Goal: Information Seeking & Learning: Learn about a topic

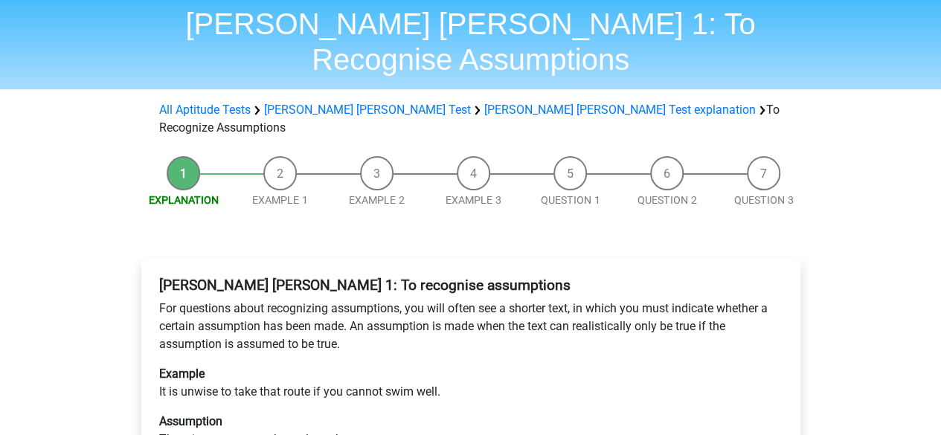
scroll to position [74, 0]
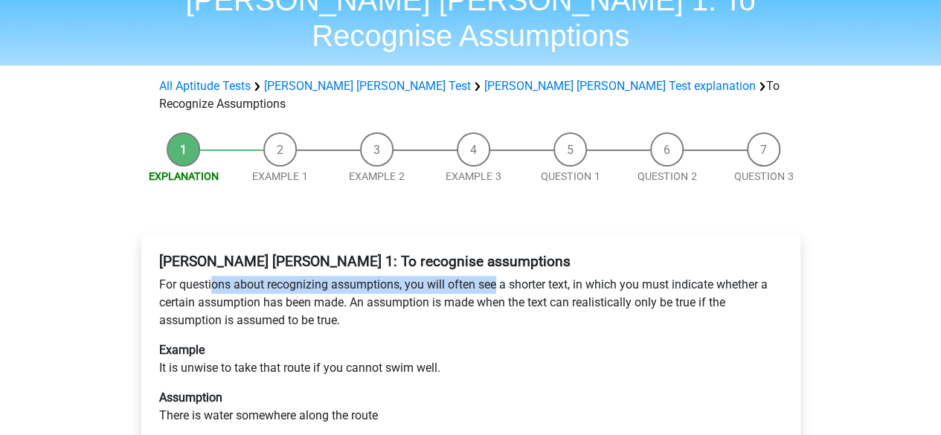
drag, startPoint x: 221, startPoint y: 227, endPoint x: 495, endPoint y: 236, distance: 273.8
click at [495, 276] on p "For questions about recognizing assumptions, you will often see a shorter text,…" at bounding box center [470, 303] width 623 height 54
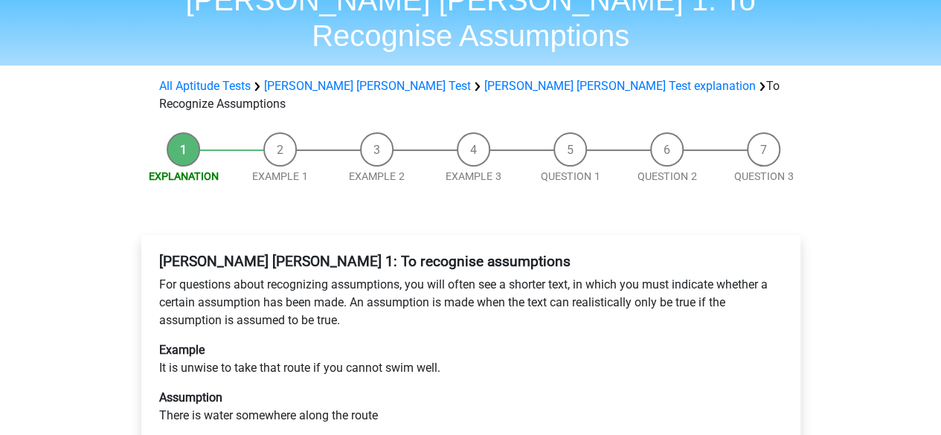
click at [492, 276] on p "For questions about recognizing assumptions, you will often see a shorter text,…" at bounding box center [470, 303] width 623 height 54
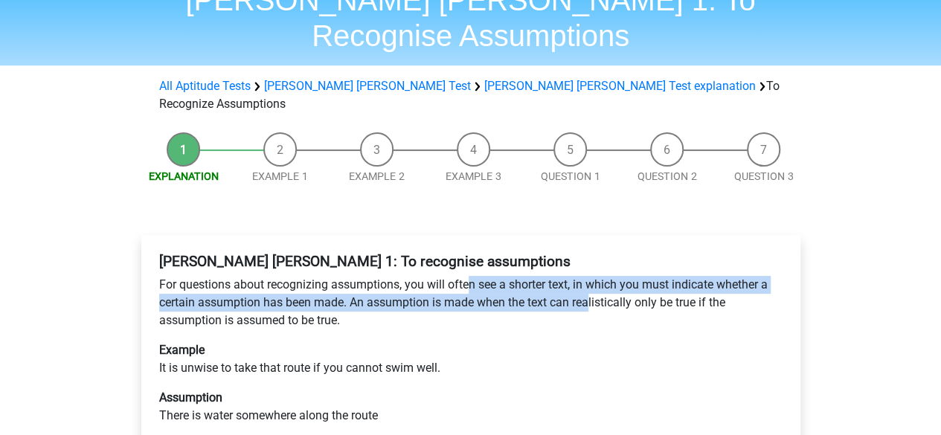
drag, startPoint x: 466, startPoint y: 233, endPoint x: 592, endPoint y: 245, distance: 127.0
click at [592, 276] on p "For questions about recognizing assumptions, you will often see a shorter text,…" at bounding box center [470, 303] width 623 height 54
drag, startPoint x: 594, startPoint y: 248, endPoint x: 595, endPoint y: 224, distance: 23.8
click at [595, 276] on p "For questions about recognizing assumptions, you will often see a shorter text,…" at bounding box center [470, 303] width 623 height 54
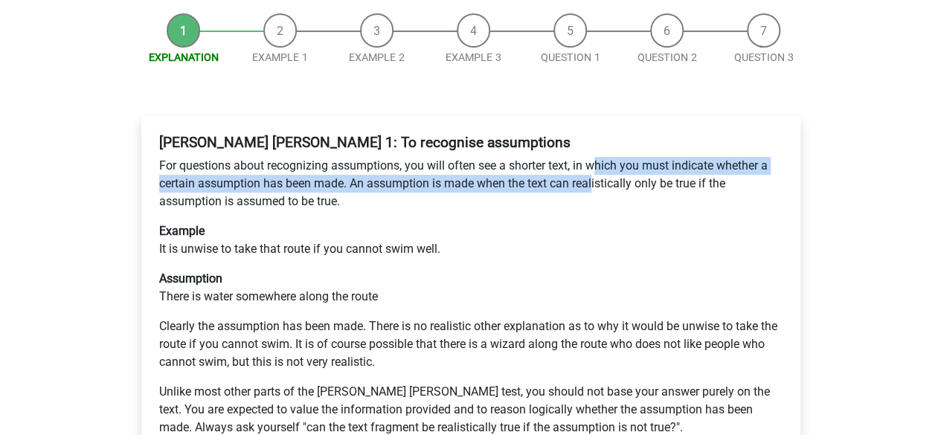
scroll to position [223, 0]
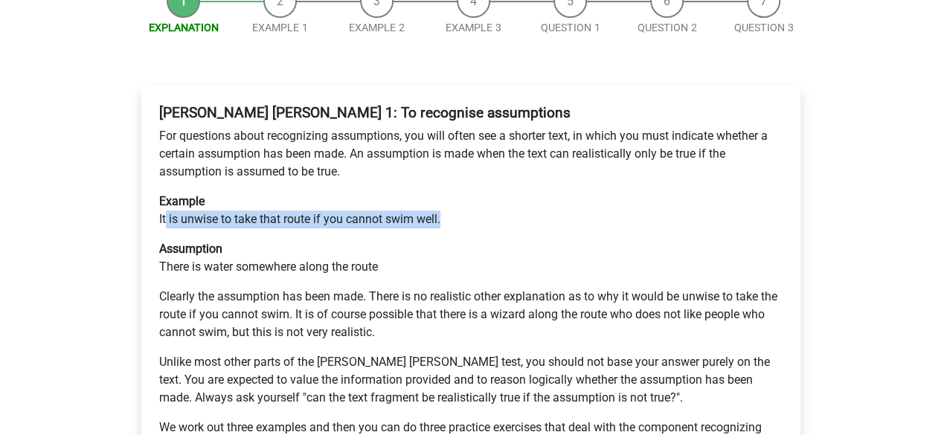
drag, startPoint x: 167, startPoint y: 164, endPoint x: 451, endPoint y: 171, distance: 284.2
click at [451, 193] on p "Example It is unwise to take that route if you cannot swim well." at bounding box center [470, 211] width 623 height 36
click at [404, 193] on p "Example It is unwise to take that route if you cannot swim well." at bounding box center [470, 211] width 623 height 36
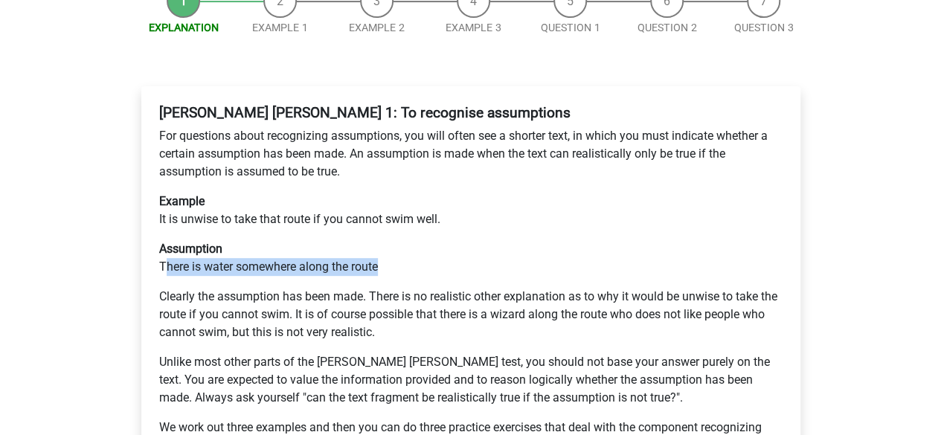
drag, startPoint x: 168, startPoint y: 205, endPoint x: 402, endPoint y: 210, distance: 233.6
click at [402, 240] on p "Assumption There is water somewhere along the route" at bounding box center [470, 258] width 623 height 36
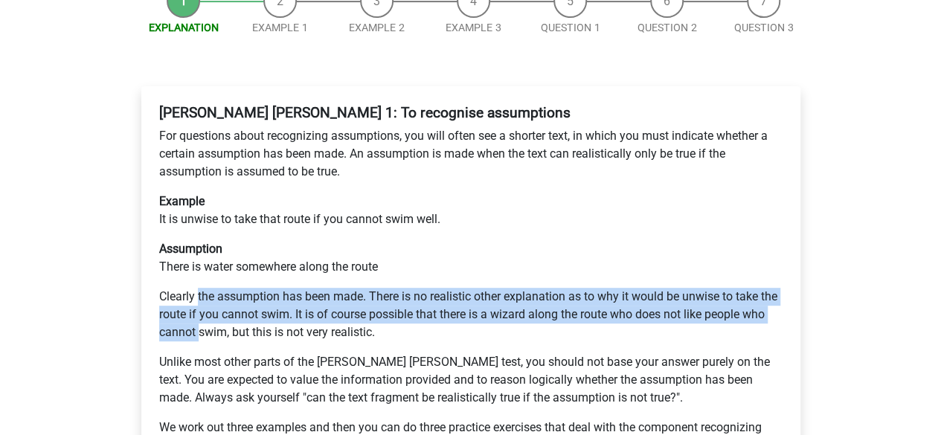
drag, startPoint x: 199, startPoint y: 239, endPoint x: 196, endPoint y: 280, distance: 41.7
click at [196, 288] on p "Clearly the assumption has been made. There is no realistic other explanation a…" at bounding box center [470, 315] width 623 height 54
click at [598, 288] on p "Clearly the assumption has been made. There is no realistic other explanation a…" at bounding box center [470, 315] width 623 height 54
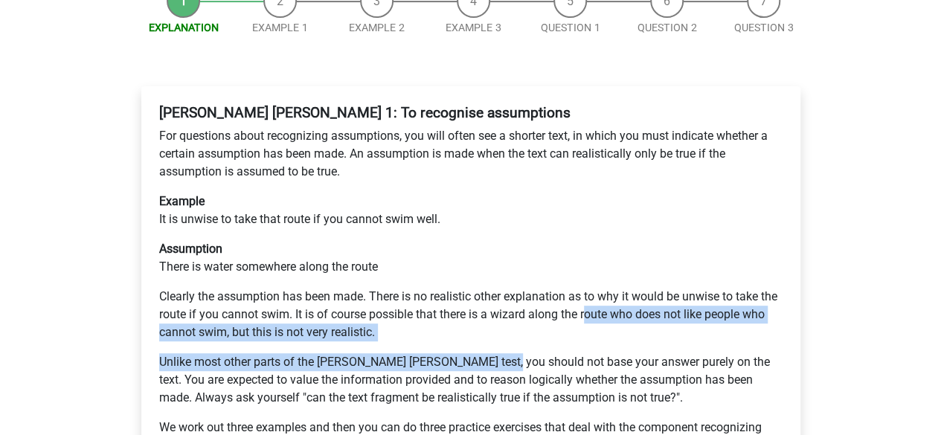
drag, startPoint x: 586, startPoint y: 258, endPoint x: 500, endPoint y: 289, distance: 91.7
click at [500, 289] on div "Watson Glaser 1: To recognise assumptions For questions about recognizing assum…" at bounding box center [470, 285] width 635 height 374
click at [341, 353] on p "Unlike most other parts of the Watson Glaser test, you should not base your ans…" at bounding box center [470, 380] width 623 height 54
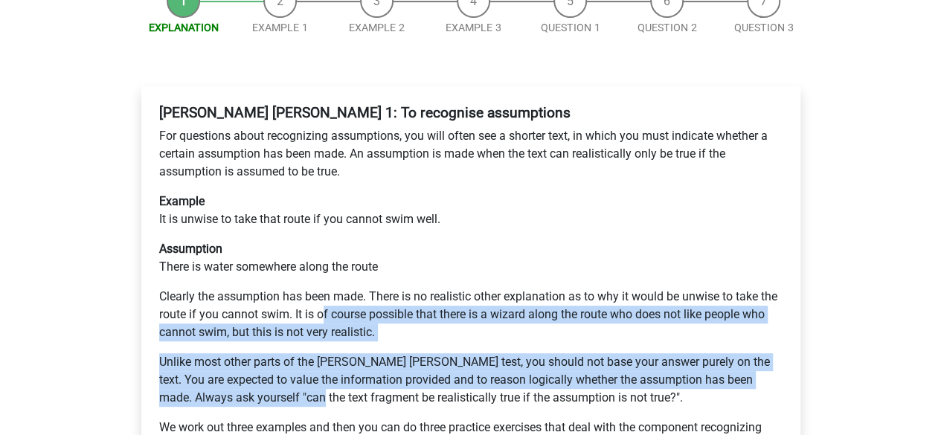
drag, startPoint x: 314, startPoint y: 337, endPoint x: 321, endPoint y: 258, distance: 79.2
click at [321, 258] on div "Watson Glaser 1: To recognise assumptions For questions about recognizing assum…" at bounding box center [470, 285] width 635 height 374
click at [332, 288] on p "Clearly the assumption has been made. There is no realistic other explanation a…" at bounding box center [470, 315] width 623 height 54
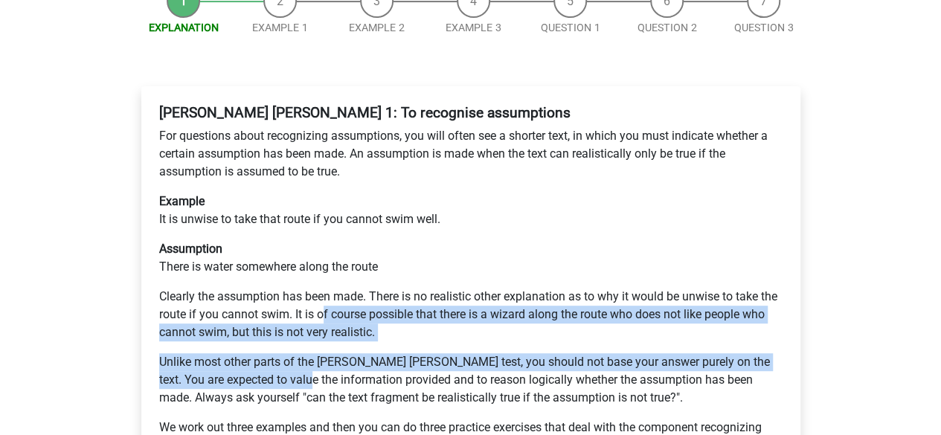
drag, startPoint x: 322, startPoint y: 260, endPoint x: 320, endPoint y: 335, distance: 75.1
click at [320, 335] on div "Watson Glaser 1: To recognise assumptions For questions about recognizing assum…" at bounding box center [470, 285] width 635 height 374
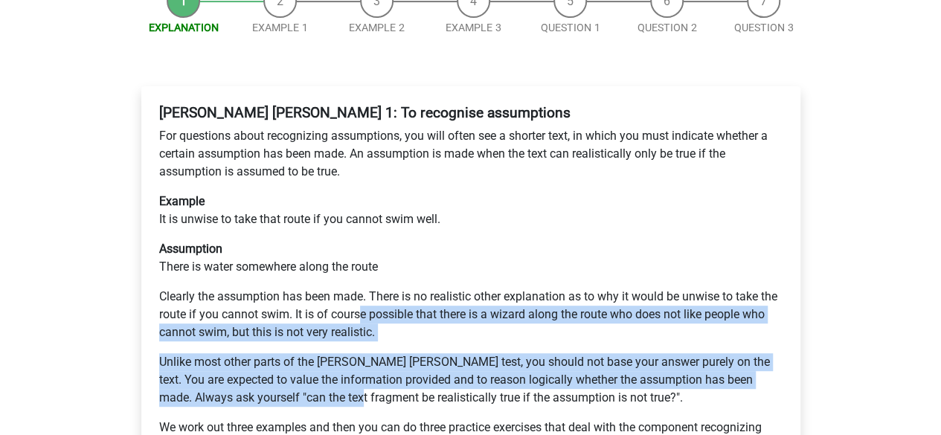
drag, startPoint x: 360, startPoint y: 340, endPoint x: 361, endPoint y: 260, distance: 80.3
click at [361, 260] on div "Watson Glaser 1: To recognise assumptions For questions about recognizing assum…" at bounding box center [470, 285] width 635 height 374
click at [361, 288] on p "Clearly the assumption has been made. There is no realistic other explanation a…" at bounding box center [470, 315] width 623 height 54
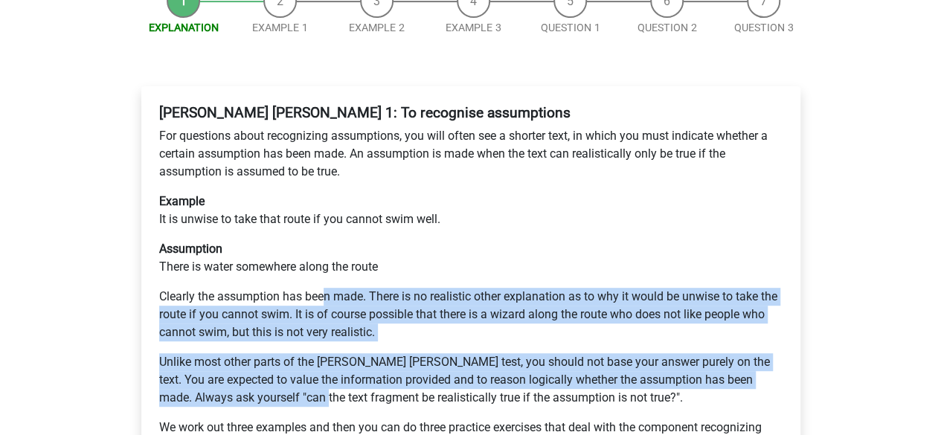
drag, startPoint x: 326, startPoint y: 251, endPoint x: 326, endPoint y: 344, distance: 93.0
click at [326, 344] on div "Watson Glaser 1: To recognise assumptions For questions about recognizing assum…" at bounding box center [470, 285] width 635 height 374
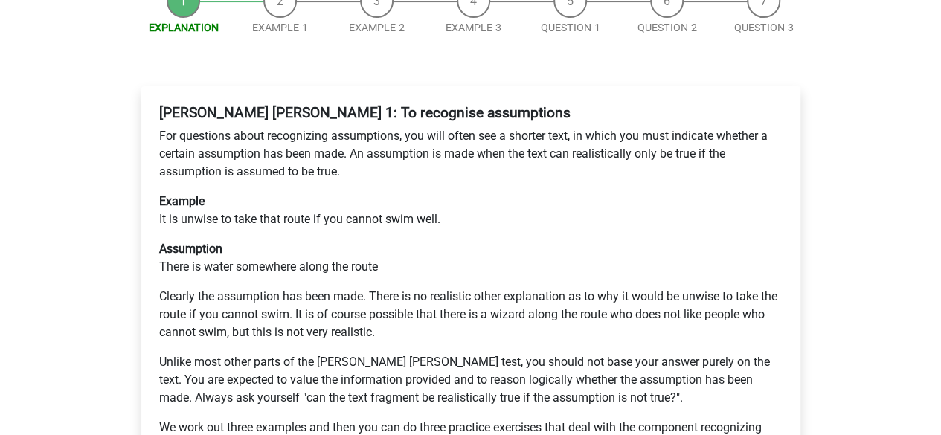
click at [375, 353] on p "Unlike most other parts of the Watson Glaser test, you should not base your ans…" at bounding box center [470, 380] width 623 height 54
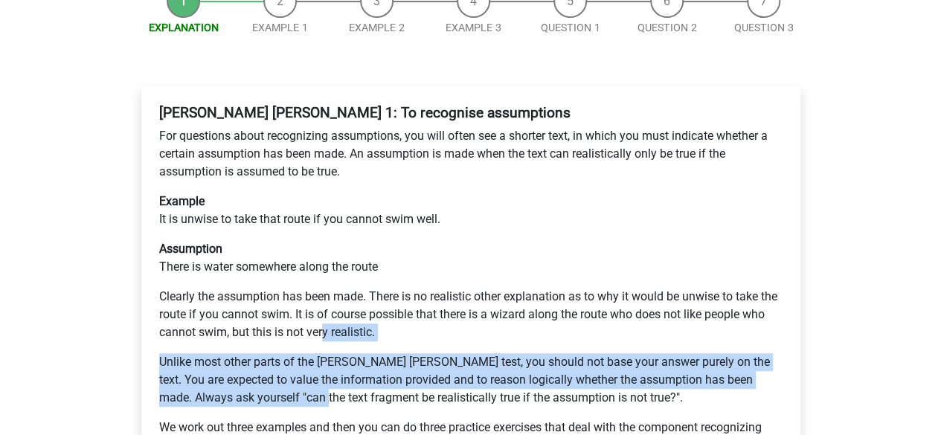
drag, startPoint x: 323, startPoint y: 337, endPoint x: 323, endPoint y: 270, distance: 66.9
click at [323, 270] on div "Watson Glaser 1: To recognise assumptions For questions about recognizing assum…" at bounding box center [470, 285] width 635 height 374
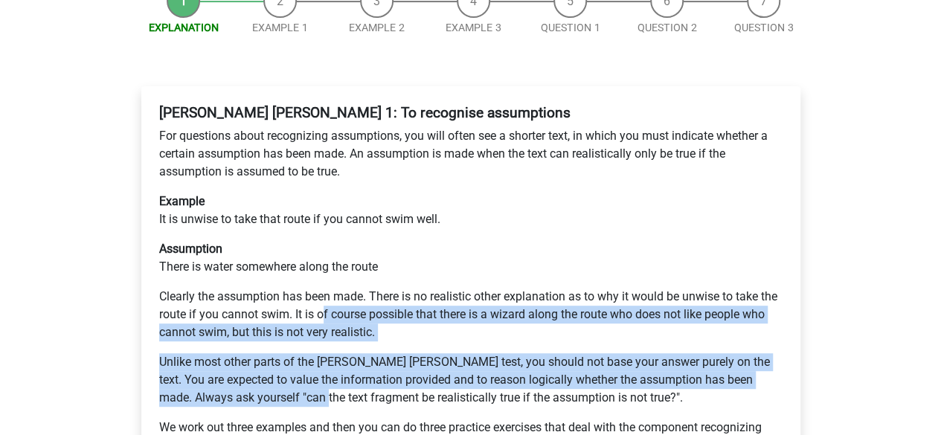
click at [323, 288] on p "Clearly the assumption has been made. There is no realistic other explanation a…" at bounding box center [470, 315] width 623 height 54
drag, startPoint x: 328, startPoint y: 255, endPoint x: 330, endPoint y: 343, distance: 87.8
click at [327, 341] on div "Watson Glaser 1: To recognise assumptions For questions about recognizing assum…" at bounding box center [470, 285] width 635 height 374
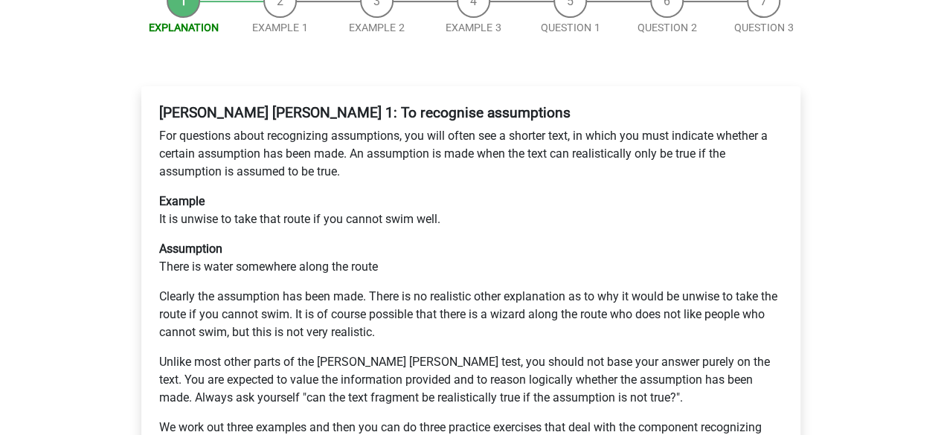
click at [336, 353] on p "Unlike most other parts of the Watson Glaser test, you should not base your ans…" at bounding box center [470, 380] width 623 height 54
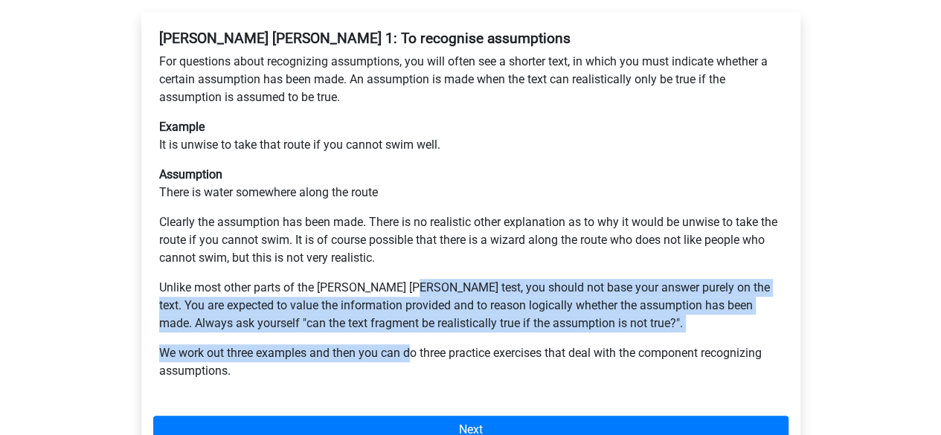
drag, startPoint x: 413, startPoint y: 292, endPoint x: 409, endPoint y: 223, distance: 68.5
click at [409, 223] on div "Watson Glaser 1: To recognise assumptions For questions about recognizing assum…" at bounding box center [470, 211] width 635 height 374
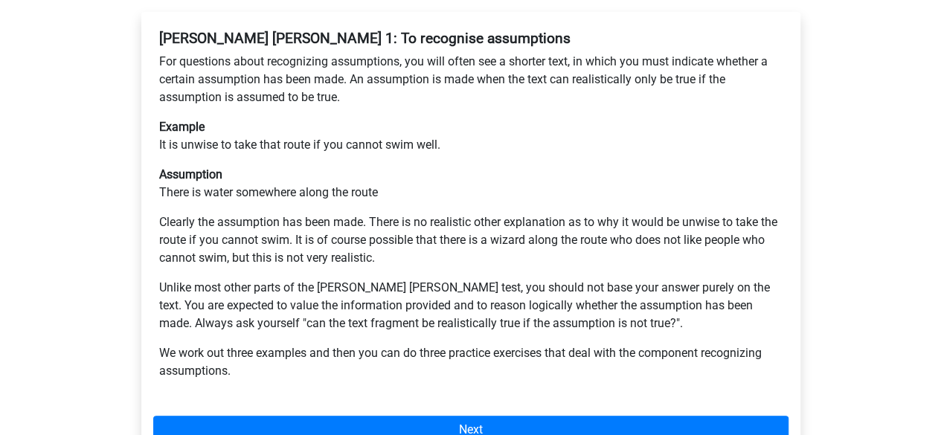
click at [428, 282] on div "Watson Glaser 1: To recognise assumptions For questions about recognizing assum…" at bounding box center [470, 211] width 635 height 374
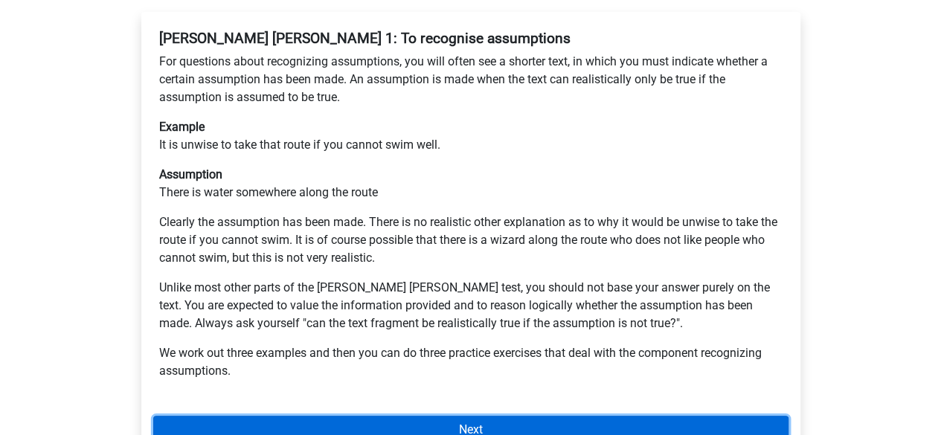
click at [473, 416] on link "Next" at bounding box center [470, 430] width 635 height 28
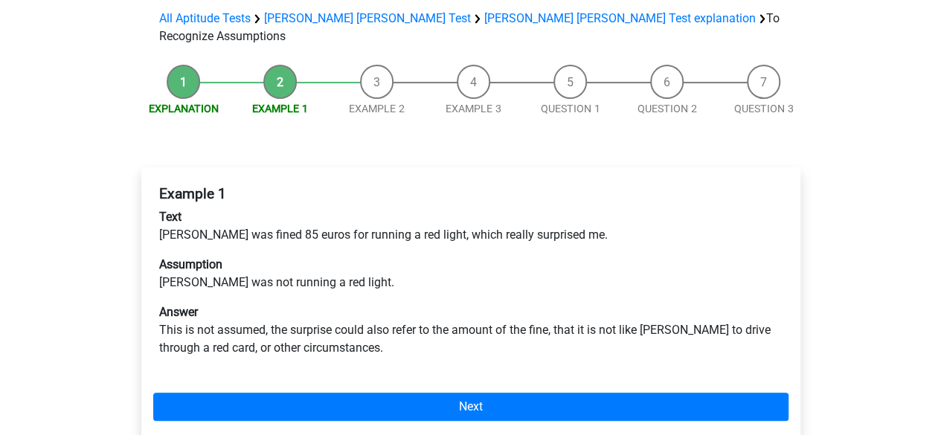
scroll to position [149, 0]
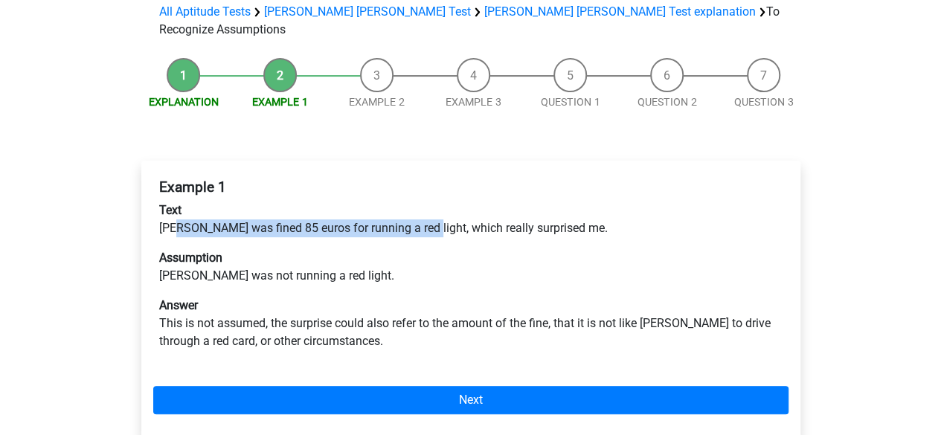
drag, startPoint x: 178, startPoint y: 171, endPoint x: 421, endPoint y: 175, distance: 242.5
click at [421, 202] on p "Text Peter was fined 85 euros for running a red light, which really surprised m…" at bounding box center [470, 220] width 623 height 36
click at [355, 202] on p "Text Peter was fined 85 euros for running a red light, which really surprised m…" at bounding box center [470, 220] width 623 height 36
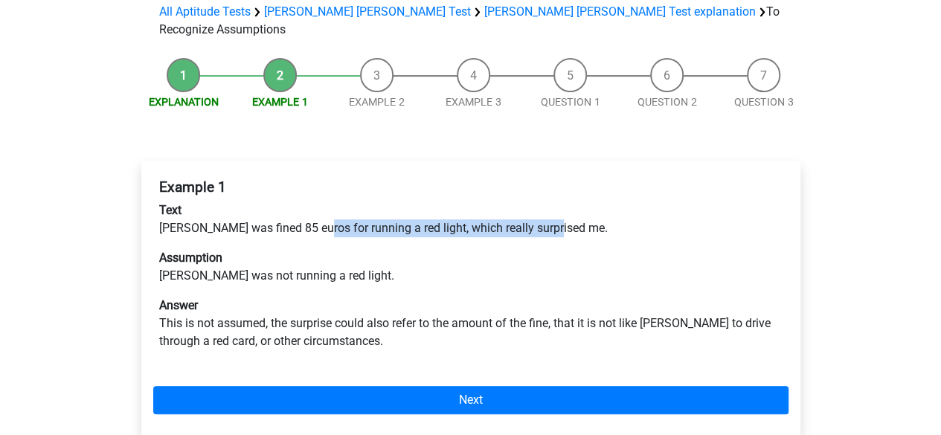
drag, startPoint x: 309, startPoint y: 170, endPoint x: 551, endPoint y: 177, distance: 241.8
click at [551, 202] on p "Text Peter was fined 85 euros for running a red light, which really surprised m…" at bounding box center [470, 220] width 623 height 36
click at [512, 202] on p "Text Peter was fined 85 euros for running a red light, which really surprised m…" at bounding box center [470, 220] width 623 height 36
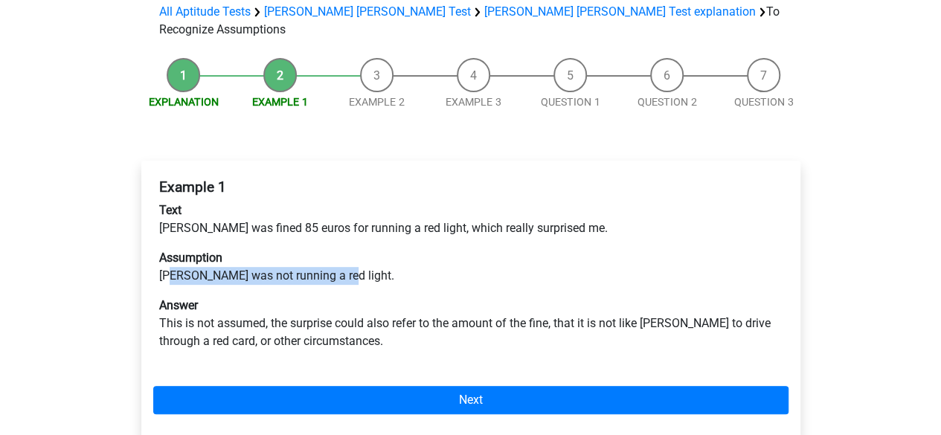
drag, startPoint x: 211, startPoint y: 219, endPoint x: 350, endPoint y: 222, distance: 138.4
click at [350, 249] on p "Assumption Peter was not running a red light." at bounding box center [470, 267] width 623 height 36
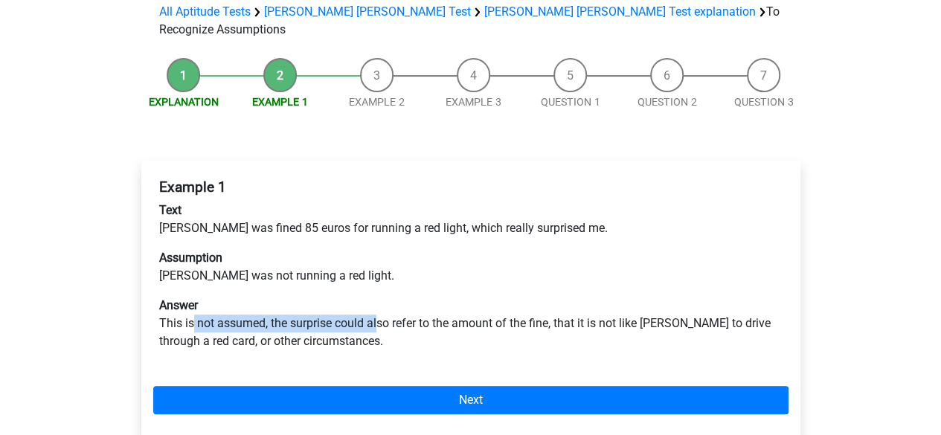
drag, startPoint x: 192, startPoint y: 265, endPoint x: 380, endPoint y: 271, distance: 188.2
click at [380, 297] on p "Answer This is not assumed, the surprise could also refer to the amount of the …" at bounding box center [470, 324] width 623 height 54
click at [397, 297] on p "Answer This is not assumed, the surprise could also refer to the amount of the …" at bounding box center [470, 324] width 623 height 54
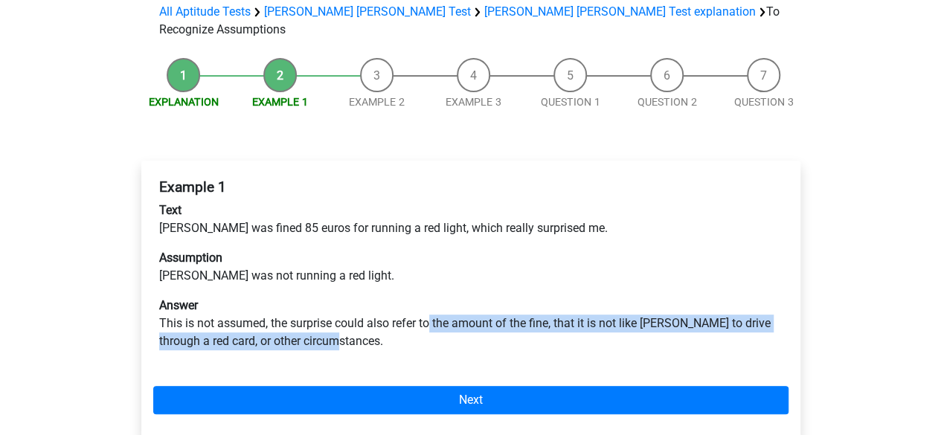
drag, startPoint x: 431, startPoint y: 267, endPoint x: 547, endPoint y: 281, distance: 116.1
click at [547, 297] on p "Answer This is not assumed, the surprise could also refer to the amount of the …" at bounding box center [470, 324] width 623 height 54
click at [548, 297] on p "Answer This is not assumed, the surprise could also refer to the amount of the …" at bounding box center [470, 324] width 623 height 54
drag, startPoint x: 532, startPoint y: 266, endPoint x: 535, endPoint y: 283, distance: 17.2
click at [535, 297] on p "Answer This is not assumed, the surprise could also refer to the amount of the …" at bounding box center [470, 324] width 623 height 54
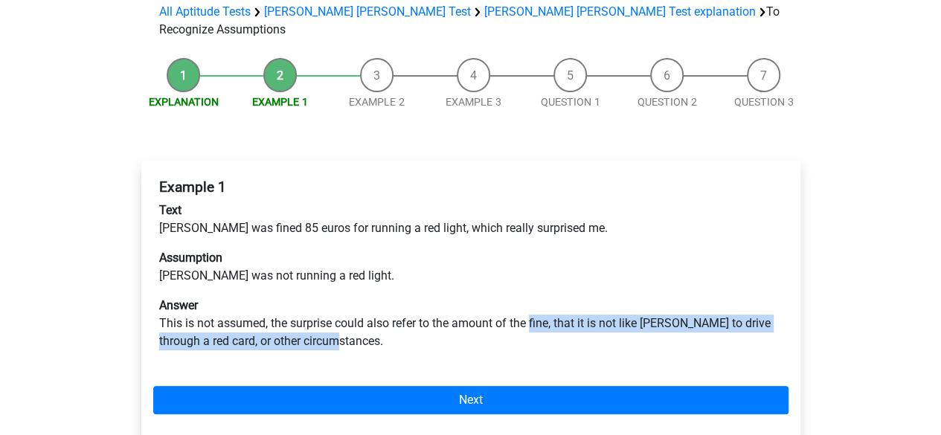
click at [535, 297] on p "Answer This is not assumed, the surprise could also refer to the amount of the …" at bounding box center [470, 324] width 623 height 54
drag, startPoint x: 503, startPoint y: 268, endPoint x: 503, endPoint y: 289, distance: 20.8
click at [503, 297] on p "Answer This is not assumed, the surprise could also refer to the amount of the …" at bounding box center [470, 324] width 623 height 54
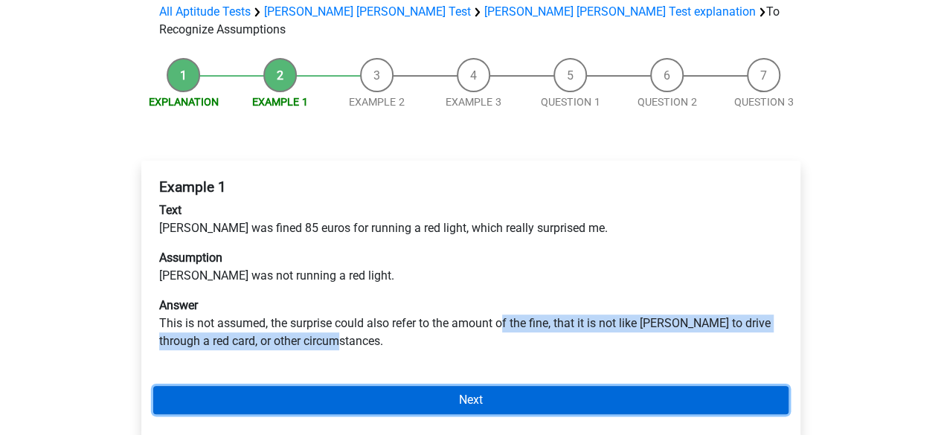
click at [470, 386] on link "Next" at bounding box center [470, 400] width 635 height 28
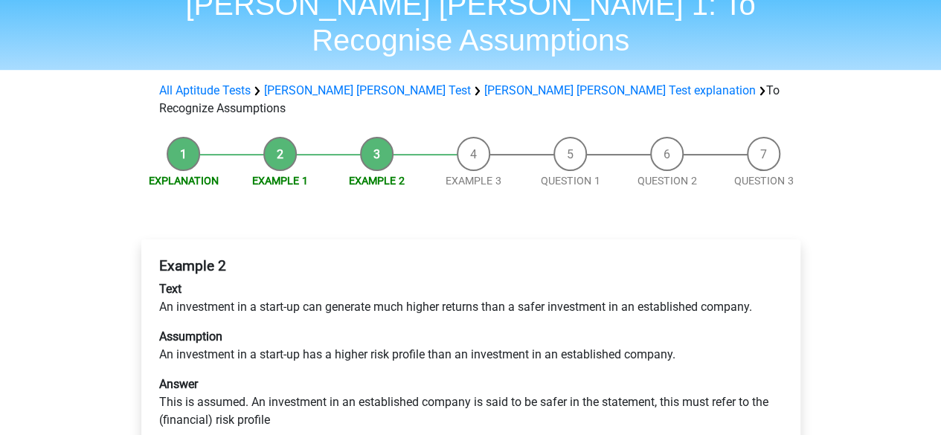
scroll to position [149, 0]
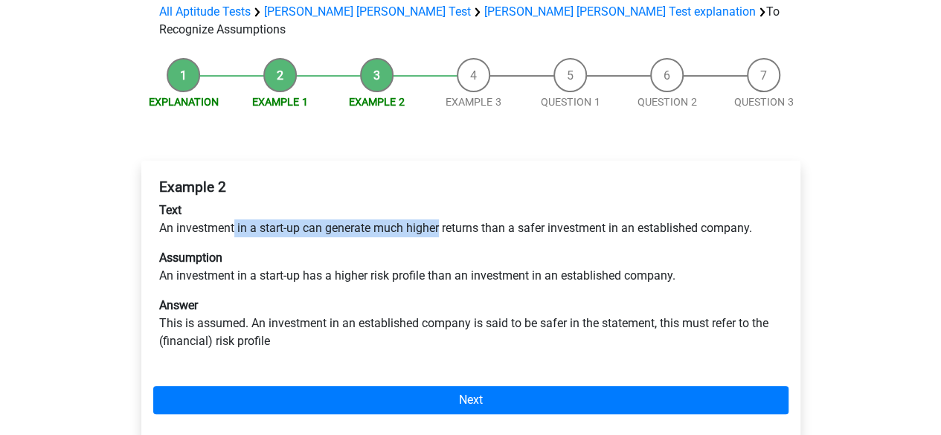
drag, startPoint x: 236, startPoint y: 175, endPoint x: 440, endPoint y: 169, distance: 204.6
click at [440, 202] on p "Text An investment in a start-up can generate much higher returns than a safer …" at bounding box center [470, 220] width 623 height 36
click at [323, 202] on p "Text An investment in a start-up can generate much higher returns than a safer …" at bounding box center [470, 220] width 623 height 36
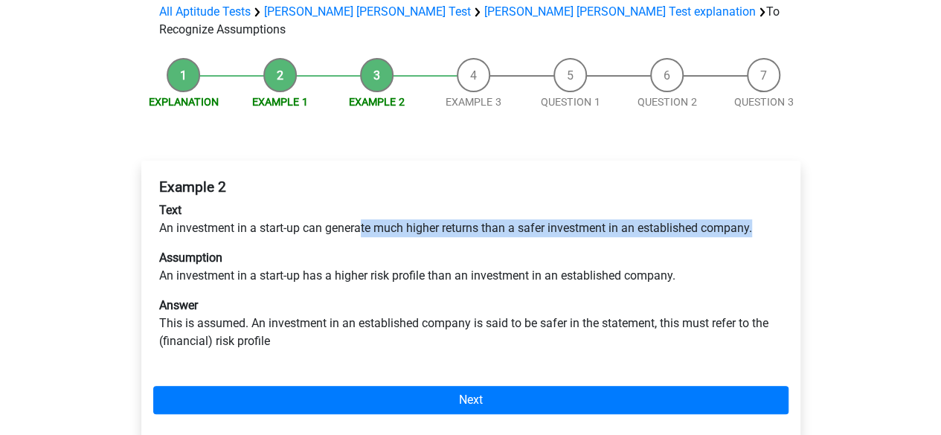
drag, startPoint x: 364, startPoint y: 168, endPoint x: 759, endPoint y: 169, distance: 395.6
click at [759, 202] on p "Text An investment in a start-up can generate much higher returns than a safer …" at bounding box center [470, 220] width 623 height 36
click at [573, 202] on p "Text An investment in a start-up can generate much higher returns than a safer …" at bounding box center [470, 220] width 623 height 36
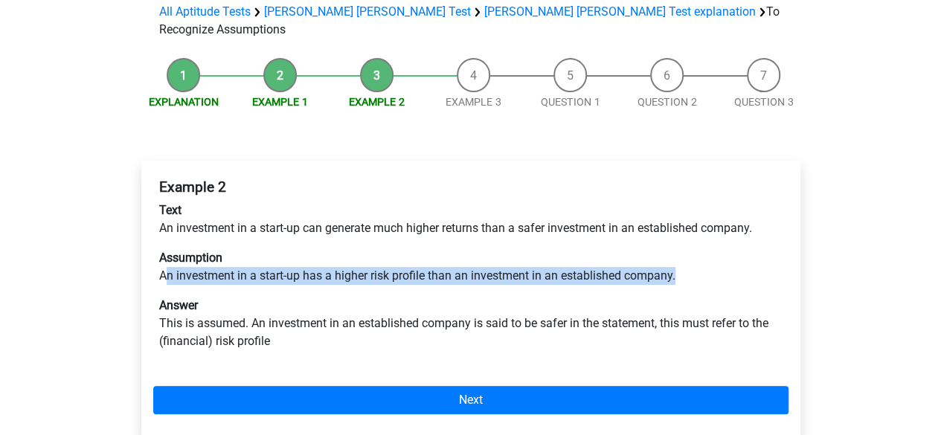
drag, startPoint x: 164, startPoint y: 222, endPoint x: 684, endPoint y: 224, distance: 520.6
click at [684, 249] on p "Assumption An investment in a start-up has a higher risk profile than an invest…" at bounding box center [470, 267] width 623 height 36
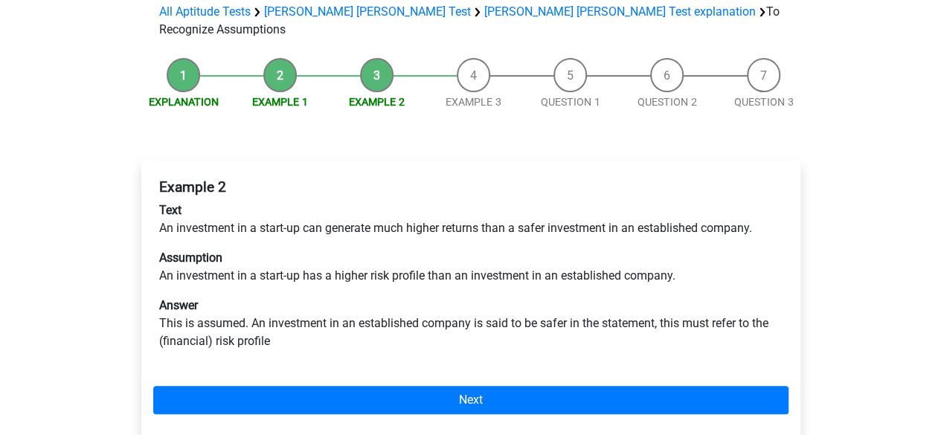
click at [254, 241] on div "Example 2 Text An investment in a start-up can generate much higher returns tha…" at bounding box center [470, 271] width 635 height 196
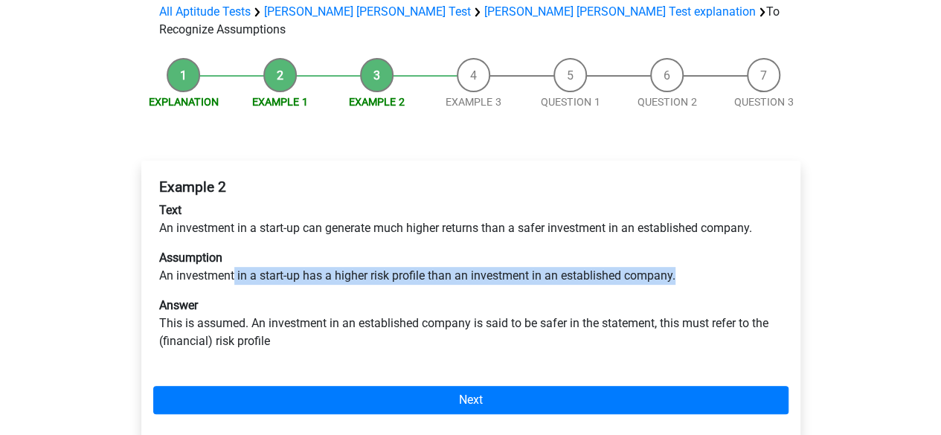
drag, startPoint x: 235, startPoint y: 224, endPoint x: 767, endPoint y: 224, distance: 531.7
click at [767, 249] on p "Assumption An investment in a start-up has a higher risk profile than an invest…" at bounding box center [470, 267] width 623 height 36
click at [619, 249] on p "Assumption An investment in a start-up has a higher risk profile than an invest…" at bounding box center [470, 267] width 623 height 36
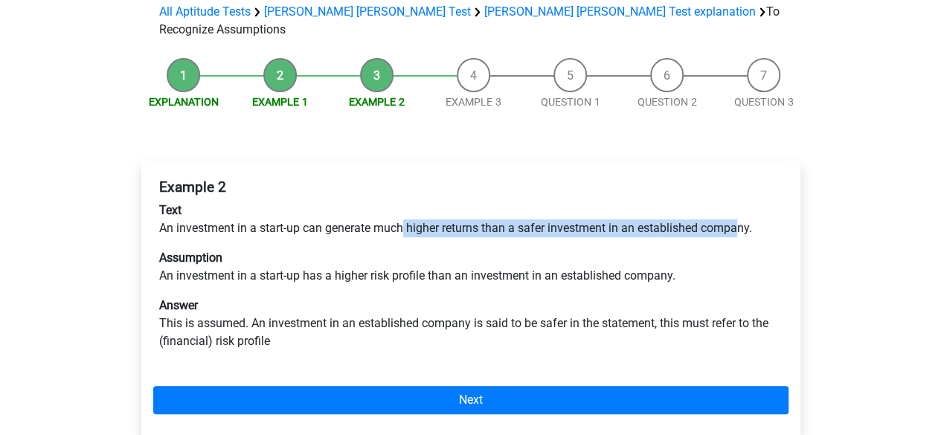
drag, startPoint x: 405, startPoint y: 176, endPoint x: 741, endPoint y: 176, distance: 335.4
click at [741, 202] on p "Text An investment in a start-up can generate much higher returns than a safer …" at bounding box center [470, 220] width 623 height 36
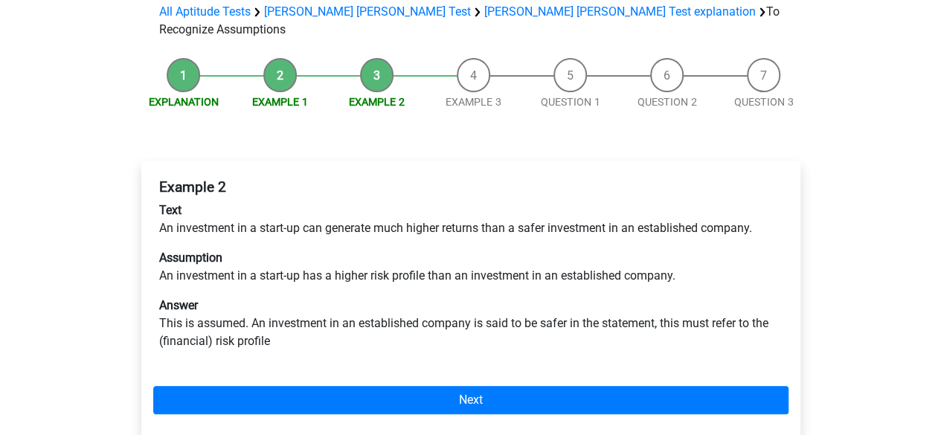
drag, startPoint x: 555, startPoint y: 236, endPoint x: 461, endPoint y: 246, distance: 94.2
click at [555, 236] on div "Example 2 Text An investment in a start-up can generate much higher returns tha…" at bounding box center [470, 271] width 635 height 196
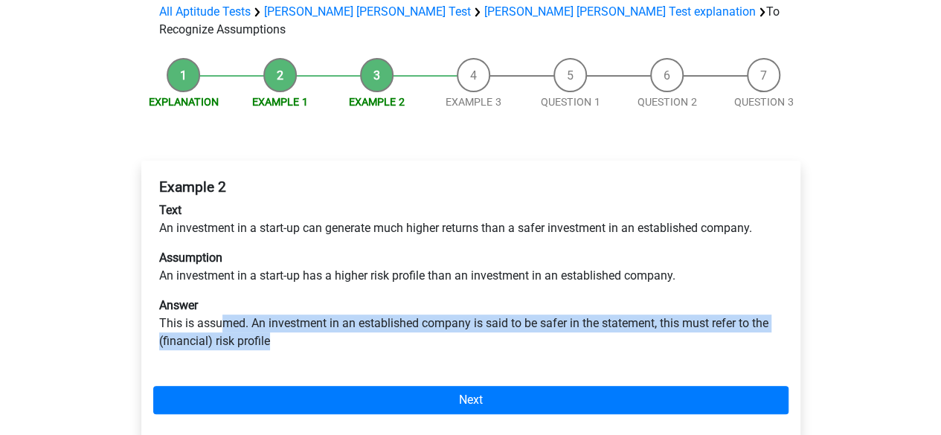
drag, startPoint x: 226, startPoint y: 273, endPoint x: 349, endPoint y: 281, distance: 123.0
click at [349, 297] on p "Answer This is assumed. An investment in an established company is said to be s…" at bounding box center [470, 324] width 623 height 54
click at [190, 297] on p "Answer This is assumed. An investment in an established company is said to be s…" at bounding box center [470, 324] width 623 height 54
drag, startPoint x: 219, startPoint y: 291, endPoint x: 222, endPoint y: 267, distance: 24.1
click at [222, 297] on p "Answer This is assumed. An investment in an established company is said to be s…" at bounding box center [470, 324] width 623 height 54
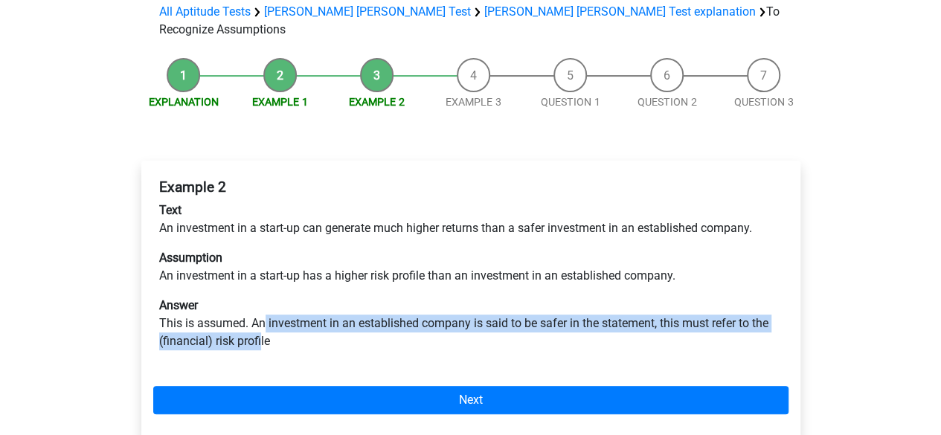
drag, startPoint x: 260, startPoint y: 285, endPoint x: 262, endPoint y: 268, distance: 16.4
click at [262, 297] on p "Answer This is assumed. An investment in an established company is said to be s…" at bounding box center [470, 324] width 623 height 54
click at [294, 297] on p "Answer This is assumed. An investment in an established company is said to be s…" at bounding box center [470, 324] width 623 height 54
drag, startPoint x: 288, startPoint y: 290, endPoint x: 272, endPoint y: 268, distance: 27.2
click at [272, 297] on p "Answer This is assumed. An investment in an established company is said to be s…" at bounding box center [470, 324] width 623 height 54
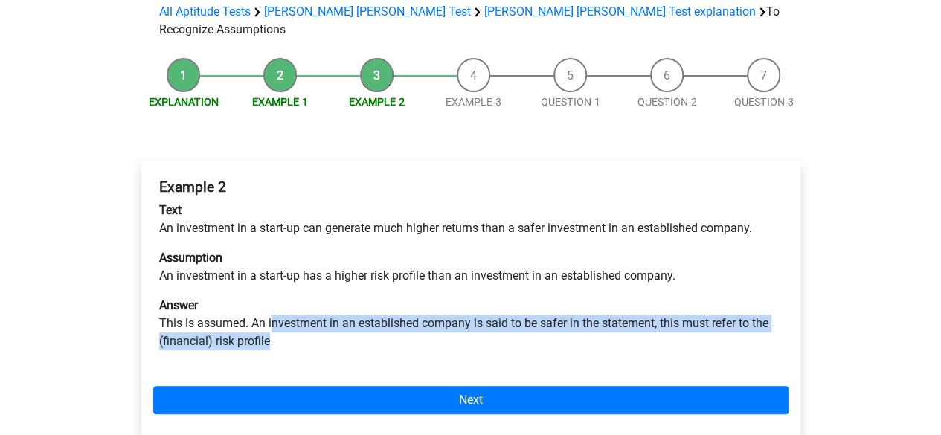
click at [296, 297] on p "Answer This is assumed. An investment in an established company is said to be s…" at bounding box center [470, 324] width 623 height 54
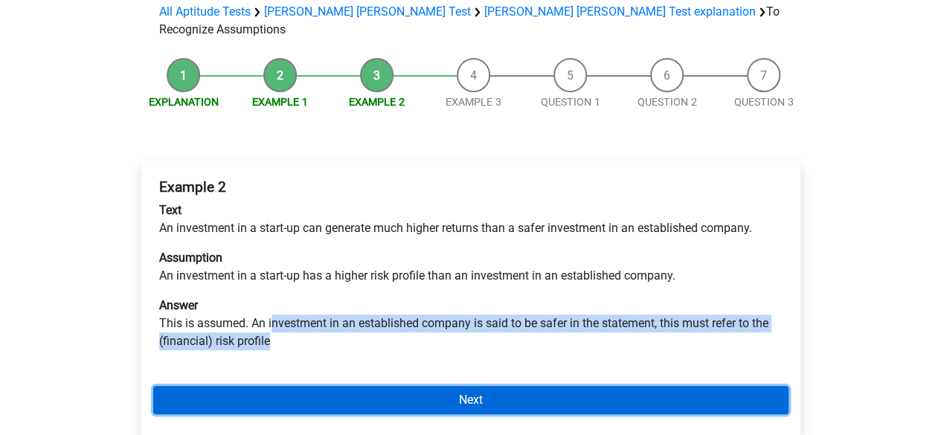
click at [384, 386] on link "Next" at bounding box center [470, 400] width 635 height 28
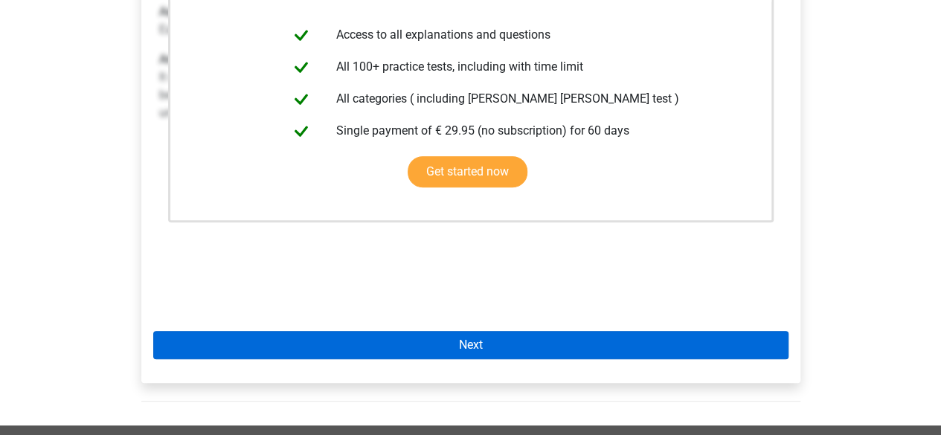
scroll to position [372, 0]
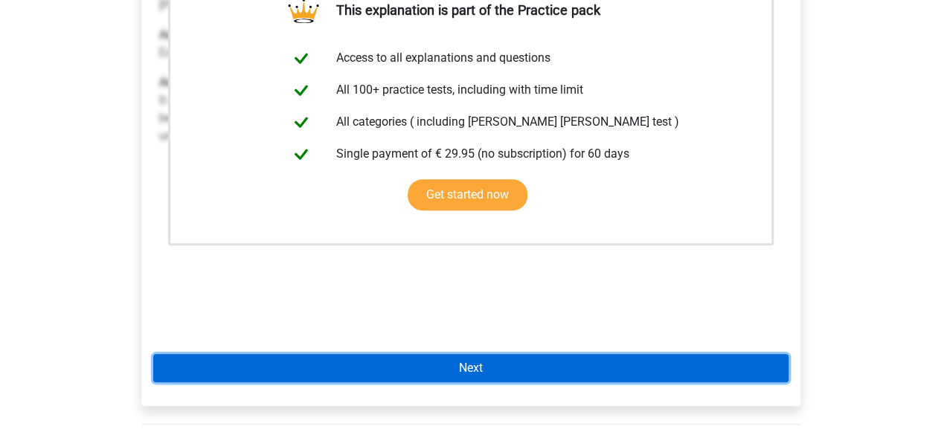
click at [463, 354] on link "Next" at bounding box center [470, 368] width 635 height 28
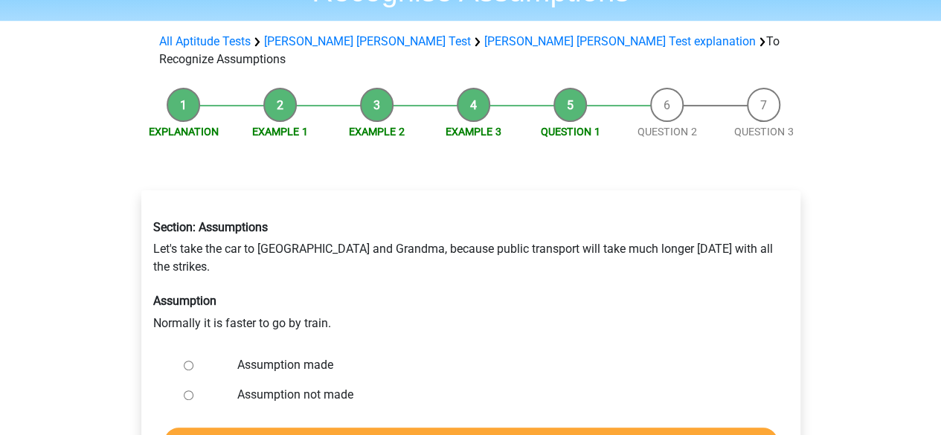
scroll to position [149, 0]
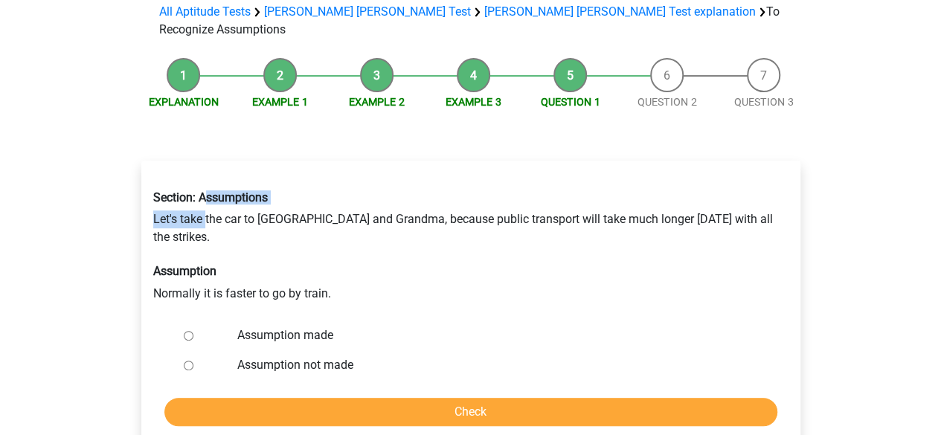
drag, startPoint x: 207, startPoint y: 144, endPoint x: 207, endPoint y: 164, distance: 20.8
click at [207, 178] on div "Section: Assumptions Let's take the car to Grandpa and Grandma, because public …" at bounding box center [470, 245] width 657 height 135
click at [219, 178] on div "Section: Assumptions Let's take the car to Grandpa and Grandma, because public …" at bounding box center [470, 245] width 657 height 135
drag, startPoint x: 216, startPoint y: 158, endPoint x: 216, endPoint y: 146, distance: 11.9
click at [216, 178] on div "Section: Assumptions Let's take the car to Grandpa and Grandma, because public …" at bounding box center [470, 245] width 657 height 135
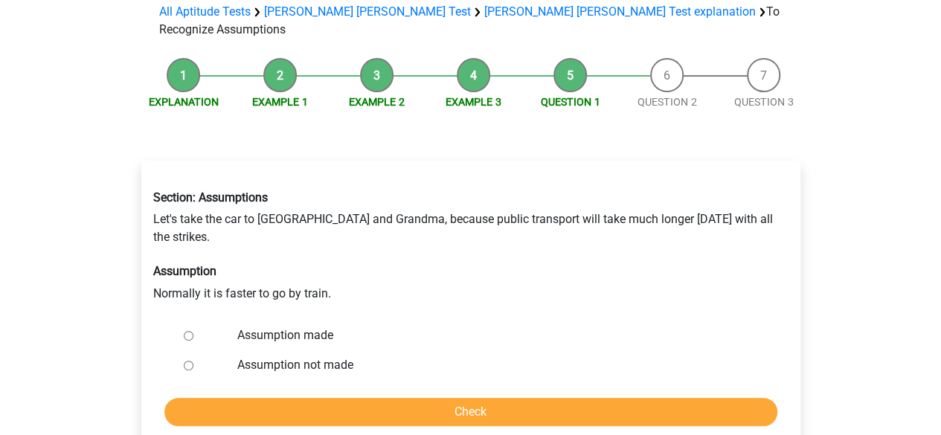
click at [235, 178] on div "Section: Assumptions Let's take the car to Grandpa and Grandma, because public …" at bounding box center [470, 245] width 657 height 135
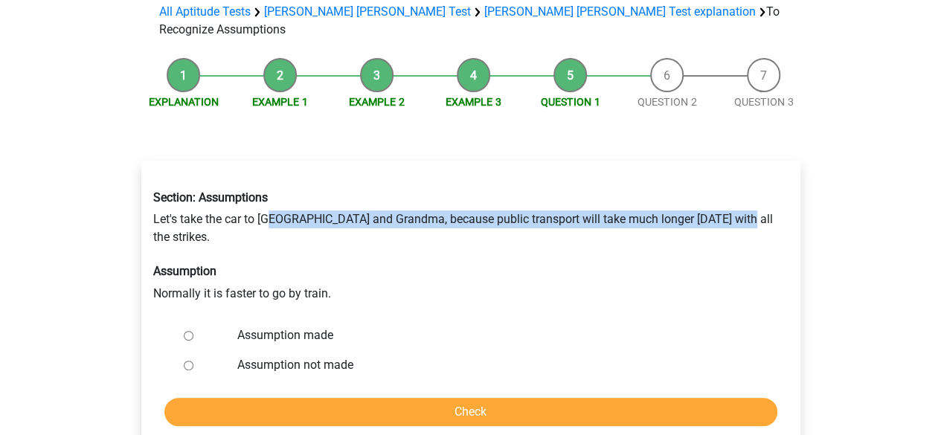
drag, startPoint x: 278, startPoint y: 164, endPoint x: 733, endPoint y: 166, distance: 455.1
click at [733, 178] on div "Section: Assumptions Let's take the car to Grandpa and Grandma, because public …" at bounding box center [470, 245] width 657 height 135
click at [698, 178] on div "Section: Assumptions Let's take the car to Grandpa and Grandma, because public …" at bounding box center [470, 245] width 657 height 135
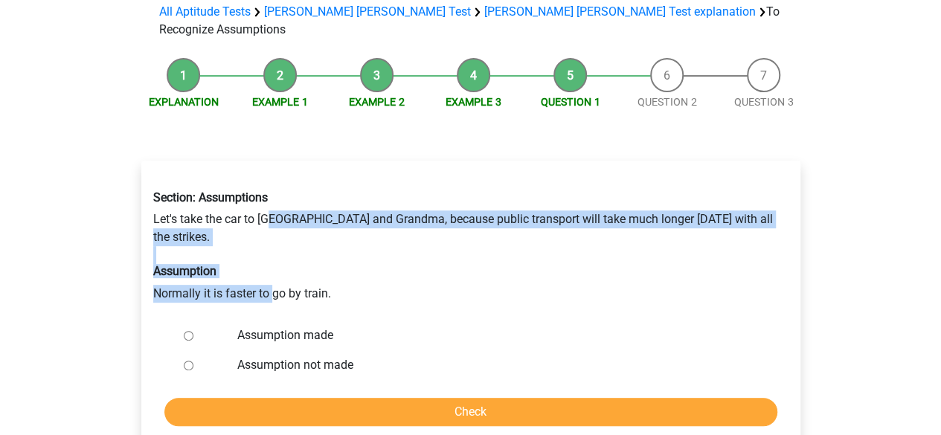
drag, startPoint x: 271, startPoint y: 215, endPoint x: 271, endPoint y: 170, distance: 44.6
click at [271, 178] on div "Section: Assumptions Let's take the car to Grandpa and Grandma, because public …" at bounding box center [470, 245] width 657 height 135
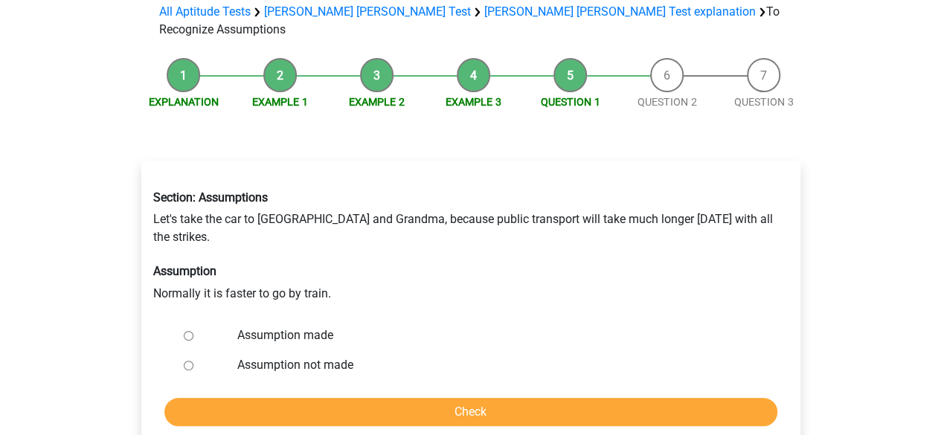
click at [287, 222] on div "Section: Assumptions Let's take the car to Grandpa and Grandma, because public …" at bounding box center [470, 245] width 657 height 135
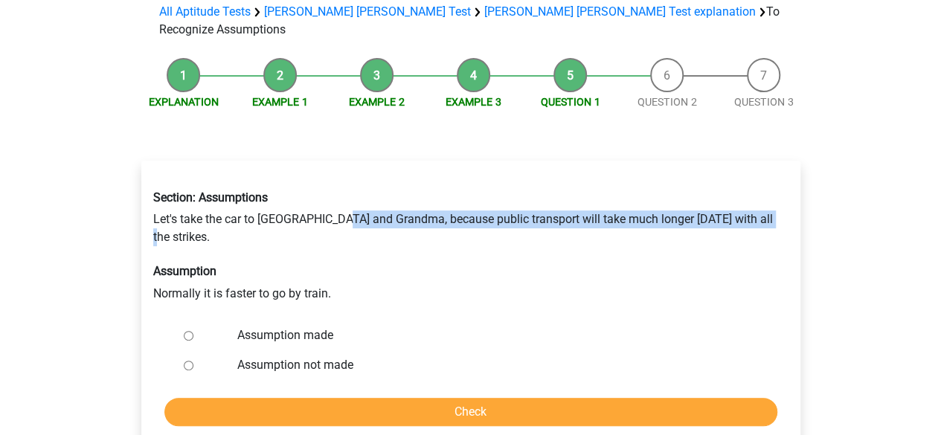
drag, startPoint x: 339, startPoint y: 163, endPoint x: 769, endPoint y: 167, distance: 429.9
click at [769, 178] on div "Section: Assumptions Let's take the car to Grandpa and Grandma, because public …" at bounding box center [470, 245] width 657 height 135
click at [186, 361] on input "Assumption not made" at bounding box center [189, 366] width 10 height 10
radio input "true"
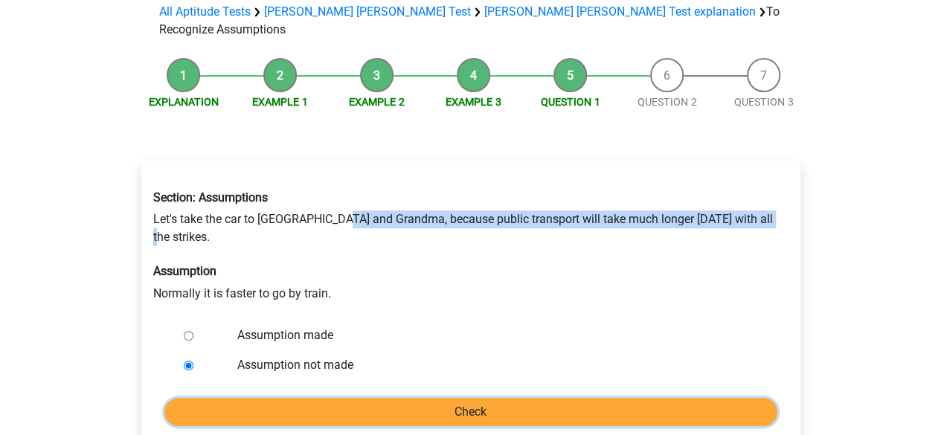
click at [403, 398] on input "Check" at bounding box center [470, 412] width 613 height 28
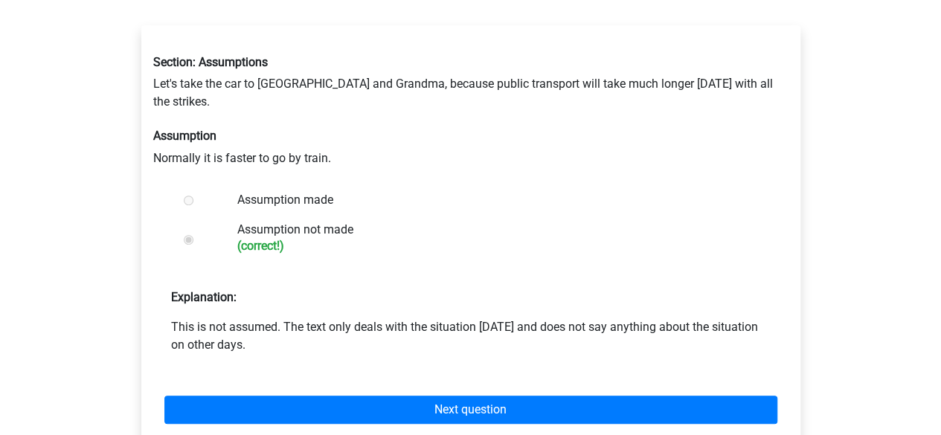
scroll to position [297, 0]
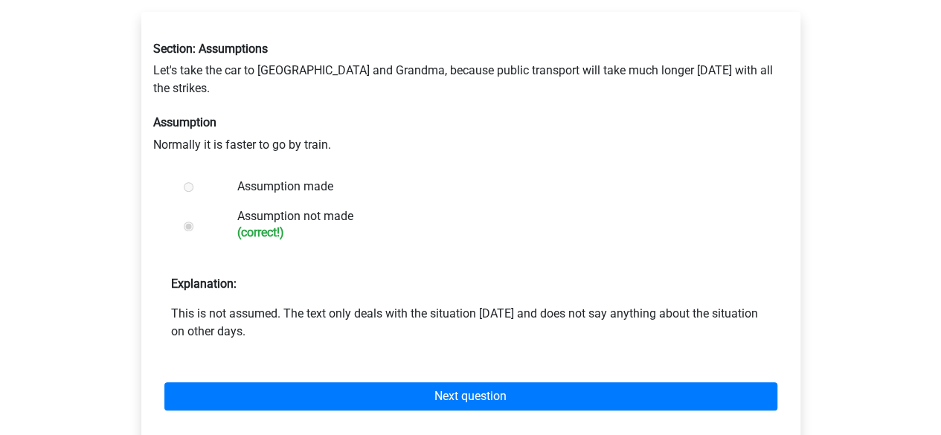
drag, startPoint x: 206, startPoint y: 248, endPoint x: 248, endPoint y: 258, distance: 42.9
click at [248, 305] on p "This is not assumed. The text only deals with the situation today and does not …" at bounding box center [470, 323] width 599 height 36
drag, startPoint x: 231, startPoint y: 259, endPoint x: 228, endPoint y: 248, distance: 10.6
click at [228, 305] on p "This is not assumed. The text only deals with the situation today and does not …" at bounding box center [470, 323] width 599 height 36
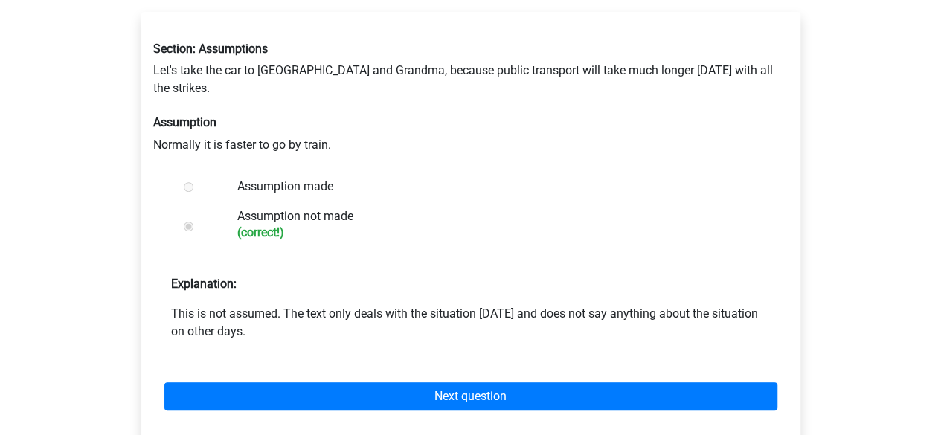
click at [237, 305] on p "This is not assumed. The text only deals with the situation today and does not …" at bounding box center [470, 323] width 599 height 36
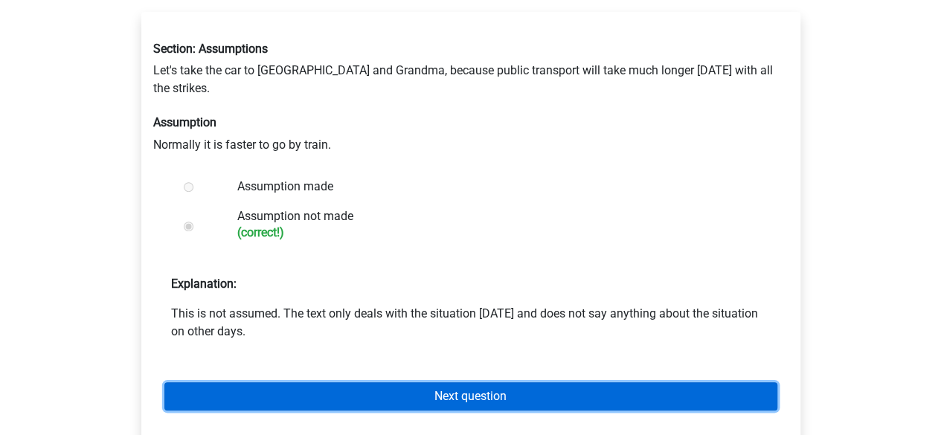
click at [325, 382] on link "Next question" at bounding box center [470, 396] width 613 height 28
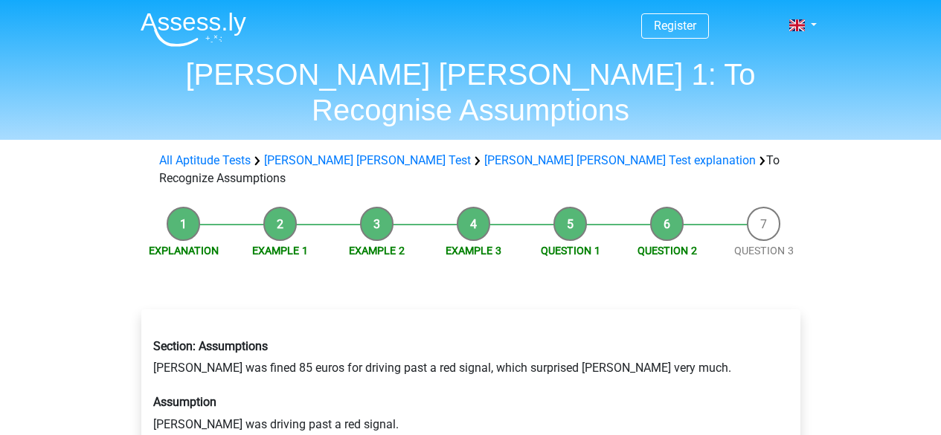
scroll to position [149, 0]
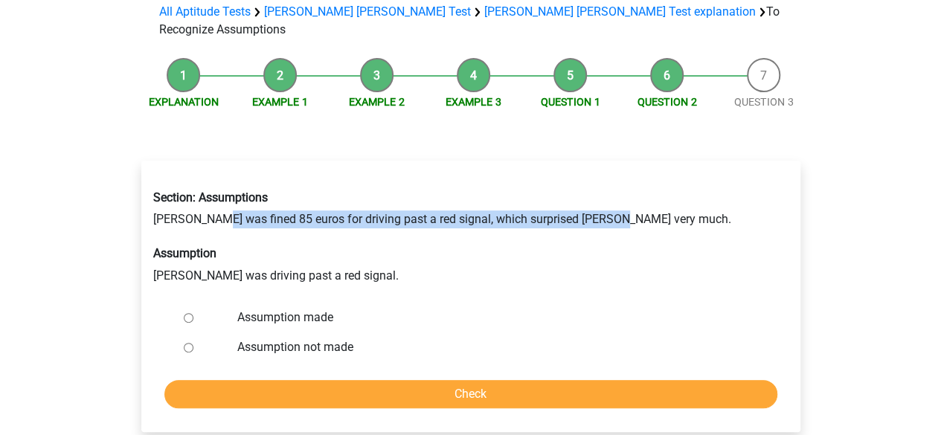
drag, startPoint x: 210, startPoint y: 167, endPoint x: 613, endPoint y: 164, distance: 402.3
click at [613, 178] on div "Section: Assumptions Peter was fined 85 euros for driving past a red signal, wh…" at bounding box center [470, 236] width 657 height 117
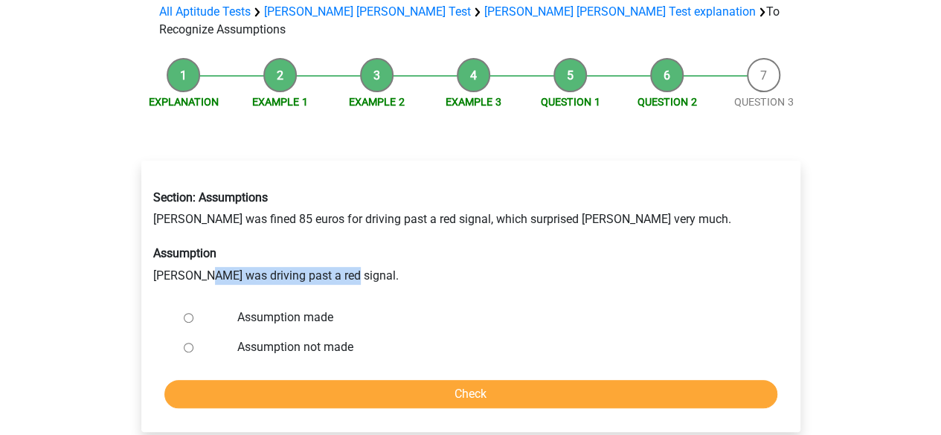
drag, startPoint x: 206, startPoint y: 225, endPoint x: 336, endPoint y: 229, distance: 130.2
click at [336, 229] on div "Section: Assumptions Peter was fined 85 euros for driving past a red signal, wh…" at bounding box center [470, 236] width 657 height 117
click at [318, 228] on div "Section: Assumptions Peter was fined 85 euros for driving past a red signal, wh…" at bounding box center [470, 236] width 657 height 117
drag, startPoint x: 213, startPoint y: 219, endPoint x: 333, endPoint y: 228, distance: 120.9
click at [333, 228] on div "Section: Assumptions Peter was fined 85 euros for driving past a red signal, wh…" at bounding box center [470, 236] width 657 height 117
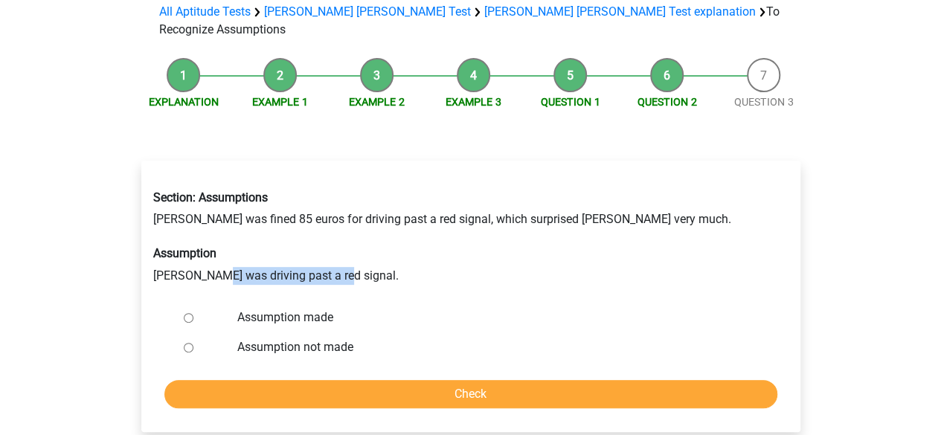
click at [333, 228] on div "Section: Assumptions Peter was fined 85 euros for driving past a red signal, wh…" at bounding box center [470, 236] width 657 height 117
click at [231, 303] on div "Assumption made" at bounding box center [494, 318] width 537 height 30
click at [242, 309] on label "Assumption made" at bounding box center [494, 318] width 515 height 18
click at [193, 313] on input "Assumption made" at bounding box center [189, 318] width 10 height 10
radio input "true"
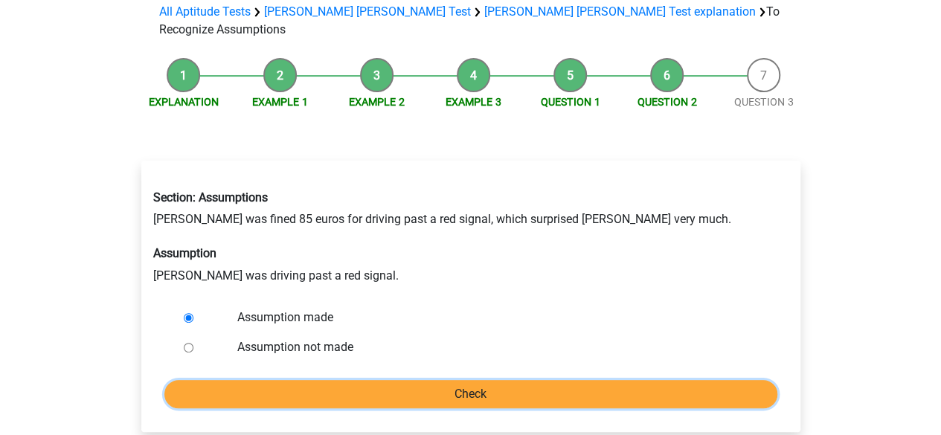
click at [343, 380] on input "Check" at bounding box center [470, 394] width 613 height 28
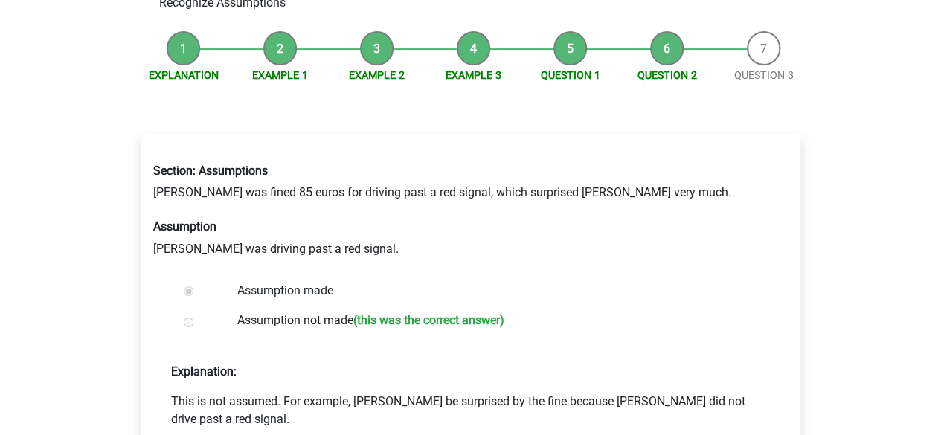
scroll to position [223, 0]
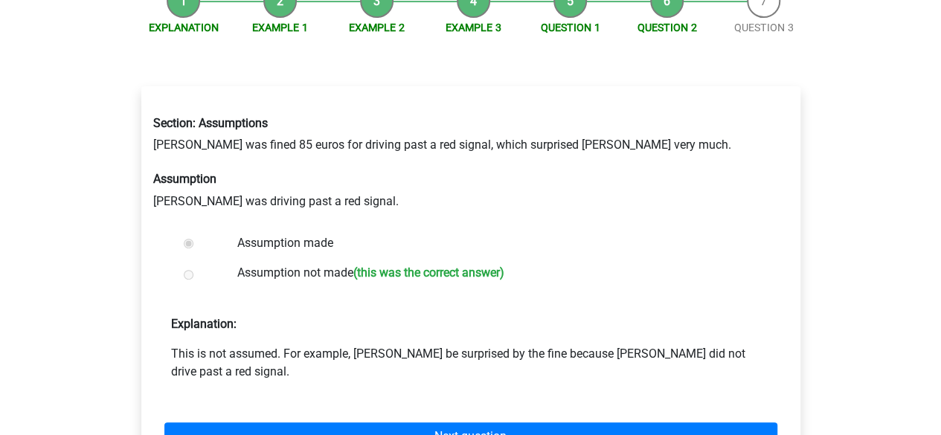
drag, startPoint x: 216, startPoint y: 311, endPoint x: 356, endPoint y: 318, distance: 140.0
click at [356, 318] on form "Assumption made Assumption not made (this was the correct answer) Explanation: …" at bounding box center [470, 351] width 635 height 246
drag, startPoint x: 305, startPoint y: 298, endPoint x: 770, endPoint y: 302, distance: 465.5
click at [770, 345] on div "This is not assumed. For example, Lisa may be surprised by the fine because Pet…" at bounding box center [470, 363] width 635 height 36
click at [589, 345] on p "This is not assumed. For example, Lisa may be surprised by the fine because Pet…" at bounding box center [470, 363] width 599 height 36
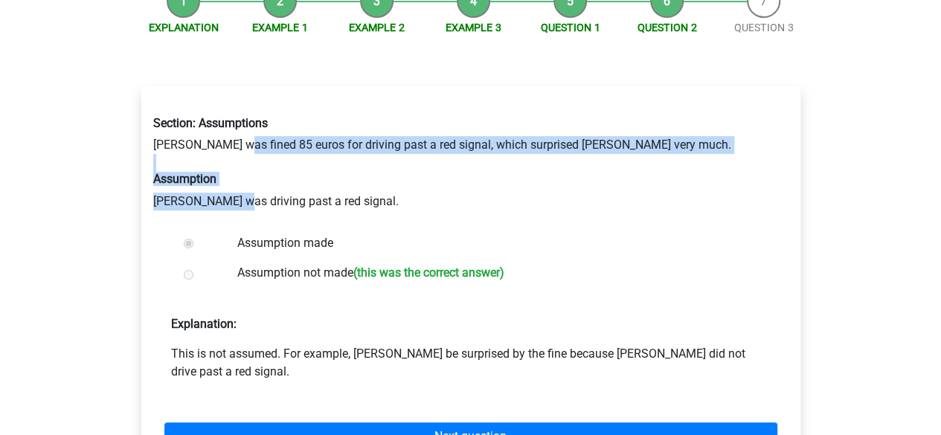
drag, startPoint x: 231, startPoint y: 89, endPoint x: 231, endPoint y: 147, distance: 58.0
click at [231, 147] on div "Section: Assumptions [PERSON_NAME] was fined 85 euros for driving past a red si…" at bounding box center [470, 162] width 657 height 117
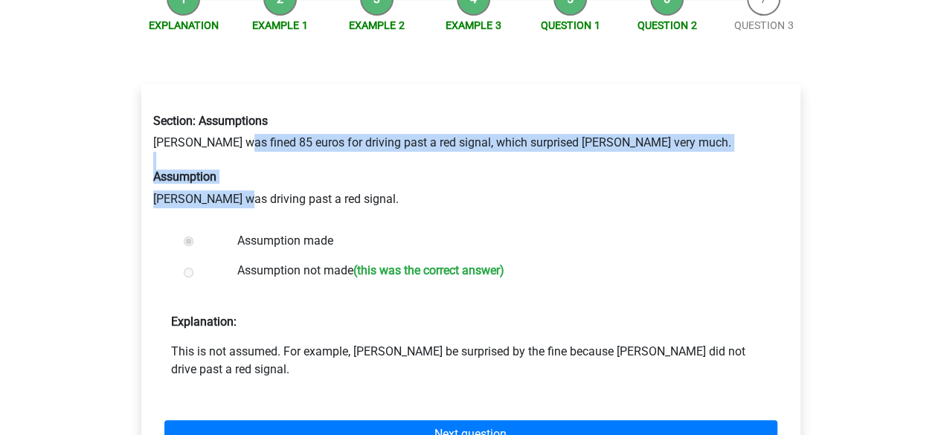
scroll to position [297, 0]
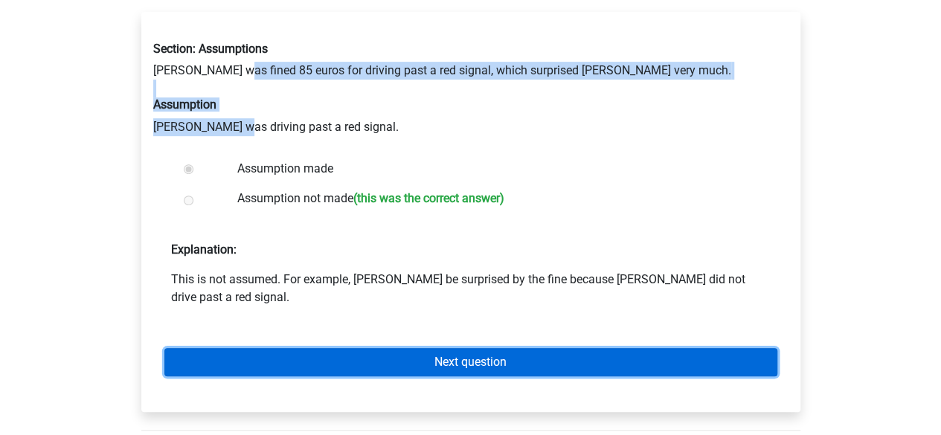
click at [329, 348] on link "Next question" at bounding box center [470, 362] width 613 height 28
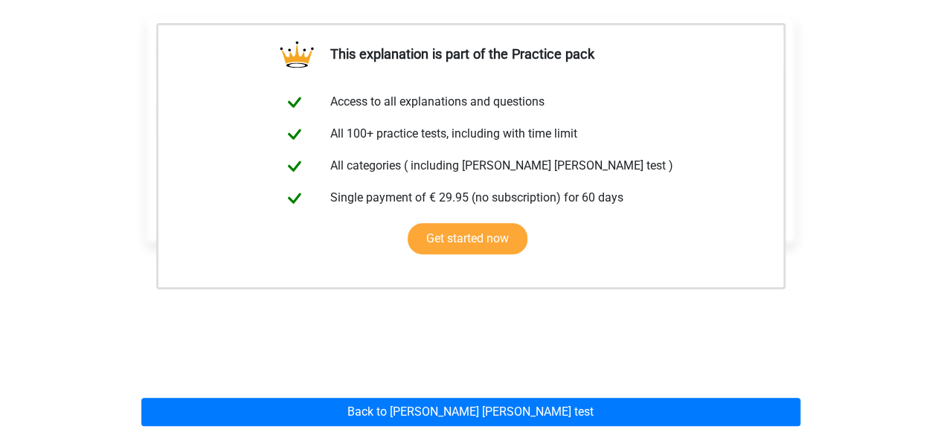
scroll to position [372, 0]
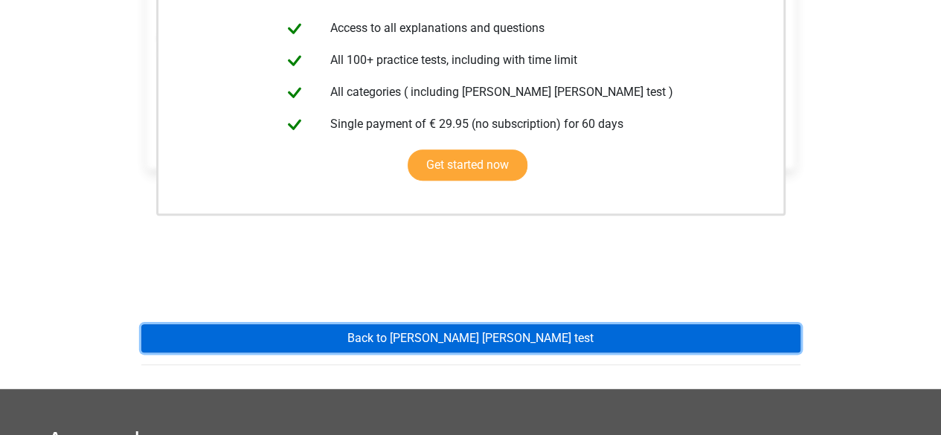
click at [416, 324] on link "Back to [PERSON_NAME] [PERSON_NAME] test" at bounding box center [470, 338] width 659 height 28
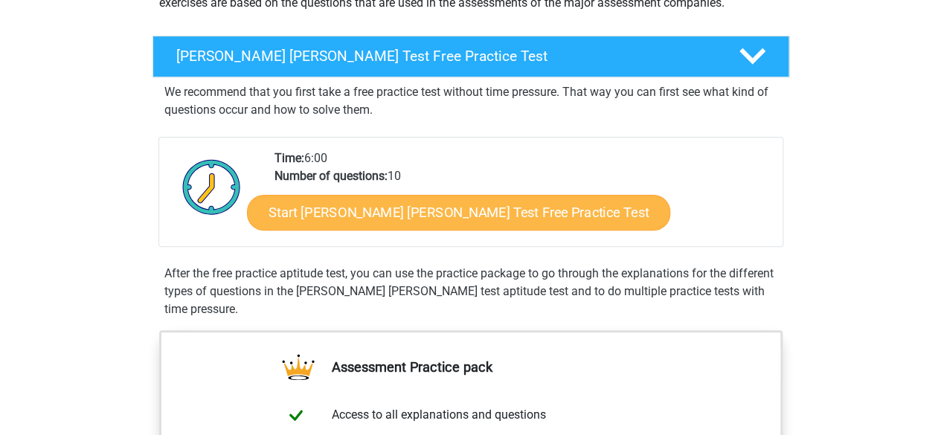
scroll to position [149, 0]
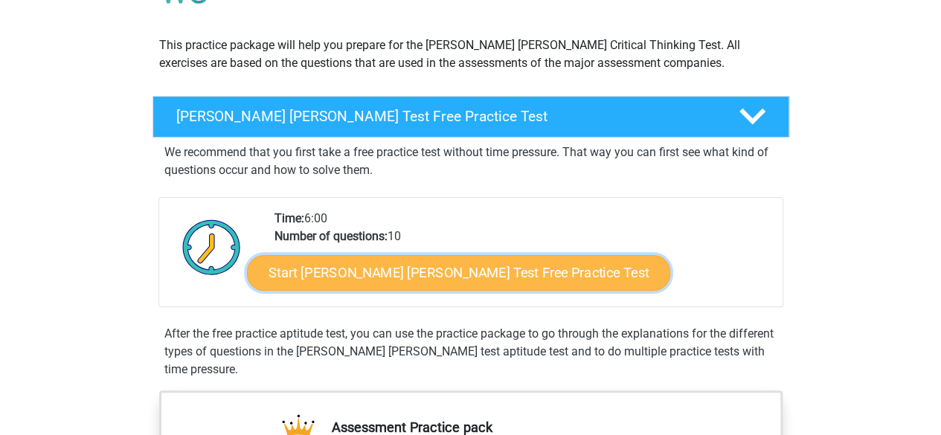
click at [383, 280] on link "Start [PERSON_NAME] [PERSON_NAME] Test Free Practice Test" at bounding box center [458, 273] width 423 height 36
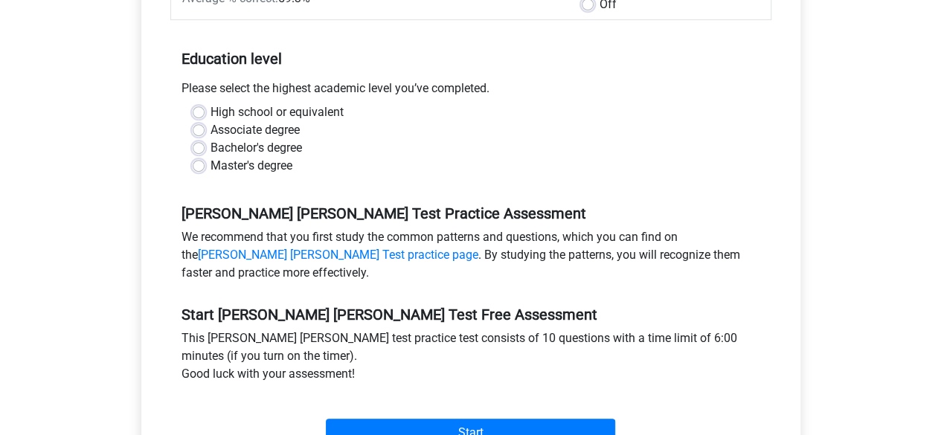
scroll to position [223, 0]
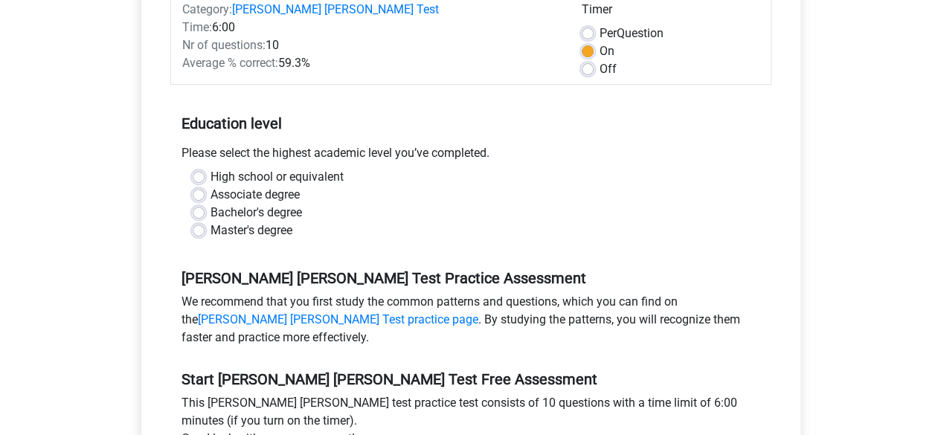
click at [210, 204] on label "Bachelor's degree" at bounding box center [255, 213] width 91 height 18
click at [202, 204] on input "Bachelor's degree" at bounding box center [199, 211] width 12 height 15
radio input "true"
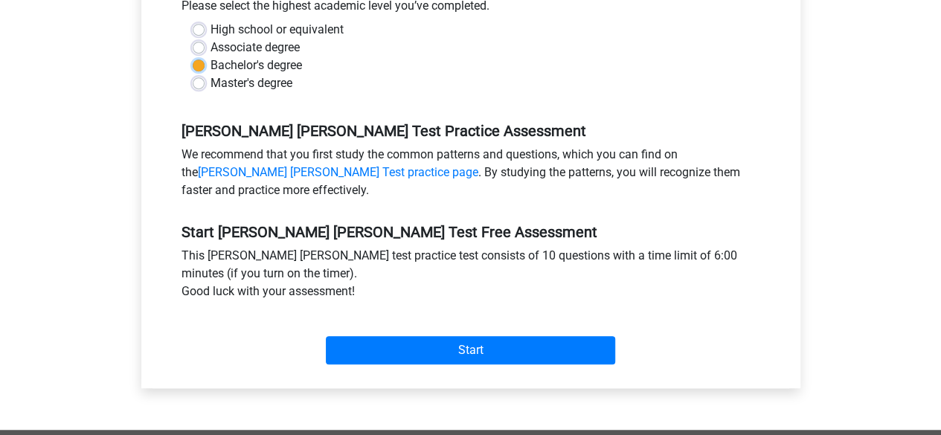
scroll to position [372, 0]
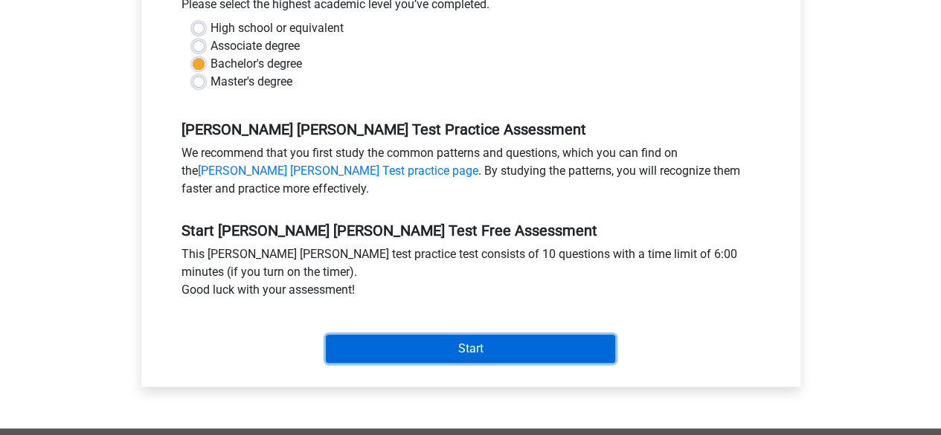
click at [466, 335] on input "Start" at bounding box center [470, 349] width 289 height 28
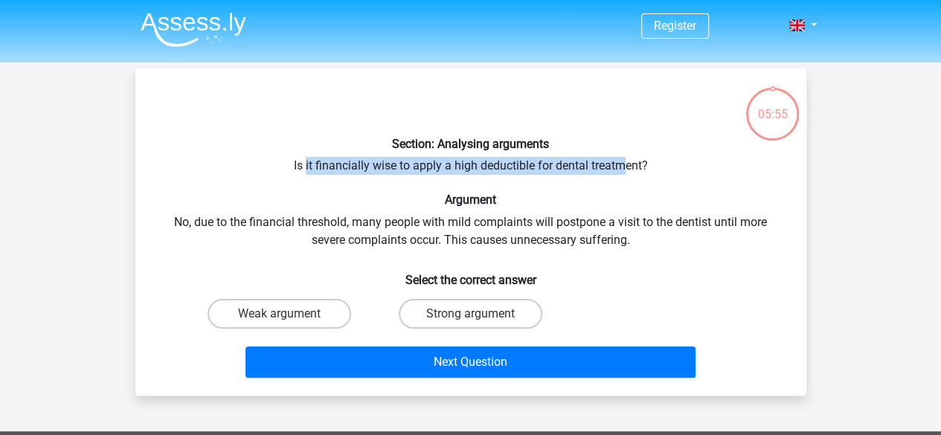
drag, startPoint x: 312, startPoint y: 167, endPoint x: 625, endPoint y: 172, distance: 313.1
click at [625, 172] on div "Section: Analysing arguments Is it financially wise to apply a high deductible …" at bounding box center [470, 231] width 659 height 303
click at [535, 168] on div "Section: Analysing arguments Is it financially wise to apply a high deductible …" at bounding box center [470, 231] width 659 height 303
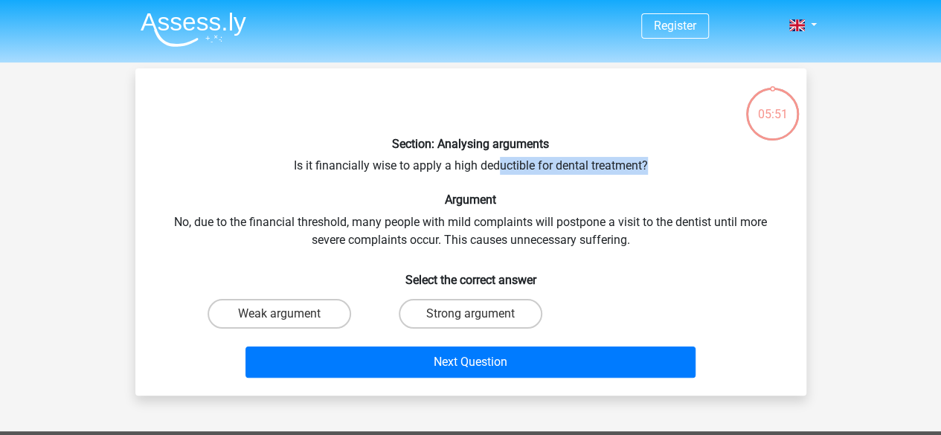
drag, startPoint x: 500, startPoint y: 167, endPoint x: 669, endPoint y: 167, distance: 168.8
click at [669, 167] on div "Section: Analysing arguments Is it financially wise to apply a high deductible …" at bounding box center [470, 231] width 659 height 303
click at [637, 167] on div "Section: Analysing arguments Is it financially wise to apply a high deductible …" at bounding box center [470, 231] width 659 height 303
drag, startPoint x: 594, startPoint y: 164, endPoint x: 384, endPoint y: 161, distance: 210.5
click at [384, 161] on div "Section: Analysing arguments Is it financially wise to apply a high deductible …" at bounding box center [470, 231] width 659 height 303
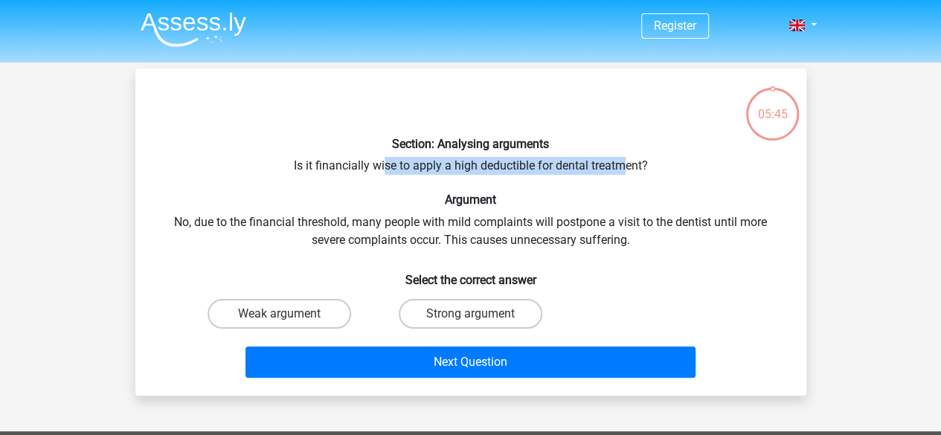
click at [384, 168] on div "Section: Analysing arguments Is it financially wise to apply a high deductible …" at bounding box center [470, 231] width 659 height 303
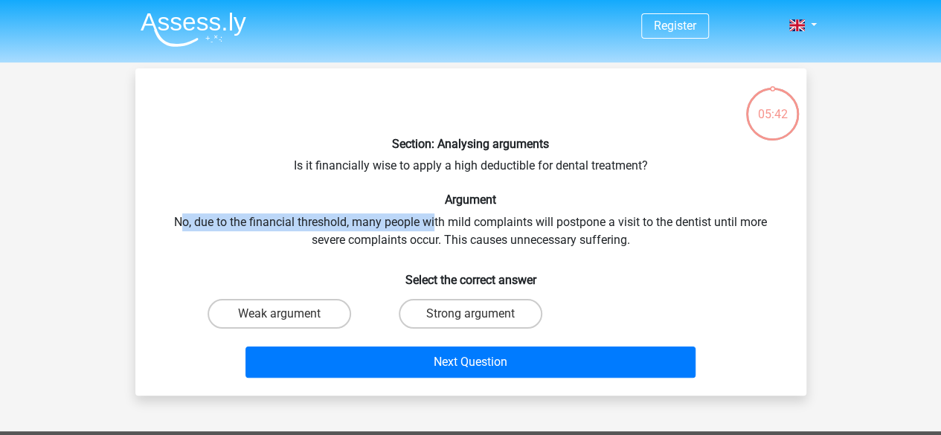
drag, startPoint x: 182, startPoint y: 217, endPoint x: 434, endPoint y: 223, distance: 251.4
click at [434, 223] on div "Section: Analysing arguments Is it financially wise to apply a high deductible …" at bounding box center [470, 231] width 659 height 303
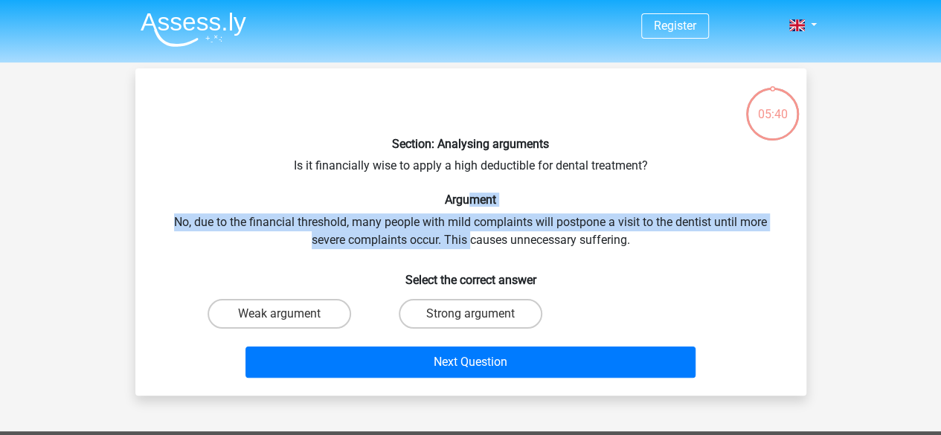
drag, startPoint x: 471, startPoint y: 242, endPoint x: 471, endPoint y: 203, distance: 39.4
click at [471, 203] on div "Section: Analysing arguments Is it financially wise to apply a high deductible …" at bounding box center [470, 231] width 659 height 303
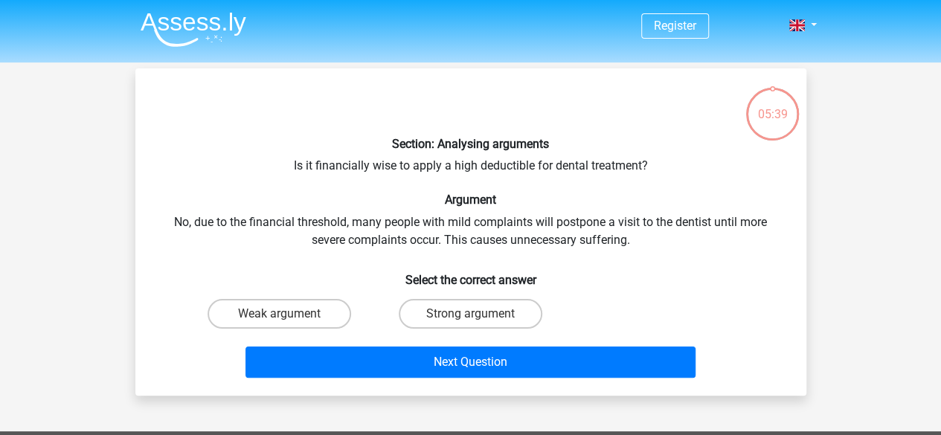
click at [479, 233] on div "Section: Analysing arguments Is it financially wise to apply a high deductible …" at bounding box center [470, 231] width 659 height 303
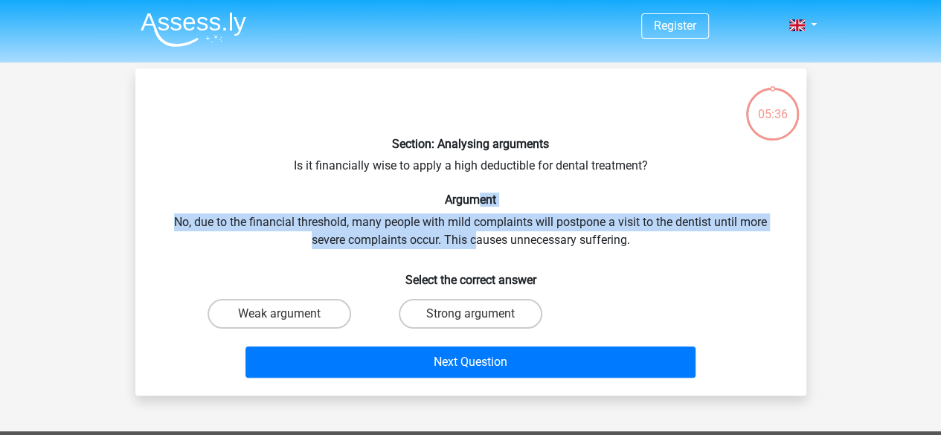
drag, startPoint x: 477, startPoint y: 235, endPoint x: 476, endPoint y: 202, distance: 33.5
click at [476, 202] on div "Section: Analysing arguments Is it financially wise to apply a high deductible …" at bounding box center [470, 231] width 659 height 303
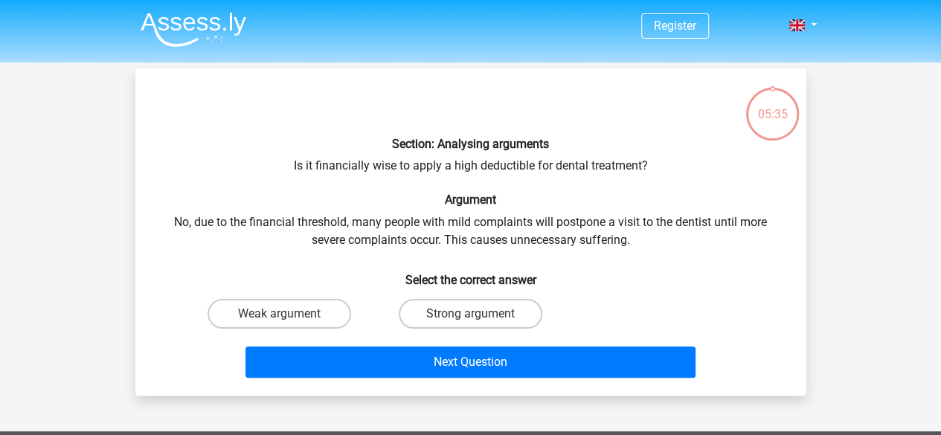
click at [482, 236] on div "Section: Analysing arguments Is it financially wise to apply a high deductible …" at bounding box center [470, 231] width 659 height 303
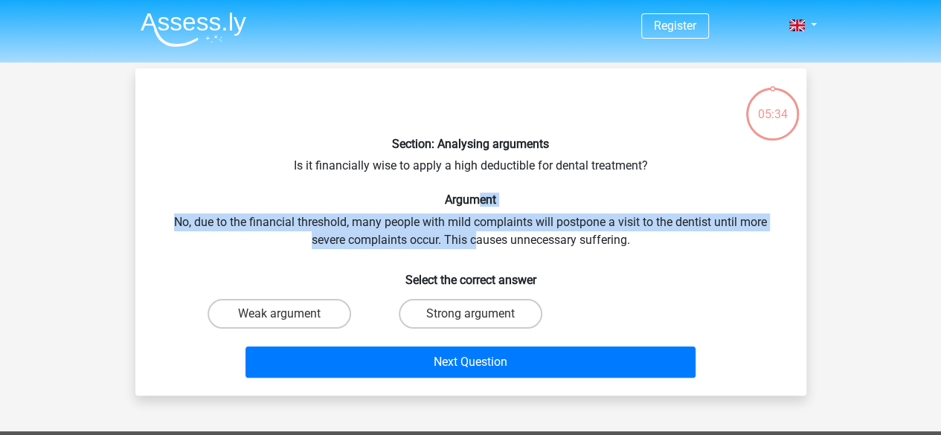
drag, startPoint x: 474, startPoint y: 242, endPoint x: 475, endPoint y: 194, distance: 48.4
click at [475, 194] on div "Section: Analysing arguments Is it financially wise to apply a high deductible …" at bounding box center [470, 231] width 659 height 303
click at [478, 234] on div "Section: Analysing arguments Is it financially wise to apply a high deductible …" at bounding box center [470, 231] width 659 height 303
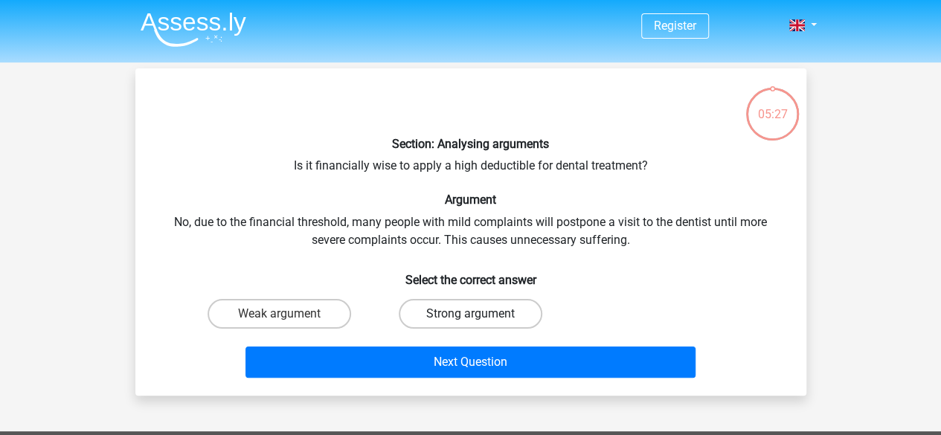
click at [463, 318] on label "Strong argument" at bounding box center [471, 314] width 144 height 30
click at [470, 318] on input "Strong argument" at bounding box center [475, 319] width 10 height 10
radio input "true"
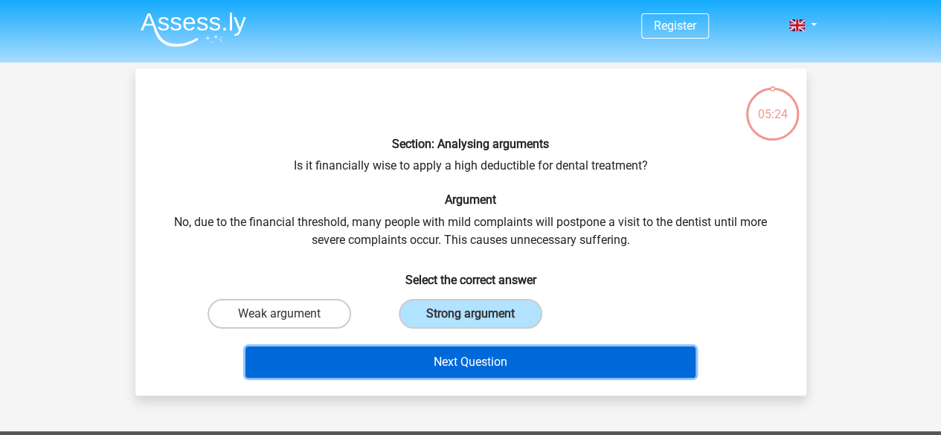
click at [486, 373] on button "Next Question" at bounding box center [470, 362] width 450 height 31
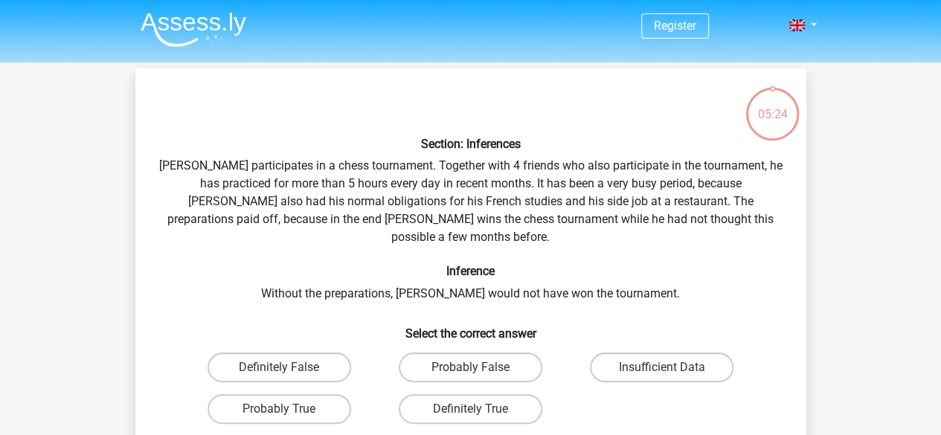
scroll to position [68, 0]
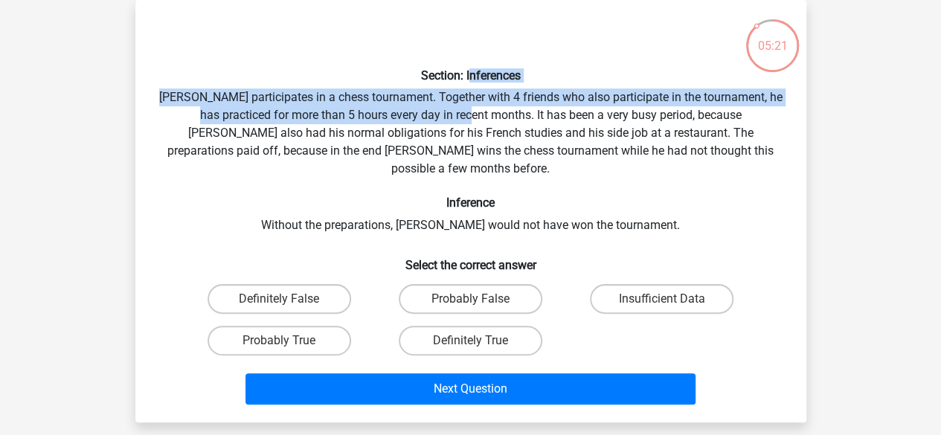
drag, startPoint x: 467, startPoint y: 80, endPoint x: 467, endPoint y: 118, distance: 38.7
click at [467, 118] on div "Section: Inferences Pablo participates in a chess tournament. Together with 4 f…" at bounding box center [470, 211] width 659 height 399
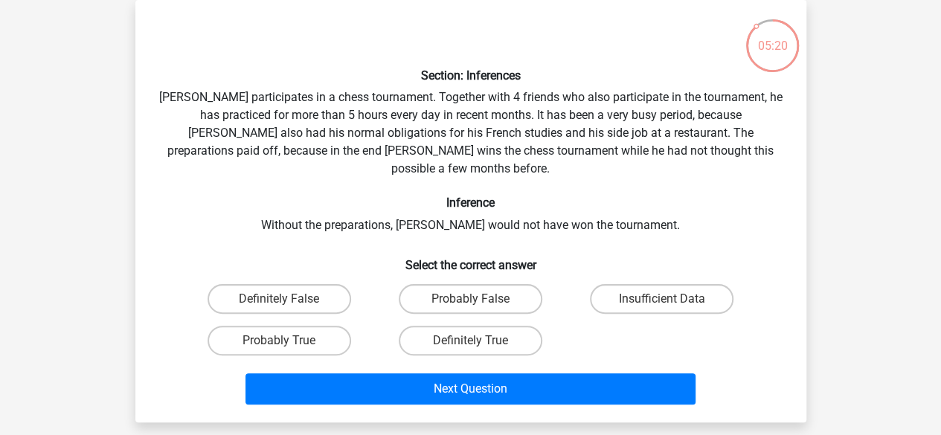
click at [453, 137] on div "Section: Inferences Pablo participates in a chess tournament. Together with 4 f…" at bounding box center [470, 211] width 659 height 399
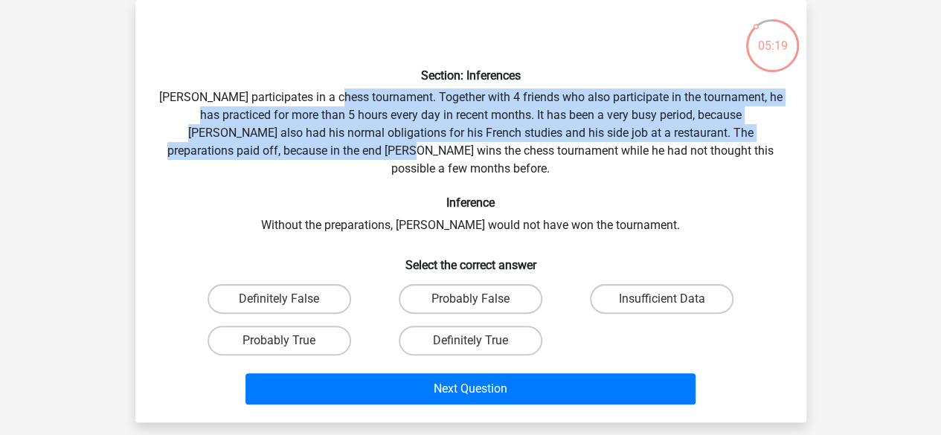
drag, startPoint x: 344, startPoint y: 98, endPoint x: 349, endPoint y: 143, distance: 44.9
click at [349, 143] on div "Section: Inferences Pablo participates in a chess tournament. Together with 4 f…" at bounding box center [470, 211] width 659 height 399
drag, startPoint x: 378, startPoint y: 145, endPoint x: 382, endPoint y: 98, distance: 47.1
click at [382, 98] on div "Section: Inferences Pablo participates in a chess tournament. Together with 4 f…" at bounding box center [470, 211] width 659 height 399
click at [379, 133] on div "Section: Inferences Pablo participates in a chess tournament. Together with 4 f…" at bounding box center [470, 211] width 659 height 399
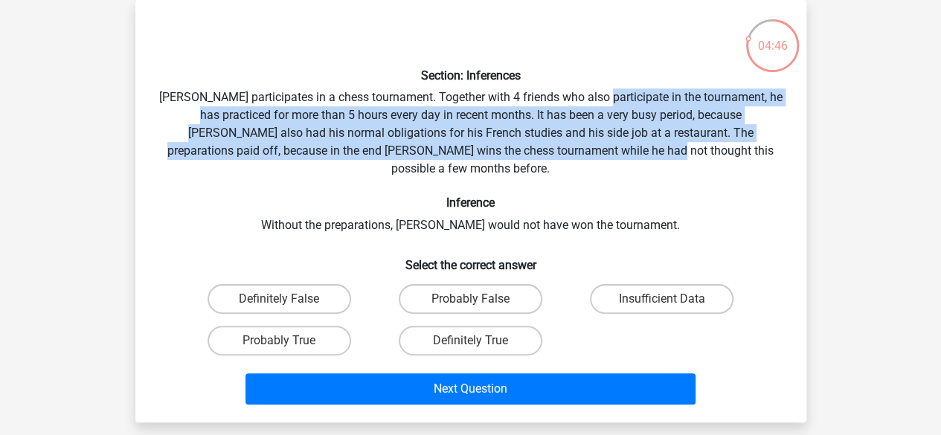
drag, startPoint x: 608, startPoint y: 146, endPoint x: 610, endPoint y: 102, distance: 43.9
click at [610, 102] on div "Section: Inferences Pablo participates in a chess tournament. Together with 4 f…" at bounding box center [470, 211] width 659 height 399
click at [593, 129] on div "Section: Inferences Pablo participates in a chess tournament. Together with 4 f…" at bounding box center [470, 211] width 659 height 399
click at [564, 138] on div "Section: Inferences Pablo participates in a chess tournament. Together with 4 f…" at bounding box center [470, 211] width 659 height 399
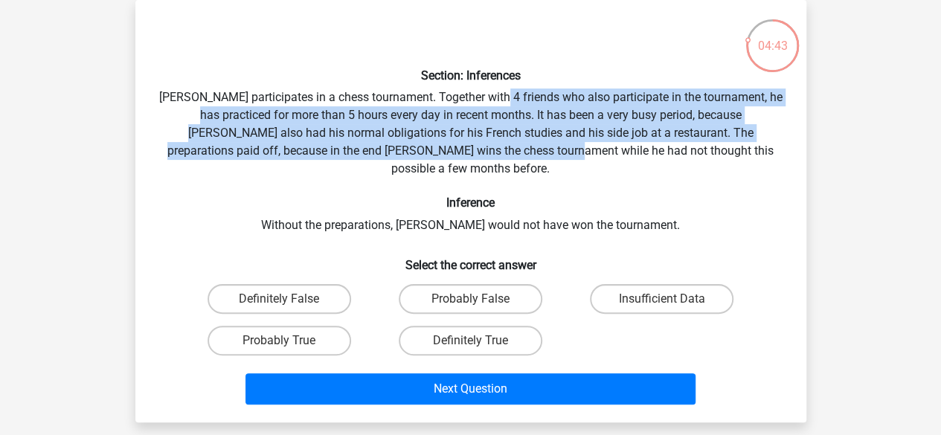
drag, startPoint x: 507, startPoint y: 103, endPoint x: 506, endPoint y: 160, distance: 57.3
click at [506, 160] on div "Section: Inferences Pablo participates in a chess tournament. Together with 4 f…" at bounding box center [470, 211] width 659 height 399
drag, startPoint x: 521, startPoint y: 160, endPoint x: 514, endPoint y: 105, distance: 55.4
click at [514, 105] on div "Section: Inferences Pablo participates in a chess tournament. Together with 4 f…" at bounding box center [470, 211] width 659 height 399
click at [521, 139] on div "Section: Inferences Pablo participates in a chess tournament. Together with 4 f…" at bounding box center [470, 211] width 659 height 399
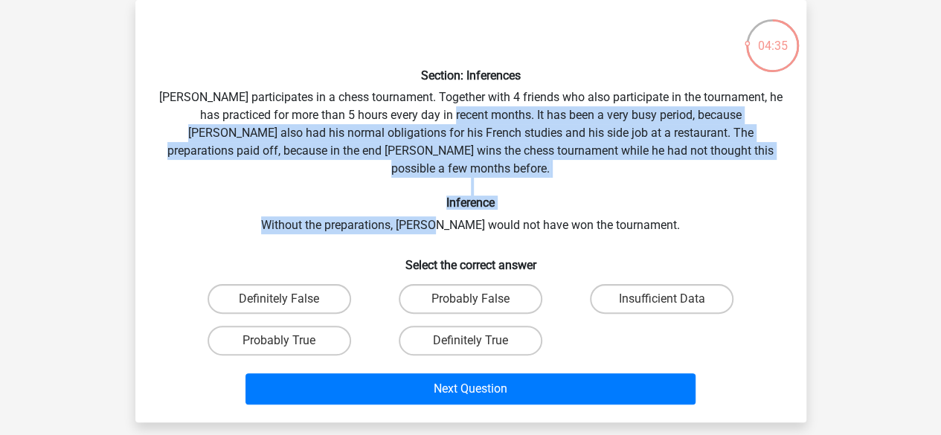
drag, startPoint x: 451, startPoint y: 115, endPoint x: 460, endPoint y: 207, distance: 91.8
click at [460, 207] on div "Section: Inferences Pablo participates in a chess tournament. Together with 4 f…" at bounding box center [470, 211] width 659 height 399
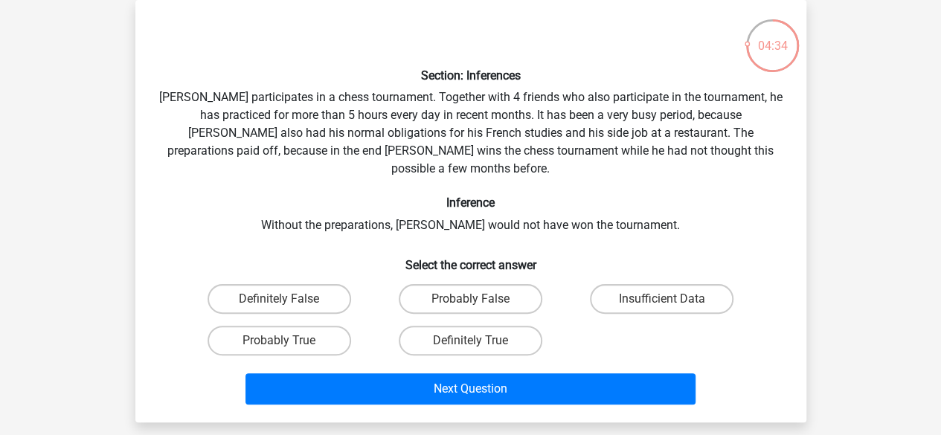
click at [471, 207] on div "Section: Inferences Pablo participates in a chess tournament. Together with 4 f…" at bounding box center [470, 211] width 659 height 399
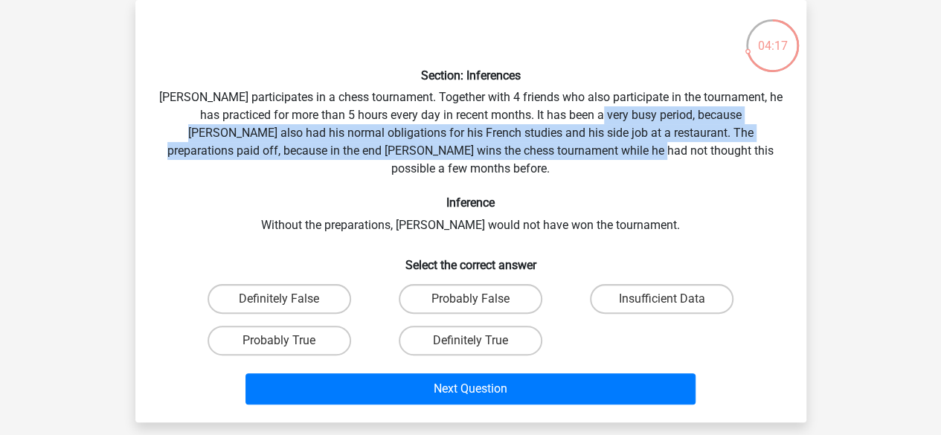
drag, startPoint x: 590, startPoint y: 149, endPoint x: 593, endPoint y: 109, distance: 39.5
click at [593, 109] on div "Section: Inferences Pablo participates in a chess tournament. Together with 4 f…" at bounding box center [470, 211] width 659 height 399
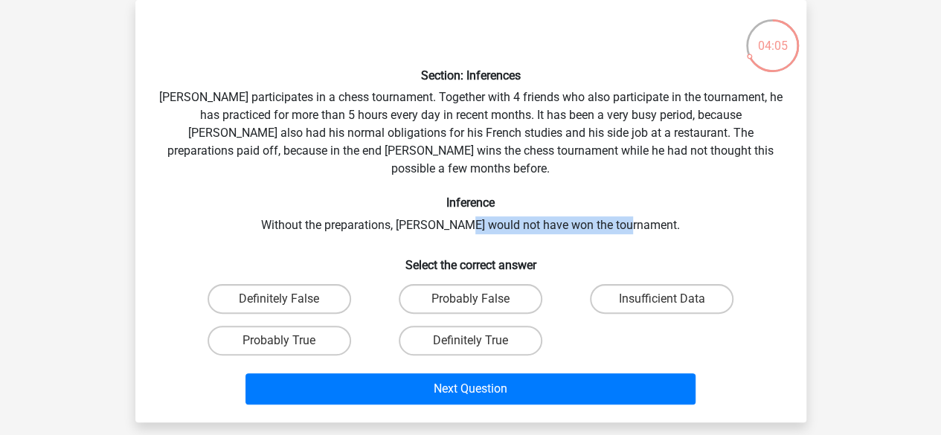
drag, startPoint x: 489, startPoint y: 193, endPoint x: 669, endPoint y: 198, distance: 180.0
click at [669, 198] on div "Section: Inferences Pablo participates in a chess tournament. Together with 4 f…" at bounding box center [470, 211] width 659 height 399
click at [635, 205] on div "Section: Inferences Pablo participates in a chess tournament. Together with 4 f…" at bounding box center [470, 211] width 659 height 399
click at [286, 326] on label "Probably True" at bounding box center [279, 341] width 144 height 30
click at [286, 341] on input "Probably True" at bounding box center [284, 346] width 10 height 10
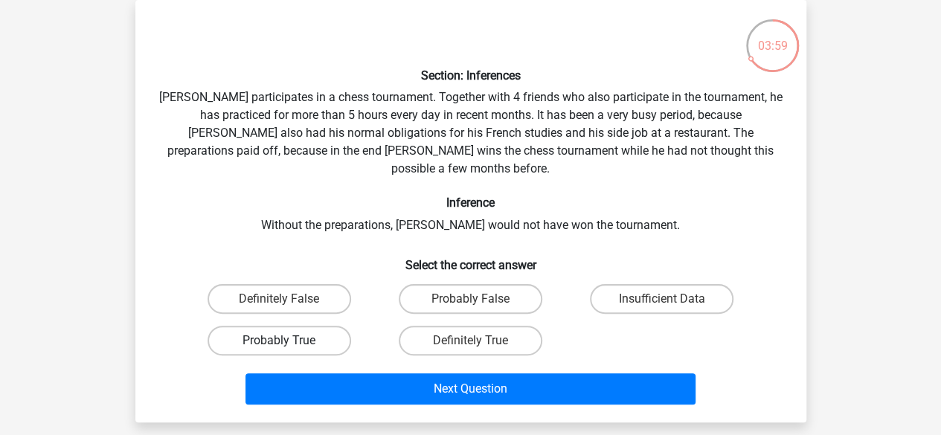
radio input "true"
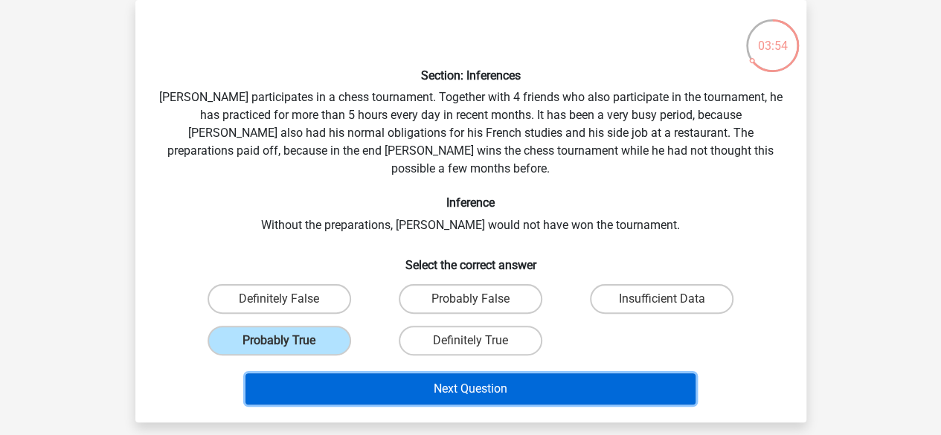
click at [529, 377] on button "Next Question" at bounding box center [470, 388] width 450 height 31
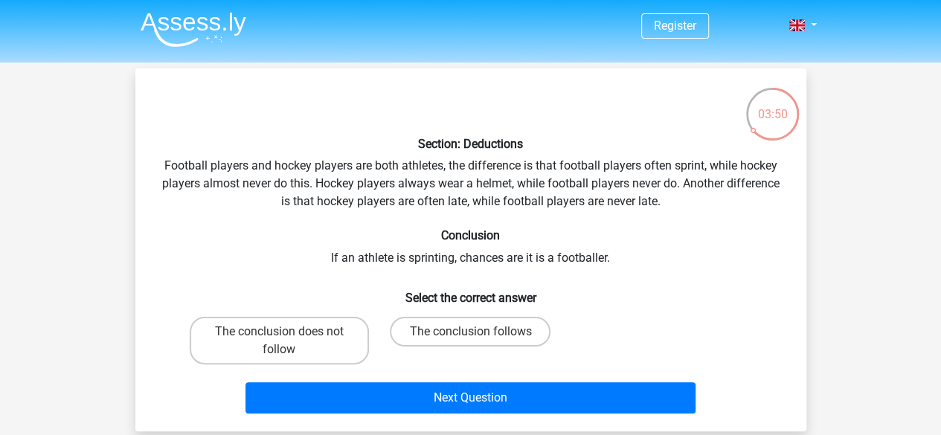
scroll to position [74, 0]
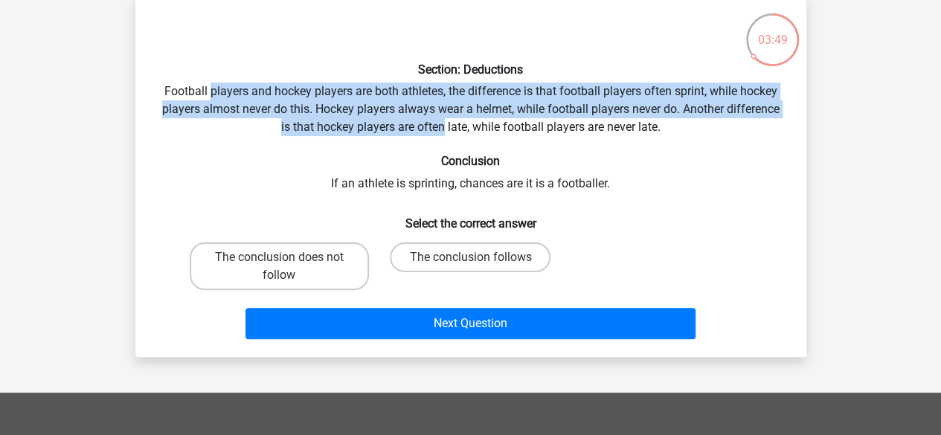
drag, startPoint x: 211, startPoint y: 97, endPoint x: 442, endPoint y: 119, distance: 232.3
click at [442, 119] on div "Section: Deductions Football players and hockey players are both athletes, the …" at bounding box center [470, 175] width 659 height 339
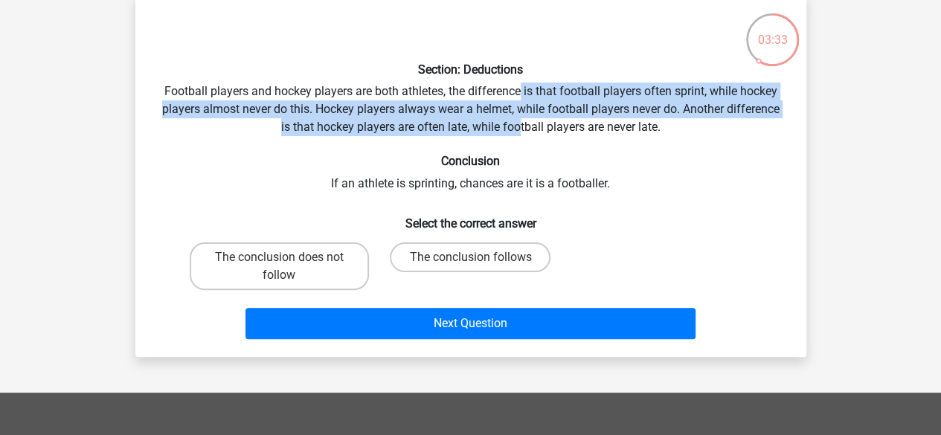
drag, startPoint x: 518, startPoint y: 91, endPoint x: 518, endPoint y: 133, distance: 41.7
click at [518, 133] on div "Section: Deductions Football players and hockey players are both athletes, the …" at bounding box center [470, 175] width 659 height 339
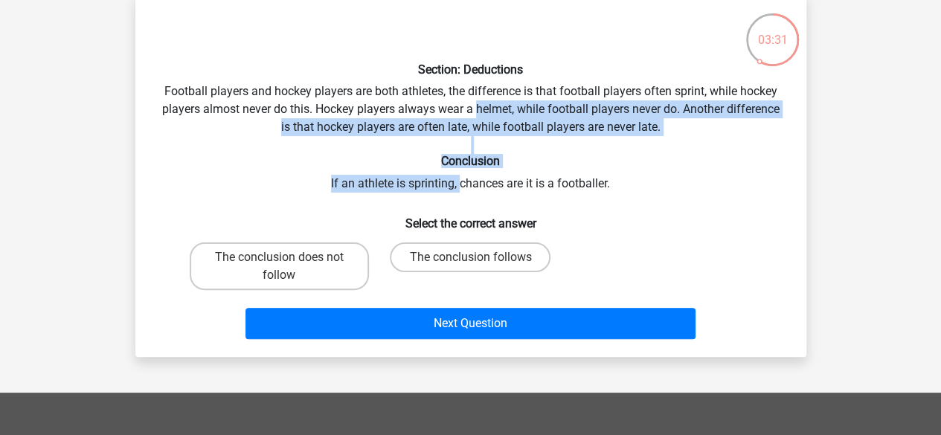
drag, startPoint x: 473, startPoint y: 112, endPoint x: 460, endPoint y: 184, distance: 73.4
click at [460, 184] on div "Section: Deductions Football players and hockey players are both athletes, the …" at bounding box center [470, 175] width 659 height 339
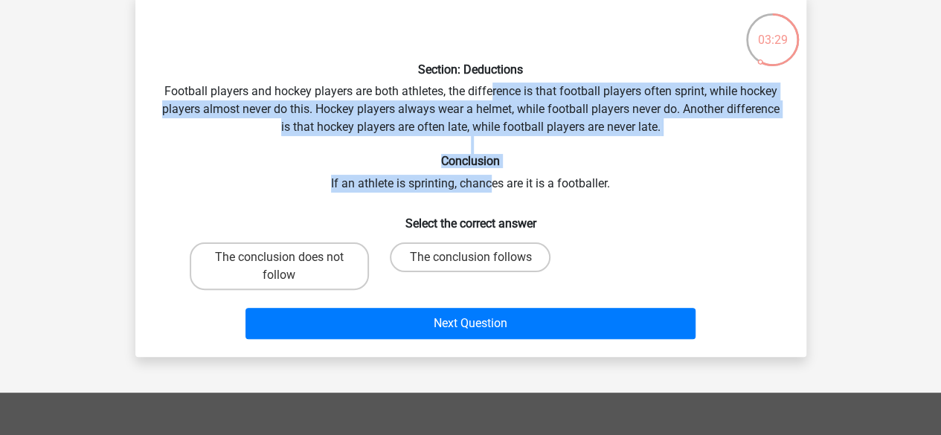
drag, startPoint x: 492, startPoint y: 186, endPoint x: 492, endPoint y: 100, distance: 85.5
click at [492, 100] on div "Section: Deductions Football players and hockey players are both athletes, the …" at bounding box center [470, 175] width 659 height 339
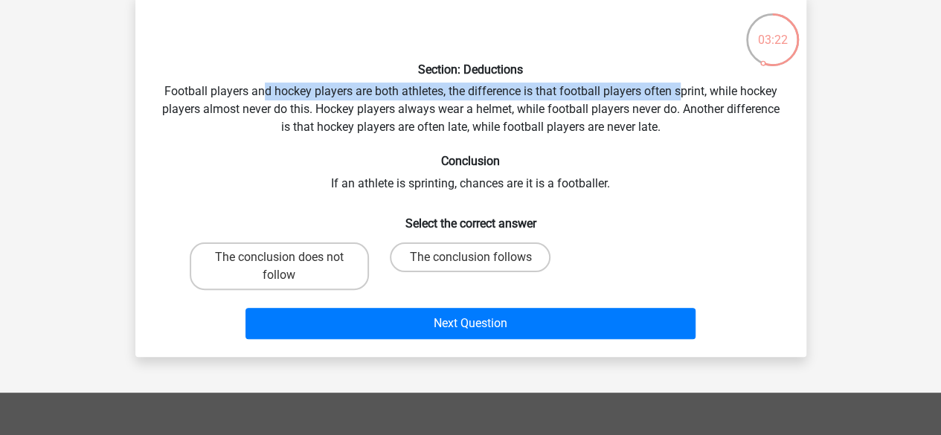
drag, startPoint x: 265, startPoint y: 90, endPoint x: 678, endPoint y: 94, distance: 412.8
click at [678, 94] on div "Section: Deductions Football players and hockey players are both athletes, the …" at bounding box center [470, 175] width 659 height 339
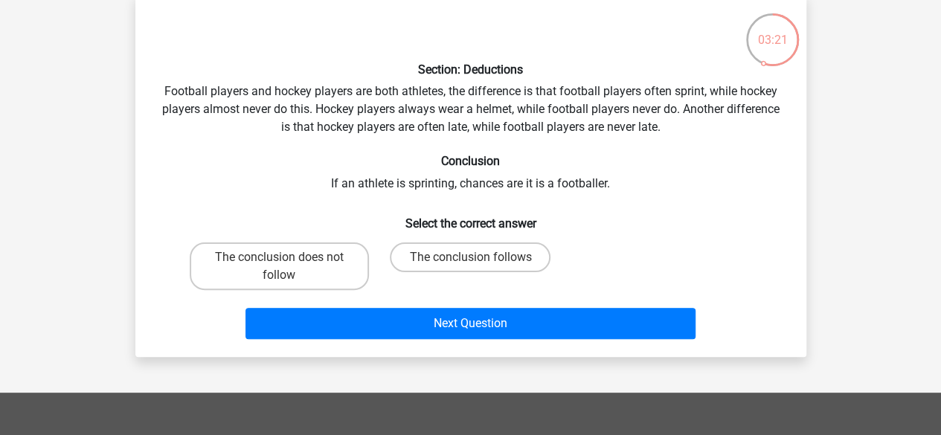
click at [690, 96] on div "Section: Deductions Football players and hockey players are both athletes, the …" at bounding box center [470, 175] width 659 height 339
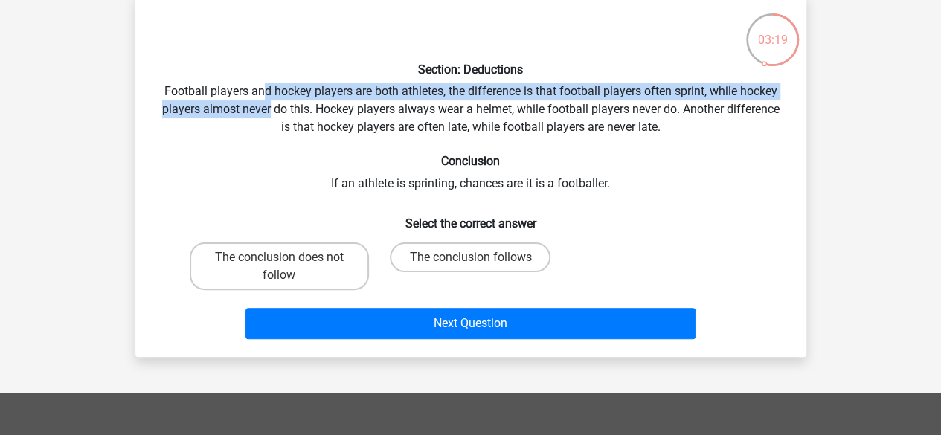
drag, startPoint x: 264, startPoint y: 97, endPoint x: 268, endPoint y: 111, distance: 13.9
click at [268, 111] on div "Section: Deductions Football players and hockey players are both athletes, the …" at bounding box center [470, 175] width 659 height 339
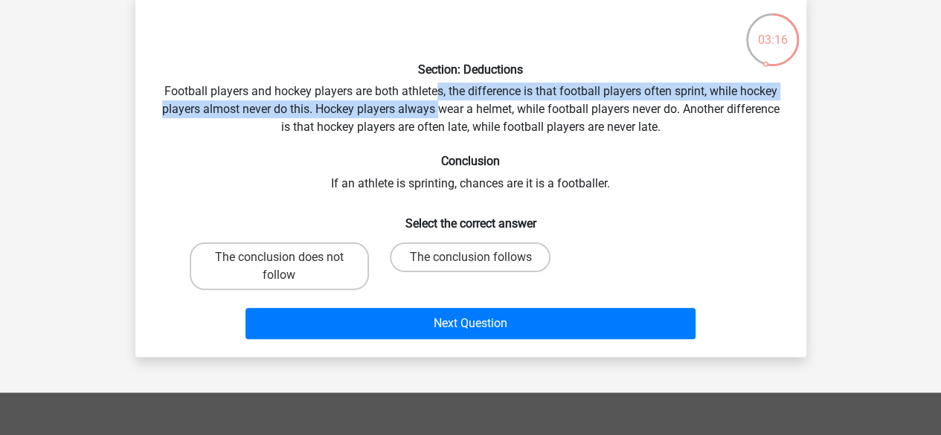
drag, startPoint x: 436, startPoint y: 115, endPoint x: 437, endPoint y: 84, distance: 30.5
click at [437, 84] on div "Section: Deductions Football players and hockey players are both athletes, the …" at bounding box center [470, 175] width 659 height 339
drag, startPoint x: 457, startPoint y: 117, endPoint x: 461, endPoint y: 97, distance: 20.4
click at [461, 97] on div "Section: Deductions Football players and hockey players are both athletes, the …" at bounding box center [470, 175] width 659 height 339
click at [477, 253] on label "The conclusion follows" at bounding box center [470, 257] width 161 height 30
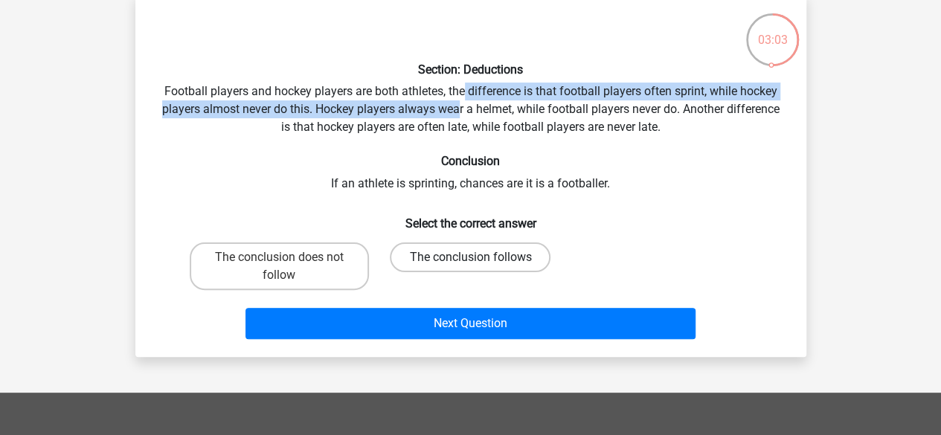
click at [477, 257] on input "The conclusion follows" at bounding box center [475, 262] width 10 height 10
radio input "true"
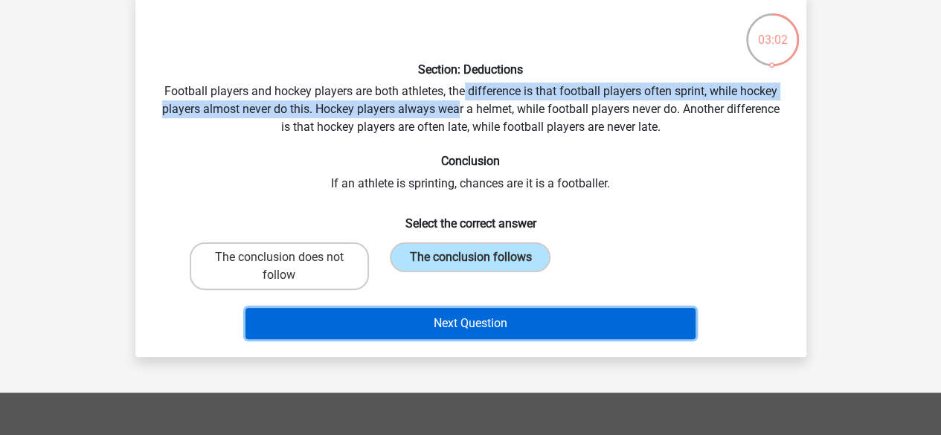
click at [467, 320] on button "Next Question" at bounding box center [470, 323] width 450 height 31
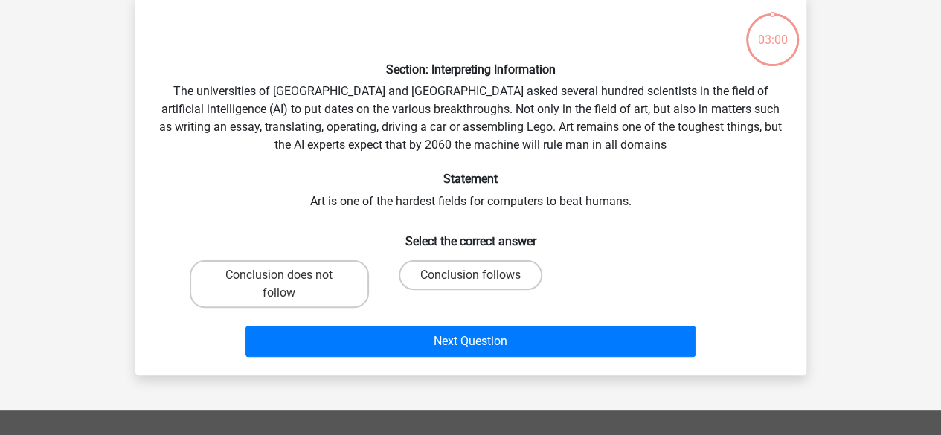
scroll to position [68, 0]
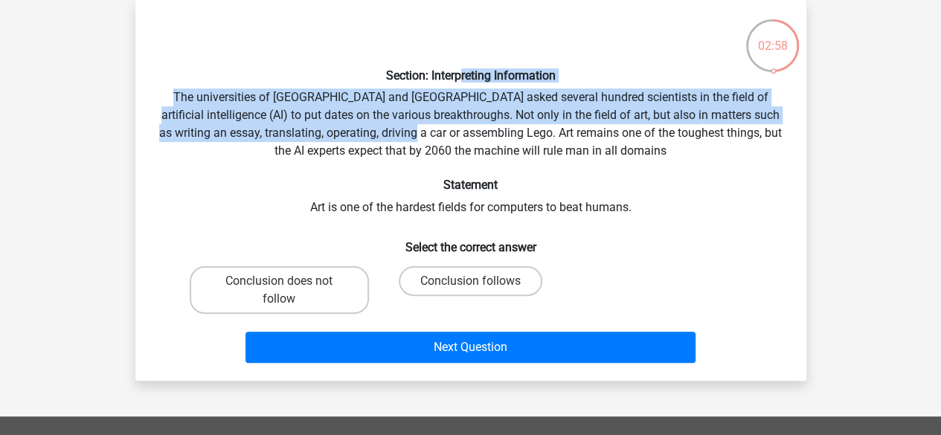
drag, startPoint x: 457, startPoint y: 94, endPoint x: 454, endPoint y: 134, distance: 39.5
click at [454, 134] on div "Section: Interpreting Information The universities of Oxford and Yale asked sev…" at bounding box center [470, 190] width 659 height 357
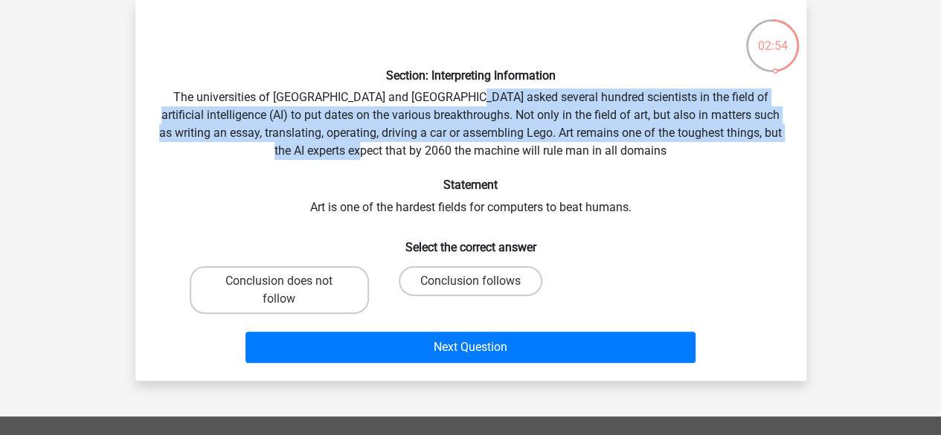
drag, startPoint x: 453, startPoint y: 150, endPoint x: 454, endPoint y: 101, distance: 49.1
click at [454, 101] on div "Section: Interpreting Information The universities of Oxford and Yale asked sev…" at bounding box center [470, 190] width 659 height 357
click at [457, 112] on div "Section: Interpreting Information The universities of Oxford and Yale asked sev…" at bounding box center [470, 190] width 659 height 357
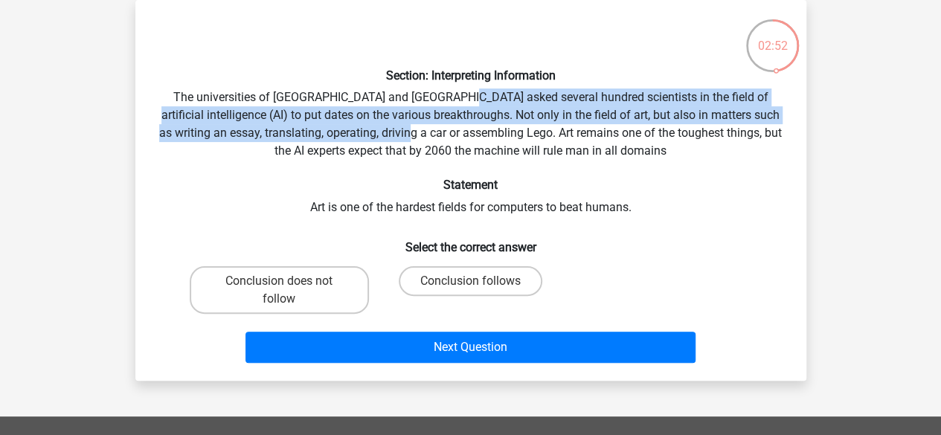
drag, startPoint x: 447, startPoint y: 100, endPoint x: 447, endPoint y: 141, distance: 40.9
click at [447, 141] on div "Section: Interpreting Information The universities of Oxford and Yale asked sev…" at bounding box center [470, 190] width 659 height 357
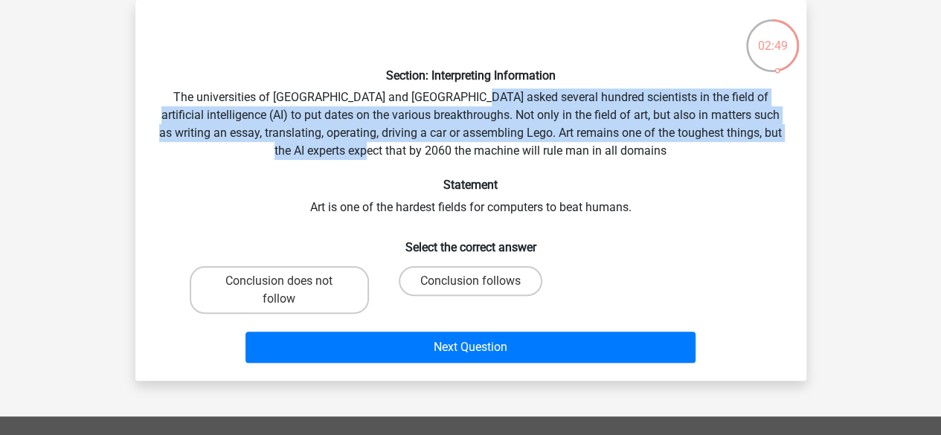
drag, startPoint x: 461, startPoint y: 150, endPoint x: 460, endPoint y: 97, distance: 52.8
click at [460, 97] on div "Section: Interpreting Information The universities of Oxford and Yale asked sev…" at bounding box center [470, 190] width 659 height 357
drag, startPoint x: 452, startPoint y: 95, endPoint x: 452, endPoint y: 152, distance: 57.3
click at [452, 152] on div "Section: Interpreting Information The universities of Oxford and Yale asked sev…" at bounding box center [470, 190] width 659 height 357
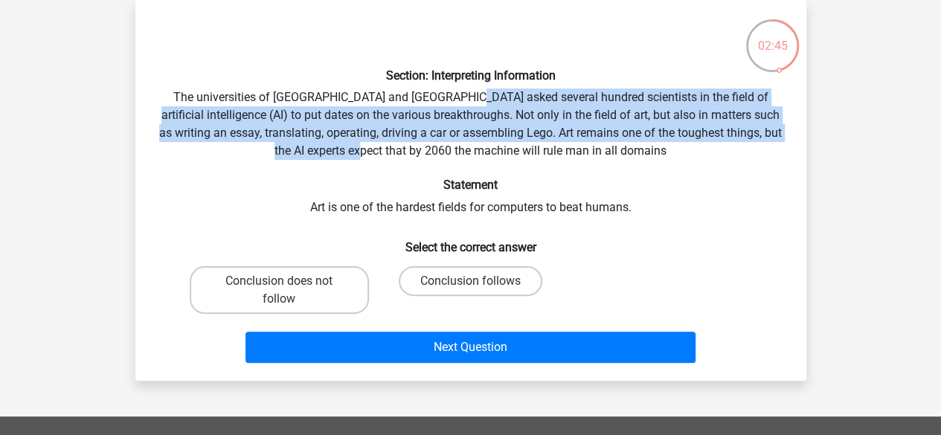
click at [452, 152] on div "Section: Interpreting Information The universities of Oxford and Yale asked sev…" at bounding box center [470, 190] width 659 height 357
drag, startPoint x: 457, startPoint y: 155, endPoint x: 457, endPoint y: 96, distance: 59.5
click at [457, 96] on div "Section: Interpreting Information The universities of Oxford and Yale asked sev…" at bounding box center [470, 190] width 659 height 357
click at [457, 125] on div "Section: Interpreting Information The universities of Oxford and Yale asked sev…" at bounding box center [470, 190] width 659 height 357
drag, startPoint x: 457, startPoint y: 103, endPoint x: 454, endPoint y: 149, distance: 46.2
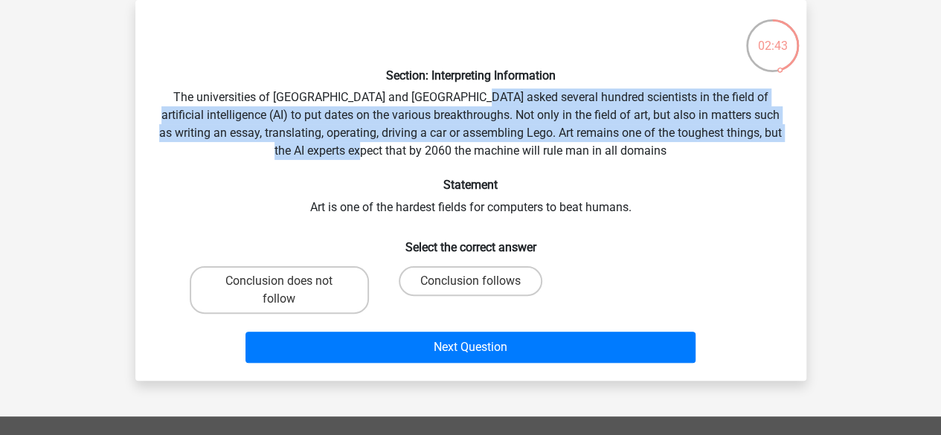
click at [454, 149] on div "Section: Interpreting Information The universities of Oxford and Yale asked sev…" at bounding box center [470, 190] width 659 height 357
drag, startPoint x: 471, startPoint y: 153, endPoint x: 471, endPoint y: 103, distance: 50.6
click at [471, 103] on div "Section: Interpreting Information The universities of Oxford and Yale asked sev…" at bounding box center [470, 190] width 659 height 357
drag, startPoint x: 471, startPoint y: 103, endPoint x: 467, endPoint y: 149, distance: 47.1
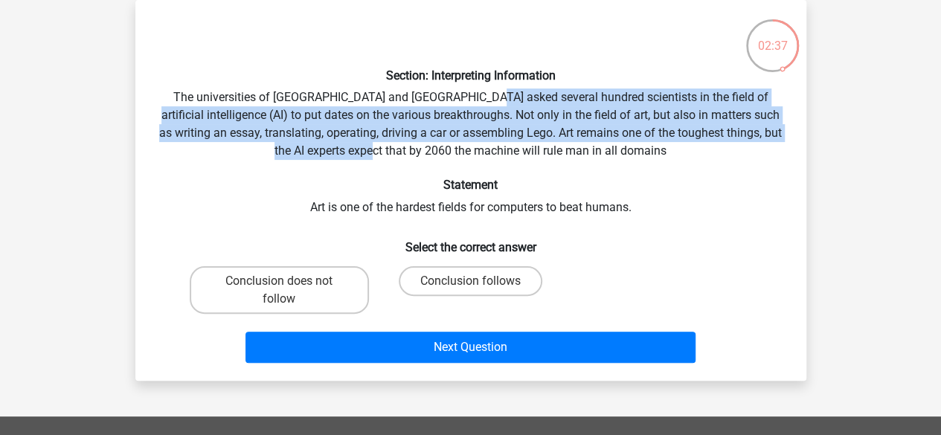
click at [467, 149] on div "Section: Interpreting Information The universities of Oxford and Yale asked sev…" at bounding box center [470, 190] width 659 height 357
drag, startPoint x: 480, startPoint y: 152, endPoint x: 485, endPoint y: 102, distance: 50.0
click at [485, 102] on div "Section: Interpreting Information The universities of Oxford and Yale asked sev…" at bounding box center [470, 190] width 659 height 357
click at [480, 119] on div "Section: Interpreting Information The universities of Oxford and Yale asked sev…" at bounding box center [470, 190] width 659 height 357
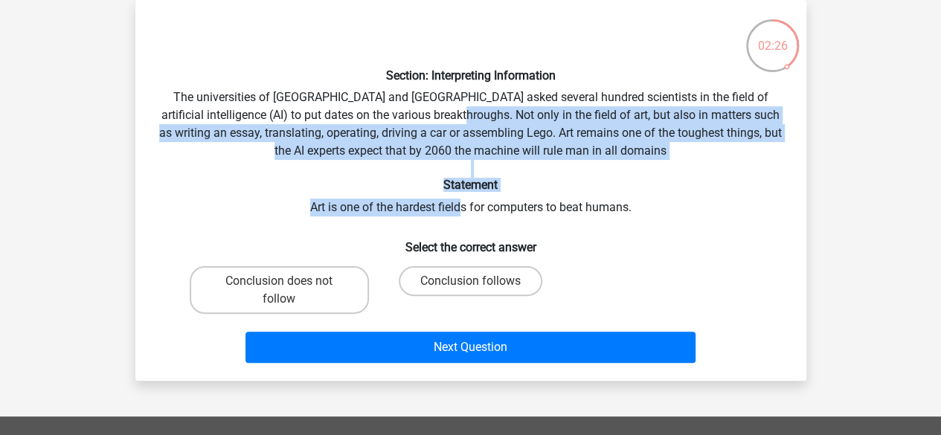
drag, startPoint x: 455, startPoint y: 115, endPoint x: 457, endPoint y: 207, distance: 92.2
click at [457, 207] on div "Section: Interpreting Information The universities of Oxford and Yale asked sev…" at bounding box center [470, 190] width 659 height 357
drag, startPoint x: 479, startPoint y: 213, endPoint x: 482, endPoint y: 121, distance: 92.3
click at [482, 121] on div "Section: Interpreting Information The universities of Oxford and Yale asked sev…" at bounding box center [470, 190] width 659 height 357
click at [522, 173] on div "Section: Interpreting Information The universities of Oxford and Yale asked sev…" at bounding box center [470, 190] width 659 height 357
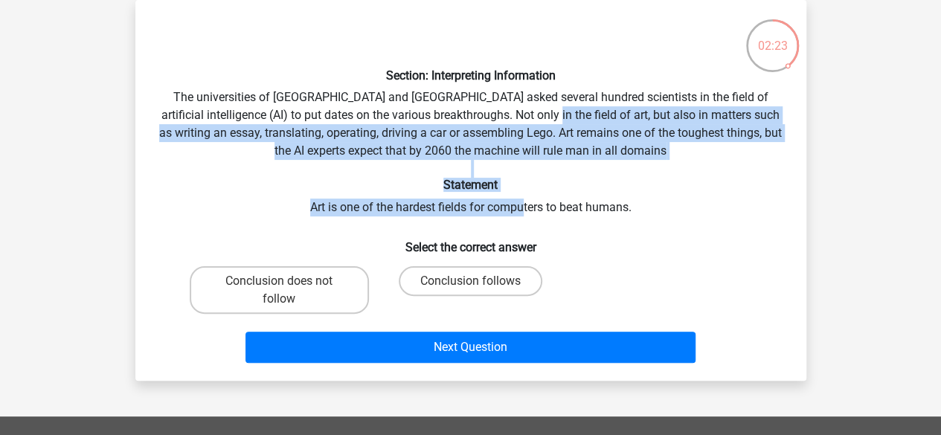
drag, startPoint x: 524, startPoint y: 200, endPoint x: 536, endPoint y: 121, distance: 79.8
click at [536, 121] on div "Section: Interpreting Information The universities of Oxford and Yale asked sev…" at bounding box center [470, 190] width 659 height 357
click at [531, 138] on div "Section: Interpreting Information The universities of Oxford and Yale asked sev…" at bounding box center [470, 190] width 659 height 357
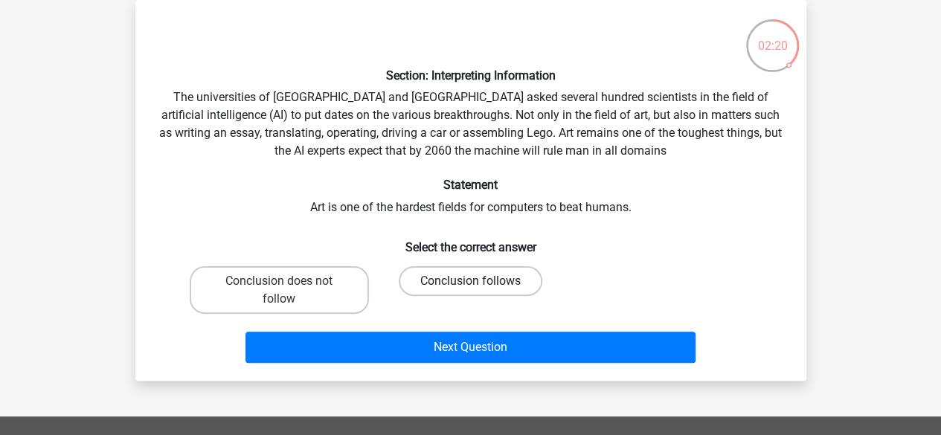
click at [466, 286] on label "Conclusion follows" at bounding box center [471, 281] width 144 height 30
click at [470, 286] on input "Conclusion follows" at bounding box center [475, 286] width 10 height 10
radio input "true"
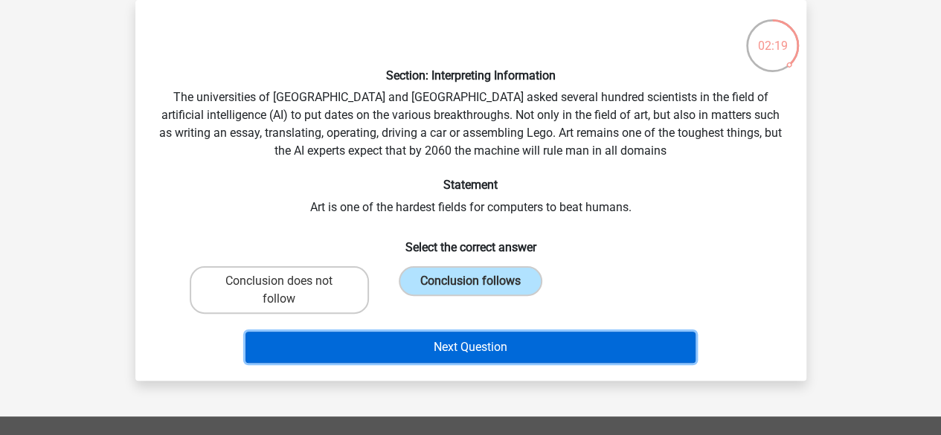
click at [468, 341] on button "Next Question" at bounding box center [470, 347] width 450 height 31
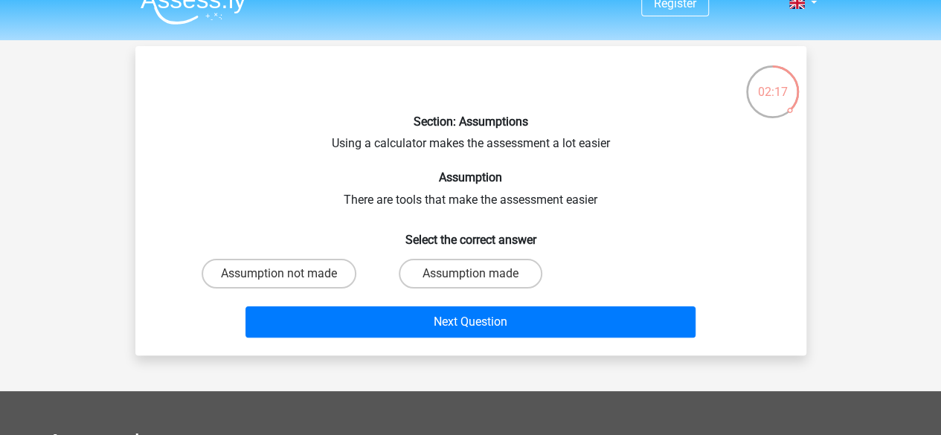
scroll to position [0, 0]
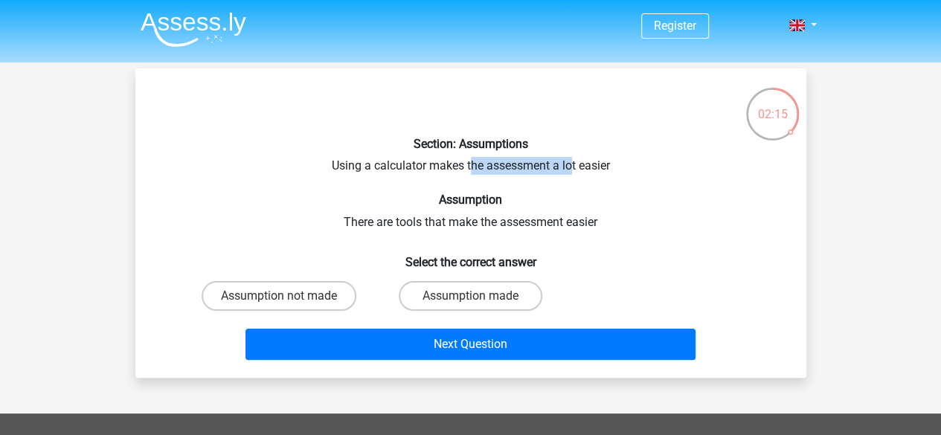
drag, startPoint x: 470, startPoint y: 166, endPoint x: 568, endPoint y: 164, distance: 98.2
click at [568, 164] on div "Section: Assumptions Using a calculator makes the assessment a lot easier Assum…" at bounding box center [470, 223] width 659 height 286
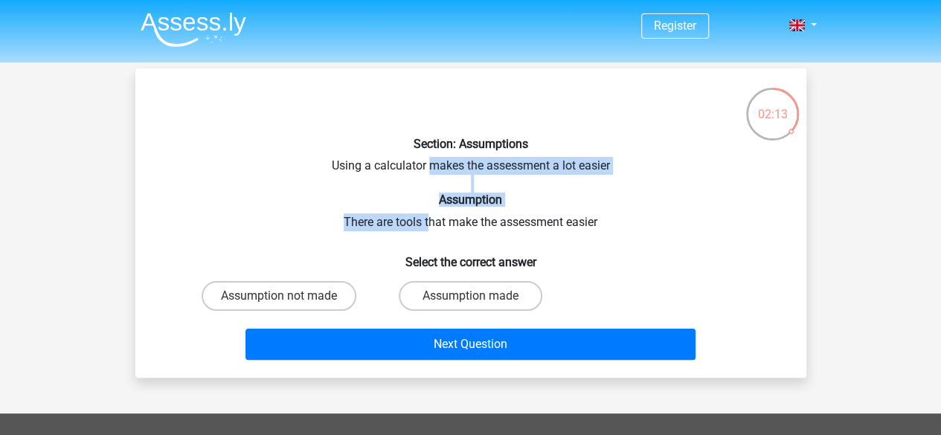
drag, startPoint x: 428, startPoint y: 224, endPoint x: 430, endPoint y: 163, distance: 61.0
click at [430, 163] on div "Section: Assumptions Using a calculator makes the assessment a lot easier Assum…" at bounding box center [470, 223] width 659 height 286
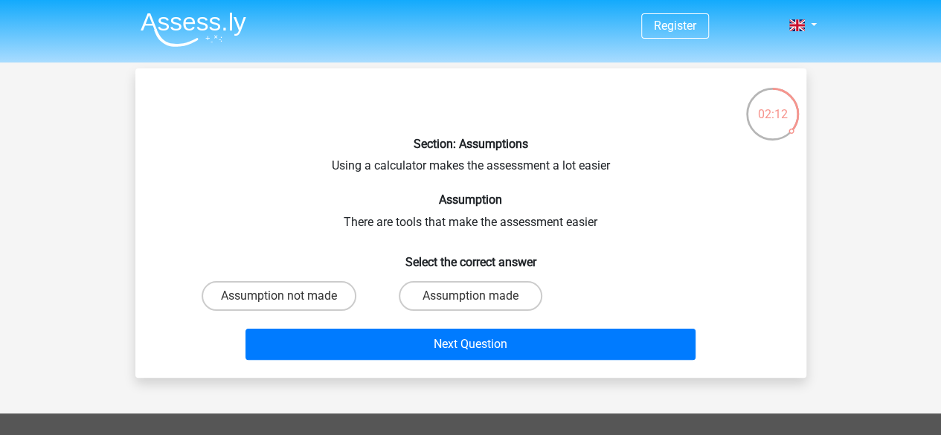
click at [451, 227] on div "Section: Assumptions Using a calculator makes the assessment a lot easier Assum…" at bounding box center [470, 223] width 659 height 286
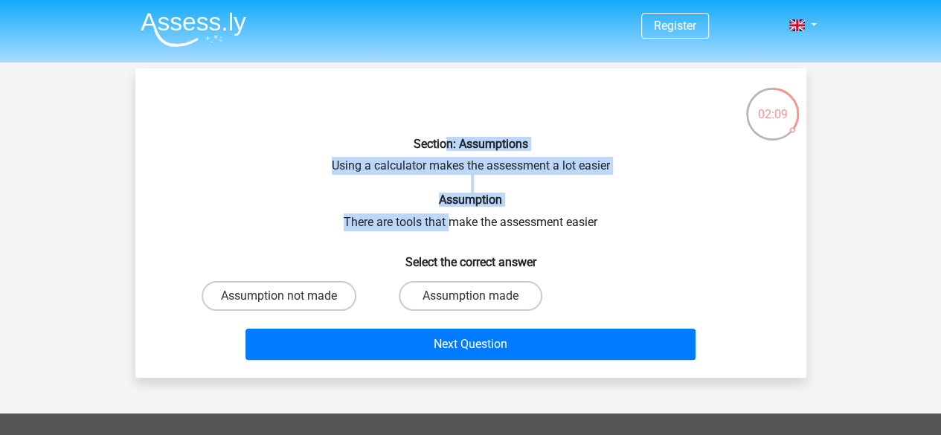
drag, startPoint x: 451, startPoint y: 227, endPoint x: 447, endPoint y: 151, distance: 75.9
click at [447, 151] on div "Section: Assumptions Using a calculator makes the assessment a lot easier Assum…" at bounding box center [470, 223] width 659 height 286
click at [443, 161] on div "Section: Assumptions Using a calculator makes the assessment a lot easier Assum…" at bounding box center [470, 223] width 659 height 286
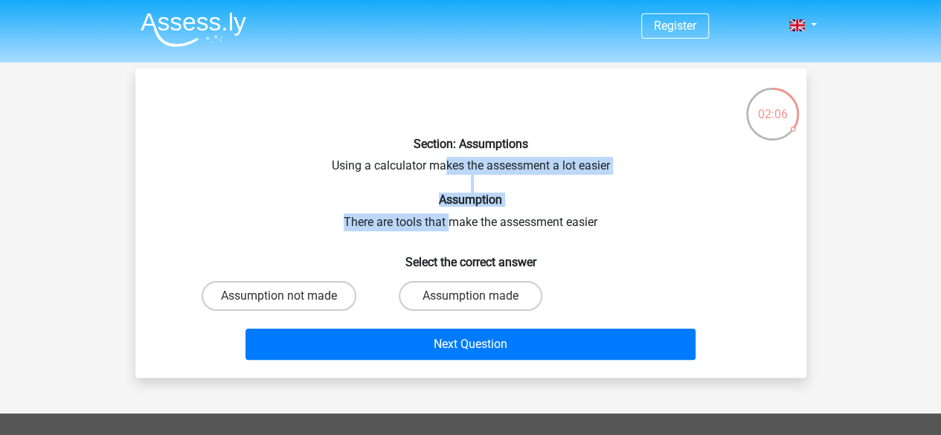
drag, startPoint x: 443, startPoint y: 161, endPoint x: 448, endPoint y: 221, distance: 60.4
click at [448, 221] on div "Section: Assumptions Using a calculator makes the assessment a lot easier Assum…" at bounding box center [470, 223] width 659 height 286
drag, startPoint x: 471, startPoint y: 213, endPoint x: 468, endPoint y: 158, distance: 54.4
click at [468, 158] on div "Section: Assumptions Using a calculator makes the assessment a lot easier Assum…" at bounding box center [470, 223] width 659 height 286
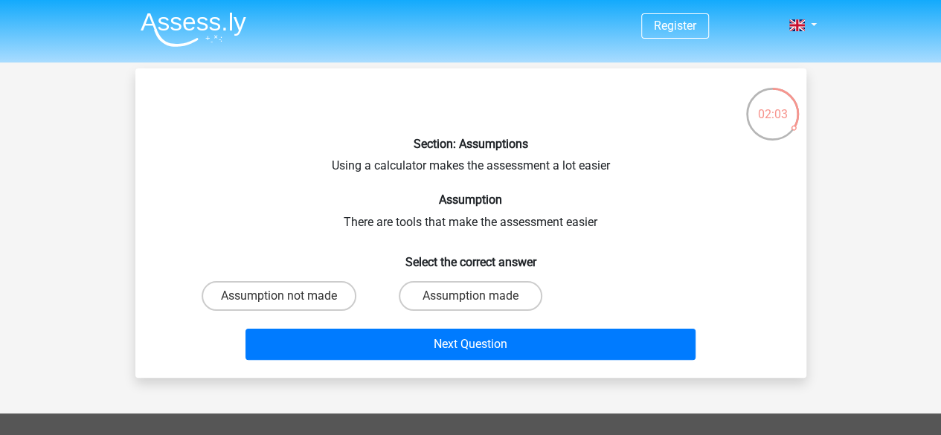
click at [485, 222] on div "Section: Assumptions Using a calculator makes the assessment a lot easier Assum…" at bounding box center [470, 223] width 659 height 286
click at [466, 297] on label "Assumption made" at bounding box center [471, 296] width 144 height 30
click at [470, 297] on input "Assumption made" at bounding box center [475, 301] width 10 height 10
radio input "true"
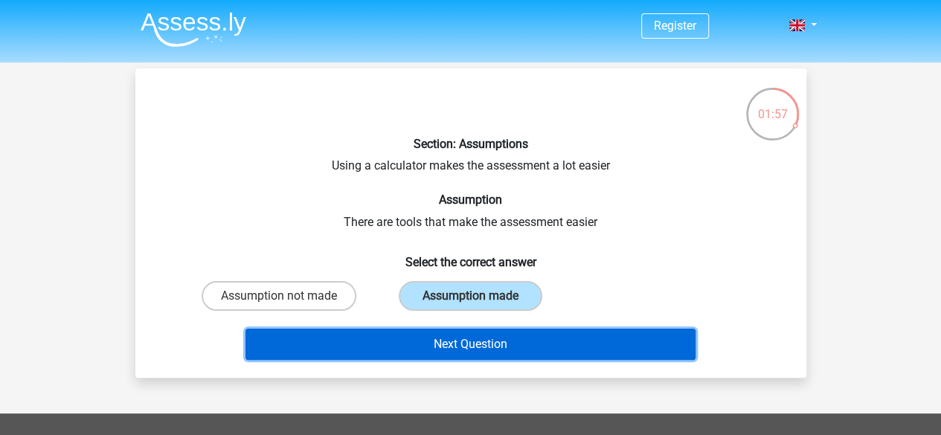
click at [480, 350] on button "Next Question" at bounding box center [470, 344] width 450 height 31
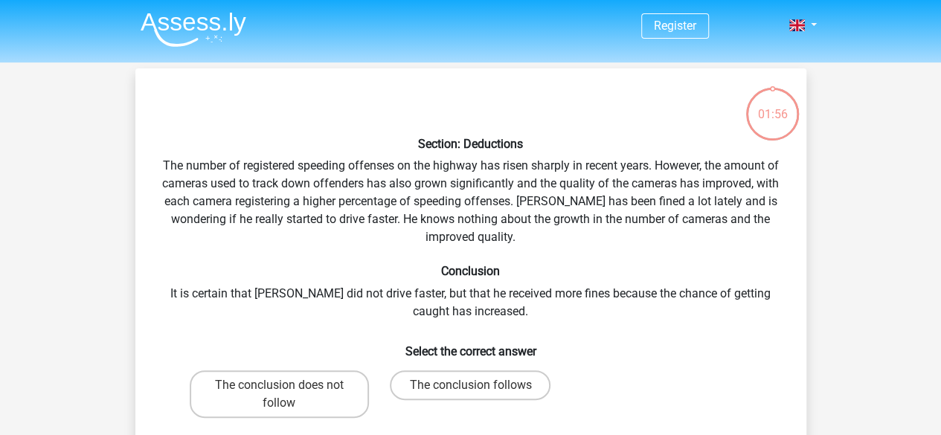
scroll to position [68, 0]
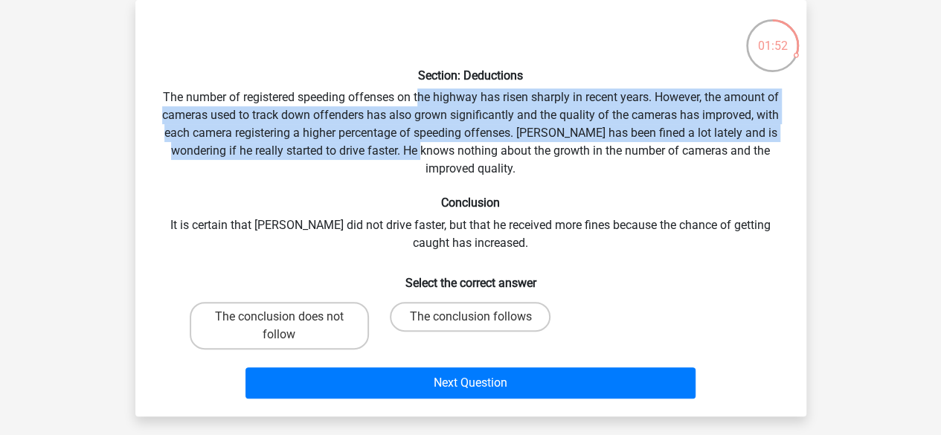
drag, startPoint x: 416, startPoint y: 96, endPoint x: 413, endPoint y: 147, distance: 50.6
click at [413, 147] on div "Section: Deductions The number of registered speeding offenses on the highway h…" at bounding box center [470, 208] width 659 height 393
drag, startPoint x: 442, startPoint y: 147, endPoint x: 442, endPoint y: 98, distance: 48.3
click at [442, 98] on div "Section: Deductions The number of registered speeding offenses on the highway h…" at bounding box center [470, 208] width 659 height 393
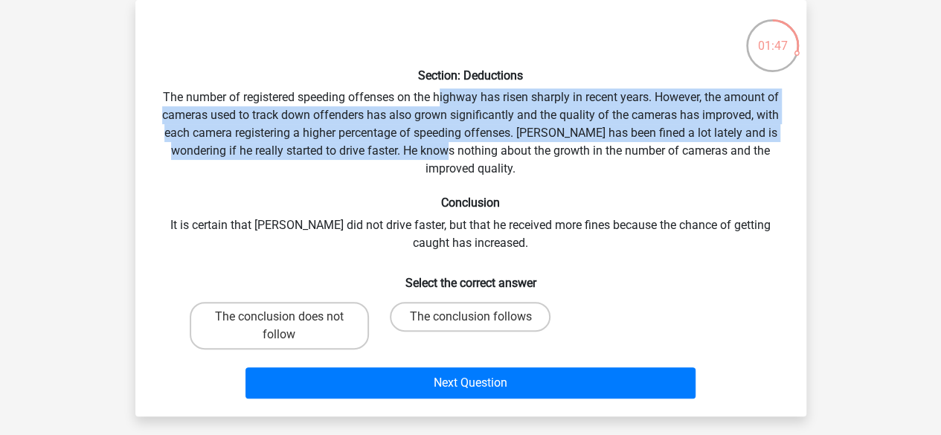
drag, startPoint x: 440, startPoint y: 100, endPoint x: 434, endPoint y: 147, distance: 47.2
click at [434, 147] on div "Section: Deductions The number of registered speeding offenses on the highway h…" at bounding box center [470, 208] width 659 height 393
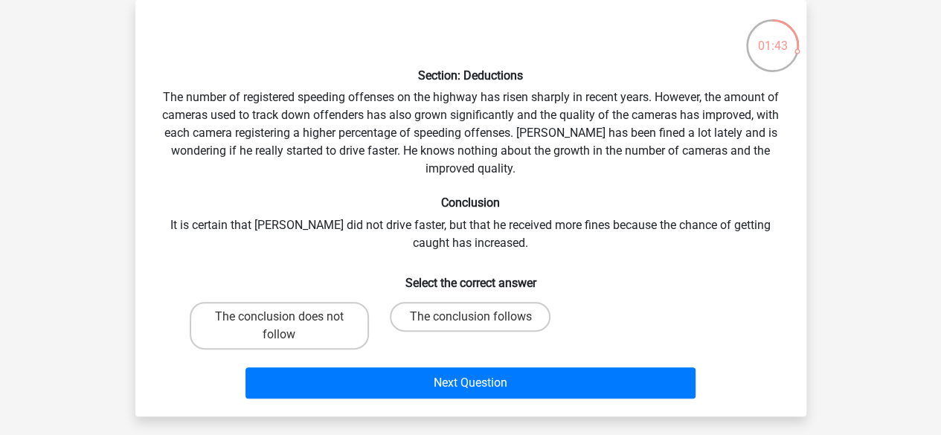
click at [442, 144] on div "Section: Deductions The number of registered speeding offenses on the highway h…" at bounding box center [470, 208] width 659 height 393
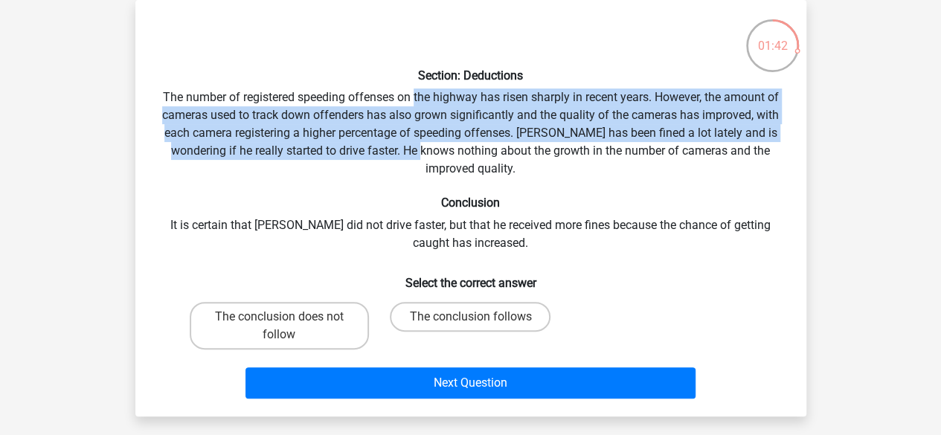
drag, startPoint x: 414, startPoint y: 153, endPoint x: 415, endPoint y: 101, distance: 52.1
click at [415, 101] on div "Section: Deductions The number of registered speeding offenses on the highway h…" at bounding box center [470, 208] width 659 height 393
drag, startPoint x: 403, startPoint y: 101, endPoint x: 405, endPoint y: 151, distance: 49.8
click at [405, 151] on div "Section: Deductions The number of registered speeding offenses on the highway h…" at bounding box center [470, 208] width 659 height 393
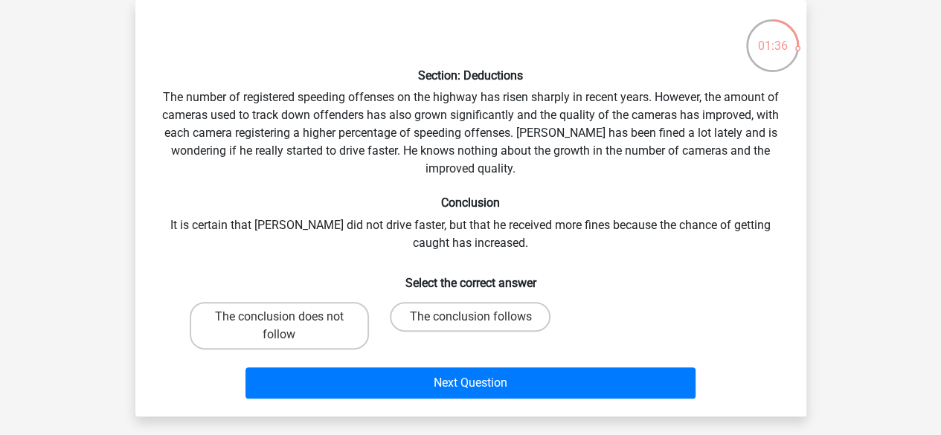
click at [417, 147] on div "Section: Deductions The number of registered speeding offenses on the highway h…" at bounding box center [470, 208] width 659 height 393
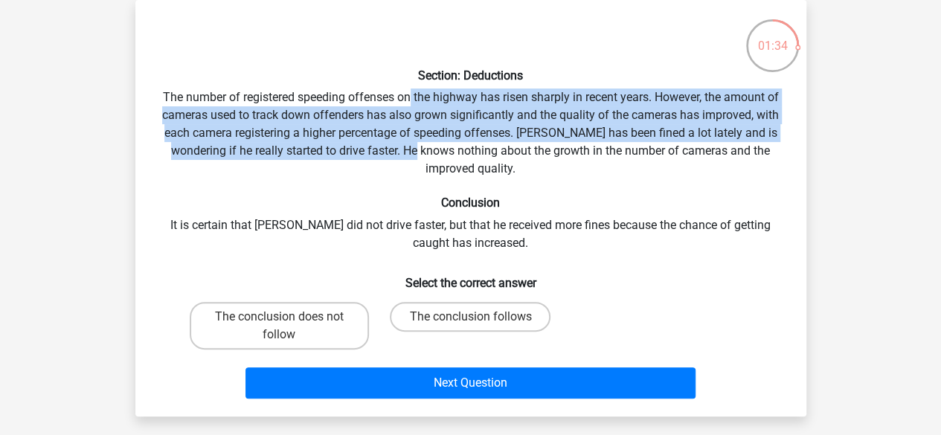
drag, startPoint x: 408, startPoint y: 148, endPoint x: 408, endPoint y: 100, distance: 47.6
click at [408, 100] on div "Section: Deductions The number of registered speeding offenses on the highway h…" at bounding box center [470, 208] width 659 height 393
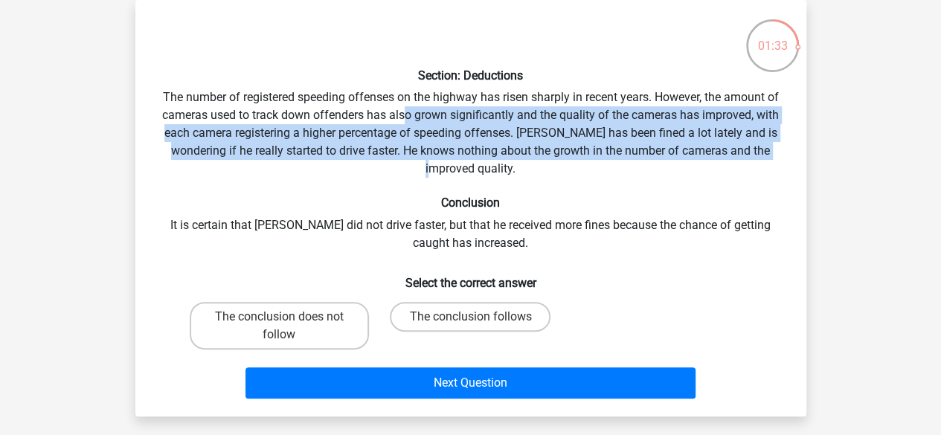
drag, startPoint x: 408, startPoint y: 131, endPoint x: 410, endPoint y: 163, distance: 32.1
click at [410, 163] on div "Section: Deductions The number of registered speeding offenses on the highway h…" at bounding box center [470, 208] width 659 height 393
click at [427, 152] on div "Section: Deductions The number of registered speeding offenses on the highway h…" at bounding box center [470, 208] width 659 height 393
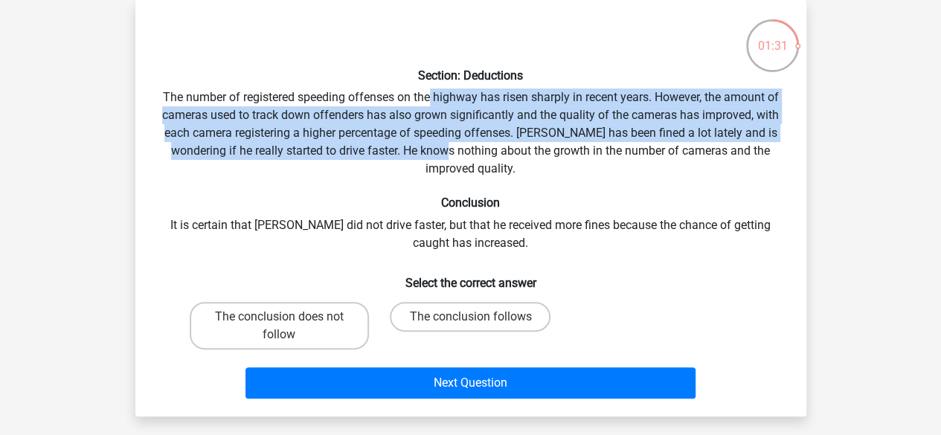
drag, startPoint x: 434, startPoint y: 152, endPoint x: 431, endPoint y: 106, distance: 45.5
click at [431, 106] on div "Section: Deductions The number of registered speeding offenses on the highway h…" at bounding box center [470, 208] width 659 height 393
click at [431, 123] on div "Section: Deductions The number of registered speeding offenses on the highway h…" at bounding box center [470, 208] width 659 height 393
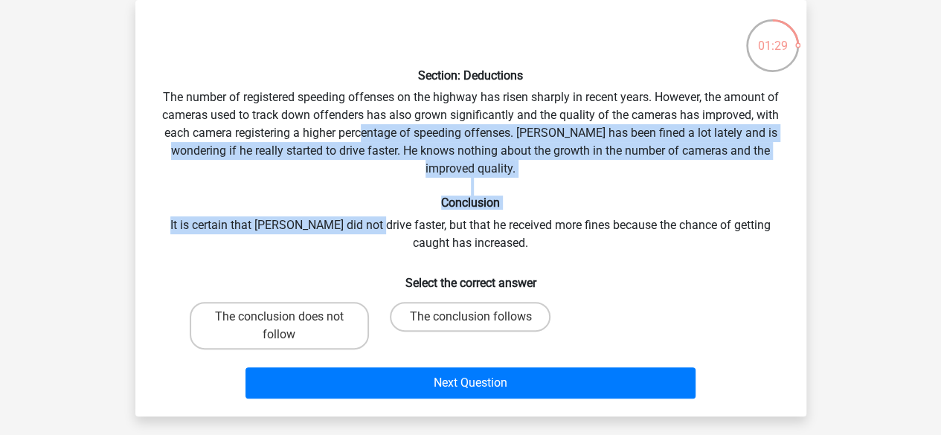
drag, startPoint x: 364, startPoint y: 136, endPoint x: 363, endPoint y: 228, distance: 91.5
click at [363, 228] on div "Section: Deductions The number of registered speeding offenses on the highway h…" at bounding box center [470, 208] width 659 height 393
drag, startPoint x: 396, startPoint y: 223, endPoint x: 398, endPoint y: 133, distance: 90.0
click at [398, 133] on div "Section: Deductions The number of registered speeding offenses on the highway h…" at bounding box center [470, 208] width 659 height 393
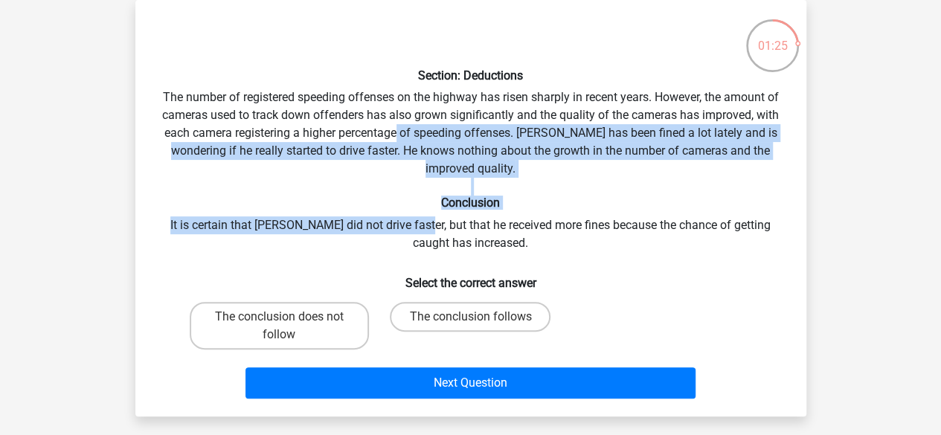
drag, startPoint x: 398, startPoint y: 133, endPoint x: 405, endPoint y: 224, distance: 91.0
click at [405, 224] on div "Section: Deductions The number of registered speeding offenses on the highway h…" at bounding box center [470, 208] width 659 height 393
drag, startPoint x: 467, startPoint y: 233, endPoint x: 464, endPoint y: 130, distance: 102.7
click at [464, 130] on div "Section: Deductions The number of registered speeding offenses on the highway h…" at bounding box center [470, 208] width 659 height 393
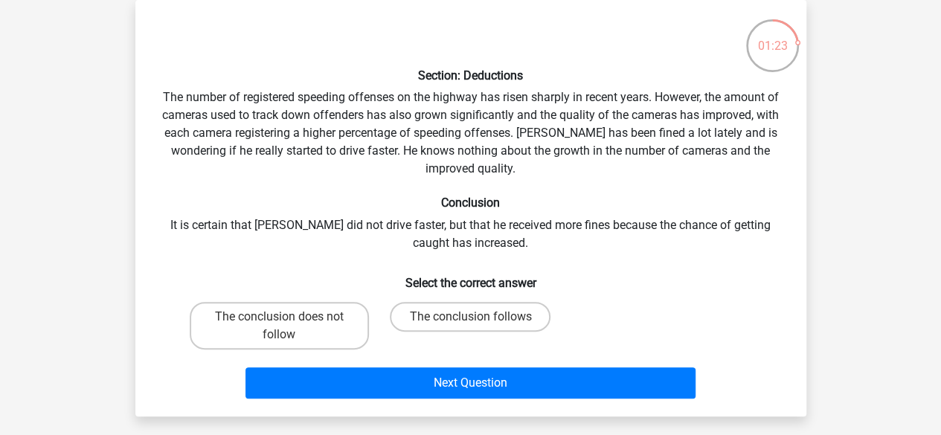
click at [480, 216] on div "Section: Deductions The number of registered speeding offenses on the highway h…" at bounding box center [470, 208] width 659 height 393
click at [445, 326] on label "The conclusion follows" at bounding box center [470, 317] width 161 height 30
click at [470, 326] on input "The conclusion follows" at bounding box center [475, 322] width 10 height 10
radio input "true"
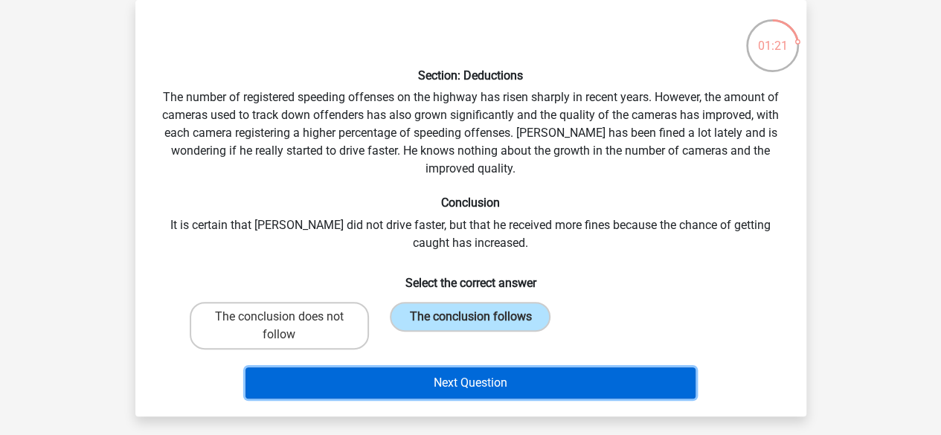
click at [463, 380] on button "Next Question" at bounding box center [470, 382] width 450 height 31
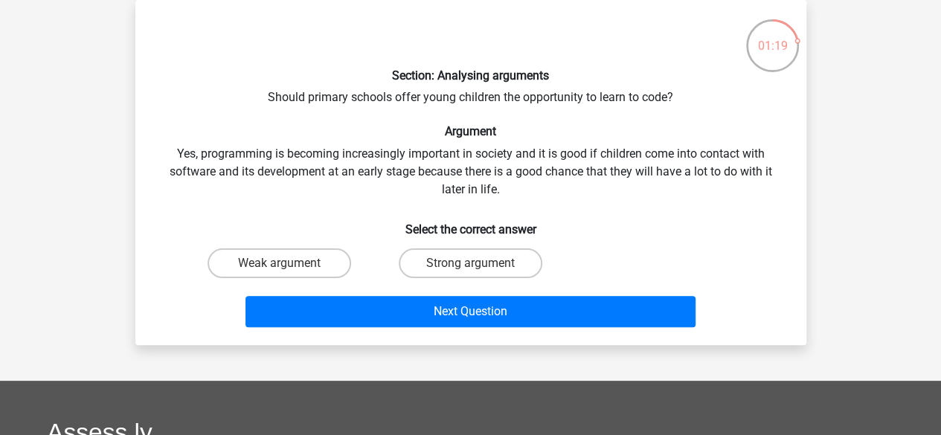
scroll to position [0, 0]
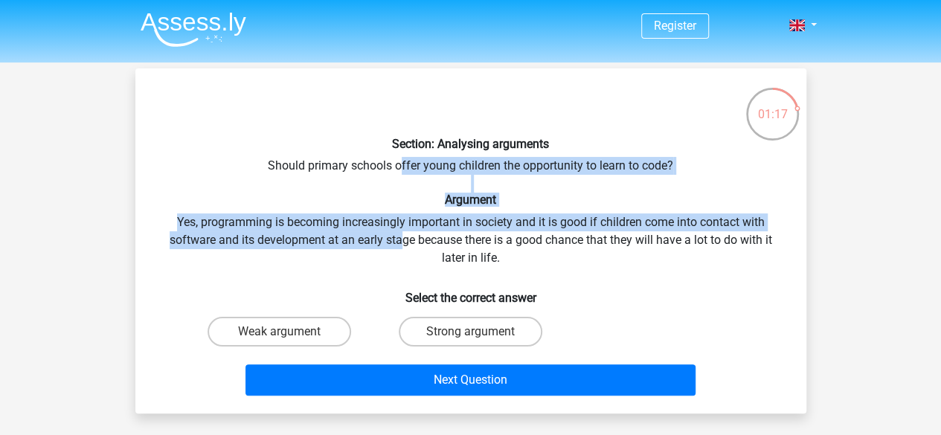
drag, startPoint x: 399, startPoint y: 170, endPoint x: 400, endPoint y: 231, distance: 61.0
click at [400, 231] on div "Section: Analysing arguments Should primary schools offer young children the op…" at bounding box center [470, 240] width 659 height 321
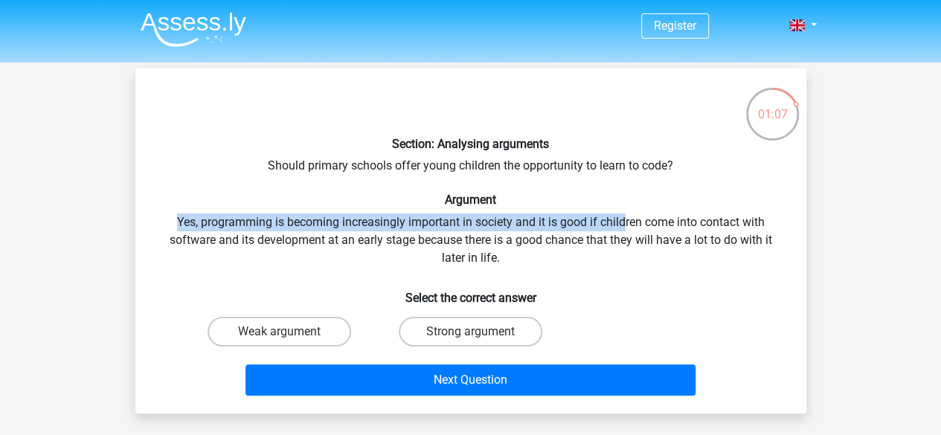
drag, startPoint x: 175, startPoint y: 221, endPoint x: 622, endPoint y: 218, distance: 446.9
click at [622, 218] on div "Section: Analysing arguments Should primary schools offer young children the op…" at bounding box center [470, 240] width 659 height 321
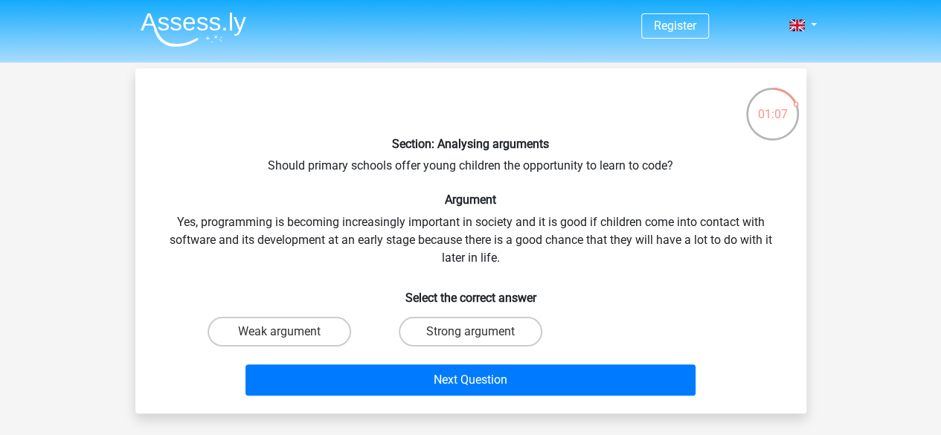
click at [596, 232] on div "Section: Analysing arguments Should primary schools offer young children the op…" at bounding box center [470, 240] width 659 height 321
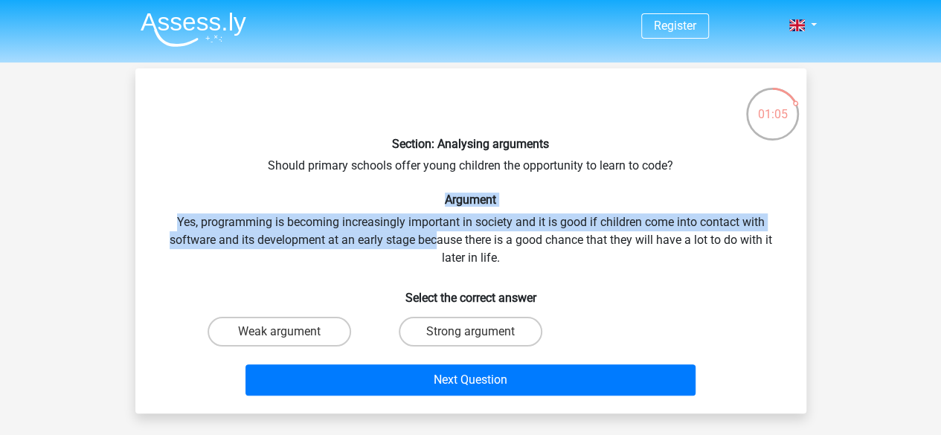
drag, startPoint x: 437, startPoint y: 240, endPoint x: 447, endPoint y: 205, distance: 37.2
click at [447, 205] on div "Section: Analysing arguments Should primary schools offer young children the op…" at bounding box center [470, 240] width 659 height 321
drag, startPoint x: 467, startPoint y: 240, endPoint x: 470, endPoint y: 190, distance: 50.7
click at [470, 190] on div "Section: Analysing arguments Should primary schools offer young children the op…" at bounding box center [470, 240] width 659 height 321
click at [469, 229] on div "Section: Analysing arguments Should primary schools offer young children the op…" at bounding box center [470, 240] width 659 height 321
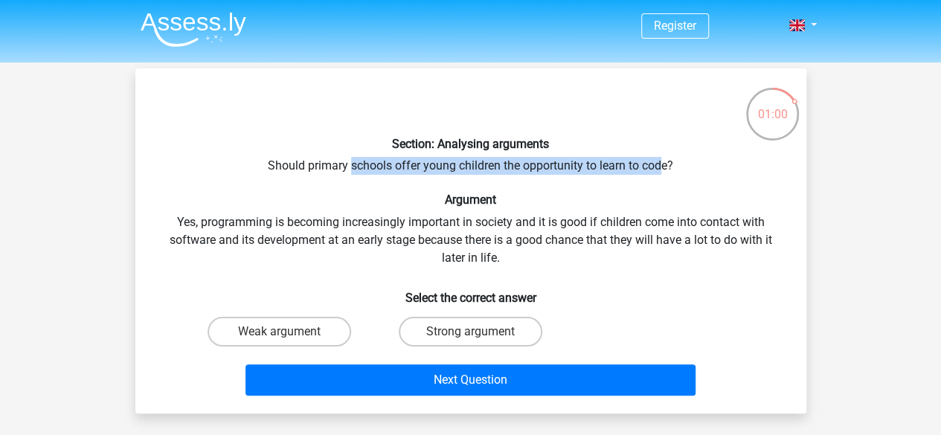
drag, startPoint x: 348, startPoint y: 157, endPoint x: 662, endPoint y: 158, distance: 313.8
click at [662, 158] on div "Section: Analysing arguments Should primary schools offer young children the op…" at bounding box center [470, 240] width 659 height 321
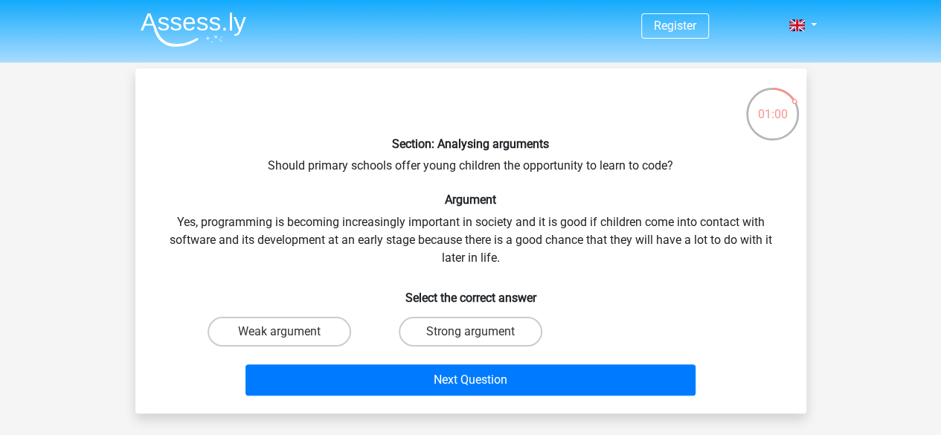
click at [540, 199] on h6 "Argument" at bounding box center [470, 200] width 623 height 14
click at [455, 332] on label "Strong argument" at bounding box center [471, 332] width 144 height 30
click at [470, 332] on input "Strong argument" at bounding box center [475, 337] width 10 height 10
radio input "true"
click at [280, 328] on label "Weak argument" at bounding box center [279, 332] width 144 height 30
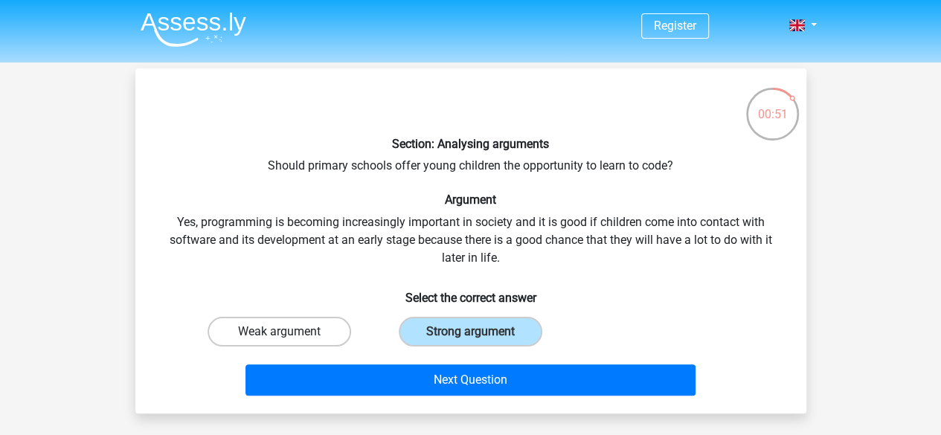
click at [280, 332] on input "Weak argument" at bounding box center [284, 337] width 10 height 10
radio input "true"
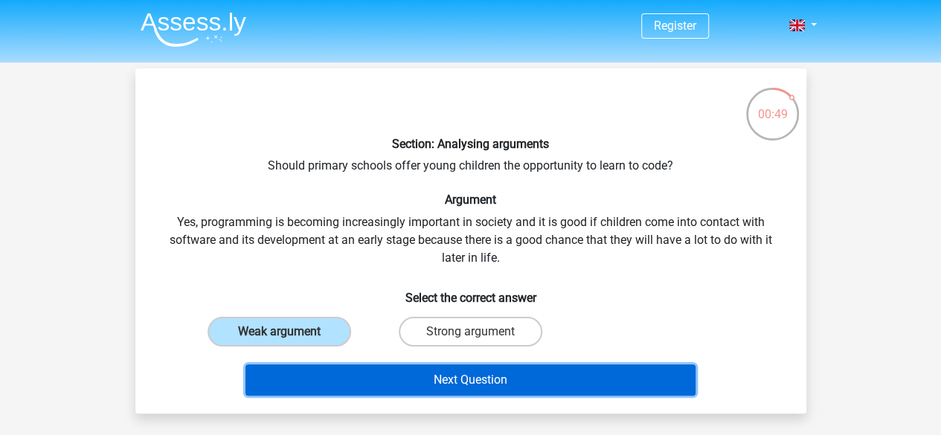
click at [449, 374] on button "Next Question" at bounding box center [470, 379] width 450 height 31
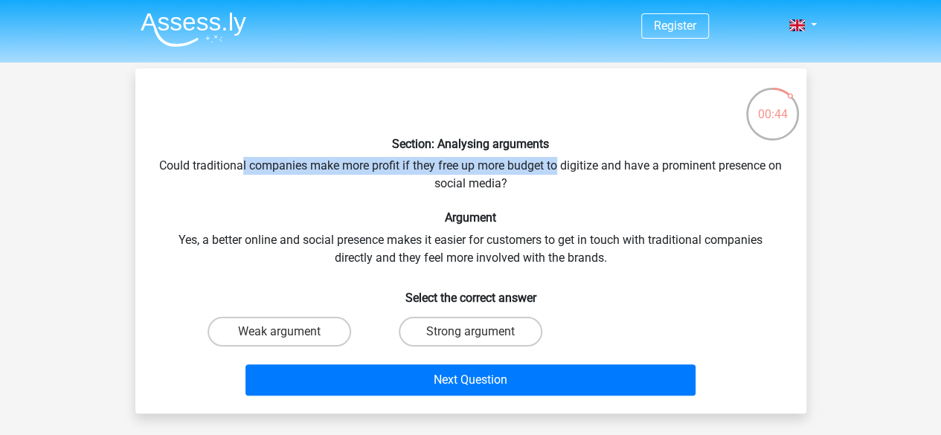
drag, startPoint x: 250, startPoint y: 168, endPoint x: 567, endPoint y: 166, distance: 316.8
click at [567, 166] on div "Section: Analysing arguments Could traditional companies make more profit if th…" at bounding box center [470, 240] width 659 height 321
click at [564, 167] on div "Section: Analysing arguments Could traditional companies make more profit if th…" at bounding box center [470, 240] width 659 height 321
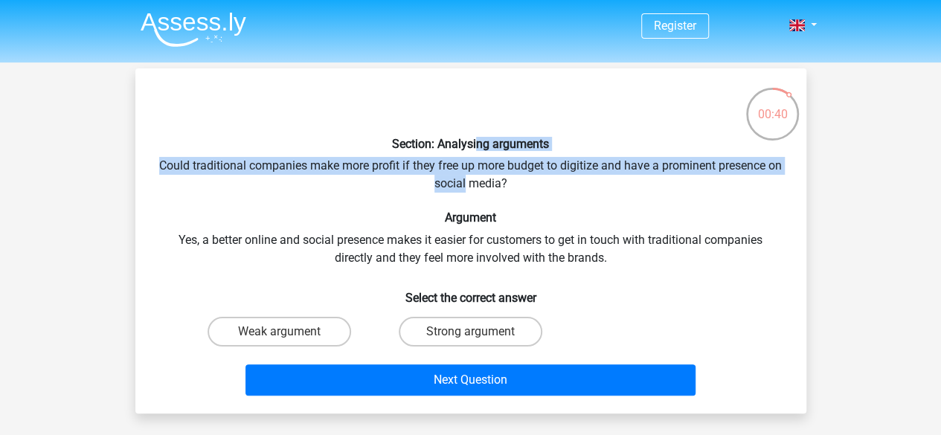
drag, startPoint x: 473, startPoint y: 181, endPoint x: 474, endPoint y: 136, distance: 44.6
click at [474, 136] on div "Section: Analysing arguments Could traditional companies make more profit if th…" at bounding box center [470, 240] width 659 height 321
click at [500, 164] on div "Section: Analysing arguments Could traditional companies make more profit if th…" at bounding box center [470, 240] width 659 height 321
drag, startPoint x: 486, startPoint y: 181, endPoint x: 495, endPoint y: 142, distance: 39.5
click at [495, 142] on div "Section: Analysing arguments Could traditional companies make more profit if th…" at bounding box center [470, 240] width 659 height 321
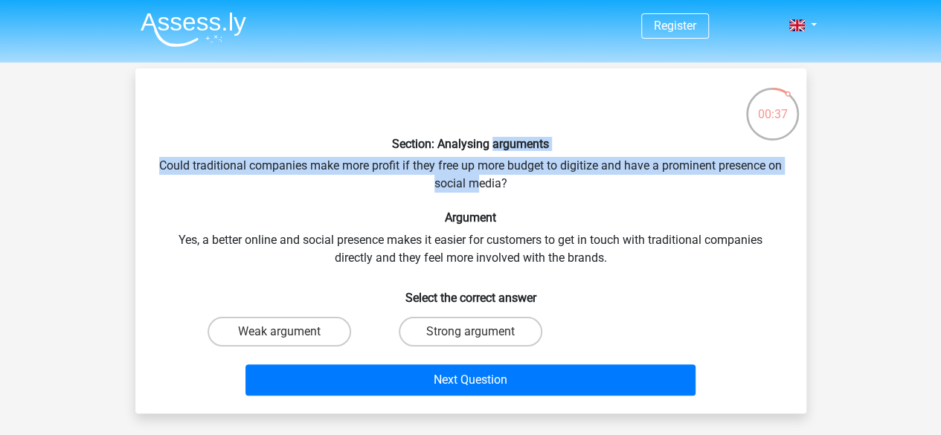
click at [491, 172] on div "Section: Analysing arguments Could traditional companies make more profit if th…" at bounding box center [470, 240] width 659 height 321
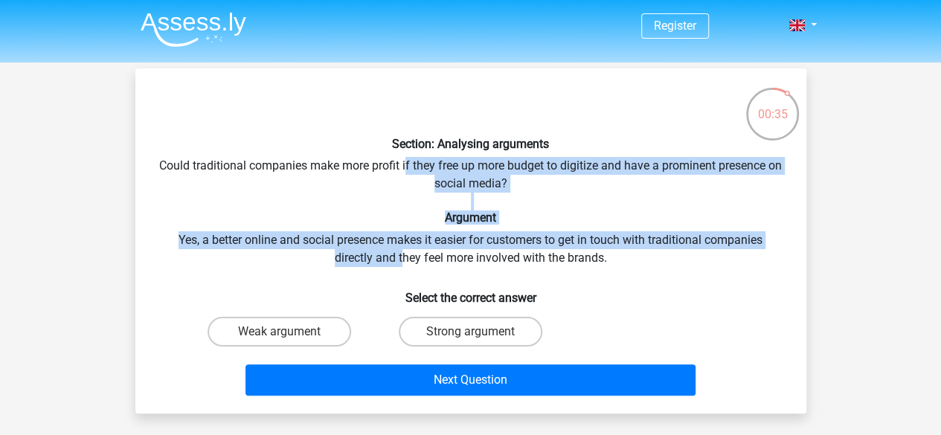
drag, startPoint x: 403, startPoint y: 254, endPoint x: 414, endPoint y: 172, distance: 82.6
click at [414, 172] on div "Section: Analysing arguments Could traditional companies make more profit if th…" at bounding box center [470, 240] width 659 height 321
click at [430, 232] on div "Section: Analysing arguments Could traditional companies make more profit if th…" at bounding box center [470, 240] width 659 height 321
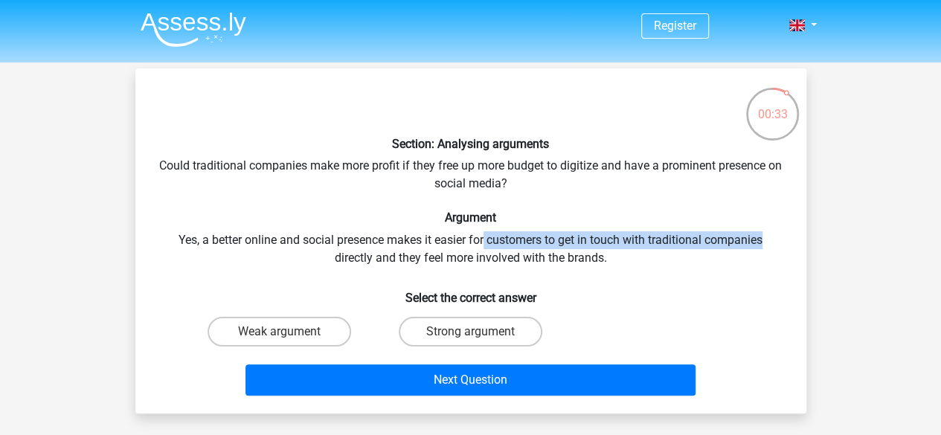
drag, startPoint x: 492, startPoint y: 243, endPoint x: 725, endPoint y: 251, distance: 232.9
click at [763, 242] on div "Section: Analysing arguments Could traditional companies make more profit if th…" at bounding box center [470, 240] width 659 height 321
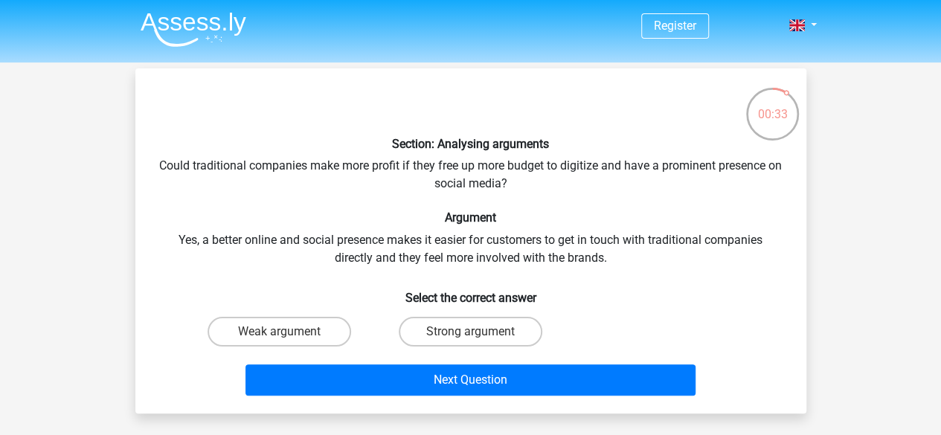
click at [549, 265] on div "Section: Analysing arguments Could traditional companies make more profit if th…" at bounding box center [470, 240] width 659 height 321
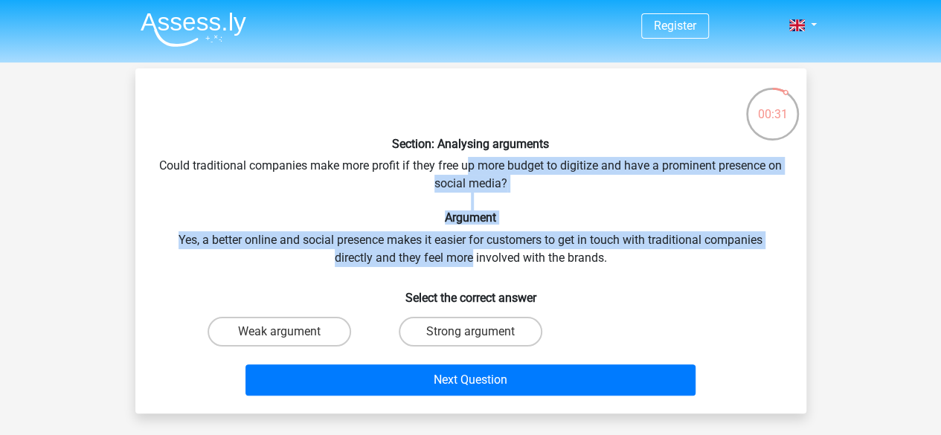
drag, startPoint x: 474, startPoint y: 258, endPoint x: 476, endPoint y: 168, distance: 90.0
click at [476, 168] on div "Section: Analysing arguments Could traditional companies make more profit if th…" at bounding box center [470, 240] width 659 height 321
click at [480, 245] on div "Section: Analysing arguments Could traditional companies make more profit if th…" at bounding box center [470, 240] width 659 height 321
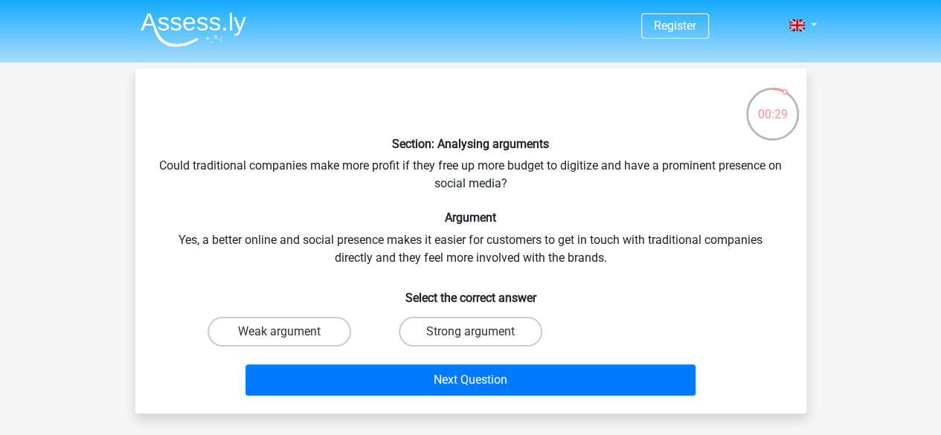
click at [474, 332] on input "Strong argument" at bounding box center [475, 337] width 10 height 10
radio input "true"
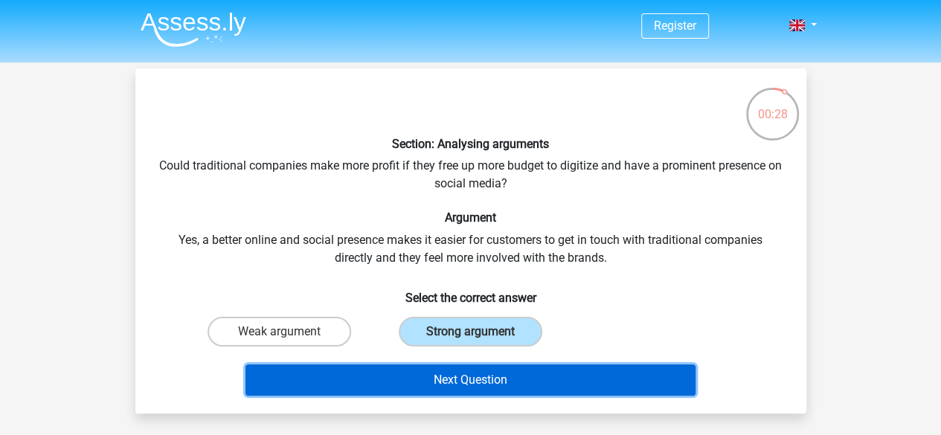
click at [471, 380] on button "Next Question" at bounding box center [470, 379] width 450 height 31
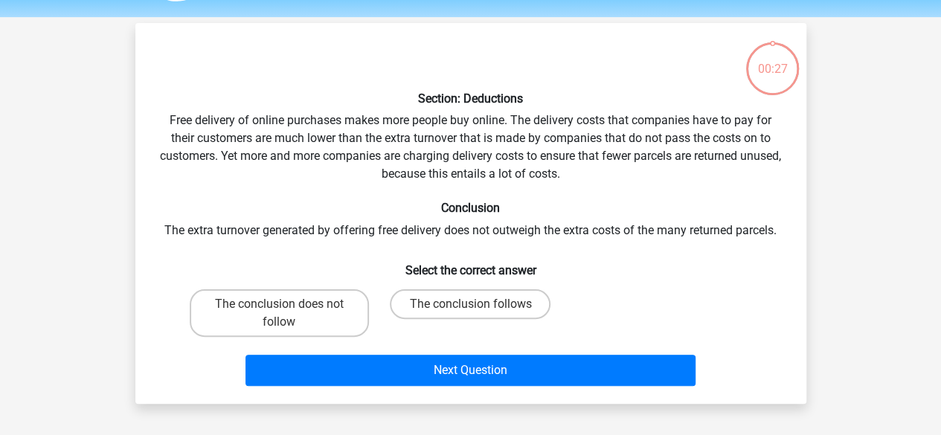
scroll to position [68, 0]
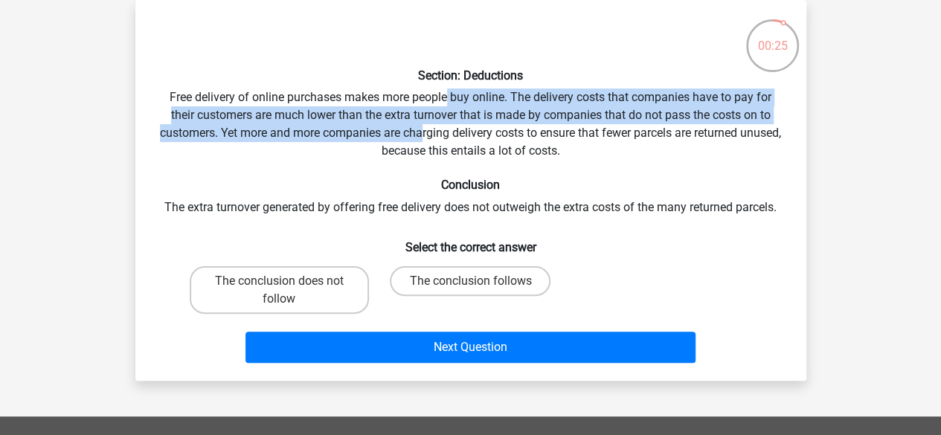
drag, startPoint x: 447, startPoint y: 96, endPoint x: 445, endPoint y: 141, distance: 44.7
click at [445, 141] on div "Section: Deductions Free delivery of online purchases makes more people buy onl…" at bounding box center [470, 190] width 659 height 357
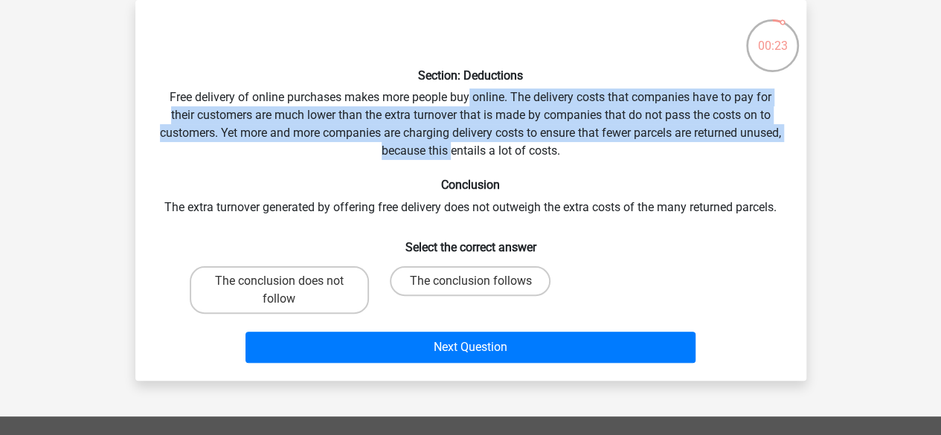
drag, startPoint x: 474, startPoint y: 154, endPoint x: 470, endPoint y: 99, distance: 55.2
click at [470, 99] on div "Section: Deductions Free delivery of online purchases makes more people buy onl…" at bounding box center [470, 190] width 659 height 357
click at [469, 106] on div "Section: Deductions Free delivery of online purchases makes more people buy onl…" at bounding box center [470, 190] width 659 height 357
drag, startPoint x: 447, startPoint y: 103, endPoint x: 451, endPoint y: 155, distance: 52.2
click at [451, 155] on div "Section: Deductions Free delivery of online purchases makes more people buy onl…" at bounding box center [470, 190] width 659 height 357
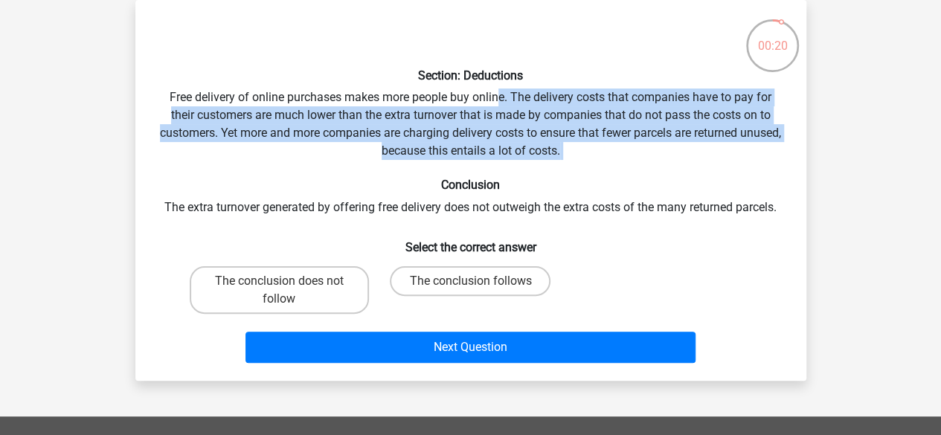
drag, startPoint x: 495, startPoint y: 161, endPoint x: 499, endPoint y: 105, distance: 55.9
click at [499, 105] on div "Section: Deductions Free delivery of online purchases makes more people buy onl…" at bounding box center [470, 190] width 659 height 357
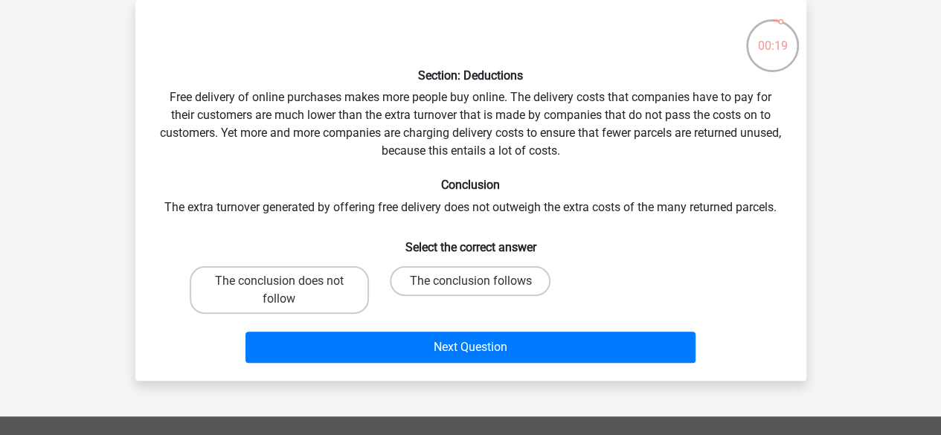
click at [473, 104] on div "Section: Deductions Free delivery of online purchases makes more people buy onl…" at bounding box center [470, 190] width 659 height 357
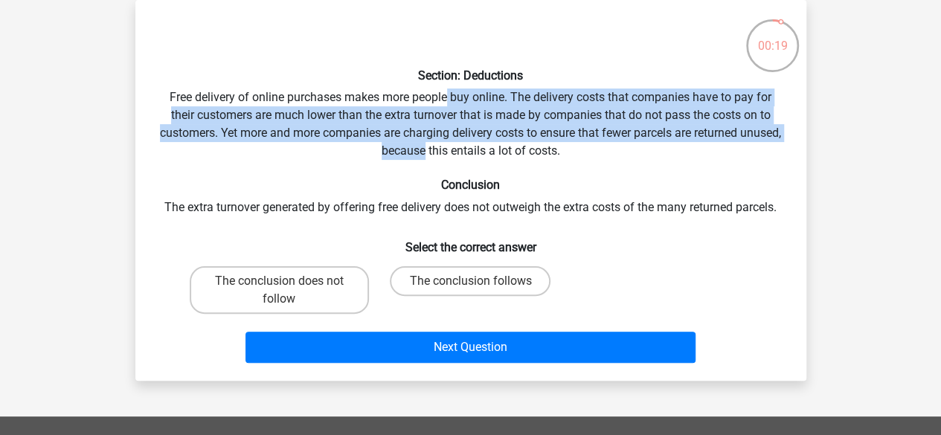
drag, startPoint x: 448, startPoint y: 97, endPoint x: 445, endPoint y: 158, distance: 60.3
click at [445, 158] on div "Section: Deductions Free delivery of online purchases makes more people buy onl…" at bounding box center [470, 190] width 659 height 357
drag, startPoint x: 463, startPoint y: 158, endPoint x: 470, endPoint y: 105, distance: 53.3
click at [470, 105] on div "Section: Deductions Free delivery of online purchases makes more people buy onl…" at bounding box center [470, 190] width 659 height 357
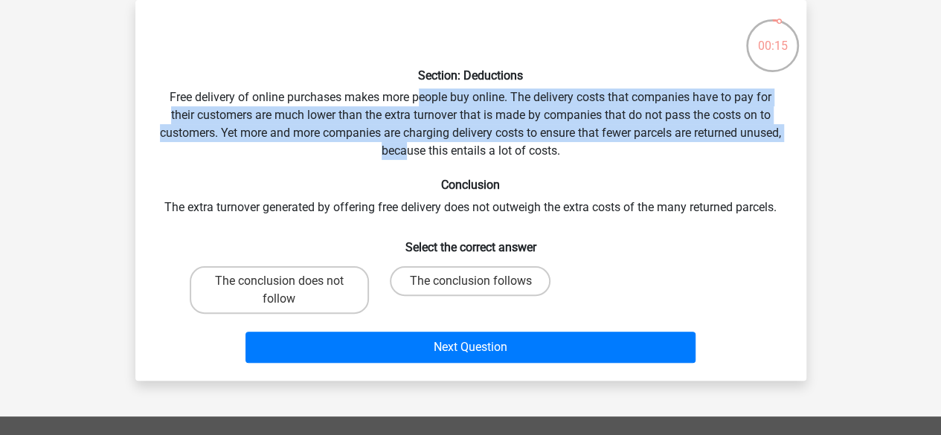
drag, startPoint x: 416, startPoint y: 96, endPoint x: 428, endPoint y: 152, distance: 57.6
click at [428, 152] on div "Section: Deductions Free delivery of online purchases makes more people buy onl…" at bounding box center [470, 190] width 659 height 357
drag, startPoint x: 459, startPoint y: 156, endPoint x: 469, endPoint y: 100, distance: 56.7
click at [469, 100] on div "Section: Deductions Free delivery of online purchases makes more people buy onl…" at bounding box center [470, 190] width 659 height 357
click at [471, 119] on div "Section: Deductions Free delivery of online purchases makes more people buy onl…" at bounding box center [470, 190] width 659 height 357
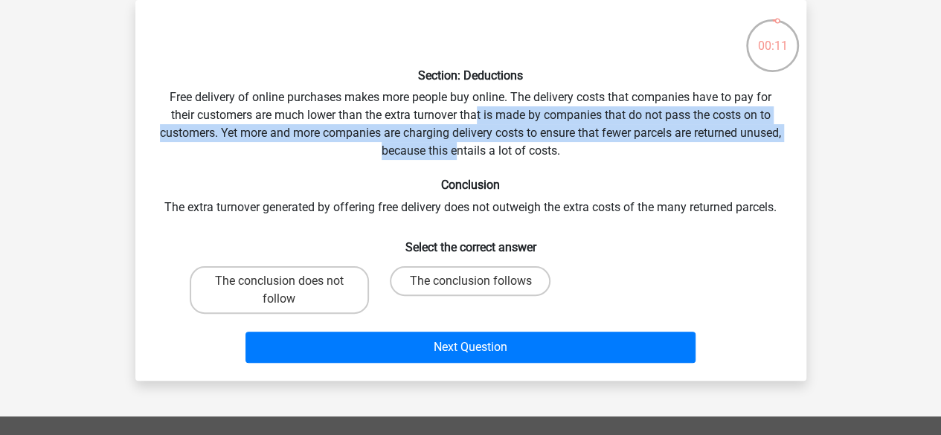
drag, startPoint x: 477, startPoint y: 112, endPoint x: 479, endPoint y: 157, distance: 45.4
click at [479, 157] on div "Section: Deductions Free delivery of online purchases makes more people buy onl…" at bounding box center [470, 190] width 659 height 357
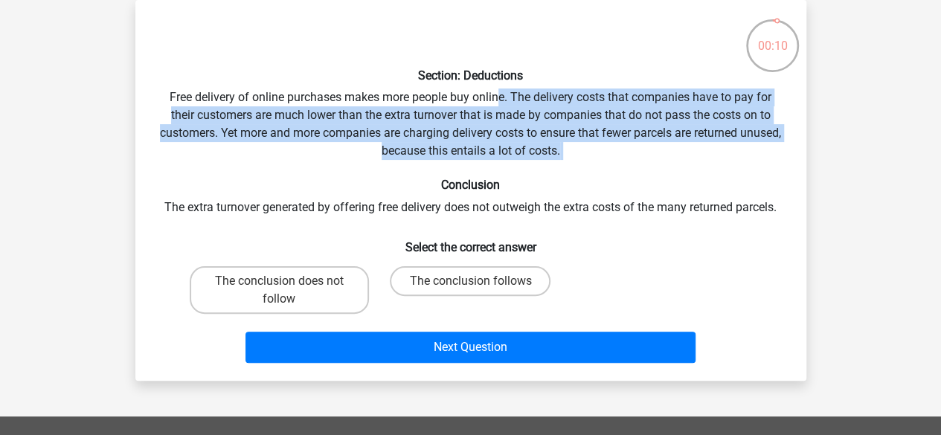
drag, startPoint x: 495, startPoint y: 163, endPoint x: 500, endPoint y: 97, distance: 65.6
click at [500, 97] on div "Section: Deductions Free delivery of online purchases makes more people buy onl…" at bounding box center [470, 190] width 659 height 357
click at [488, 124] on div "Section: Deductions Free delivery of online purchases makes more people buy onl…" at bounding box center [470, 190] width 659 height 357
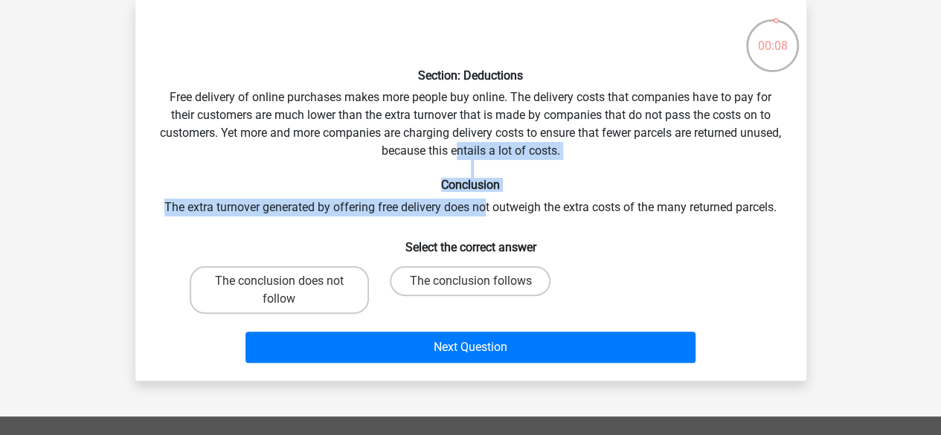
drag, startPoint x: 480, startPoint y: 161, endPoint x: 483, endPoint y: 210, distance: 49.2
click at [483, 210] on div "Section: Deductions Free delivery of online purchases makes more people buy onl…" at bounding box center [470, 190] width 659 height 357
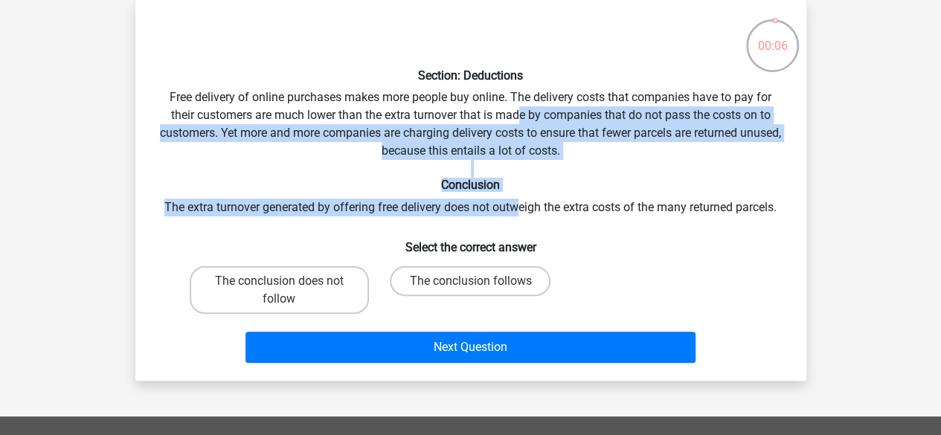
drag, startPoint x: 517, startPoint y: 202, endPoint x: 521, endPoint y: 119, distance: 83.4
click at [521, 119] on div "Section: Deductions Free delivery of online purchases makes more people buy onl…" at bounding box center [470, 190] width 659 height 357
click at [524, 167] on div "Section: Deductions Free delivery of online purchases makes more people buy onl…" at bounding box center [470, 190] width 659 height 357
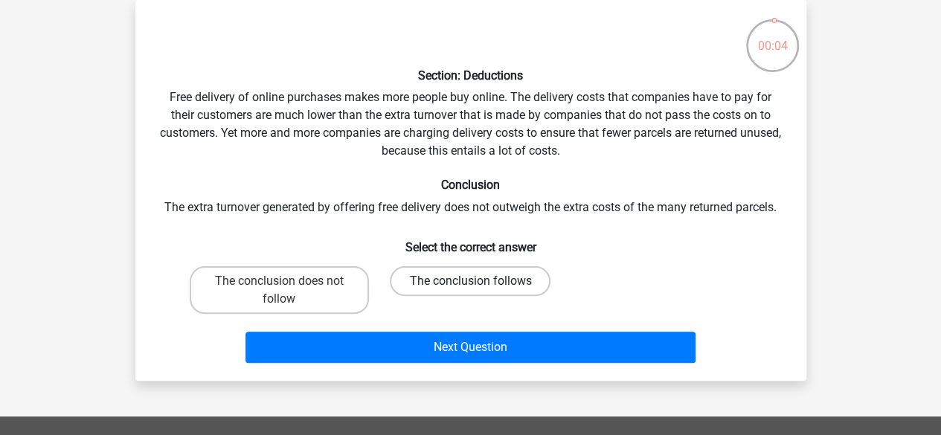
click at [442, 285] on label "The conclusion follows" at bounding box center [470, 281] width 161 height 30
click at [470, 285] on input "The conclusion follows" at bounding box center [475, 286] width 10 height 10
radio input "true"
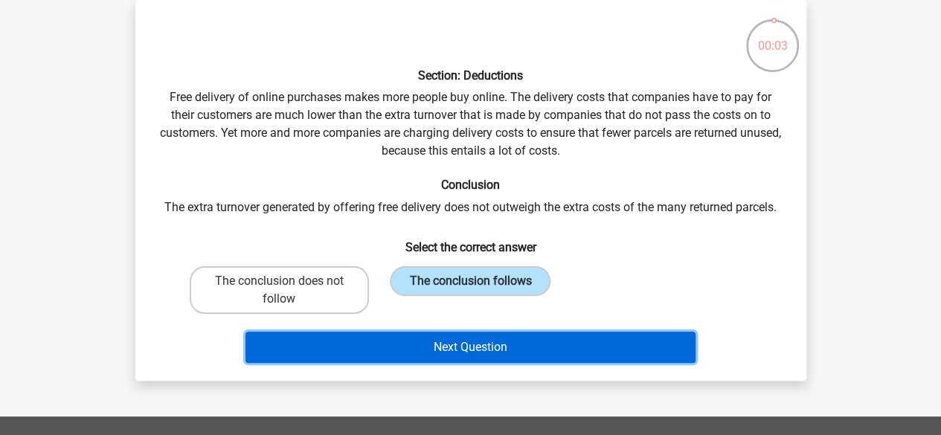
click at [474, 351] on button "Next Question" at bounding box center [470, 347] width 450 height 31
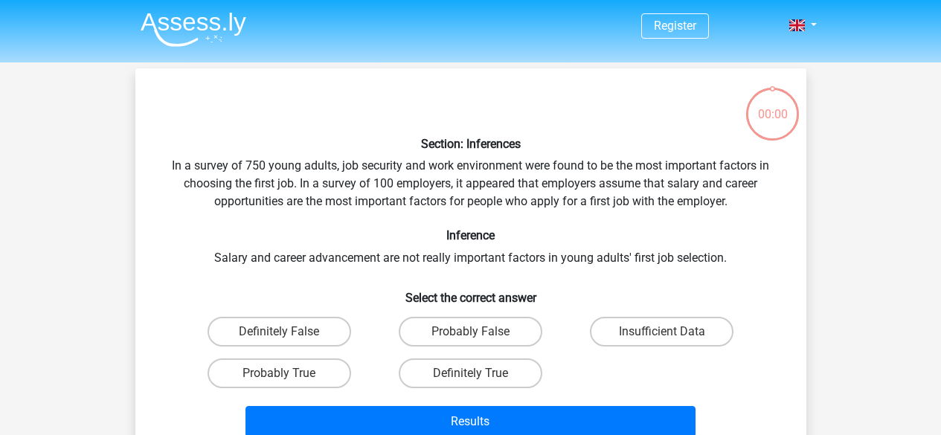
scroll to position [68, 0]
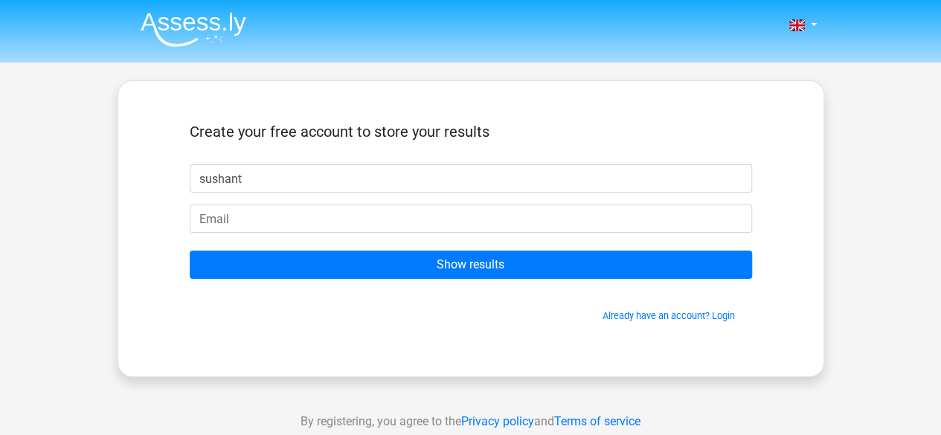
type input "sushant"
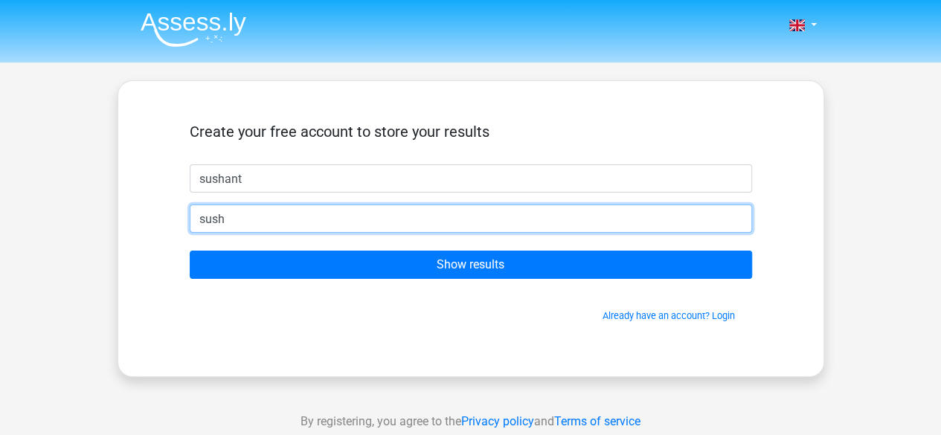
type input "[EMAIL_ADDRESS][DOMAIN_NAME]"
click at [190, 251] on input "Show results" at bounding box center [471, 265] width 562 height 28
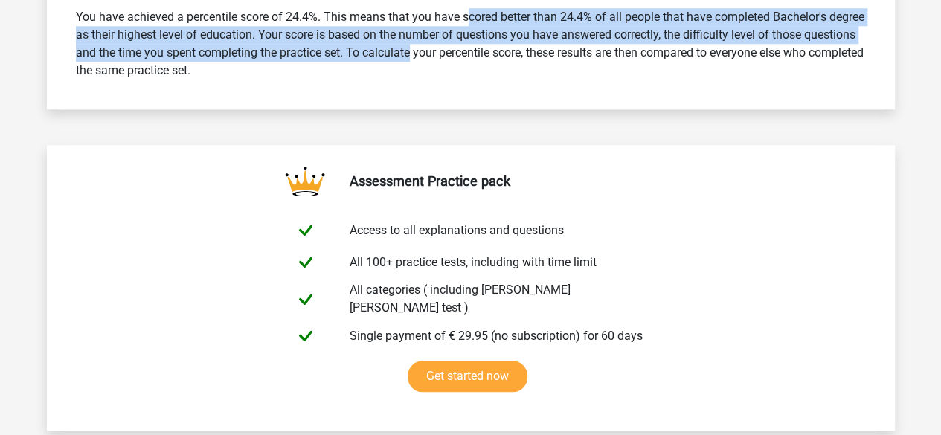
scroll to position [649, 0]
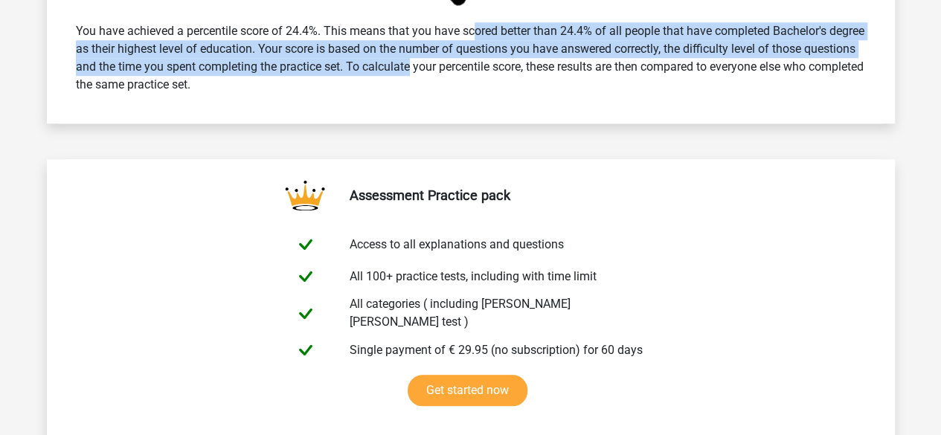
drag, startPoint x: 420, startPoint y: 45, endPoint x: 422, endPoint y: 36, distance: 9.9
click at [422, 36] on div "You have achieved a percentile score of 24.4%. This means that you have scored …" at bounding box center [471, 57] width 812 height 83
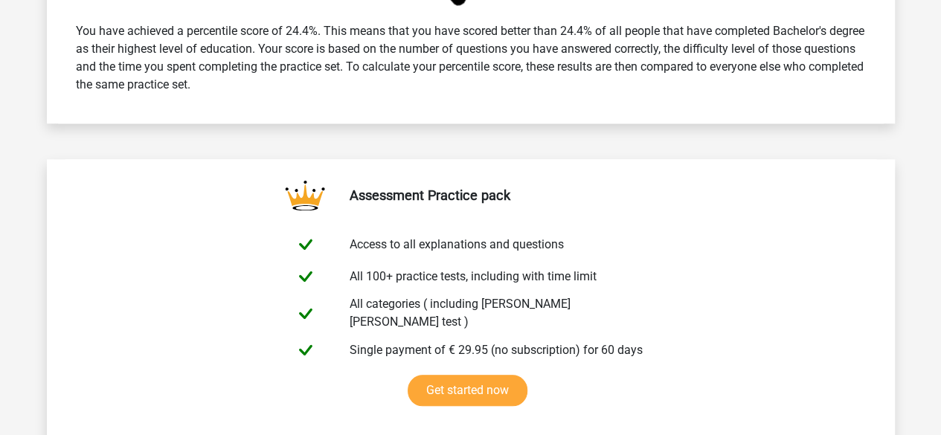
click at [454, 66] on div "You have achieved a percentile score of 24.4%. This means that you have scored …" at bounding box center [471, 57] width 812 height 83
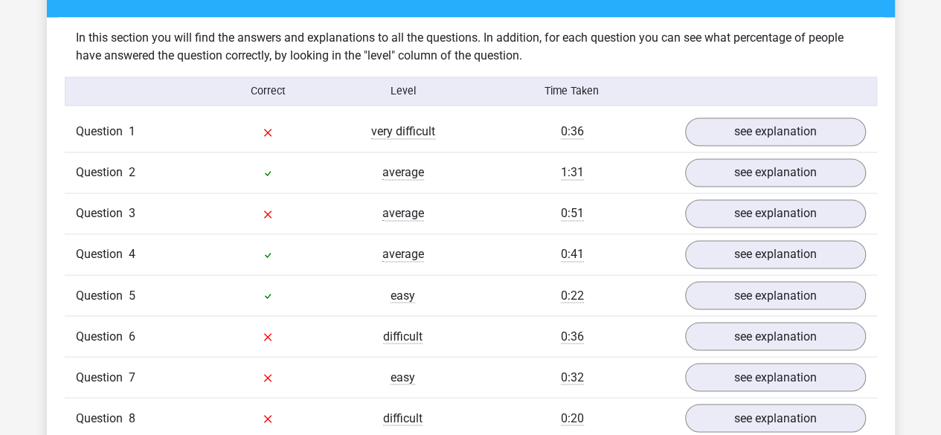
scroll to position [1170, 0]
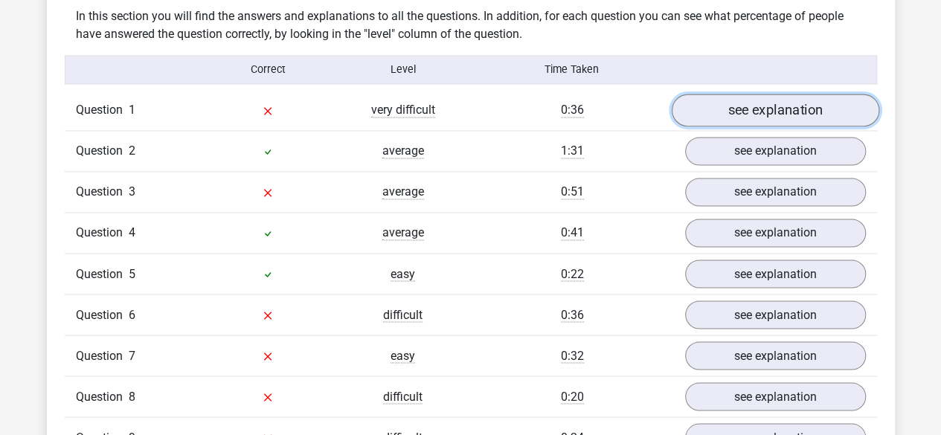
click at [818, 94] on link "see explanation" at bounding box center [774, 110] width 207 height 33
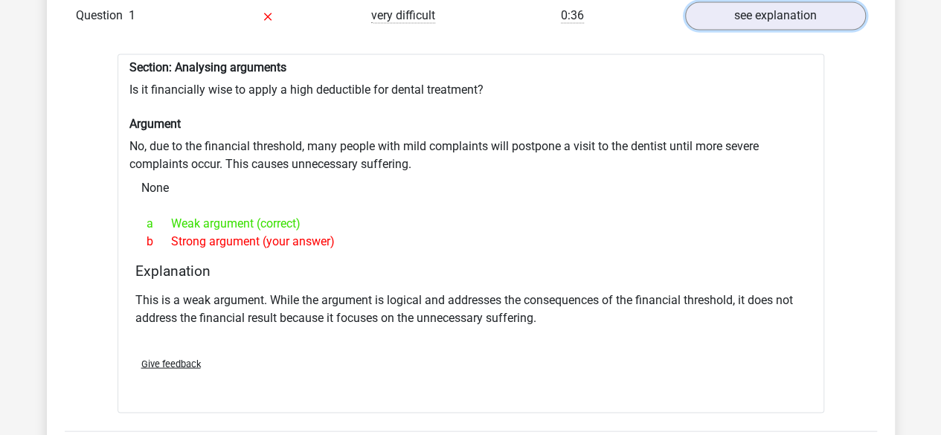
scroll to position [1244, 0]
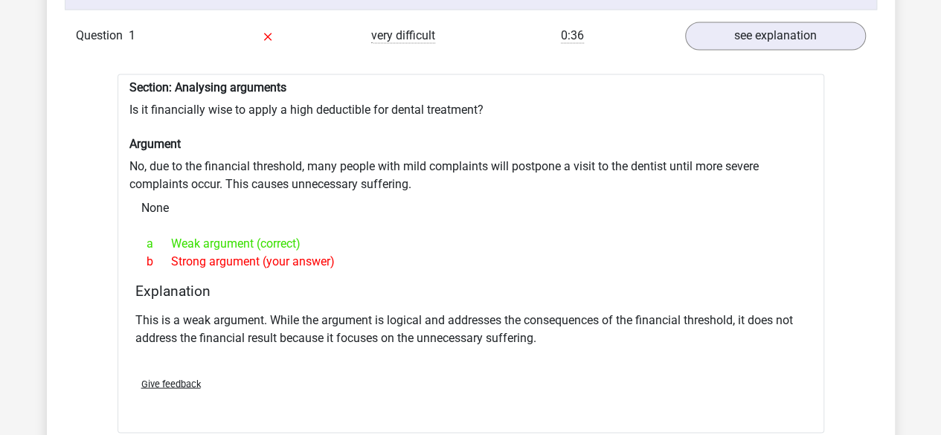
drag, startPoint x: 274, startPoint y: 236, endPoint x: 274, endPoint y: 252, distance: 16.4
click at [274, 252] on div "a Weak argument (correct) b Strong argument (your answer)" at bounding box center [470, 252] width 671 height 48
drag, startPoint x: 289, startPoint y: 252, endPoint x: 292, endPoint y: 215, distance: 37.4
click at [292, 215] on div "Section: Analysing arguments Is it financially wise to apply a high deductible …" at bounding box center [470, 253] width 706 height 359
click at [292, 252] on div "b Strong argument (your answer)" at bounding box center [470, 261] width 671 height 18
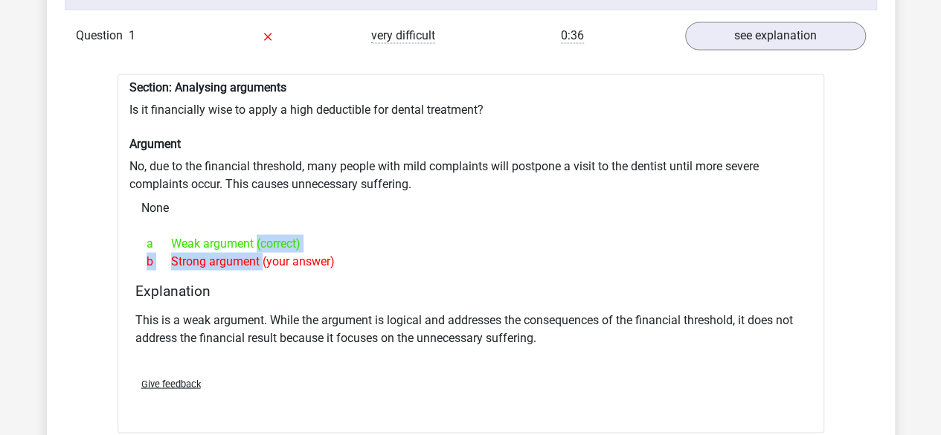
drag, startPoint x: 237, startPoint y: 248, endPoint x: 237, endPoint y: 227, distance: 20.8
click at [237, 228] on div "a Weak argument (correct) b Strong argument (your answer)" at bounding box center [470, 252] width 671 height 48
click at [250, 255] on div "b Strong argument (your answer)" at bounding box center [470, 261] width 671 height 18
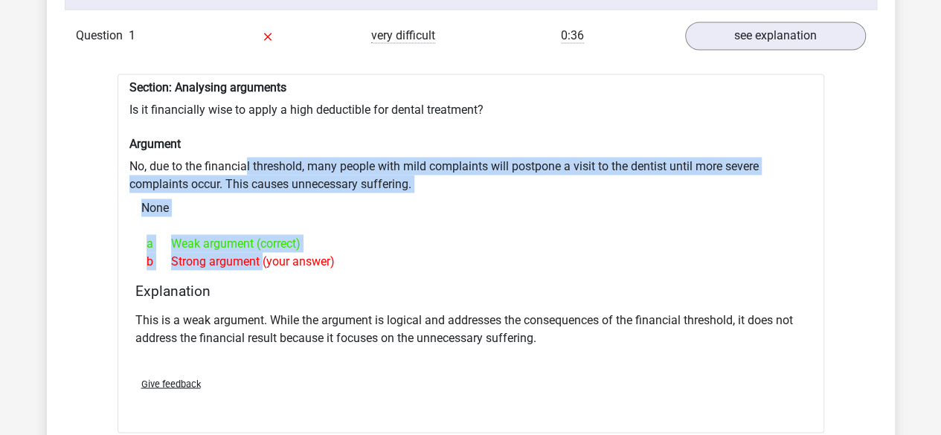
drag, startPoint x: 248, startPoint y: 245, endPoint x: 244, endPoint y: 147, distance: 98.3
click at [244, 147] on div "Section: Analysing arguments Is it financially wise to apply a high deductible …" at bounding box center [470, 253] width 706 height 359
click at [249, 209] on div "None" at bounding box center [470, 208] width 683 height 30
drag, startPoint x: 237, startPoint y: 251, endPoint x: 251, endPoint y: 159, distance: 92.4
click at [251, 159] on div "Section: Analysing arguments Is it financially wise to apply a high deductible …" at bounding box center [470, 253] width 706 height 359
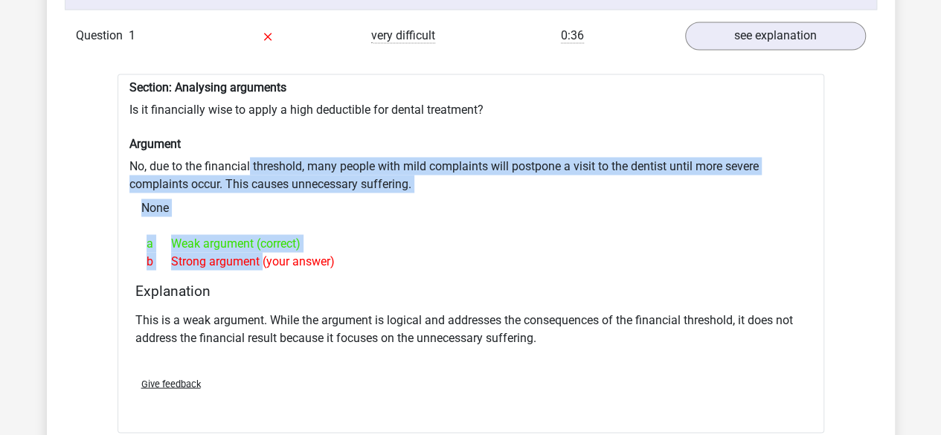
click at [251, 159] on div "Section: Analysing arguments Is it financially wise to apply a high deductible …" at bounding box center [470, 253] width 706 height 359
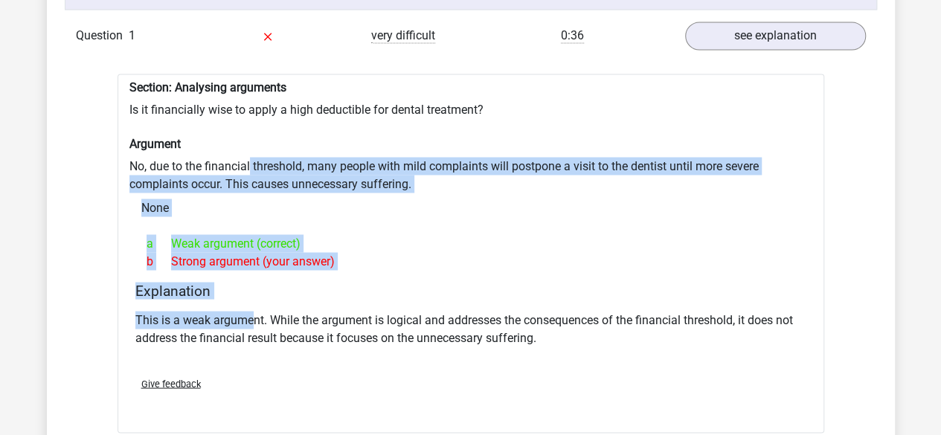
drag, startPoint x: 251, startPoint y: 159, endPoint x: 256, endPoint y: 313, distance: 154.0
click at [256, 313] on div "Section: Analysing arguments Is it financially wise to apply a high deductible …" at bounding box center [470, 253] width 706 height 359
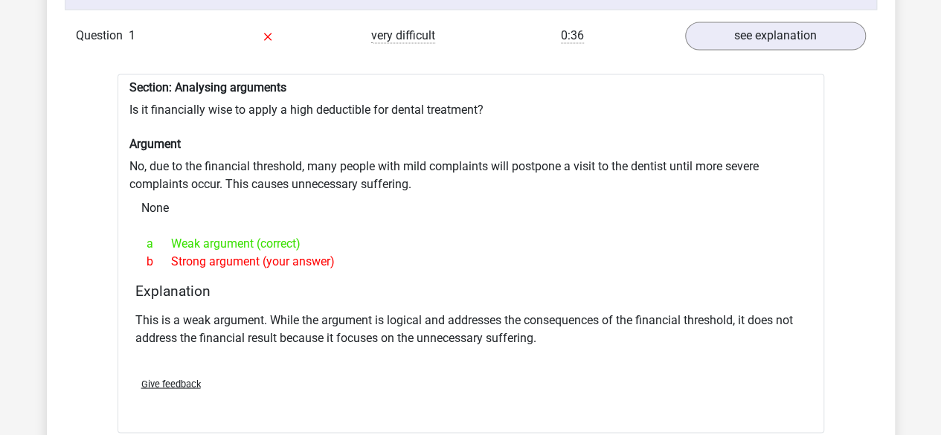
click at [264, 313] on p "This is a weak argument. While the argument is logical and addresses the conseq…" at bounding box center [470, 329] width 671 height 36
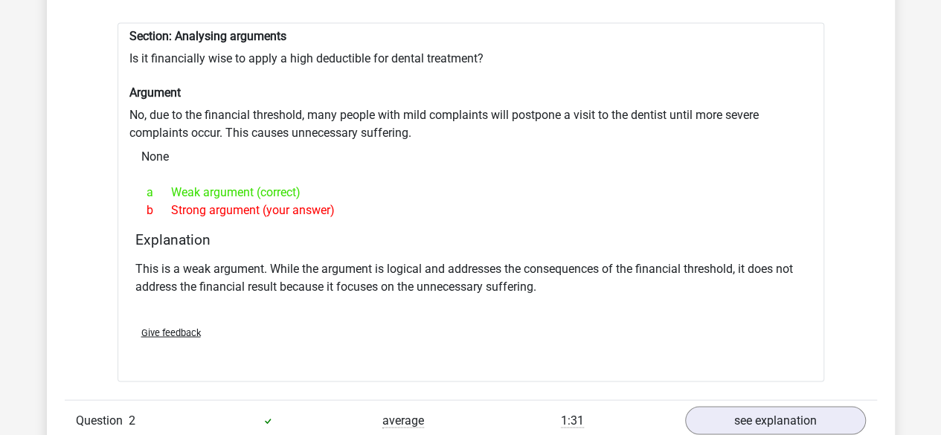
scroll to position [1319, 0]
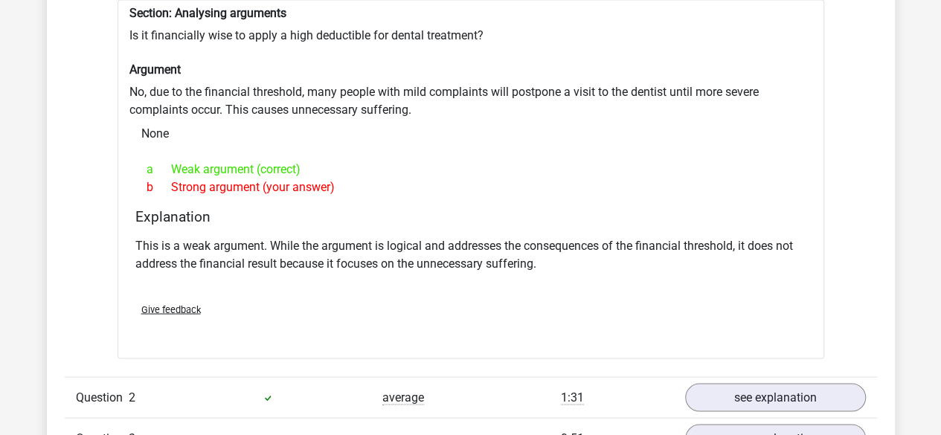
drag, startPoint x: 290, startPoint y: 257, endPoint x: 292, endPoint y: 175, distance: 82.6
click at [292, 175] on div "Section: Analysing arguments Is it financially wise to apply a high deductible …" at bounding box center [470, 178] width 706 height 359
click at [294, 267] on div "This is a weak argument. While the argument is logical and addresses the conseq…" at bounding box center [470, 260] width 671 height 59
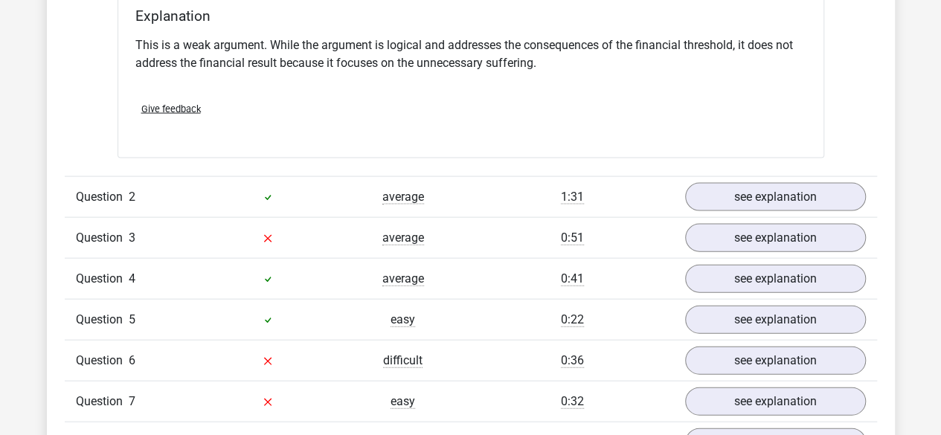
scroll to position [1542, 0]
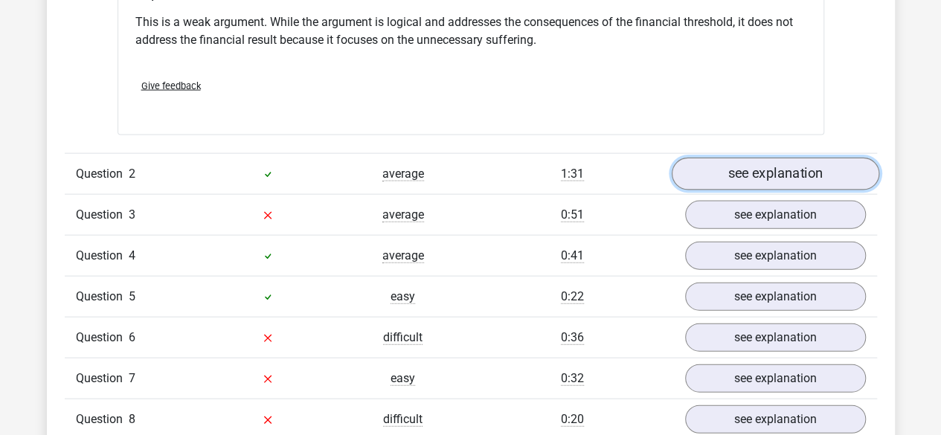
click at [712, 164] on link "see explanation" at bounding box center [774, 174] width 207 height 33
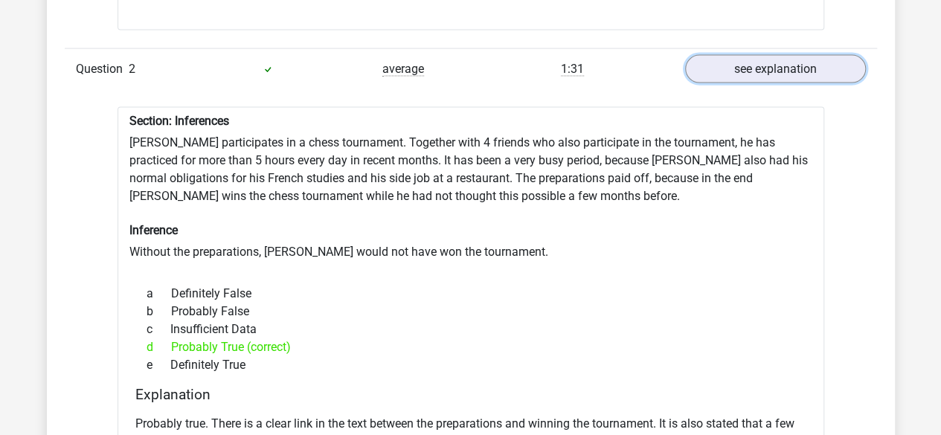
scroll to position [1616, 0]
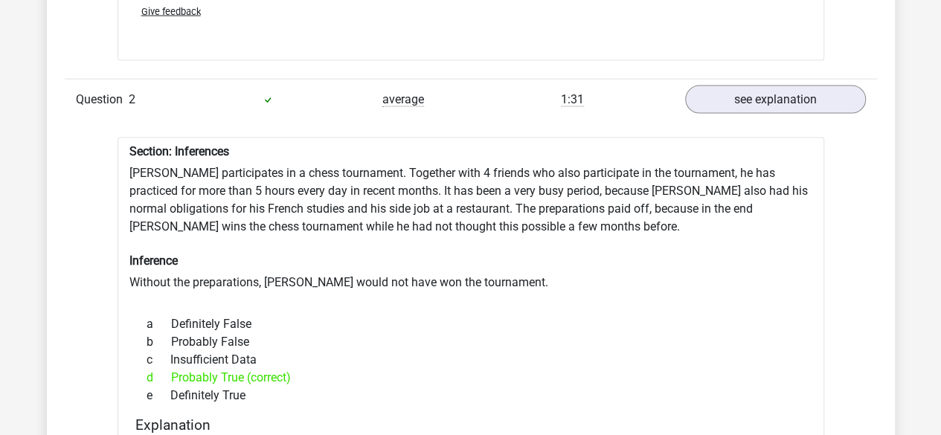
drag, startPoint x: 303, startPoint y: 172, endPoint x: 304, endPoint y: 370, distance: 198.6
click at [304, 370] on div "Section: Inferences Pablo participates in a chess tournament. Together with 4 f…" at bounding box center [470, 362] width 706 height 448
click at [322, 371] on div "d Probably True (correct)" at bounding box center [470, 378] width 671 height 18
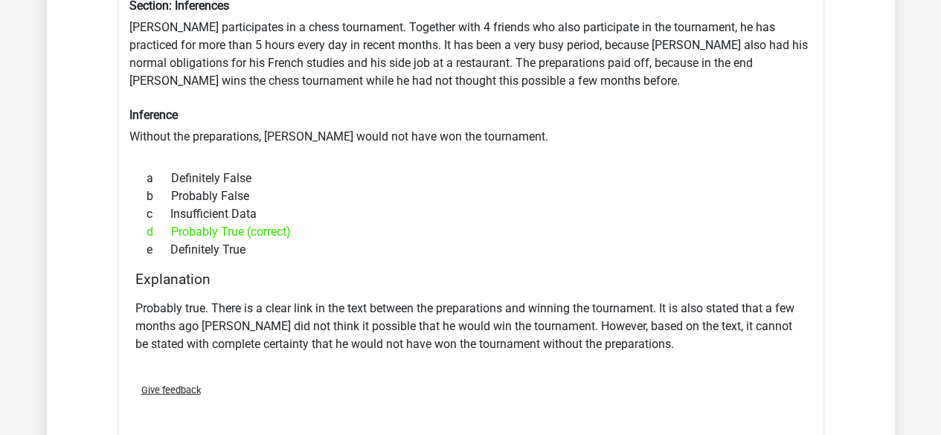
scroll to position [1765, 0]
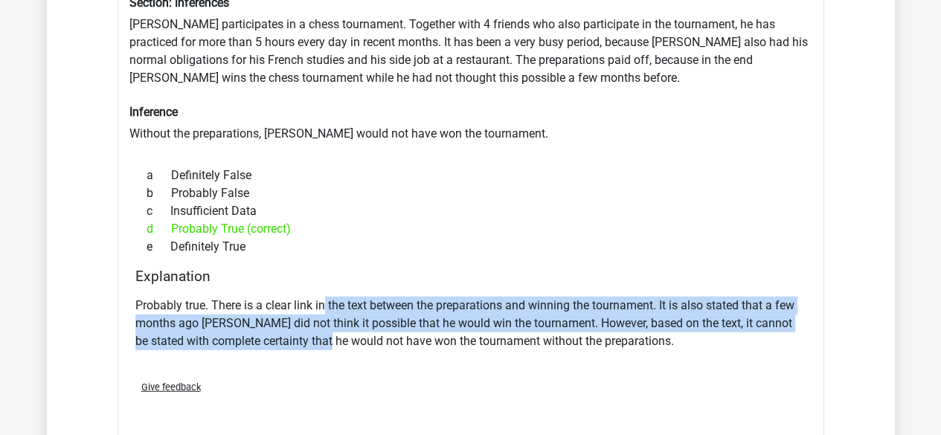
drag, startPoint x: 324, startPoint y: 315, endPoint x: 321, endPoint y: 288, distance: 26.9
click at [321, 297] on p "Probably true. There is a clear link in the text between the preparations and w…" at bounding box center [470, 324] width 671 height 54
drag, startPoint x: 347, startPoint y: 321, endPoint x: 355, endPoint y: 290, distance: 31.6
click at [355, 297] on p "Probably true. There is a clear link in the text between the preparations and w…" at bounding box center [470, 324] width 671 height 54
drag, startPoint x: 358, startPoint y: 330, endPoint x: 368, endPoint y: 289, distance: 42.2
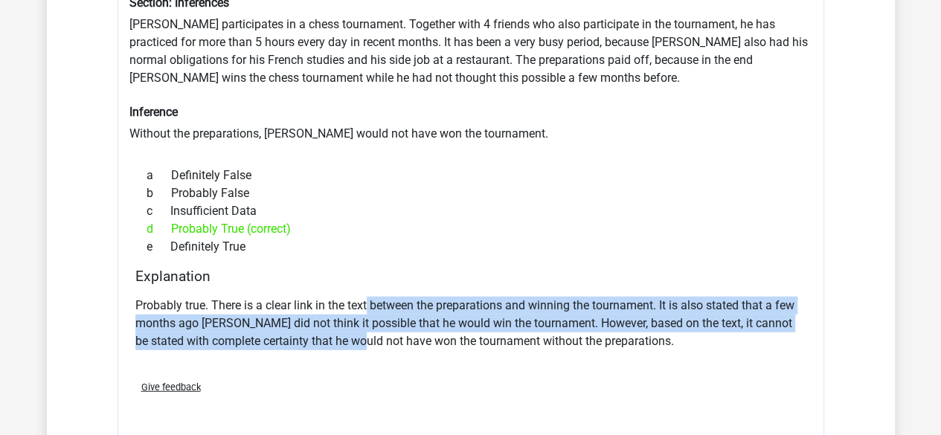
click at [368, 297] on p "Probably true. There is a clear link in the text between the preparations and w…" at bounding box center [470, 324] width 671 height 54
drag, startPoint x: 376, startPoint y: 332, endPoint x: 385, endPoint y: 294, distance: 39.9
click at [385, 297] on p "Probably true. There is a clear link in the text between the preparations and w…" at bounding box center [470, 324] width 671 height 54
drag, startPoint x: 391, startPoint y: 331, endPoint x: 394, endPoint y: 295, distance: 35.8
click at [394, 297] on p "Probably true. There is a clear link in the text between the preparations and w…" at bounding box center [470, 324] width 671 height 54
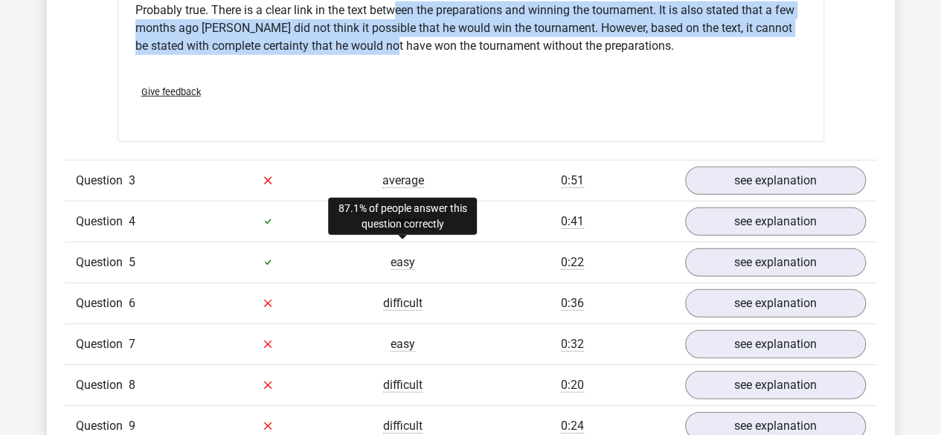
scroll to position [2062, 0]
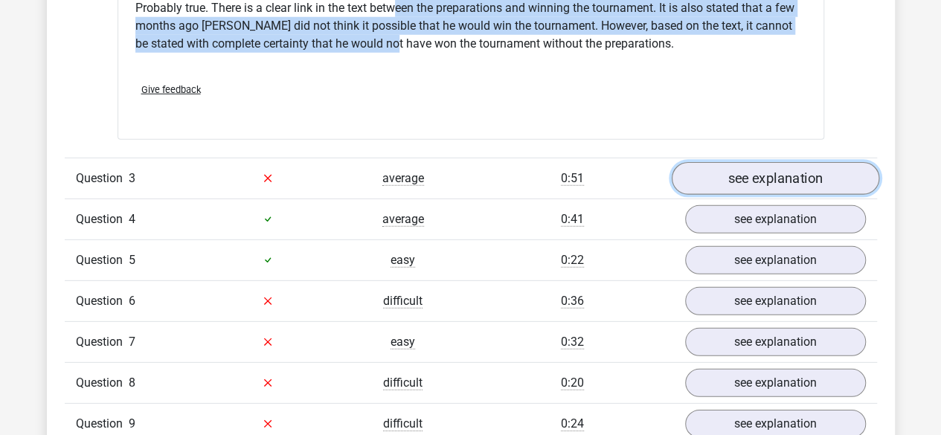
click at [771, 162] on link "see explanation" at bounding box center [774, 178] width 207 height 33
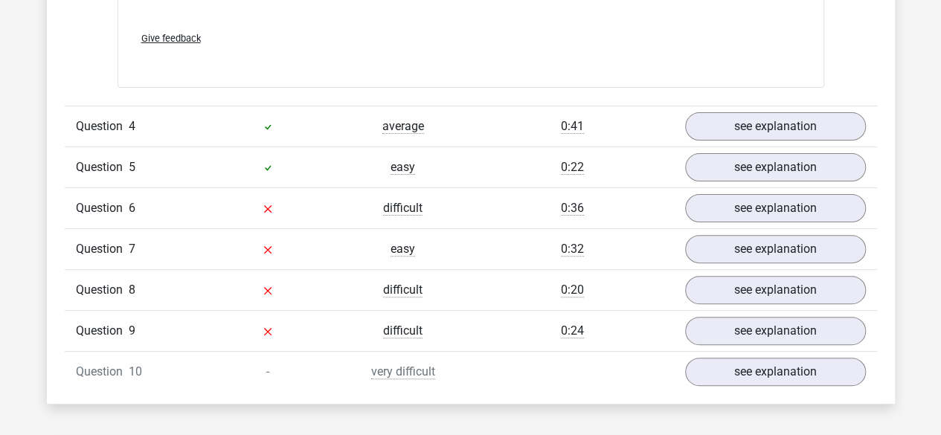
scroll to position [2955, 0]
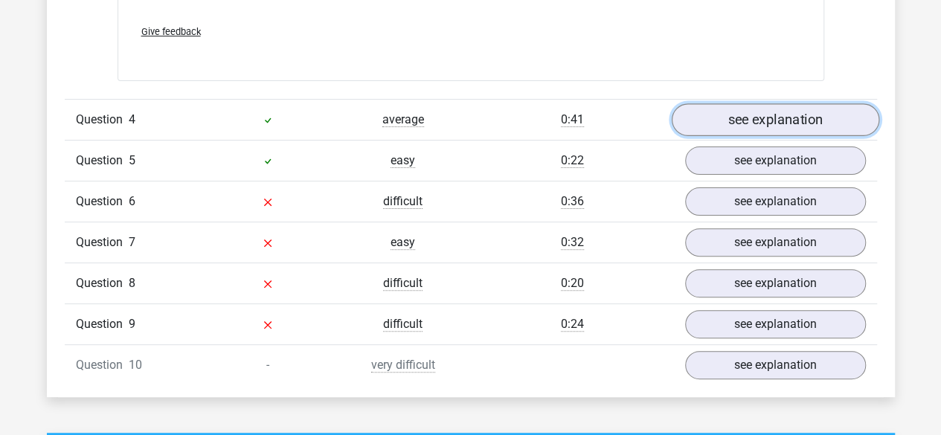
click at [735, 111] on link "see explanation" at bounding box center [774, 119] width 207 height 33
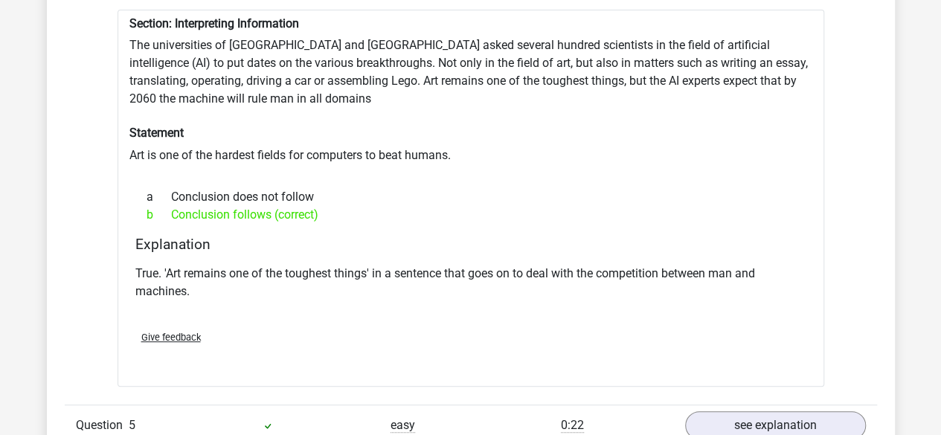
scroll to position [3029, 0]
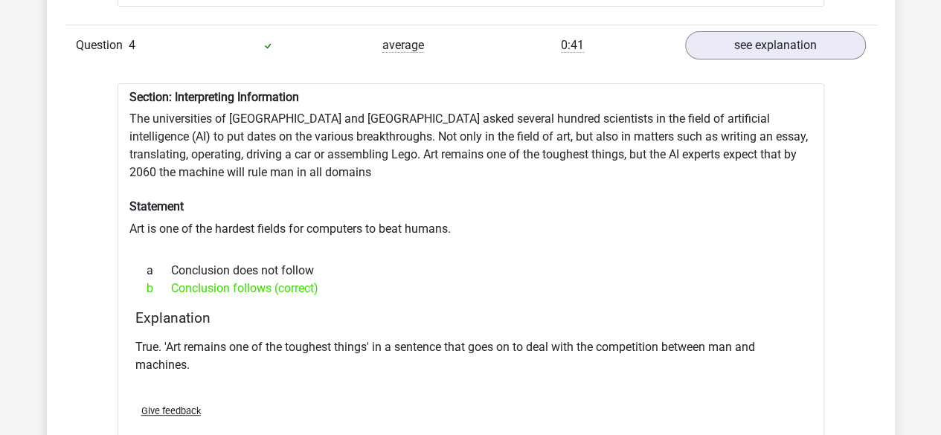
drag, startPoint x: 388, startPoint y: 126, endPoint x: 375, endPoint y: 243, distance: 118.3
click at [375, 243] on div "Section: Interpreting Information The universities of Oxford and Yale asked sev…" at bounding box center [470, 271] width 706 height 377
click at [373, 256] on div "a Conclusion does not follow b Conclusion follows (correct)" at bounding box center [470, 280] width 671 height 48
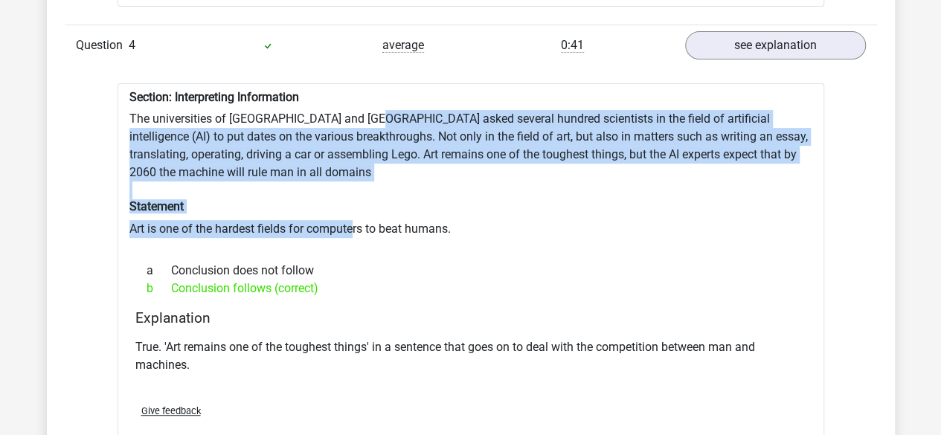
drag, startPoint x: 367, startPoint y: 112, endPoint x: 354, endPoint y: 218, distance: 106.4
click at [354, 218] on div "Section: Interpreting Information The universities of Oxford and Yale asked sev…" at bounding box center [470, 271] width 706 height 377
drag, startPoint x: 385, startPoint y: 215, endPoint x: 380, endPoint y: 105, distance: 110.2
click at [380, 105] on div "Section: Interpreting Information The universities of Oxford and Yale asked sev…" at bounding box center [470, 271] width 706 height 377
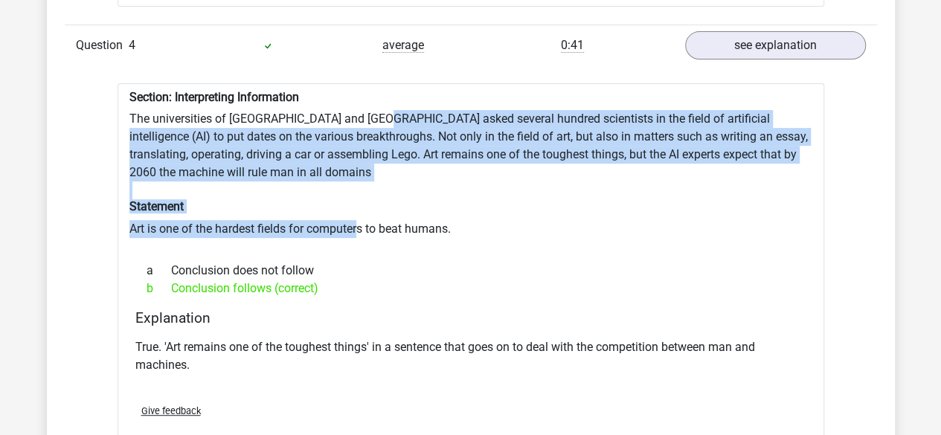
drag, startPoint x: 373, startPoint y: 105, endPoint x: 358, endPoint y: 206, distance: 102.3
click at [358, 206] on div "Section: Interpreting Information The universities of Oxford and Yale asked sev…" at bounding box center [470, 271] width 706 height 377
click at [358, 213] on div "Section: Interpreting Information The universities of Oxford and Yale asked sev…" at bounding box center [470, 271] width 706 height 377
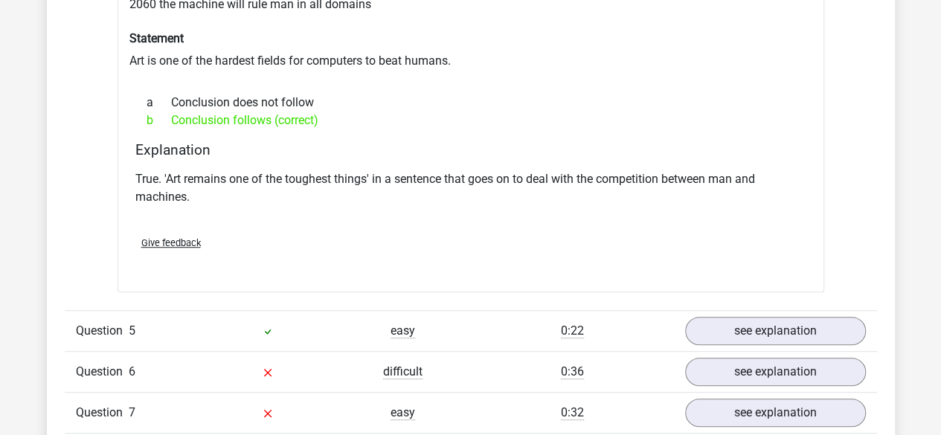
scroll to position [3252, 0]
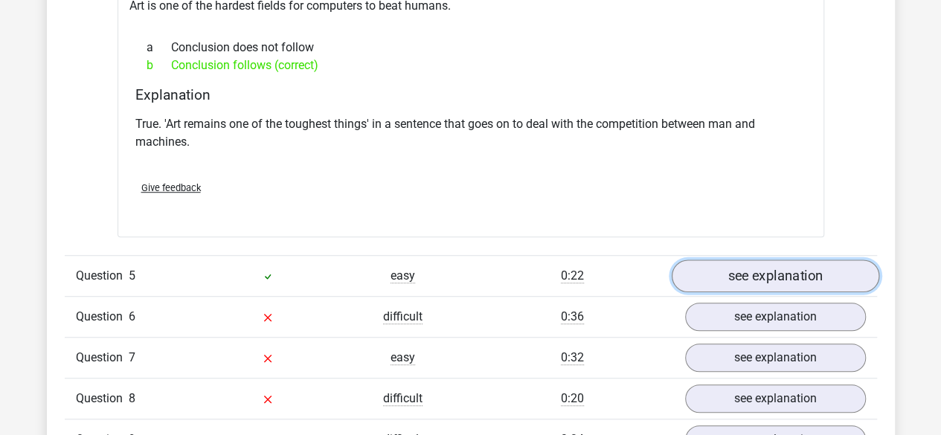
click at [726, 260] on link "see explanation" at bounding box center [774, 276] width 207 height 33
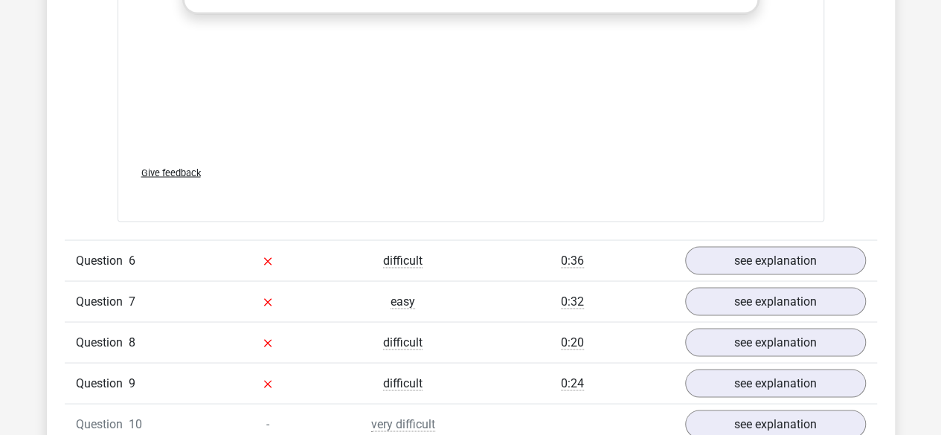
scroll to position [4070, 0]
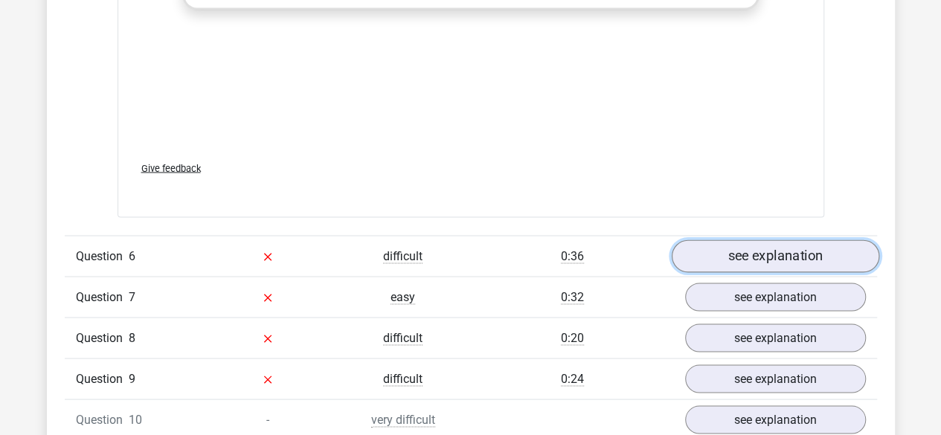
click at [753, 245] on link "see explanation" at bounding box center [774, 256] width 207 height 33
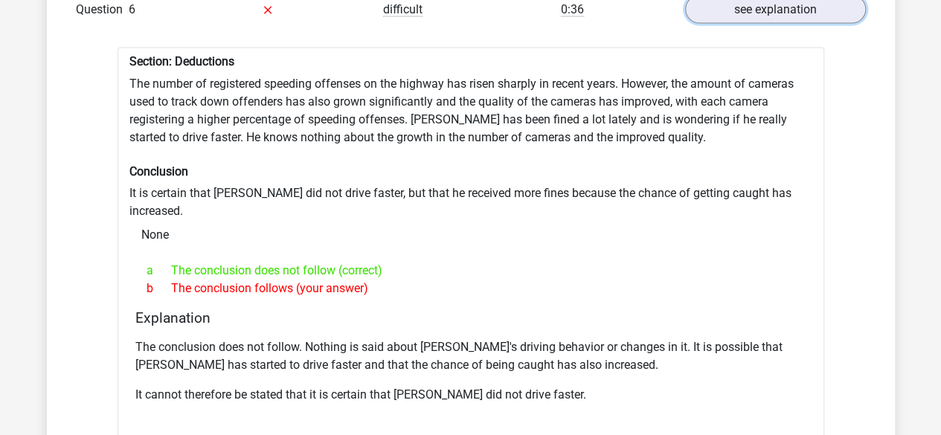
scroll to position [4293, 0]
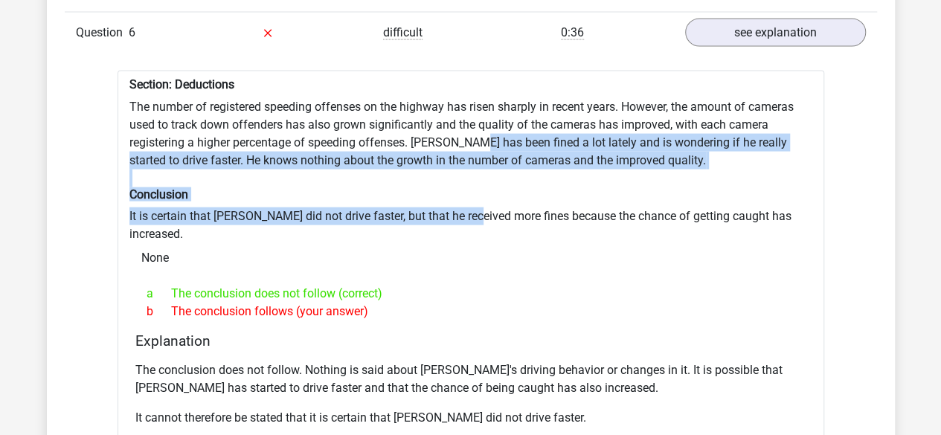
drag, startPoint x: 471, startPoint y: 194, endPoint x: 472, endPoint y: 127, distance: 66.9
click at [472, 127] on div "Section: Deductions The number of registered speeding offenses on the highway h…" at bounding box center [470, 292] width 706 height 442
click at [470, 187] on h6 "Conclusion" at bounding box center [470, 194] width 683 height 14
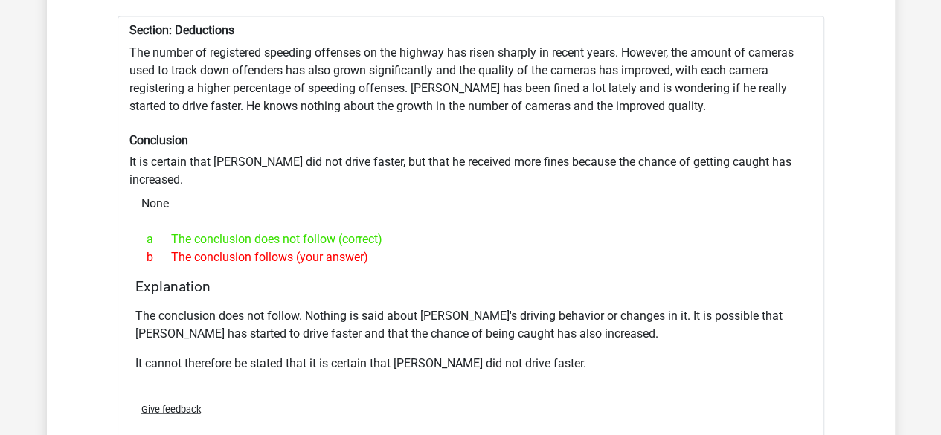
scroll to position [4368, 0]
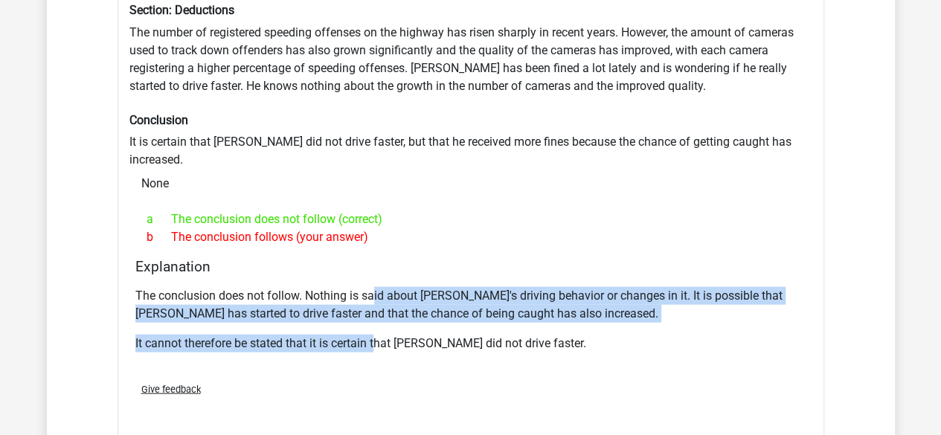
drag, startPoint x: 375, startPoint y: 294, endPoint x: 375, endPoint y: 260, distance: 35.0
click at [375, 281] on div "The conclusion does not follow. Nothing is said about Peter's driving behavior …" at bounding box center [470, 325] width 671 height 89
click at [375, 287] on p "The conclusion does not follow. Nothing is said about [PERSON_NAME]'s driving b…" at bounding box center [470, 305] width 671 height 36
drag, startPoint x: 373, startPoint y: 260, endPoint x: 366, endPoint y: 292, distance: 32.8
click at [366, 292] on div "The conclusion does not follow. Nothing is said about Peter's driving behavior …" at bounding box center [470, 325] width 671 height 89
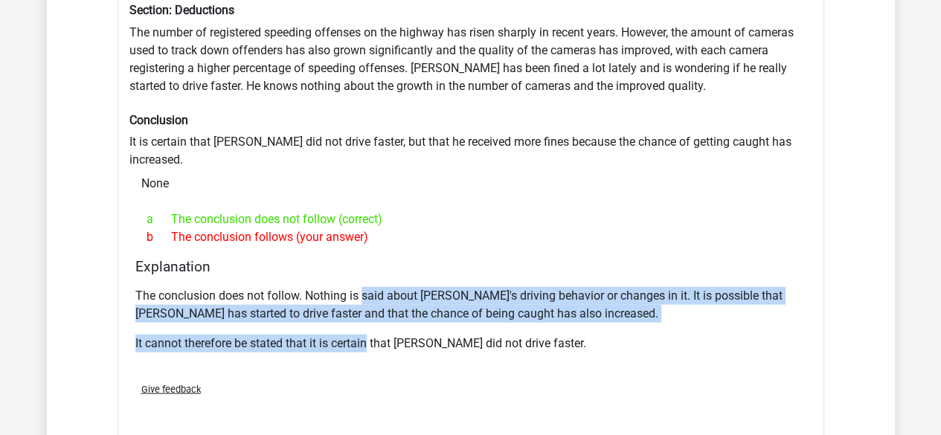
click at [366, 292] on div "The conclusion does not follow. Nothing is said about Peter's driving behavior …" at bounding box center [470, 325] width 671 height 89
drag, startPoint x: 380, startPoint y: 296, endPoint x: 382, endPoint y: 264, distance: 32.1
click at [382, 281] on div "The conclusion does not follow. Nothing is said about Peter's driving behavior …" at bounding box center [470, 325] width 671 height 89
click at [382, 287] on p "The conclusion does not follow. Nothing is said about [PERSON_NAME]'s driving b…" at bounding box center [470, 305] width 671 height 36
drag, startPoint x: 391, startPoint y: 262, endPoint x: 384, endPoint y: 303, distance: 42.3
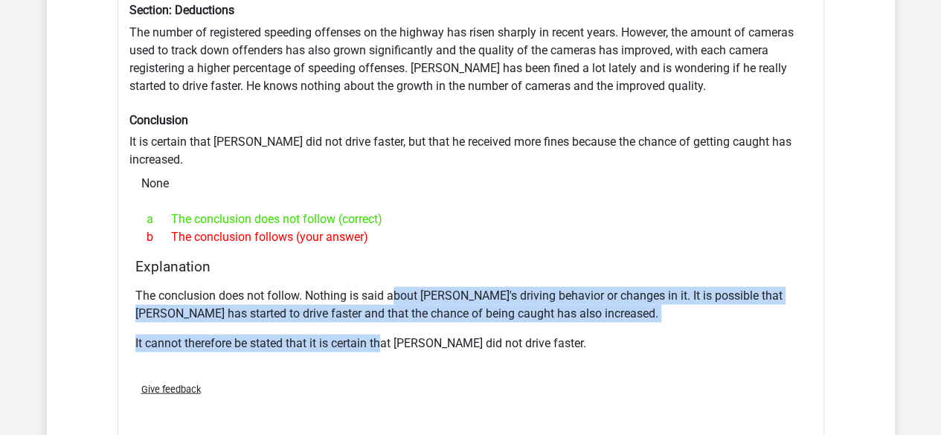
click at [384, 303] on div "The conclusion does not follow. Nothing is said about Peter's driving behavior …" at bounding box center [470, 325] width 671 height 89
drag, startPoint x: 419, startPoint y: 307, endPoint x: 418, endPoint y: 255, distance: 52.1
click at [418, 281] on div "The conclusion does not follow. Nothing is said about Peter's driving behavior …" at bounding box center [470, 325] width 671 height 89
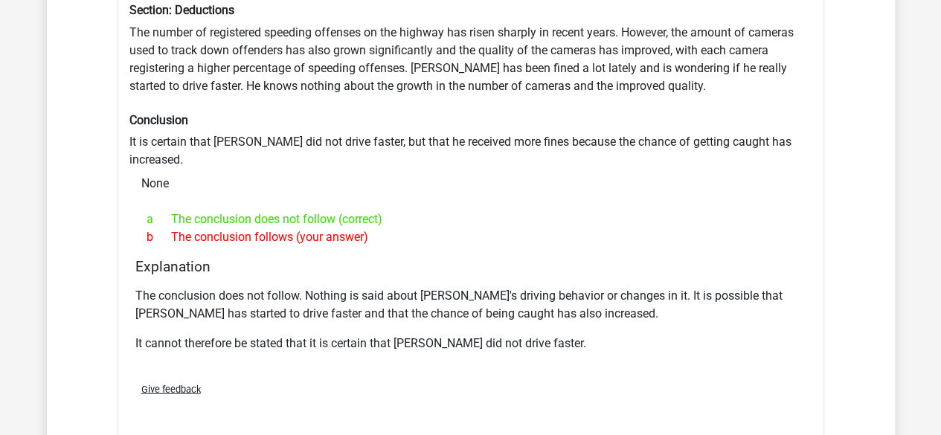
click at [412, 287] on p "The conclusion does not follow. Nothing is said about [PERSON_NAME]'s driving b…" at bounding box center [470, 305] width 671 height 36
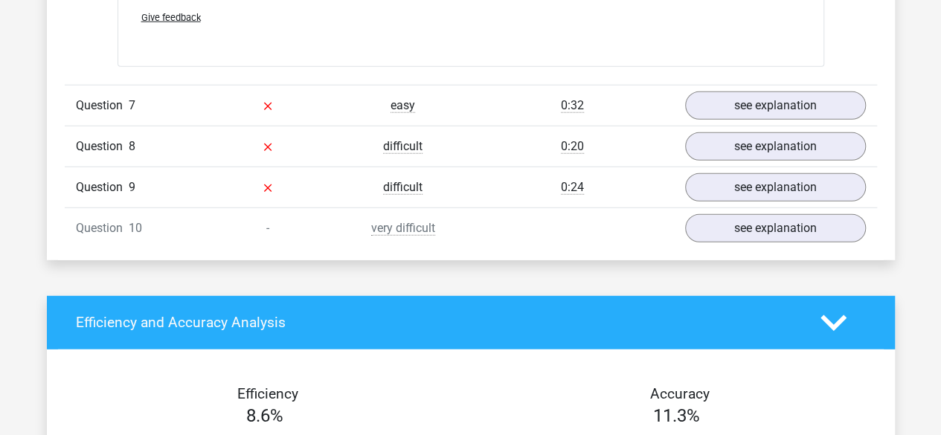
scroll to position [4591, 0]
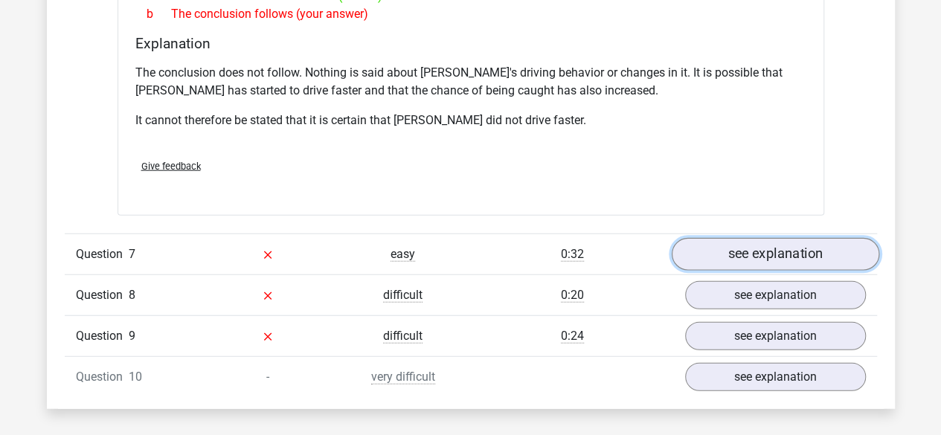
click at [727, 238] on link "see explanation" at bounding box center [774, 254] width 207 height 33
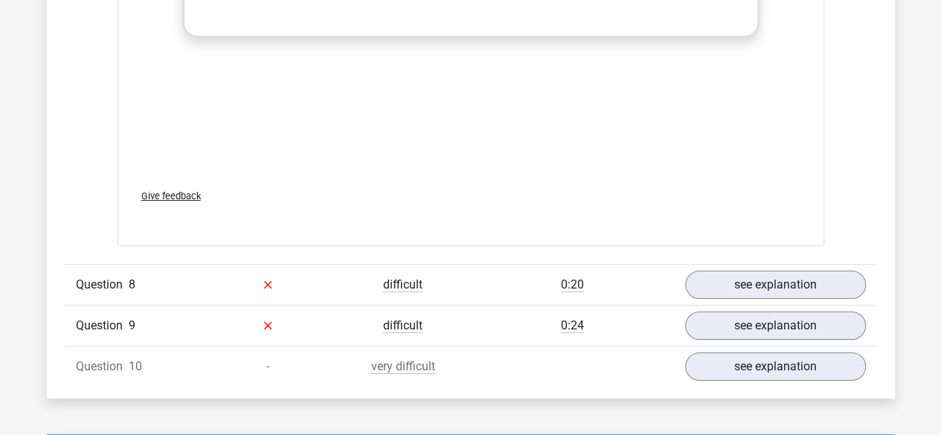
scroll to position [5409, 0]
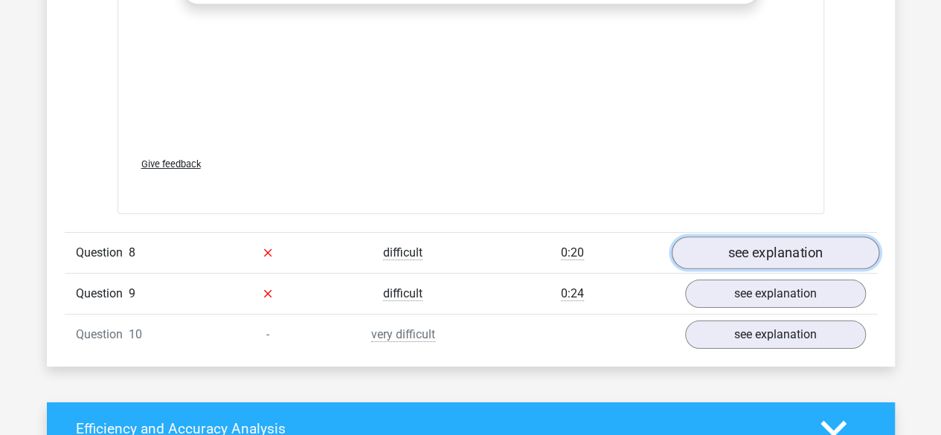
click at [831, 236] on link "see explanation" at bounding box center [774, 252] width 207 height 33
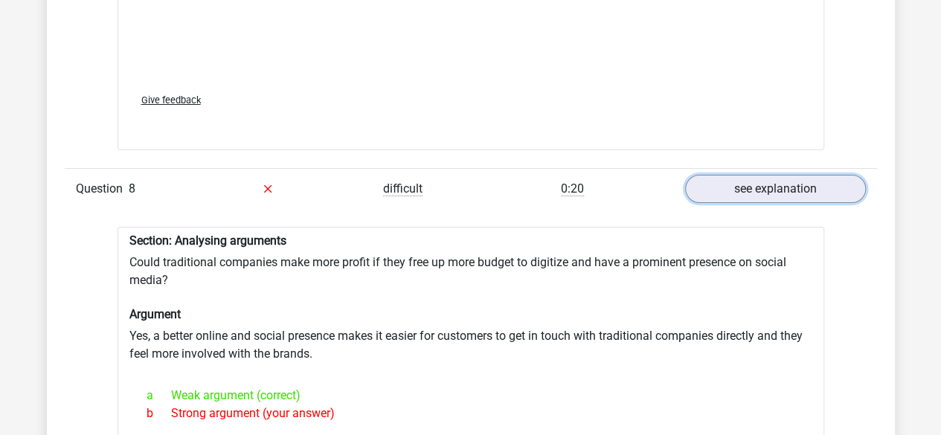
scroll to position [5557, 0]
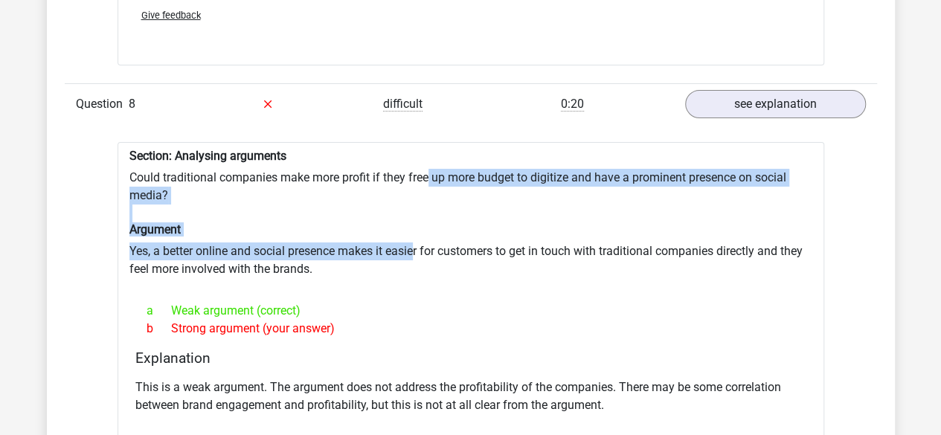
drag, startPoint x: 427, startPoint y: 138, endPoint x: 414, endPoint y: 205, distance: 68.1
click at [414, 205] on div "Section: Analysing arguments Could traditional companies make more profit if th…" at bounding box center [470, 321] width 706 height 359
drag, startPoint x: 409, startPoint y: 209, endPoint x: 415, endPoint y: 141, distance: 67.9
click at [415, 142] on div "Section: Analysing arguments Could traditional companies make more profit if th…" at bounding box center [470, 321] width 706 height 359
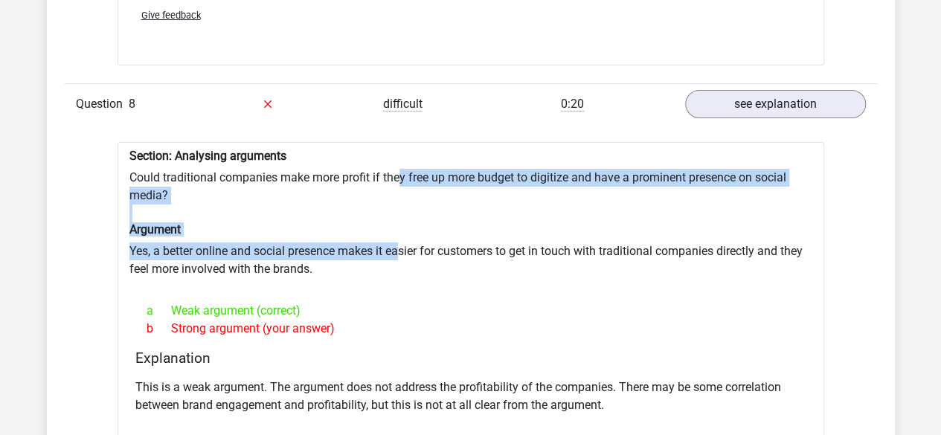
drag, startPoint x: 398, startPoint y: 137, endPoint x: 400, endPoint y: 210, distance: 73.7
click at [400, 210] on div "Section: Analysing arguments Could traditional companies make more profit if th…" at bounding box center [470, 321] width 706 height 359
drag, startPoint x: 402, startPoint y: 210, endPoint x: 409, endPoint y: 141, distance: 70.2
click at [409, 142] on div "Section: Analysing arguments Could traditional companies make more profit if th…" at bounding box center [470, 321] width 706 height 359
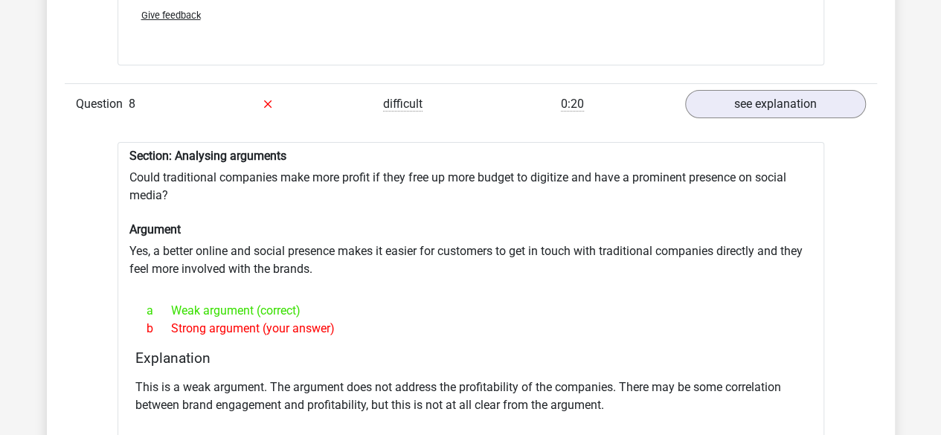
click at [407, 142] on div "Section: Analysing arguments Could traditional companies make more profit if th…" at bounding box center [470, 321] width 706 height 359
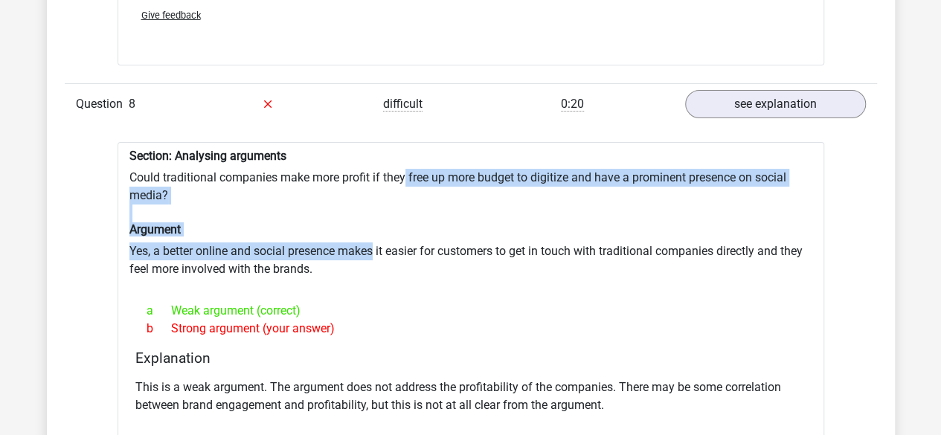
drag, startPoint x: 407, startPoint y: 141, endPoint x: 376, endPoint y: 220, distance: 84.5
click at [376, 220] on div "Section: Analysing arguments Could traditional companies make more profit if th…" at bounding box center [470, 321] width 706 height 359
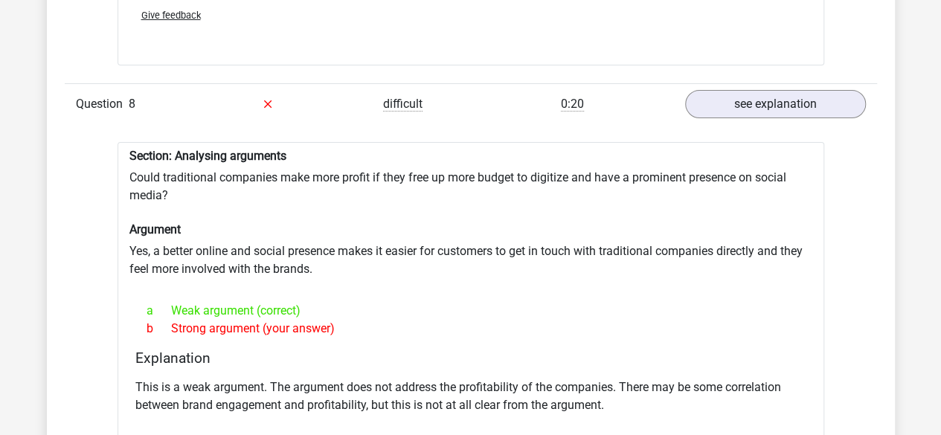
click at [405, 221] on div "Section: Analysing arguments Could traditional companies make more profit if th…" at bounding box center [470, 321] width 706 height 359
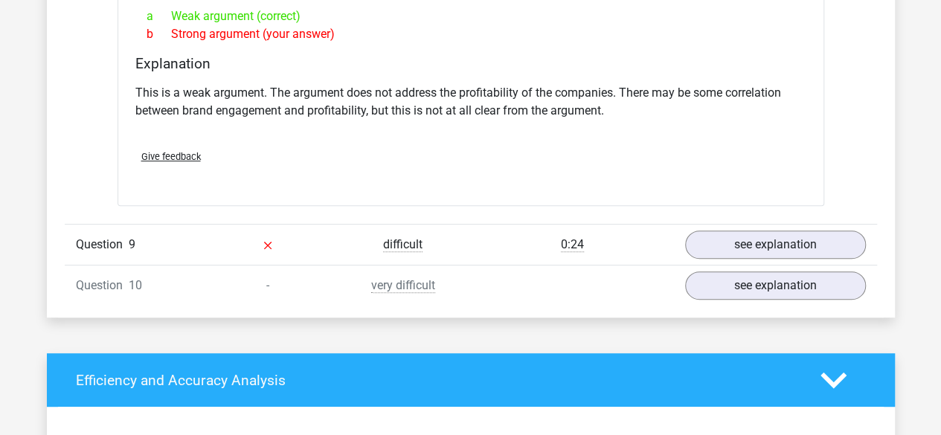
scroll to position [5855, 0]
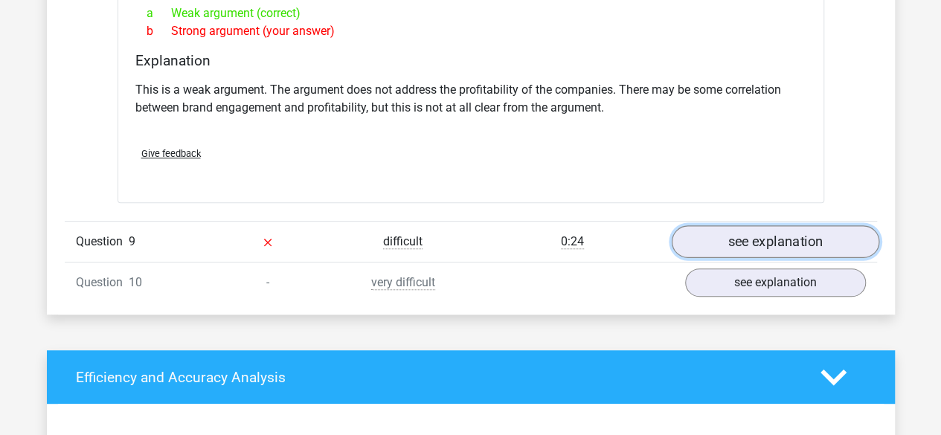
click at [730, 225] on link "see explanation" at bounding box center [774, 241] width 207 height 33
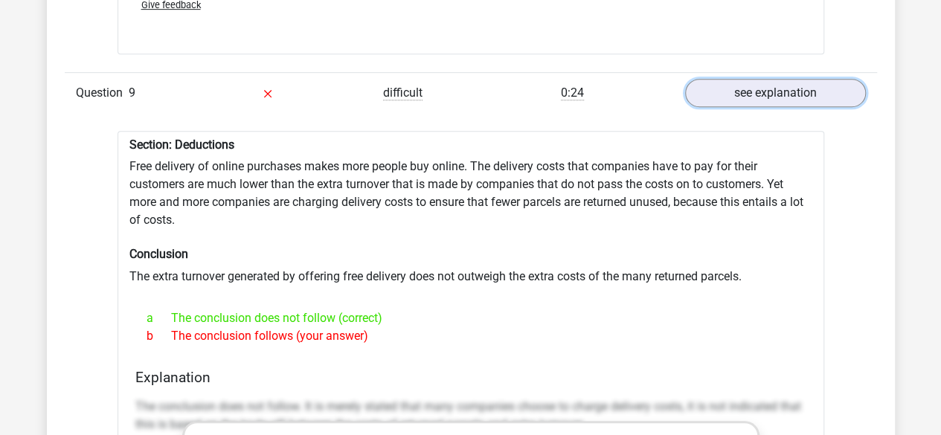
scroll to position [5929, 0]
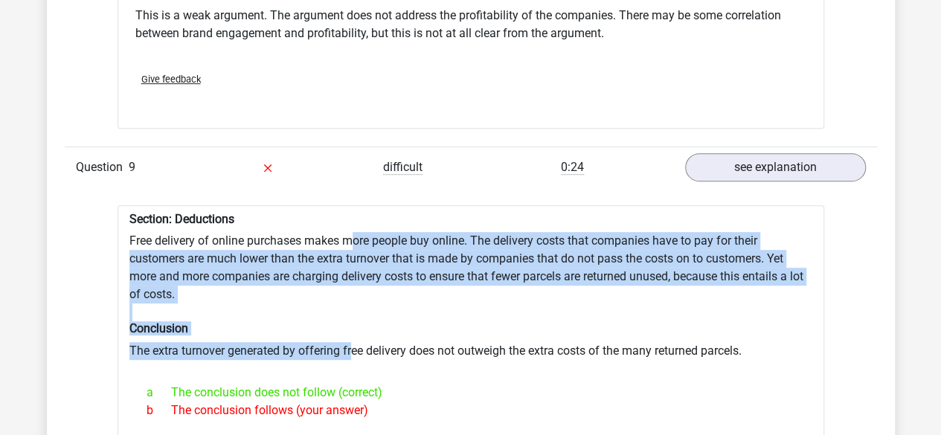
drag, startPoint x: 350, startPoint y: 194, endPoint x: 350, endPoint y: 301, distance: 107.1
drag, startPoint x: 355, startPoint y: 309, endPoint x: 355, endPoint y: 209, distance: 99.7
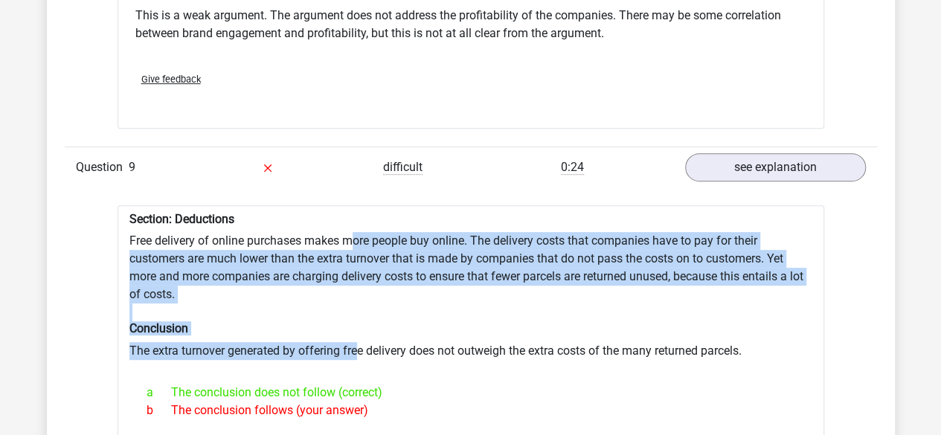
drag, startPoint x: 355, startPoint y: 209, endPoint x: 351, endPoint y: 298, distance: 89.3
drag, startPoint x: 351, startPoint y: 304, endPoint x: 353, endPoint y: 205, distance: 99.7
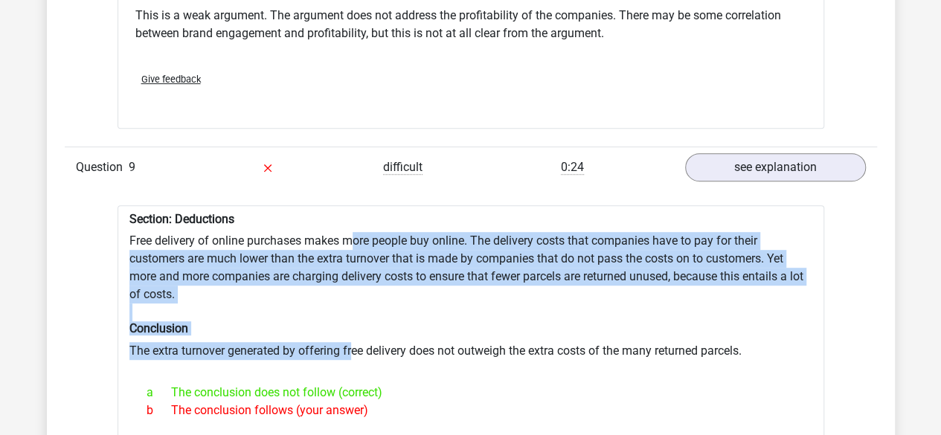
drag, startPoint x: 353, startPoint y: 205, endPoint x: 341, endPoint y: 306, distance: 101.9
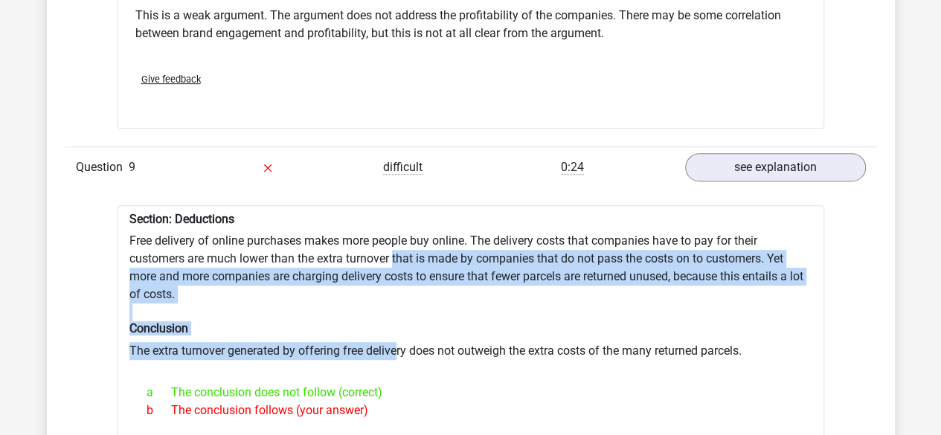
drag, startPoint x: 395, startPoint y: 318, endPoint x: 394, endPoint y: 216, distance: 101.1
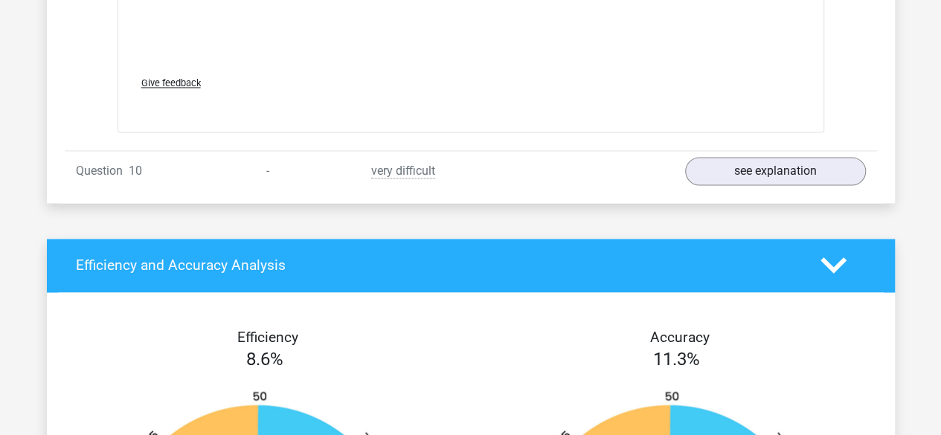
scroll to position [6747, 0]
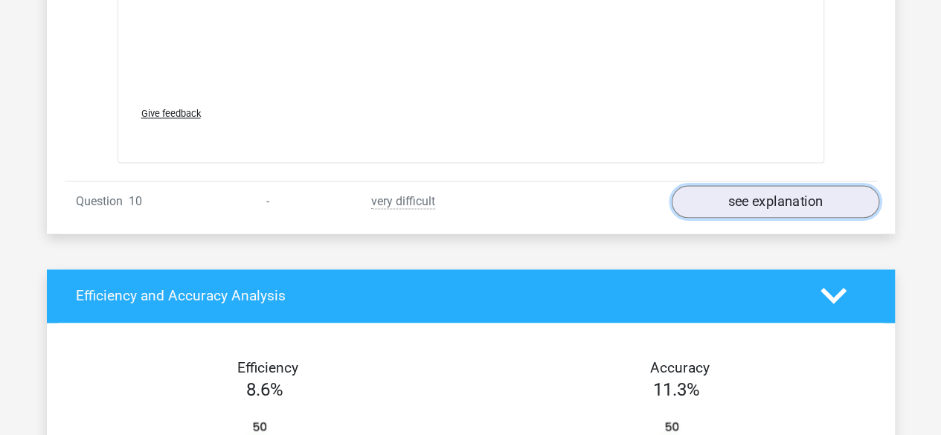
click at [698, 185] on link "see explanation" at bounding box center [774, 201] width 207 height 33
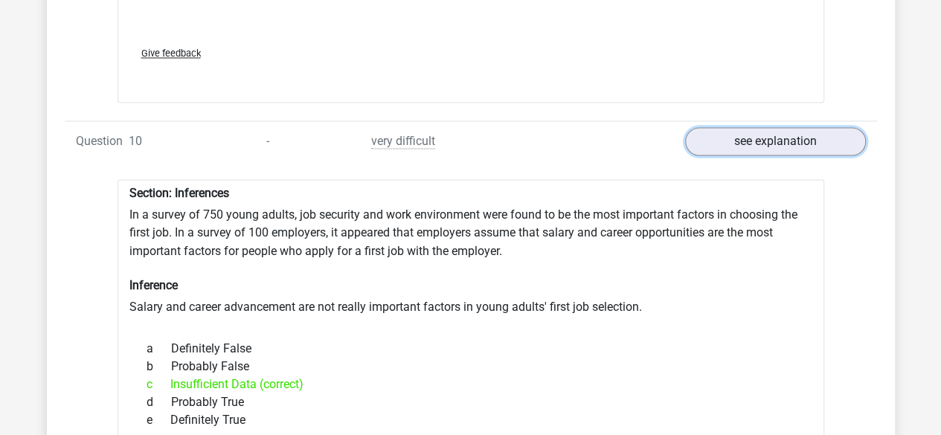
scroll to position [6822, 0]
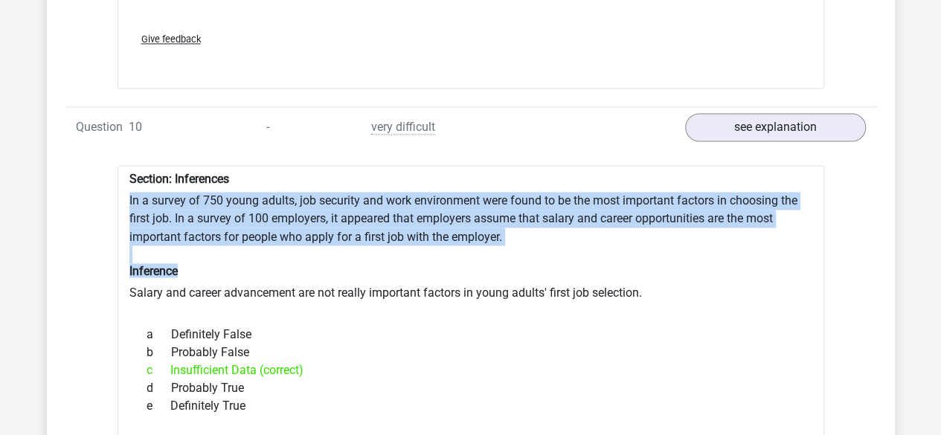
drag, startPoint x: 463, startPoint y: 230, endPoint x: 463, endPoint y: 138, distance: 92.2
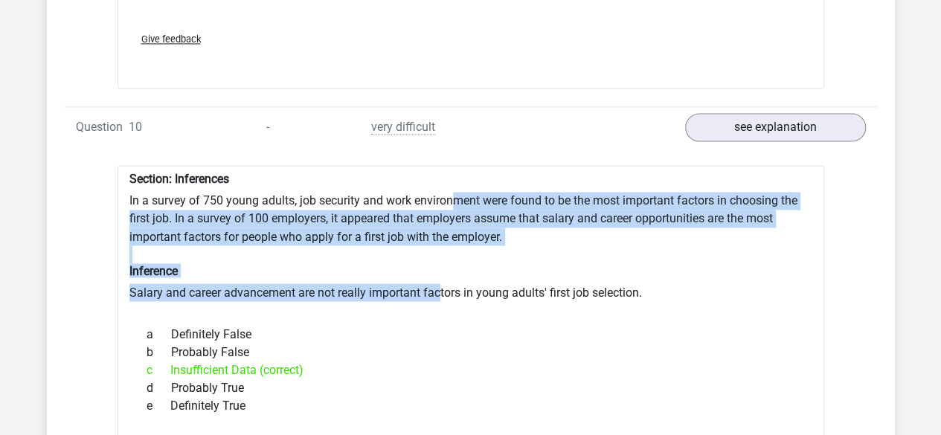
drag, startPoint x: 448, startPoint y: 170, endPoint x: 440, endPoint y: 257, distance: 86.7
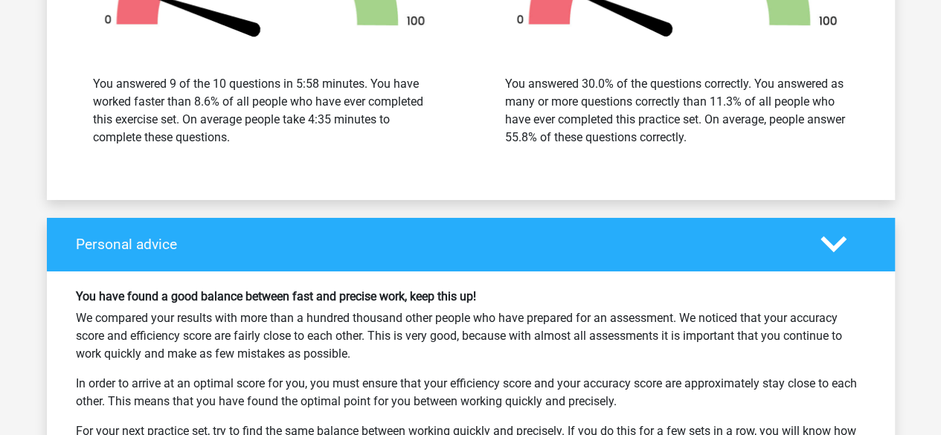
scroll to position [8235, 0]
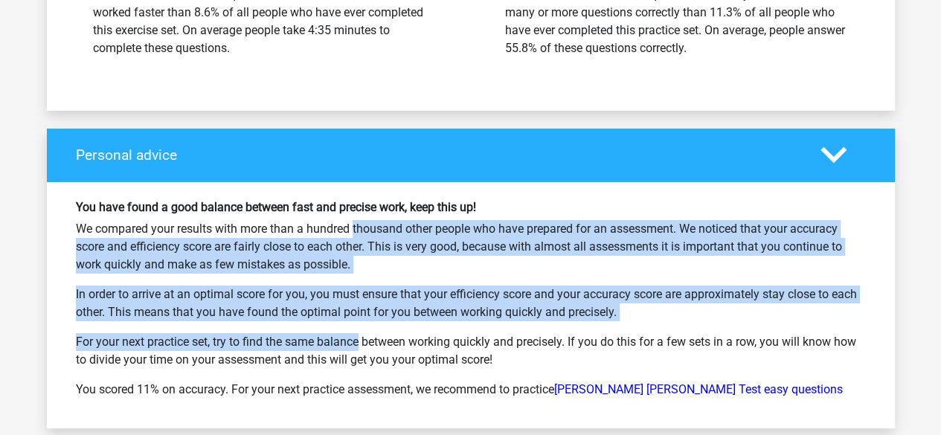
drag, startPoint x: 296, startPoint y: 176, endPoint x: 291, endPoint y: 295, distance: 119.8
click at [291, 295] on div "You have found a good balance between fast and precise work, keep this up! We c…" at bounding box center [471, 305] width 812 height 210
click at [291, 333] on p "For your next practice set, try to find the same balance between working quickl…" at bounding box center [471, 351] width 790 height 36
drag, startPoint x: 291, startPoint y: 295, endPoint x: 301, endPoint y: 184, distance: 112.0
click at [301, 200] on div "You have found a good balance between fast and precise work, keep this up! We c…" at bounding box center [471, 305] width 812 height 210
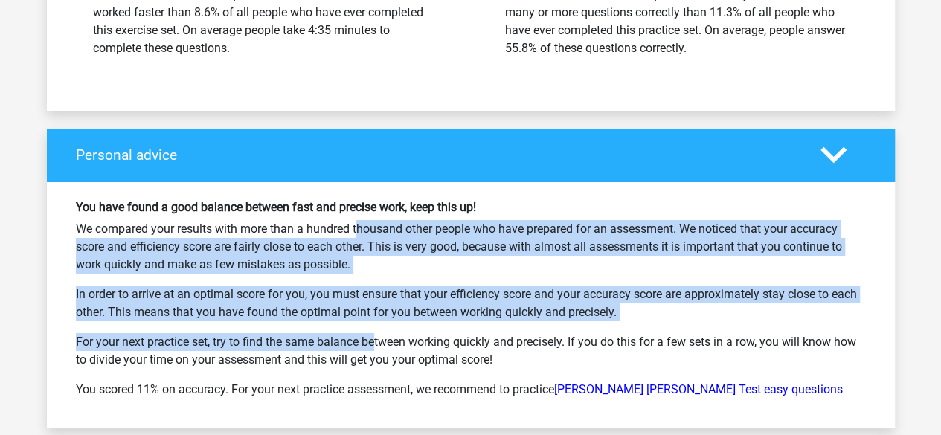
click at [301, 220] on p "We compared your results with more than a hundred thousand other people who hav…" at bounding box center [471, 247] width 790 height 54
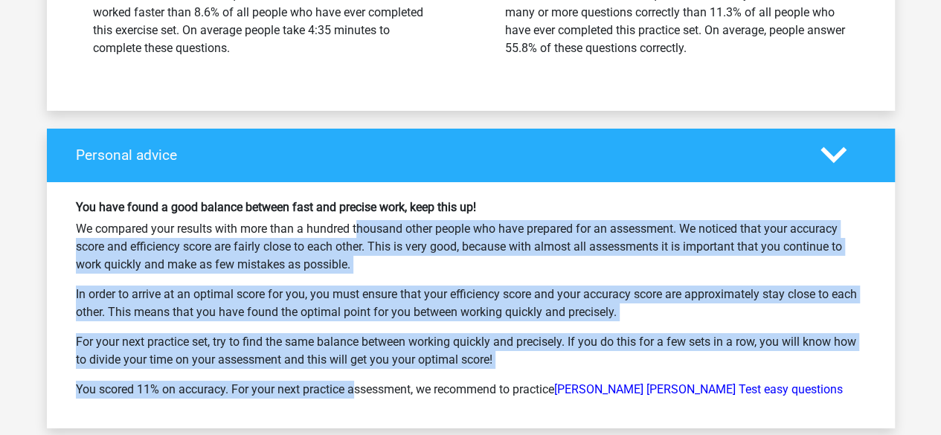
drag, startPoint x: 300, startPoint y: 189, endPoint x: 278, endPoint y: 344, distance: 156.3
click at [278, 344] on div "You have found a good balance between fast and precise work, keep this up! We c…" at bounding box center [471, 305] width 812 height 210
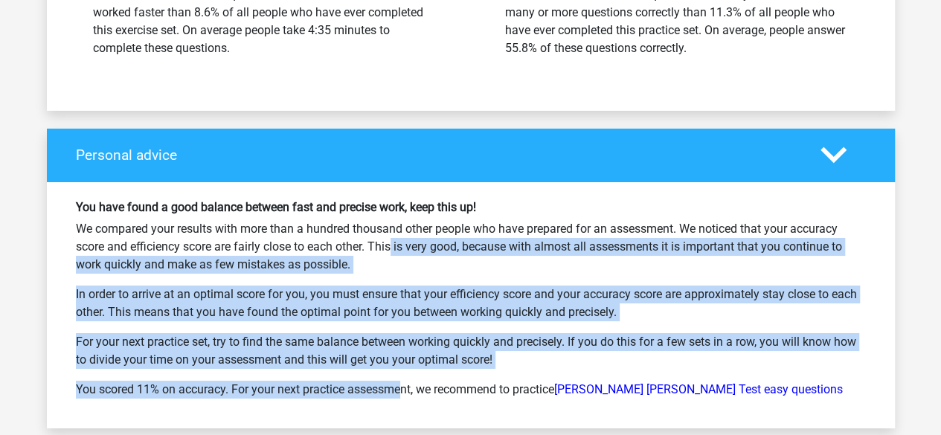
drag, startPoint x: 332, startPoint y: 341, endPoint x: 339, endPoint y: 197, distance: 144.5
click at [339, 200] on div "You have found a good balance between fast and precise work, keep this up! We c…" at bounding box center [471, 305] width 812 height 210
click at [339, 220] on p "We compared your results with more than a hundred thousand other people who hav…" at bounding box center [471, 247] width 790 height 54
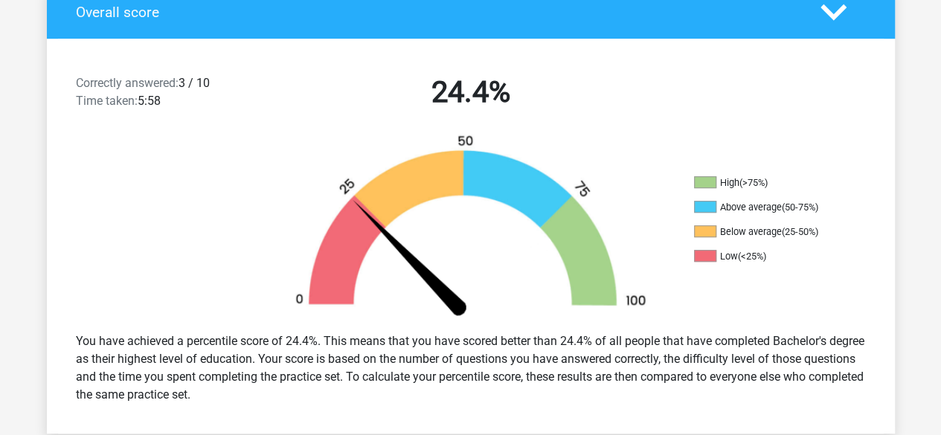
scroll to position [0, 0]
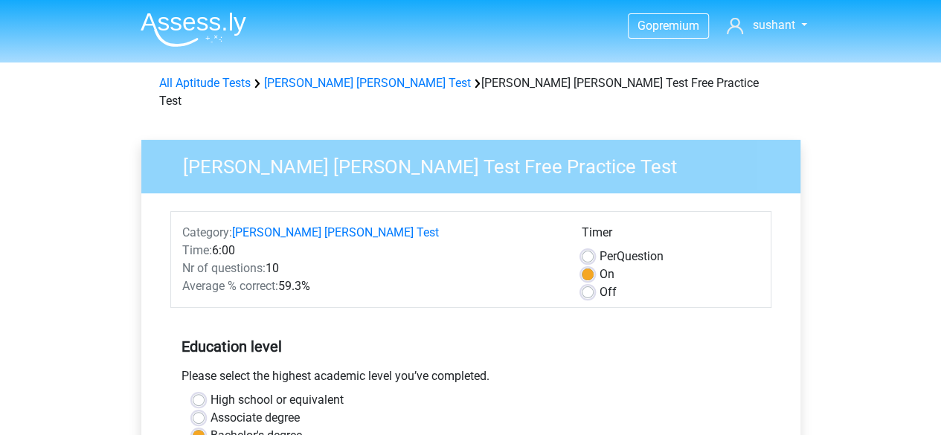
click at [599, 283] on label "Off" at bounding box center [607, 292] width 17 height 18
click at [586, 283] on input "Off" at bounding box center [588, 290] width 12 height 15
radio input "true"
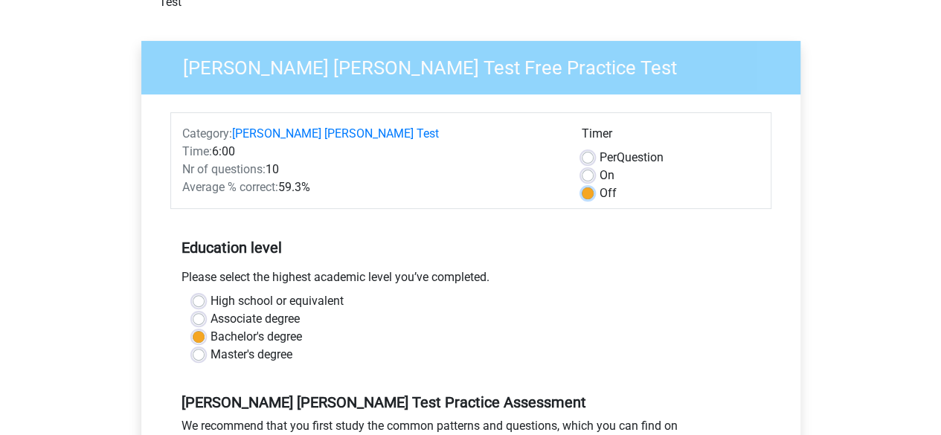
scroll to position [223, 0]
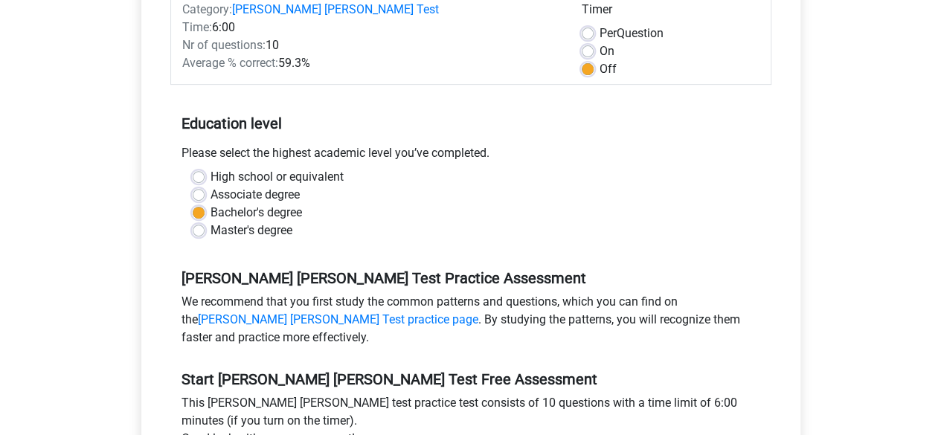
click at [210, 222] on label "Master's degree" at bounding box center [251, 231] width 82 height 18
click at [198, 222] on input "Master's degree" at bounding box center [199, 229] width 12 height 15
radio input "true"
click at [207, 204] on div "Bachelor's degree" at bounding box center [471, 213] width 556 height 18
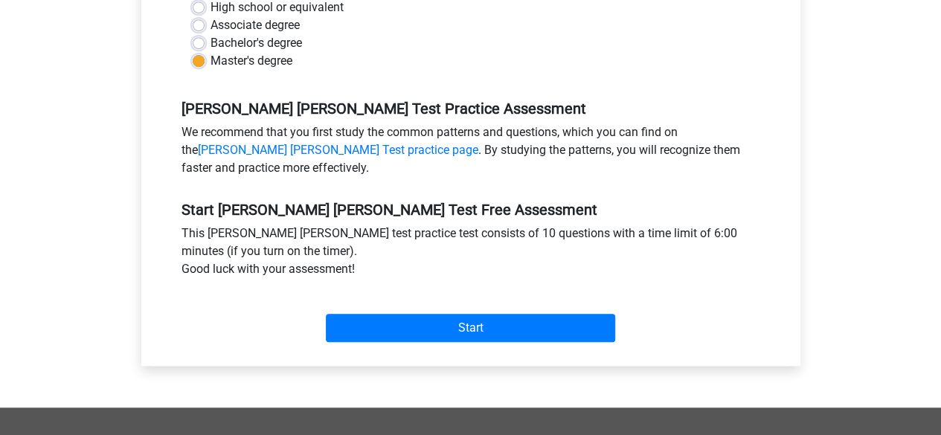
scroll to position [446, 0]
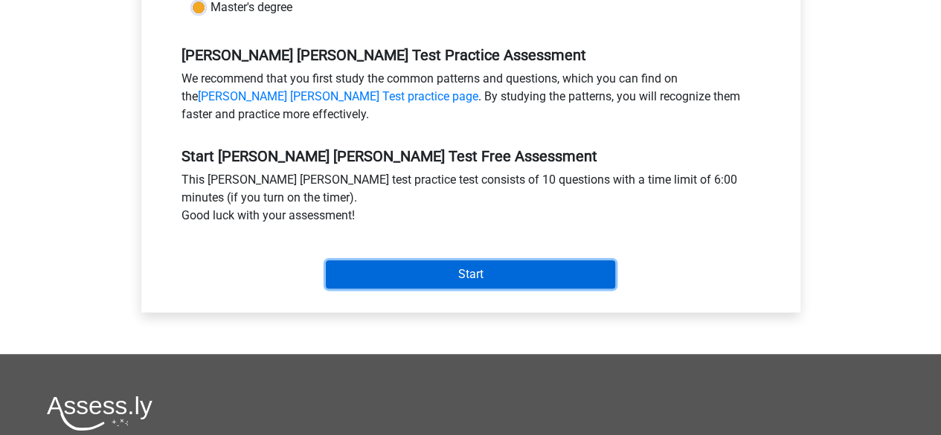
click at [348, 260] on input "Start" at bounding box center [470, 274] width 289 height 28
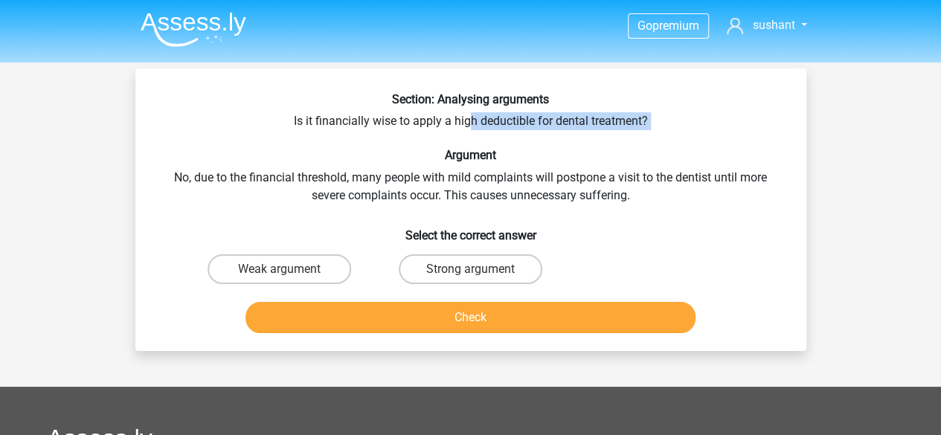
drag, startPoint x: 479, startPoint y: 126, endPoint x: 625, endPoint y: 135, distance: 146.1
click at [625, 135] on div "Section: Analysing arguments Is it financially wise to apply a high deductible …" at bounding box center [470, 215] width 659 height 247
click at [318, 261] on label "Weak argument" at bounding box center [279, 269] width 144 height 30
click at [289, 269] on input "Weak argument" at bounding box center [284, 274] width 10 height 10
radio input "true"
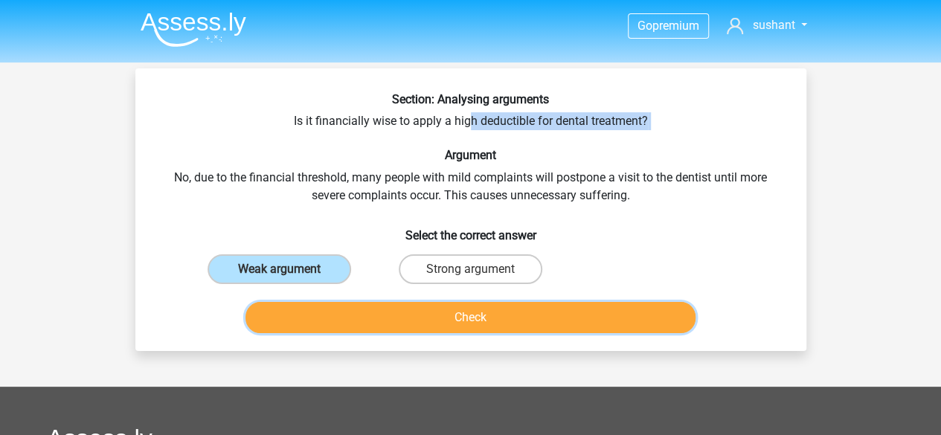
click at [390, 313] on button "Check" at bounding box center [470, 317] width 450 height 31
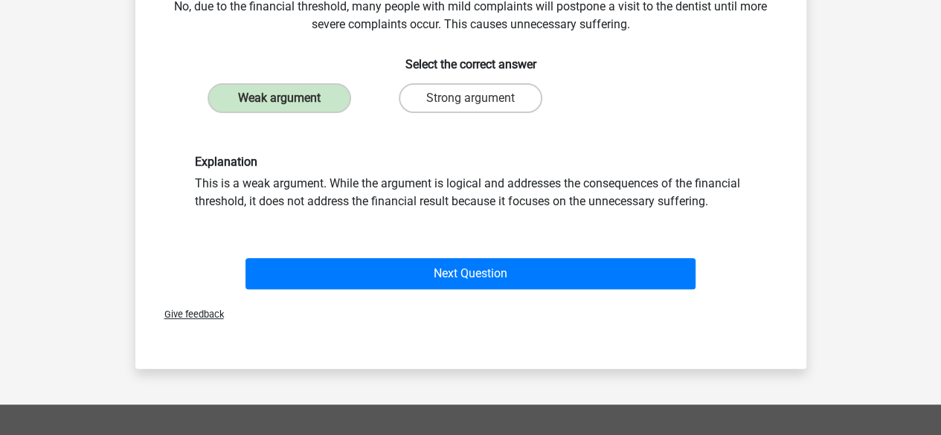
scroll to position [149, 0]
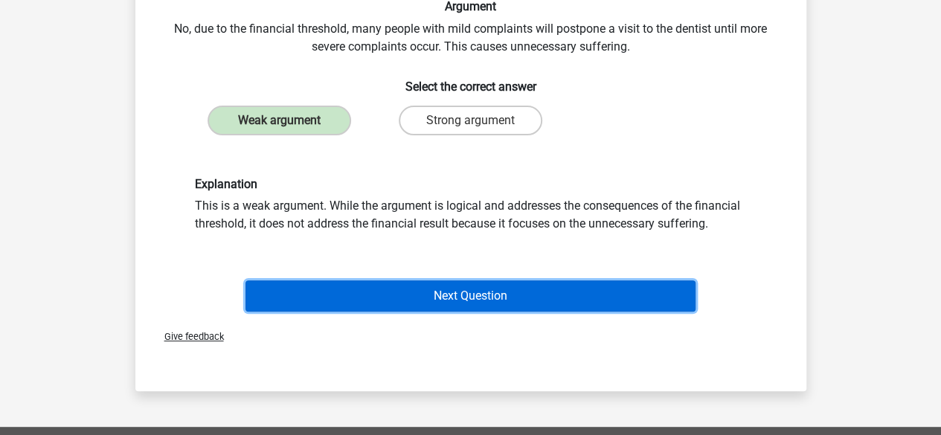
click at [431, 300] on button "Next Question" at bounding box center [470, 295] width 450 height 31
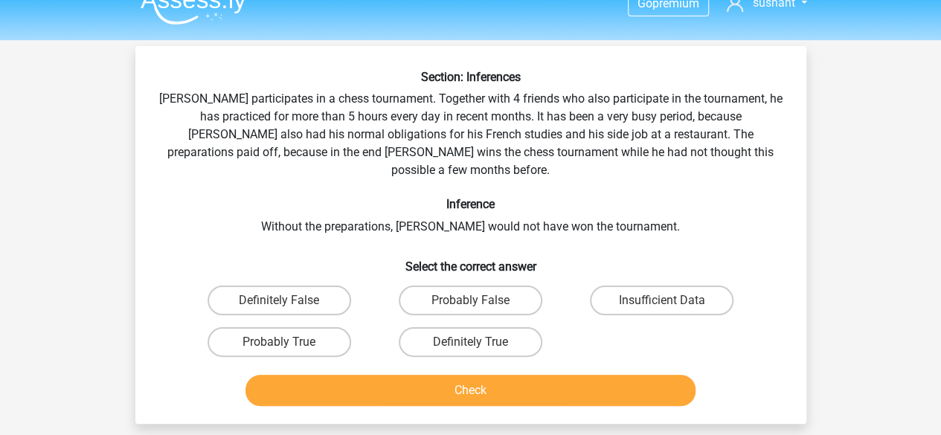
scroll to position [0, 0]
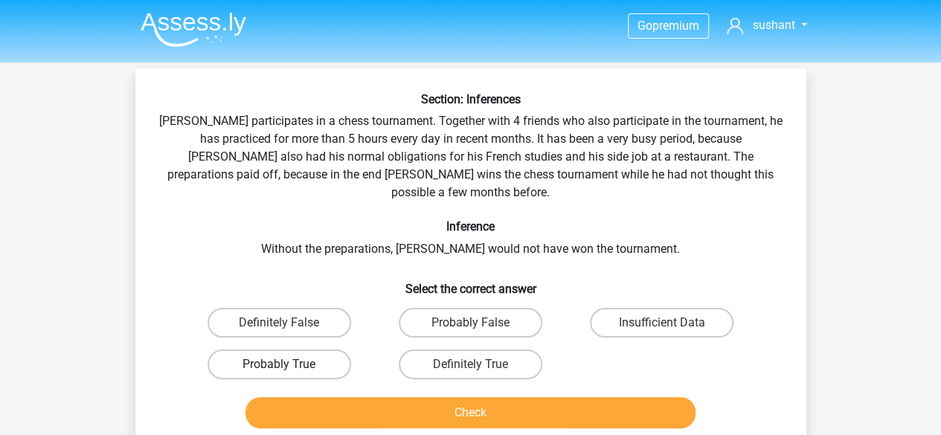
click at [314, 350] on label "Probably True" at bounding box center [279, 365] width 144 height 30
click at [289, 364] on input "Probably True" at bounding box center [284, 369] width 10 height 10
radio input "true"
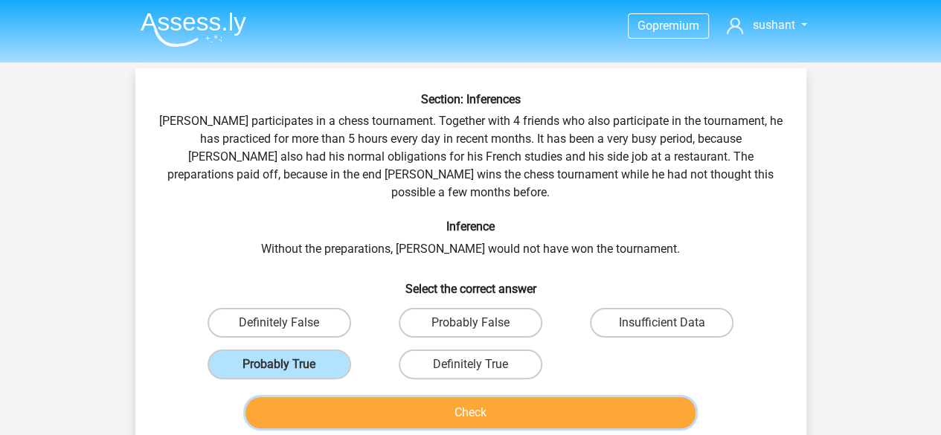
click at [400, 397] on button "Check" at bounding box center [470, 412] width 450 height 31
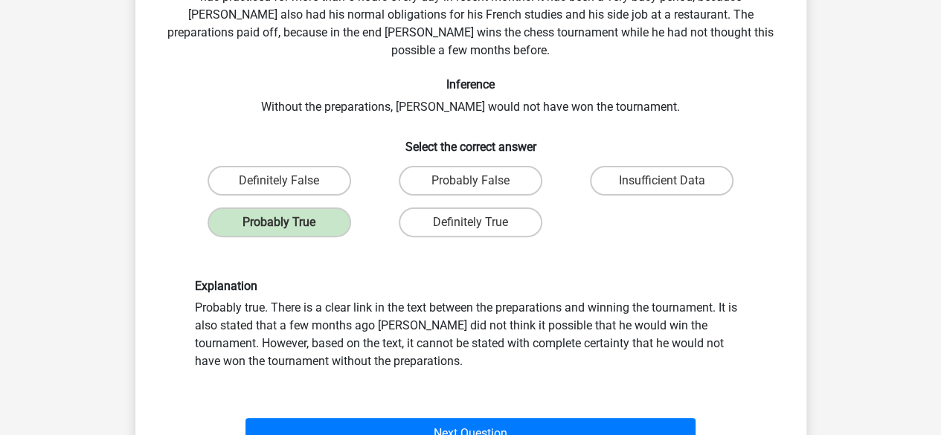
scroll to position [297, 0]
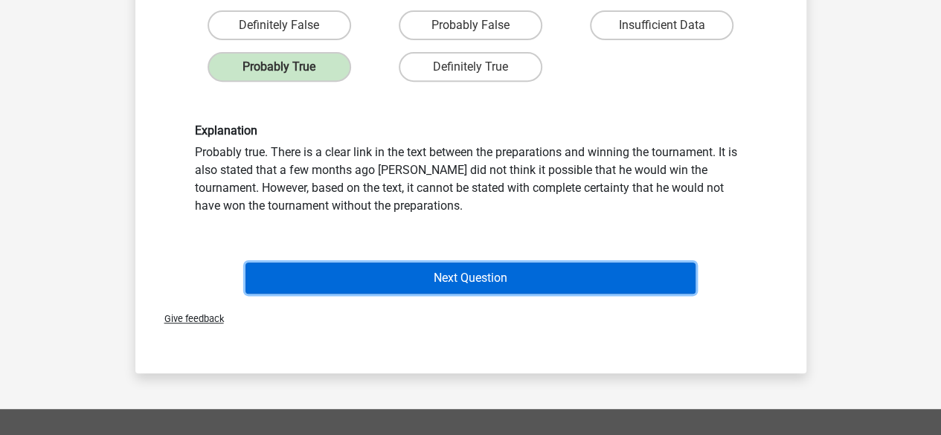
click at [442, 268] on button "Next Question" at bounding box center [470, 278] width 450 height 31
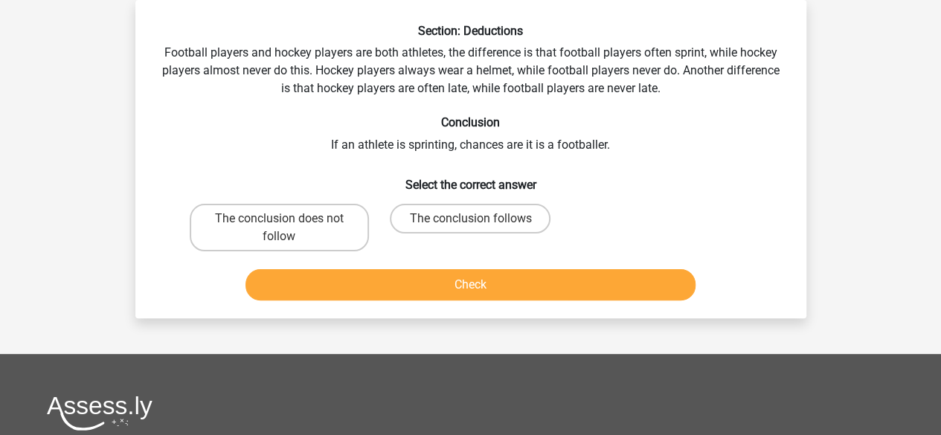
scroll to position [0, 0]
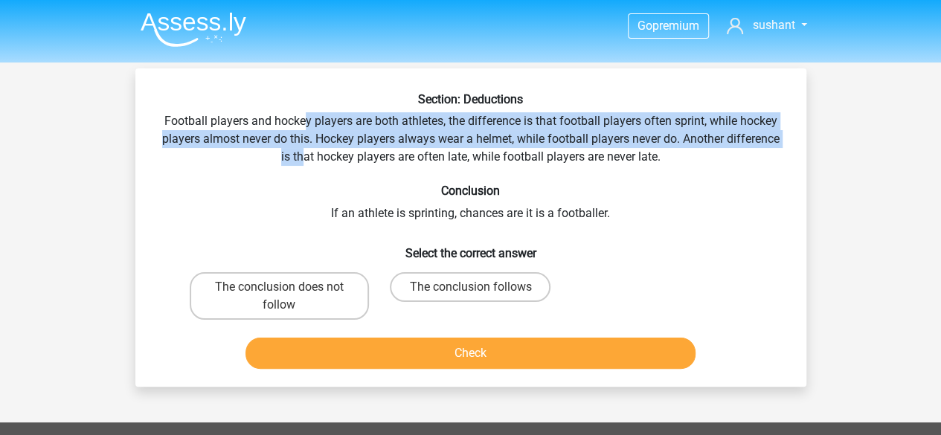
drag, startPoint x: 355, startPoint y: 124, endPoint x: 303, endPoint y: 154, distance: 60.0
click at [303, 154] on div "Section: Deductions Football players and hockey players are both athletes, the …" at bounding box center [470, 233] width 659 height 283
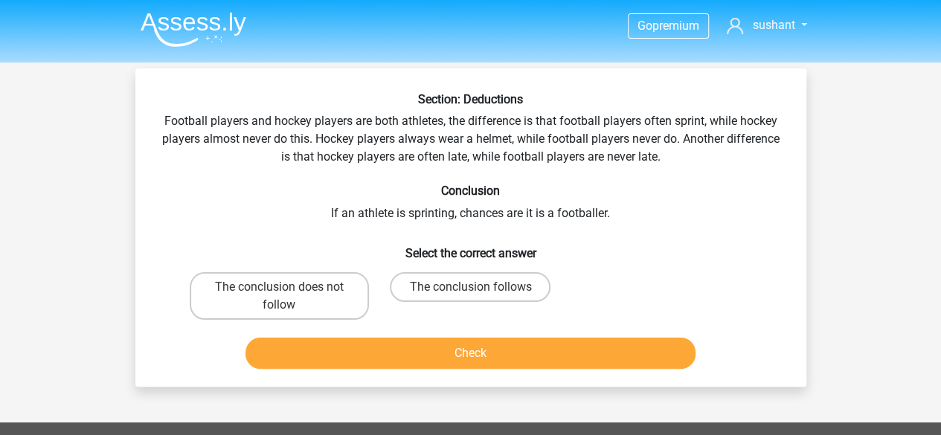
click at [323, 155] on div "Section: Deductions Football players and hockey players are both athletes, the …" at bounding box center [470, 233] width 659 height 283
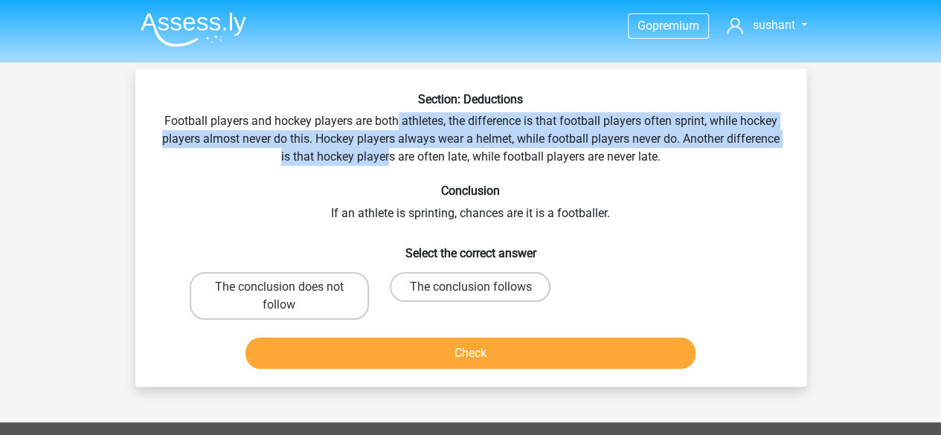
drag, startPoint x: 388, startPoint y: 154, endPoint x: 396, endPoint y: 126, distance: 29.2
click at [396, 126] on div "Section: Deductions Football players and hockey players are both athletes, the …" at bounding box center [470, 233] width 659 height 283
click at [388, 144] on div "Section: Deductions Football players and hockey players are both athletes, the …" at bounding box center [470, 233] width 659 height 283
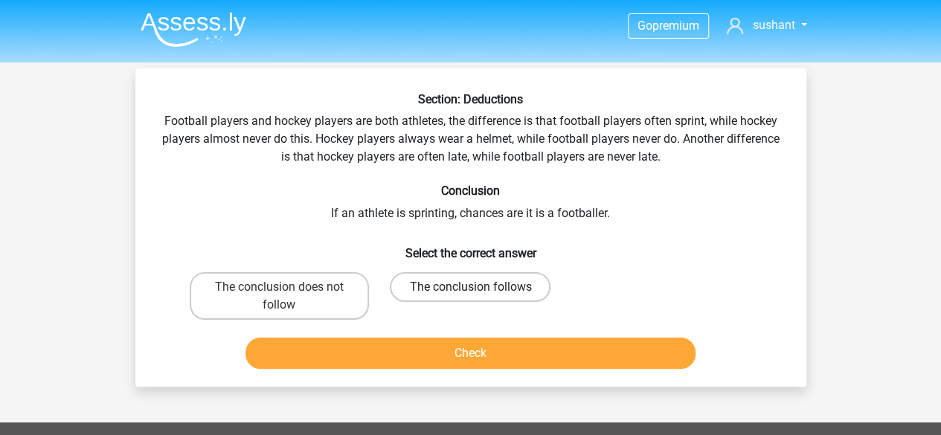
click at [482, 294] on label "The conclusion follows" at bounding box center [470, 287] width 161 height 30
click at [480, 294] on input "The conclusion follows" at bounding box center [475, 292] width 10 height 10
radio input "true"
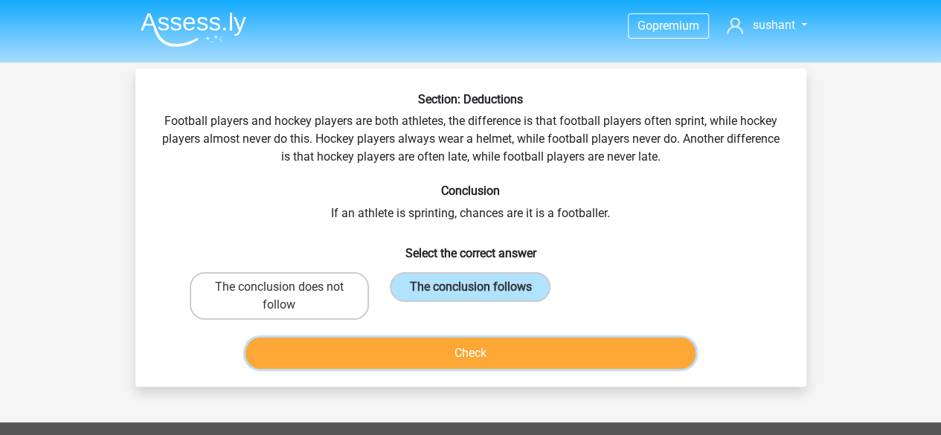
click at [469, 346] on button "Check" at bounding box center [470, 353] width 450 height 31
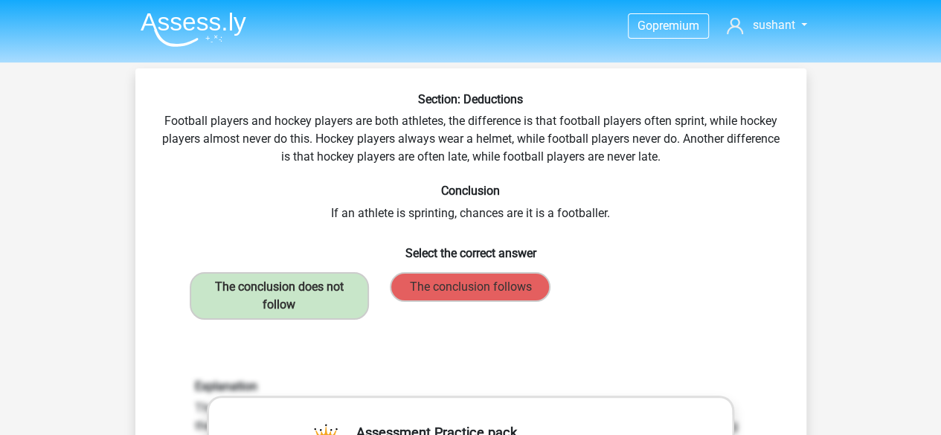
scroll to position [446, 0]
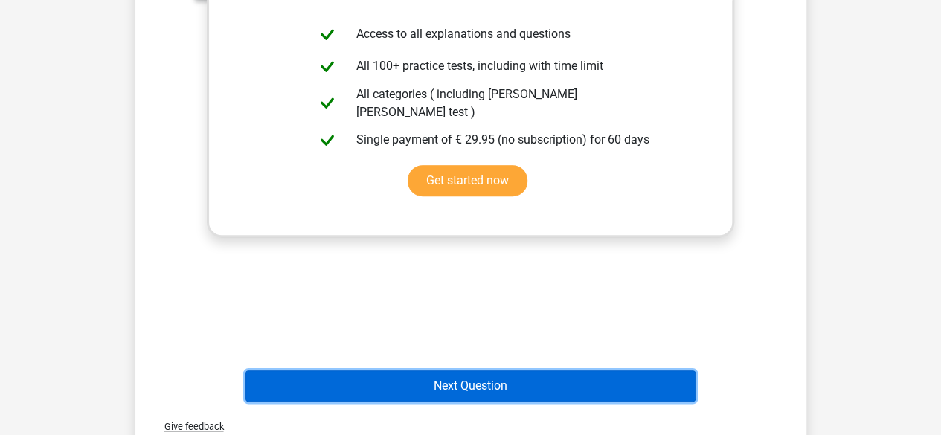
click at [489, 379] on button "Next Question" at bounding box center [470, 385] width 450 height 31
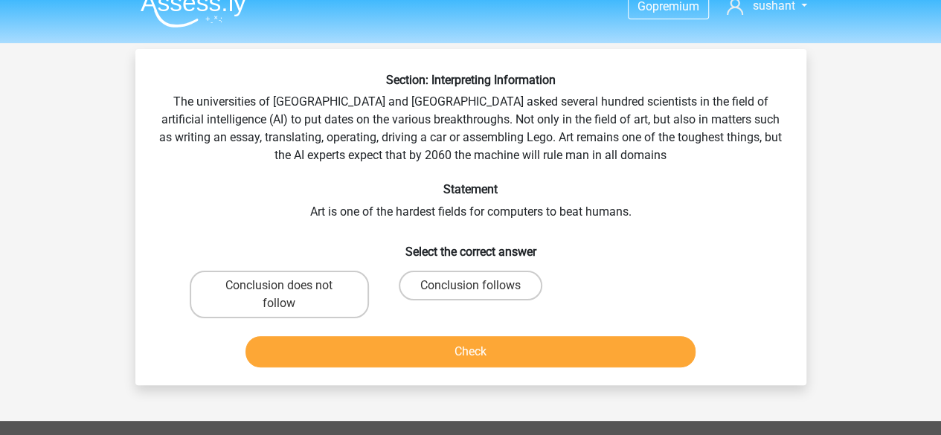
scroll to position [0, 0]
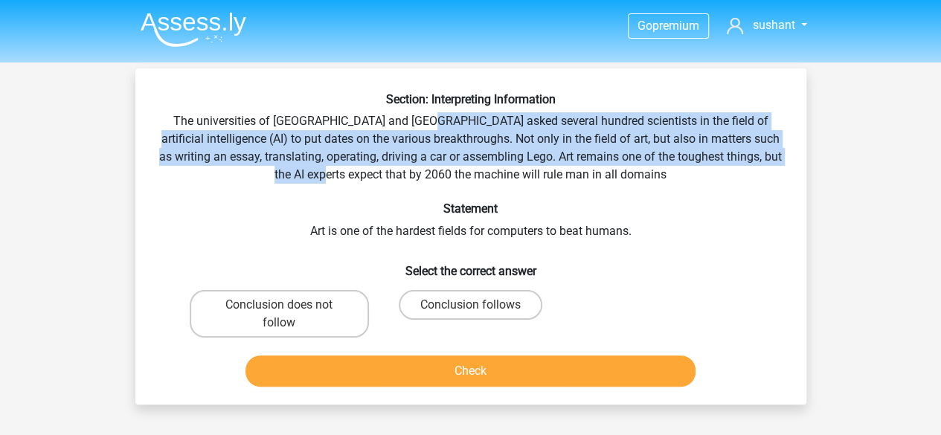
drag, startPoint x: 419, startPoint y: 120, endPoint x: 413, endPoint y: 176, distance: 56.0
click at [413, 176] on div "Section: Interpreting Information The universities of Oxford and Yale asked sev…" at bounding box center [470, 242] width 659 height 300
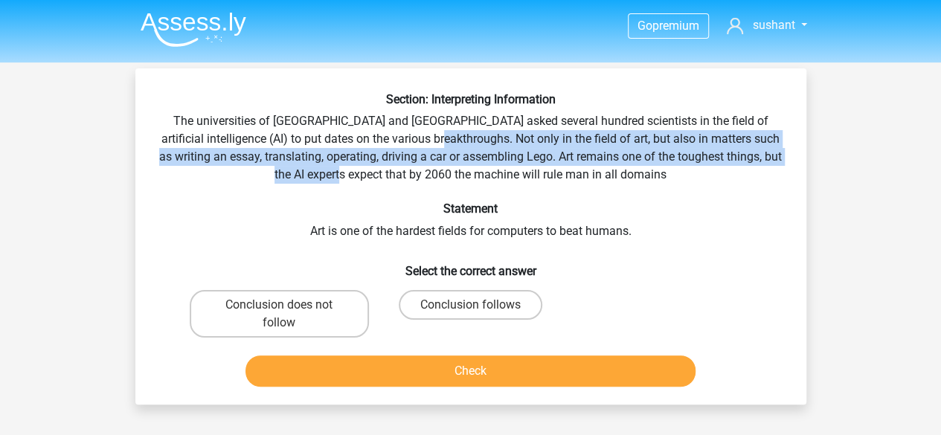
drag, startPoint x: 430, startPoint y: 179, endPoint x: 437, endPoint y: 133, distance: 46.7
click at [437, 133] on div "Section: Interpreting Information The universities of Oxford and Yale asked sev…" at bounding box center [470, 242] width 659 height 300
click at [435, 155] on div "Section: Interpreting Information The universities of Oxford and Yale asked sev…" at bounding box center [470, 242] width 659 height 300
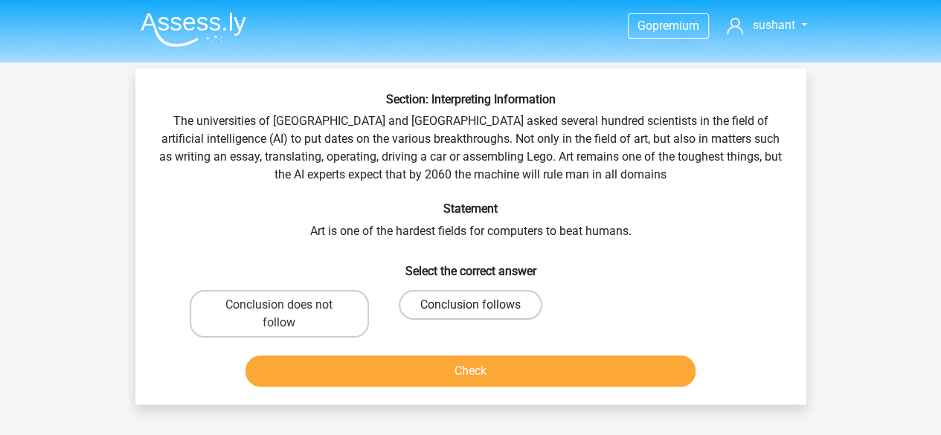
click at [498, 314] on label "Conclusion follows" at bounding box center [471, 305] width 144 height 30
click at [480, 314] on input "Conclusion follows" at bounding box center [475, 310] width 10 height 10
radio input "true"
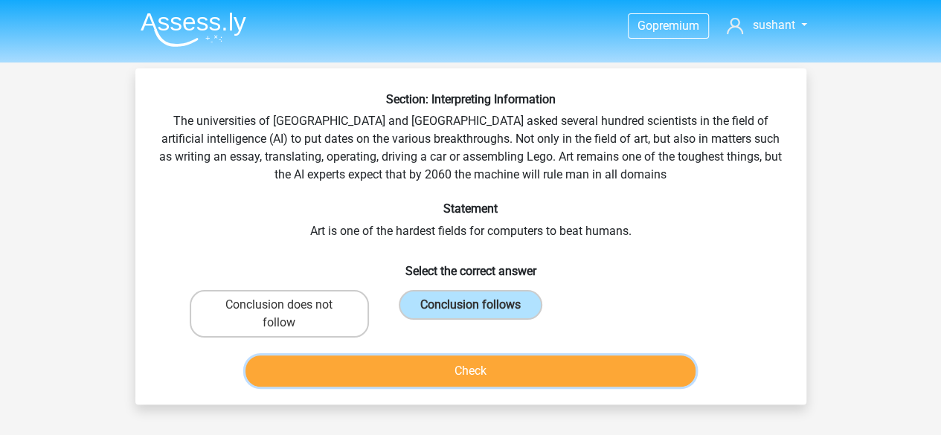
click at [497, 365] on button "Check" at bounding box center [470, 370] width 450 height 31
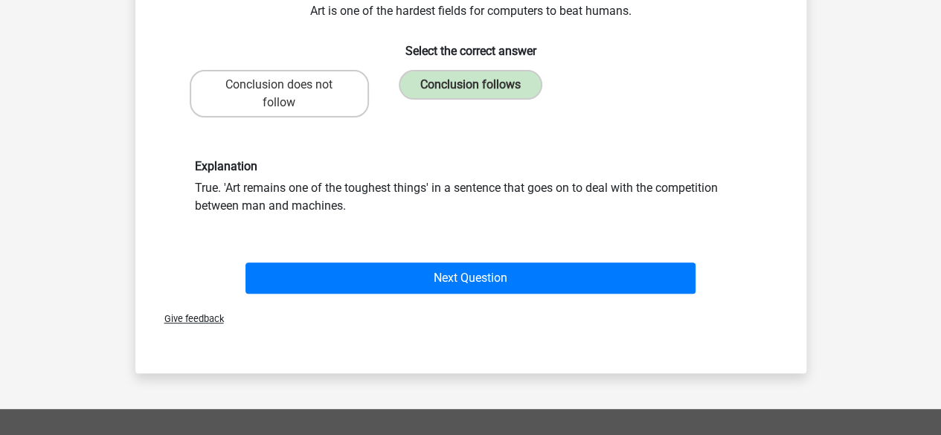
scroll to position [223, 0]
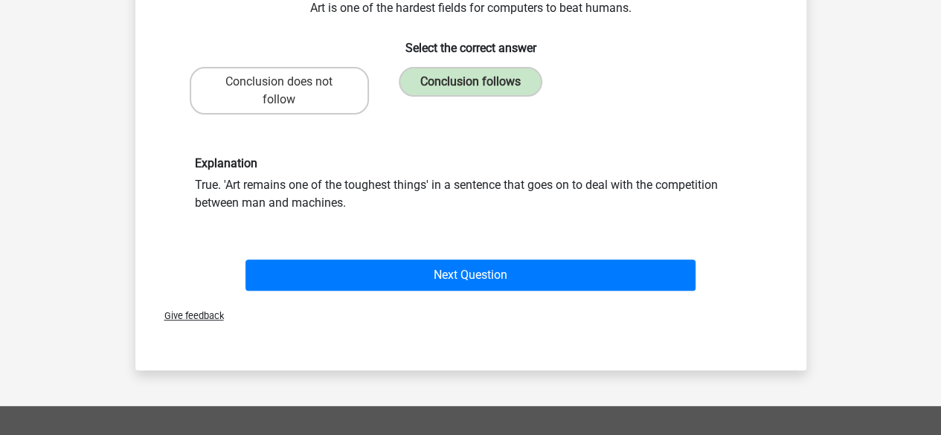
drag, startPoint x: 382, startPoint y: 202, endPoint x: 347, endPoint y: 179, distance: 41.9
click at [347, 179] on div "Explanation True. 'Art remains one of the toughest things' in a sentence that g…" at bounding box center [471, 184] width 574 height 56
click at [354, 190] on div "Explanation True. 'Art remains one of the toughest things' in a sentence that g…" at bounding box center [471, 184] width 574 height 56
click at [412, 301] on div "Give feedback" at bounding box center [470, 316] width 659 height 38
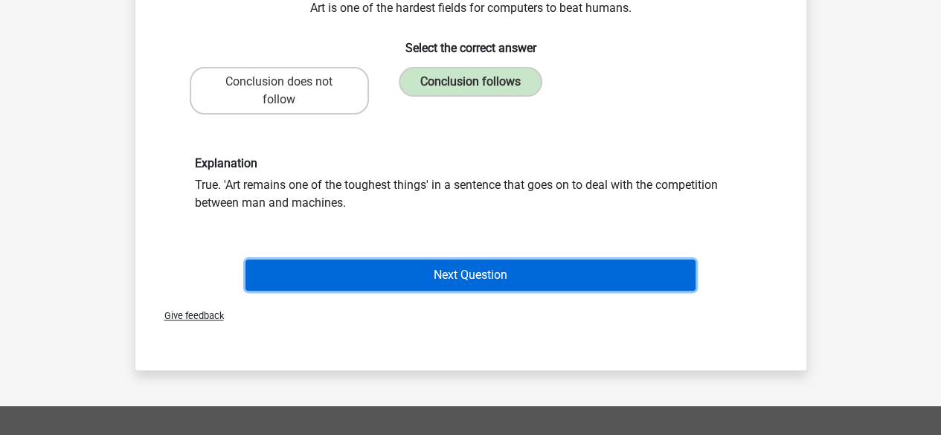
click at [424, 281] on button "Next Question" at bounding box center [470, 275] width 450 height 31
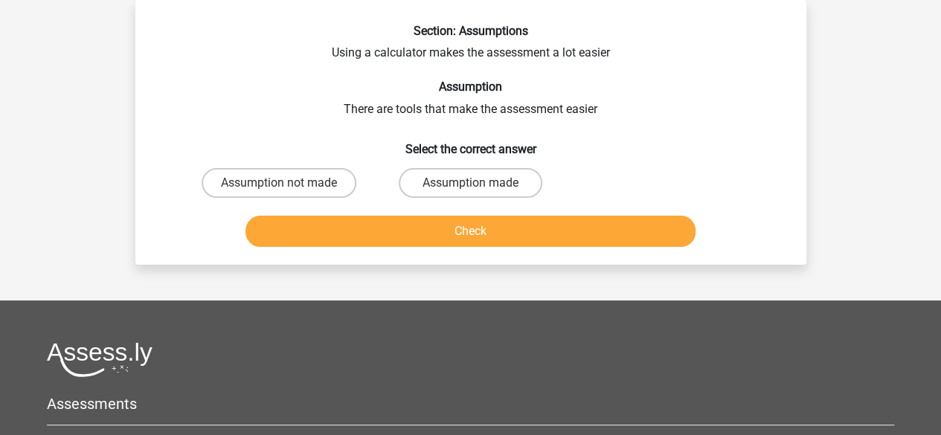
scroll to position [0, 0]
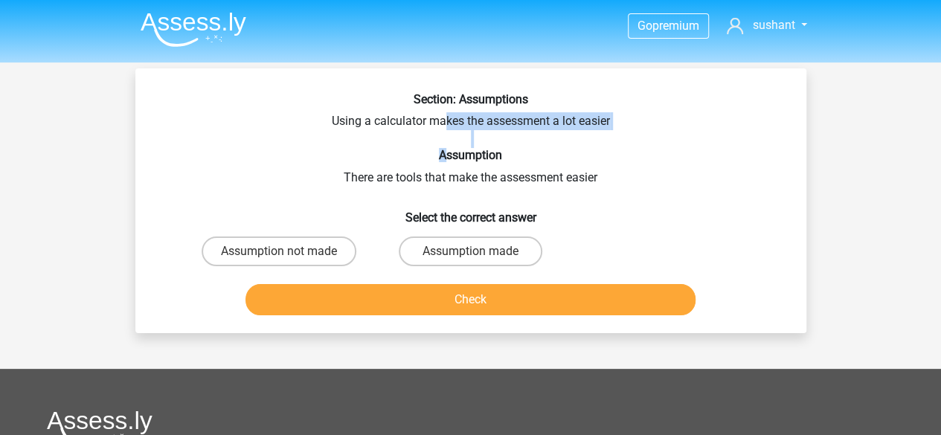
drag, startPoint x: 445, startPoint y: 123, endPoint x: 445, endPoint y: 163, distance: 40.2
click at [445, 162] on div "Section: Assumptions Using a calculator makes the assessment a lot easier Assum…" at bounding box center [470, 206] width 659 height 229
click at [448, 181] on div "Section: Assumptions Using a calculator makes the assessment a lot easier Assum…" at bounding box center [470, 206] width 659 height 229
click at [454, 257] on label "Assumption made" at bounding box center [471, 251] width 144 height 30
click at [470, 257] on input "Assumption made" at bounding box center [475, 256] width 10 height 10
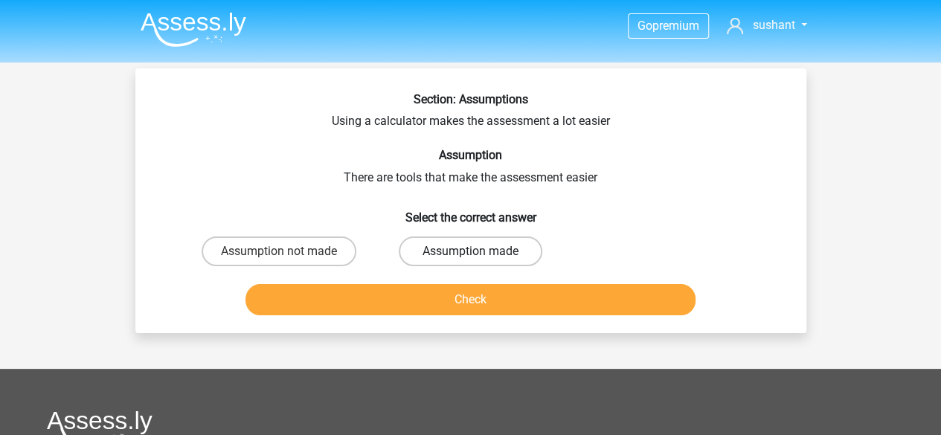
radio input "true"
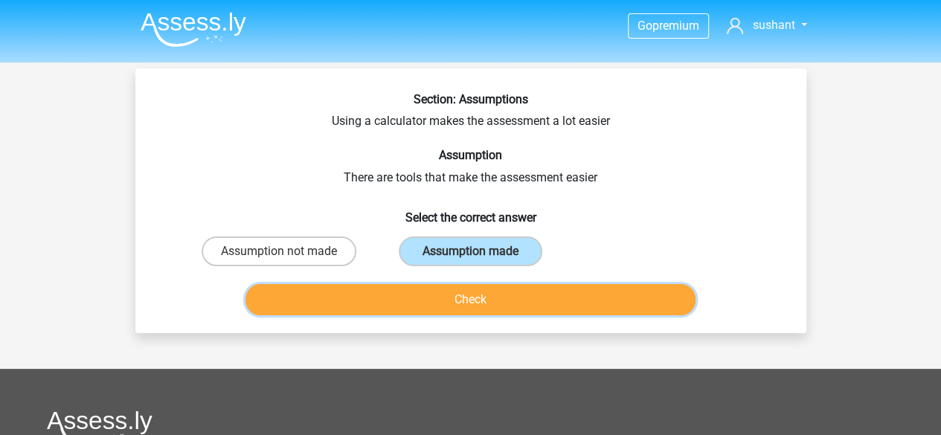
click at [463, 306] on button "Check" at bounding box center [470, 299] width 450 height 31
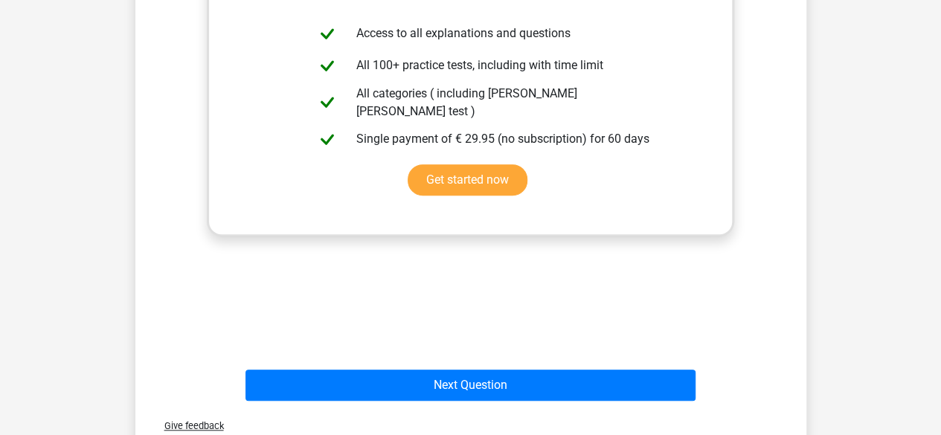
scroll to position [446, 0]
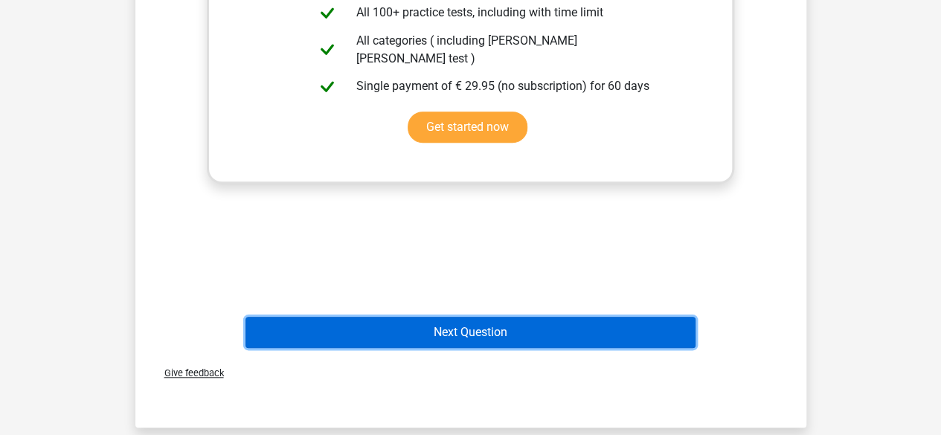
click at [466, 325] on button "Next Question" at bounding box center [470, 332] width 450 height 31
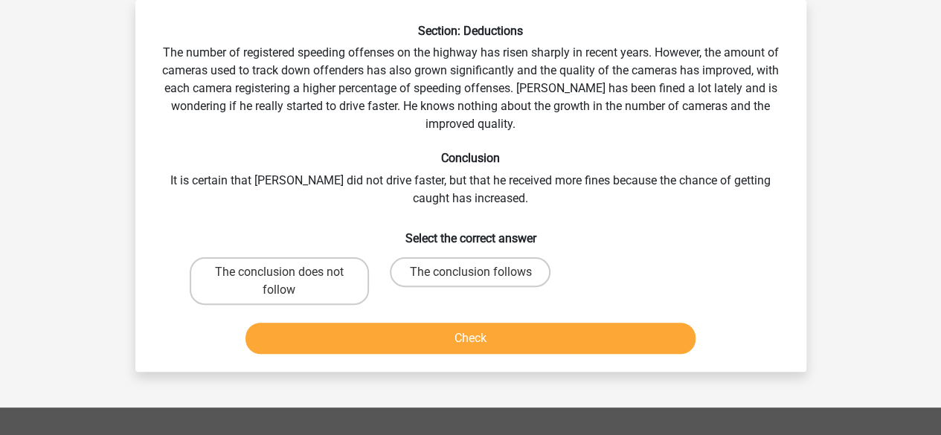
scroll to position [0, 0]
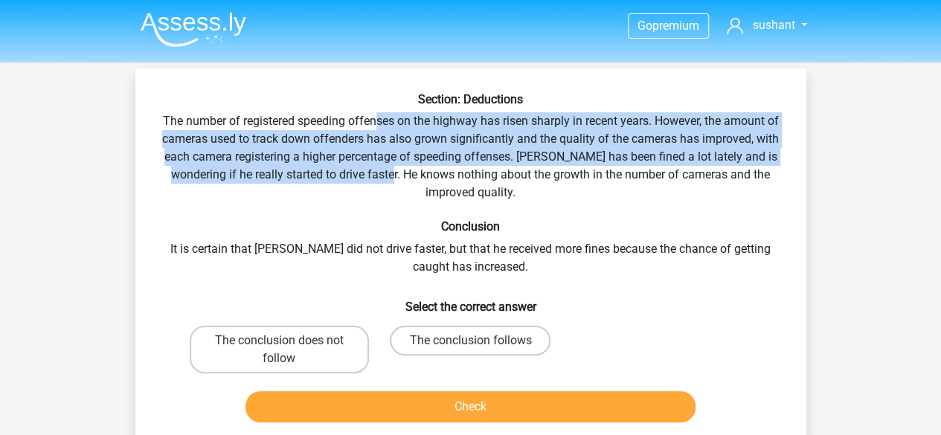
drag, startPoint x: 376, startPoint y: 157, endPoint x: 376, endPoint y: 179, distance: 22.3
click at [376, 179] on div "Section: Deductions The number of registered speeding offenses on the highway h…" at bounding box center [470, 260] width 659 height 336
drag, startPoint x: 411, startPoint y: 176, endPoint x: 418, endPoint y: 126, distance: 50.3
click at [418, 126] on div "Section: Deductions The number of registered speeding offenses on the highway h…" at bounding box center [470, 260] width 659 height 336
click at [417, 139] on div "Section: Deductions The number of registered speeding offenses on the highway h…" at bounding box center [470, 260] width 659 height 336
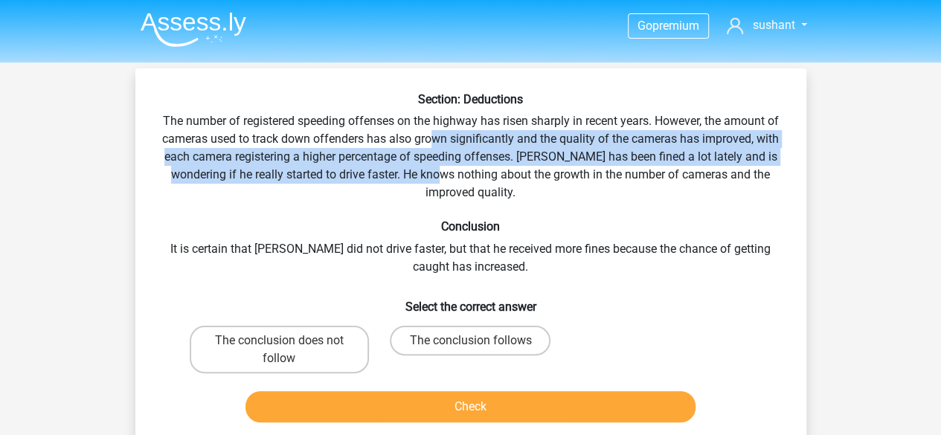
drag, startPoint x: 432, startPoint y: 134, endPoint x: 431, endPoint y: 180, distance: 46.1
click at [431, 180] on div "Section: Deductions The number of registered speeding offenses on the highway h…" at bounding box center [470, 260] width 659 height 336
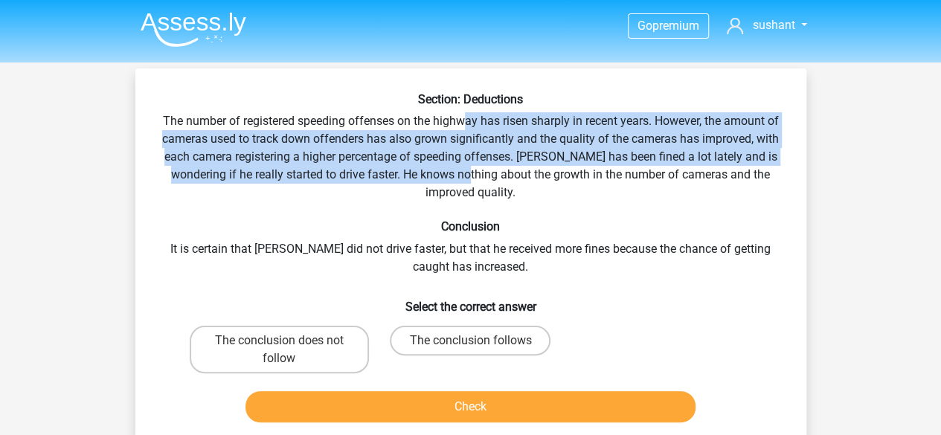
drag, startPoint x: 461, startPoint y: 178, endPoint x: 464, endPoint y: 119, distance: 58.8
click at [464, 119] on div "Section: Deductions The number of registered speeding offenses on the highway h…" at bounding box center [470, 260] width 659 height 336
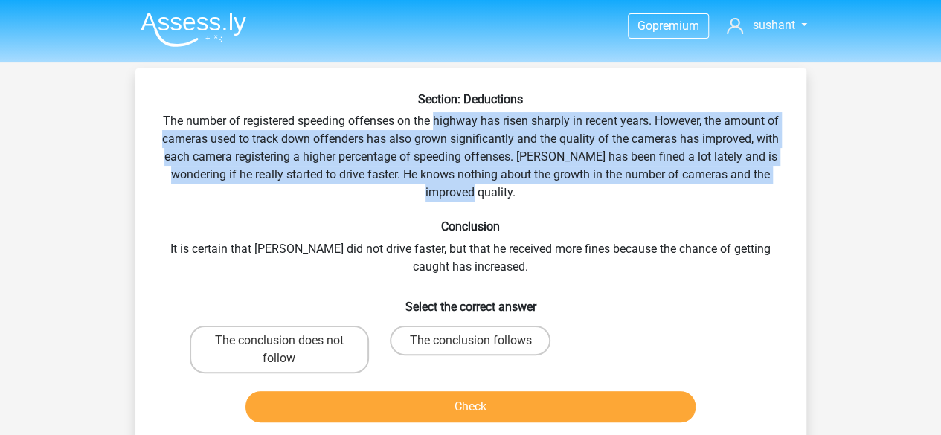
drag, startPoint x: 463, startPoint y: 119, endPoint x: 463, endPoint y: 185, distance: 66.2
click at [463, 185] on div "Section: Deductions The number of registered speeding offenses on the highway h…" at bounding box center [470, 260] width 659 height 336
drag, startPoint x: 463, startPoint y: 185, endPoint x: 470, endPoint y: 126, distance: 59.2
click at [470, 126] on div "Section: Deductions The number of registered speeding offenses on the highway h…" at bounding box center [470, 260] width 659 height 336
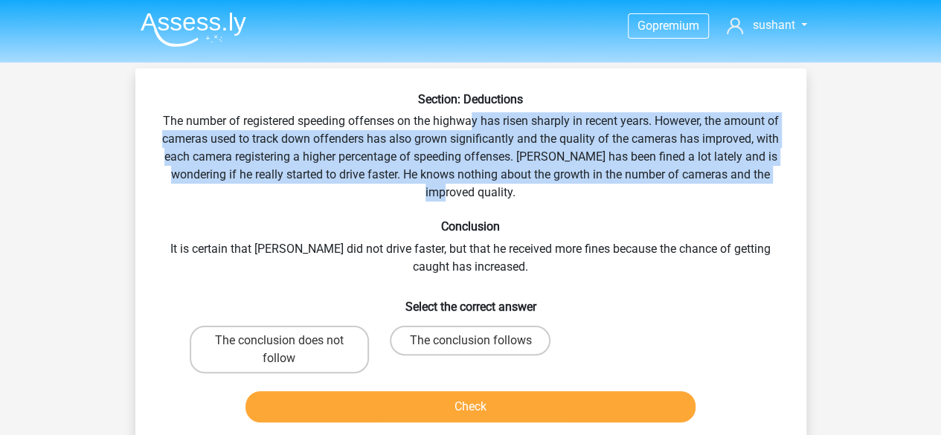
click at [470, 155] on div "Section: Deductions The number of registered speeding offenses on the highway h…" at bounding box center [470, 260] width 659 height 336
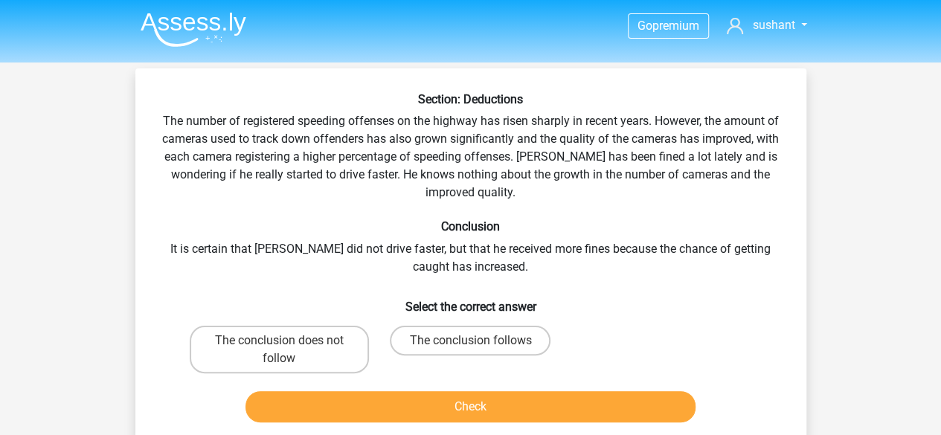
click at [286, 341] on input "The conclusion does not follow" at bounding box center [284, 346] width 10 height 10
radio input "true"
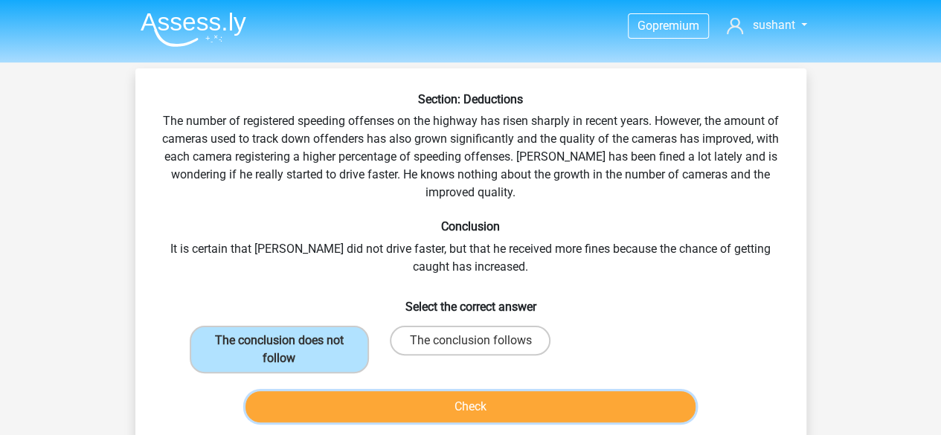
click at [405, 409] on button "Check" at bounding box center [470, 406] width 450 height 31
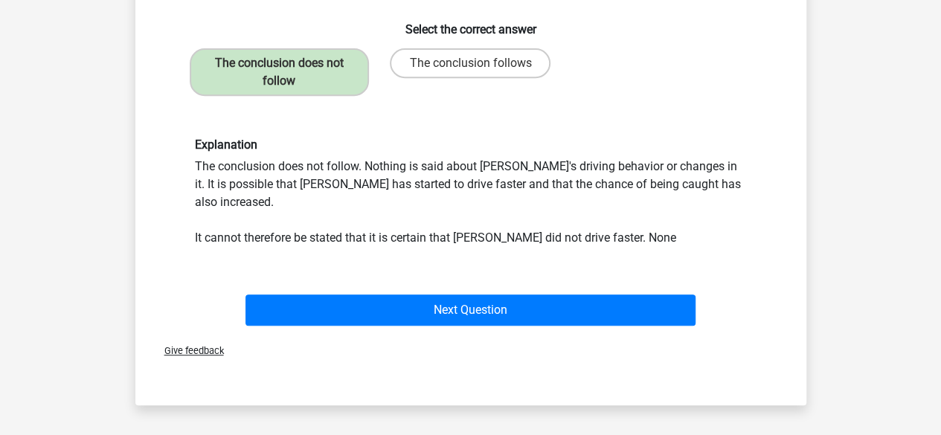
scroll to position [297, 0]
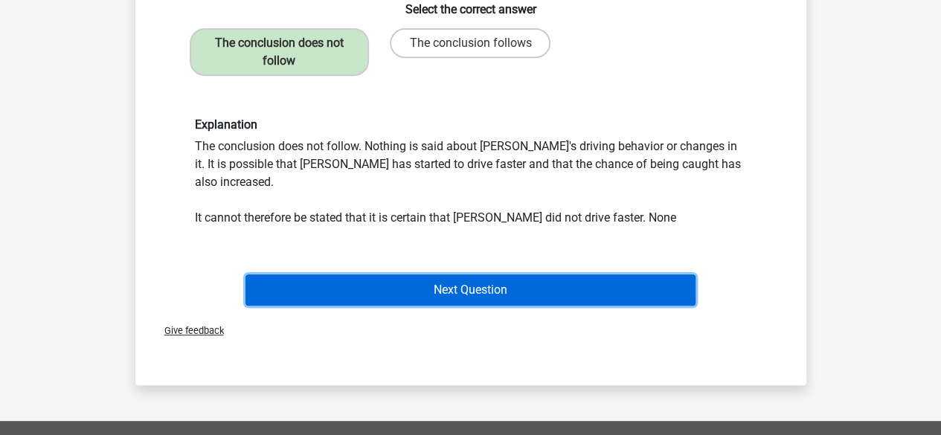
click at [482, 274] on button "Next Question" at bounding box center [470, 289] width 450 height 31
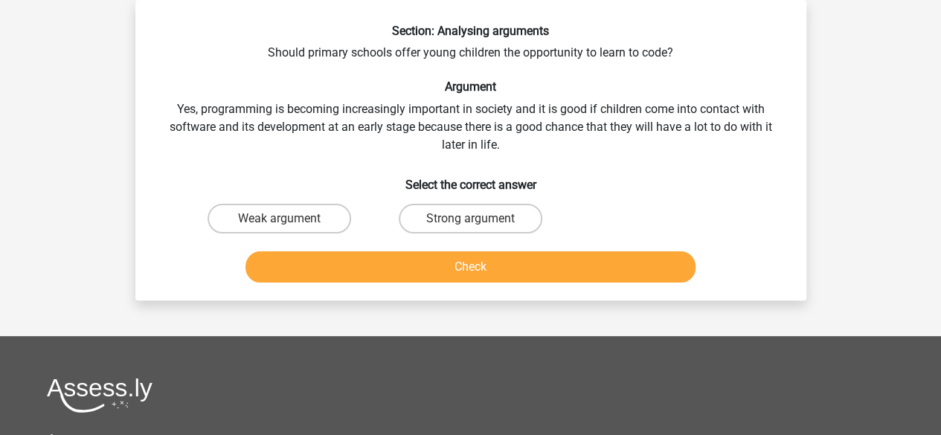
scroll to position [0, 0]
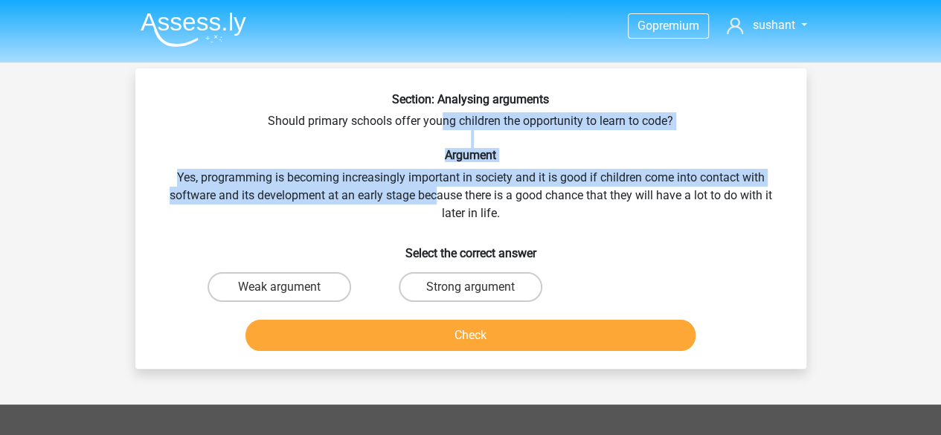
drag, startPoint x: 442, startPoint y: 117, endPoint x: 434, endPoint y: 199, distance: 81.4
click at [434, 199] on div "Section: Analysing arguments Should primary schools offer young children the op…" at bounding box center [470, 224] width 659 height 265
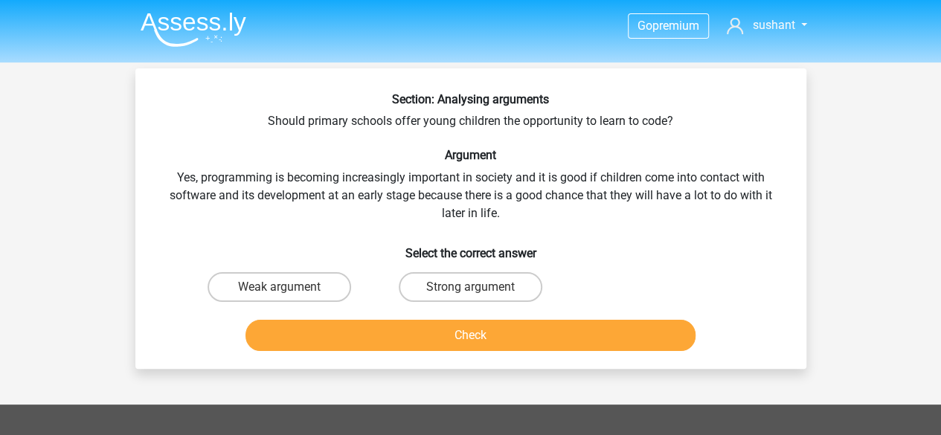
click at [440, 219] on div "Section: Analysing arguments Should primary schools offer young children the op…" at bounding box center [470, 224] width 659 height 265
click at [438, 295] on label "Strong argument" at bounding box center [471, 287] width 144 height 30
click at [470, 295] on input "Strong argument" at bounding box center [475, 292] width 10 height 10
radio input "true"
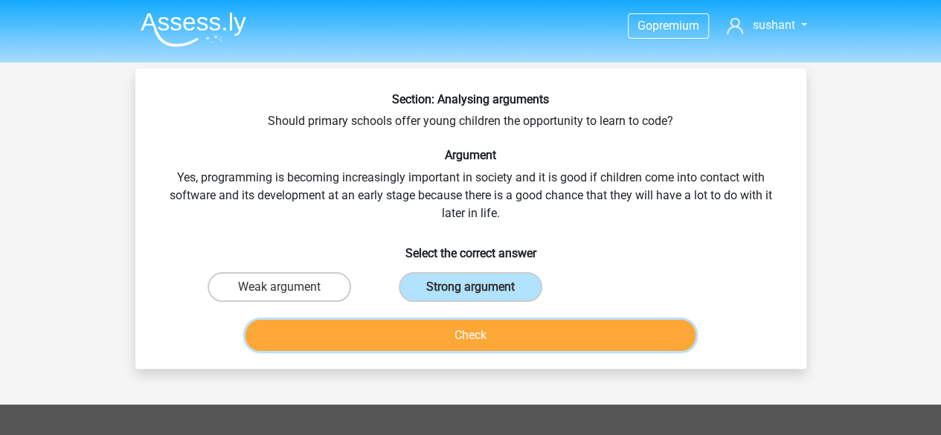
click at [454, 337] on button "Check" at bounding box center [470, 335] width 450 height 31
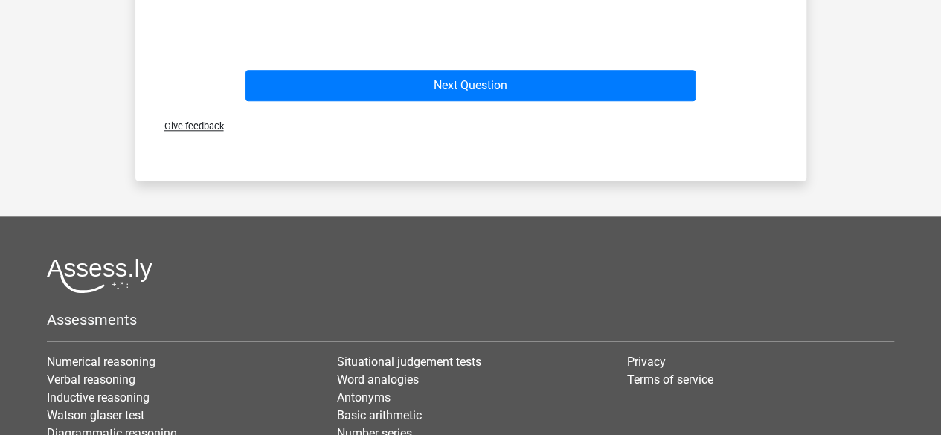
scroll to position [744, 0]
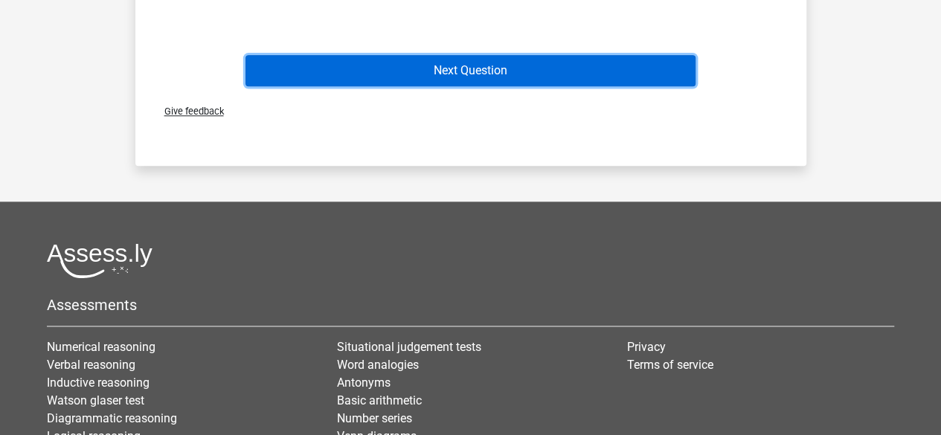
click at [455, 75] on button "Next Question" at bounding box center [470, 70] width 450 height 31
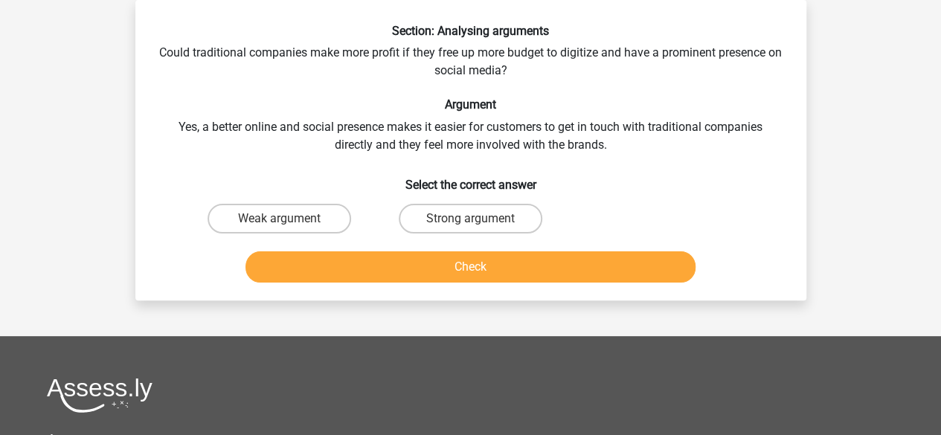
scroll to position [0, 0]
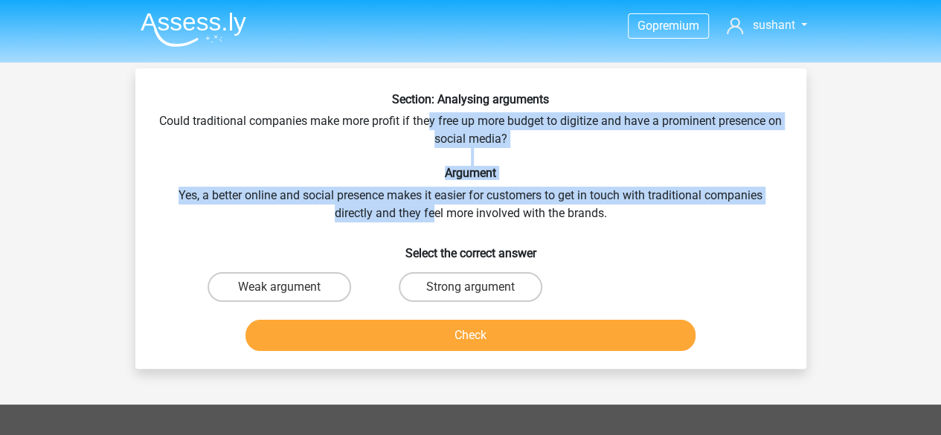
drag, startPoint x: 436, startPoint y: 120, endPoint x: 431, endPoint y: 213, distance: 93.8
click at [431, 213] on div "Section: Analysing arguments Could traditional companies make more profit if th…" at bounding box center [470, 224] width 659 height 265
click at [434, 213] on div "Section: Analysing arguments Could traditional companies make more profit if th…" at bounding box center [470, 224] width 659 height 265
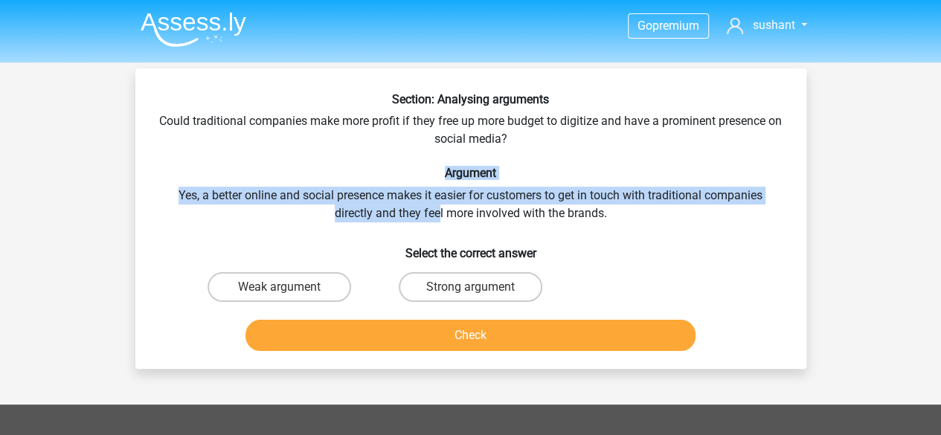
drag, startPoint x: 439, startPoint y: 215, endPoint x: 442, endPoint y: 167, distance: 47.7
click at [442, 167] on div "Section: Analysing arguments Could traditional companies make more profit if th…" at bounding box center [470, 224] width 659 height 265
click at [434, 213] on div "Section: Analysing arguments Could traditional companies make more profit if th…" at bounding box center [470, 224] width 659 height 265
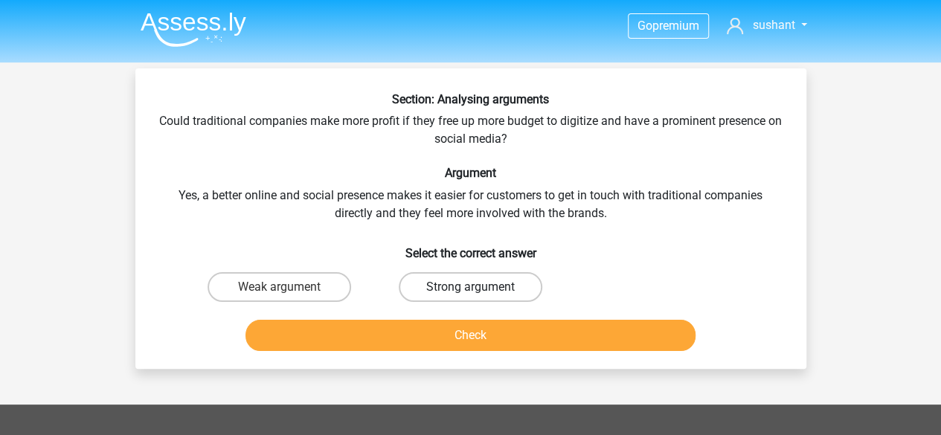
click at [419, 294] on label "Strong argument" at bounding box center [471, 287] width 144 height 30
click at [470, 294] on input "Strong argument" at bounding box center [475, 292] width 10 height 10
radio input "true"
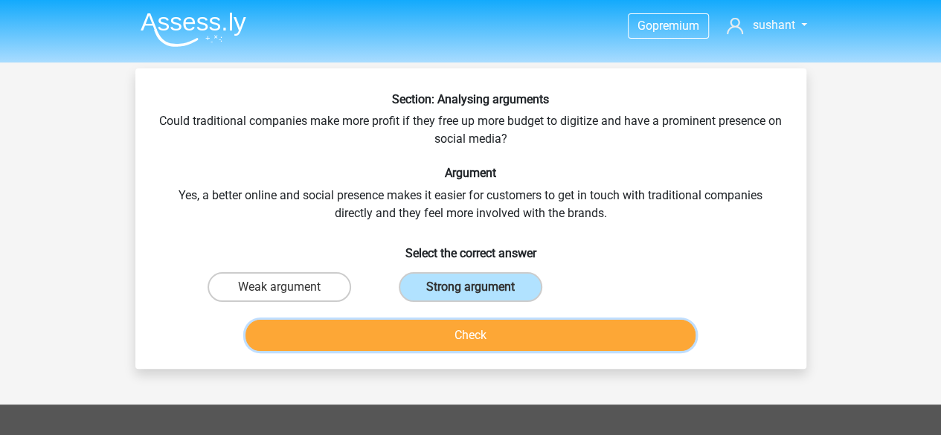
click at [415, 335] on button "Check" at bounding box center [470, 335] width 450 height 31
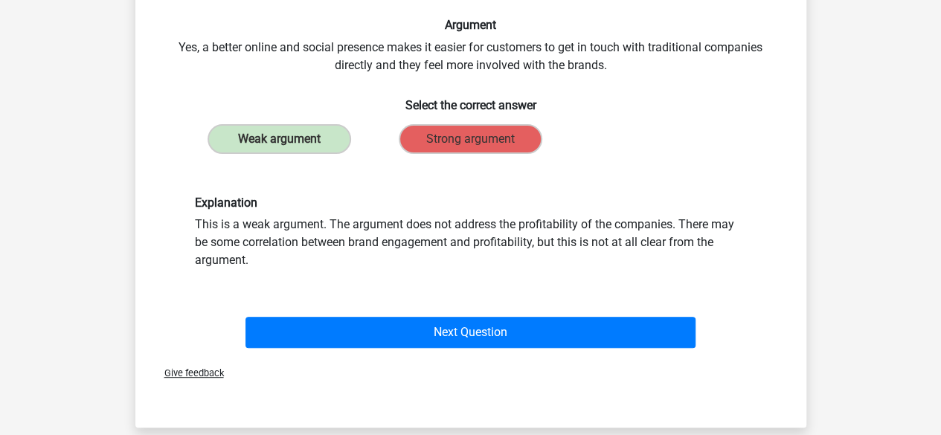
scroll to position [149, 0]
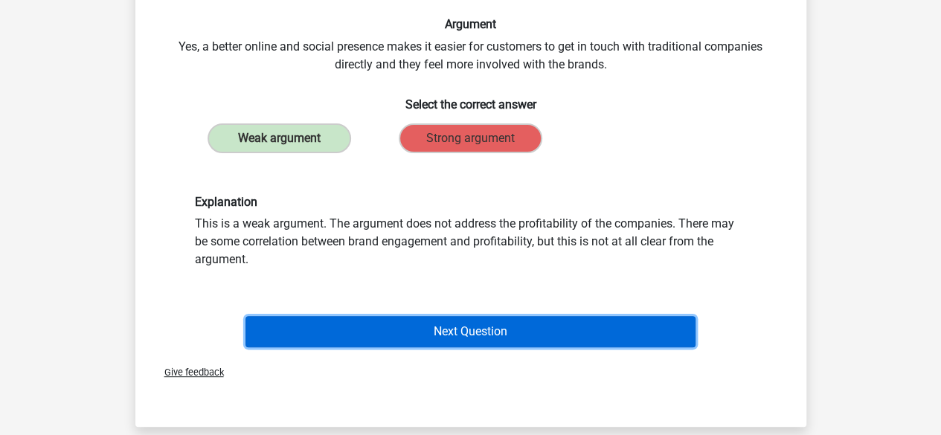
click at [456, 338] on button "Next Question" at bounding box center [470, 331] width 450 height 31
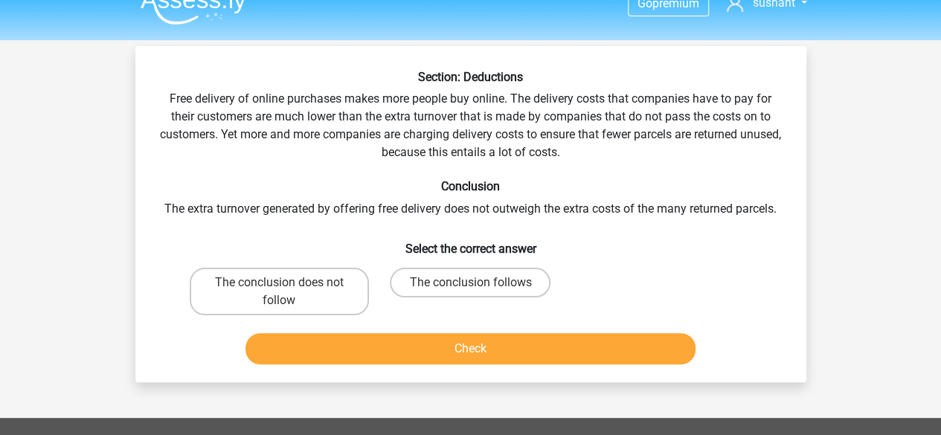
scroll to position [0, 0]
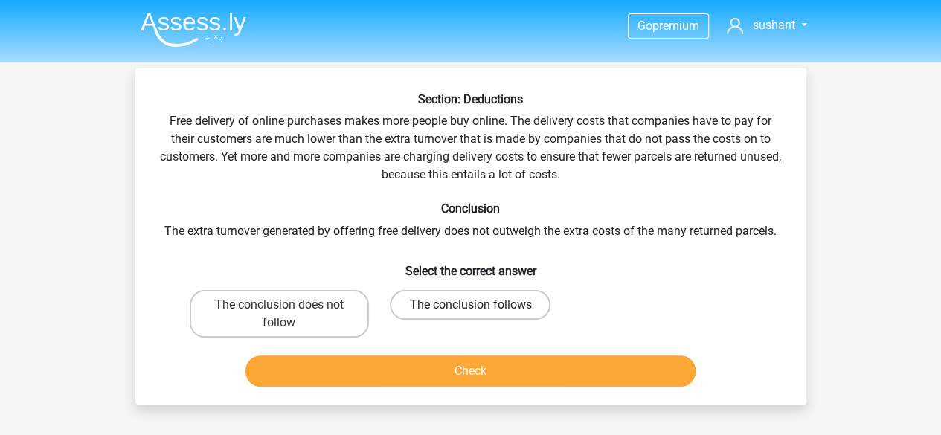
click at [522, 313] on label "The conclusion follows" at bounding box center [470, 305] width 161 height 30
click at [480, 313] on input "The conclusion follows" at bounding box center [475, 310] width 10 height 10
radio input "true"
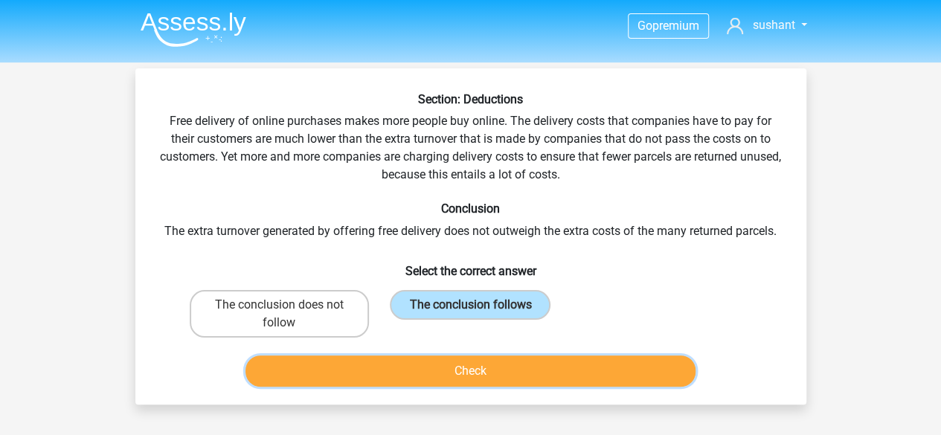
click at [495, 370] on button "Check" at bounding box center [470, 370] width 450 height 31
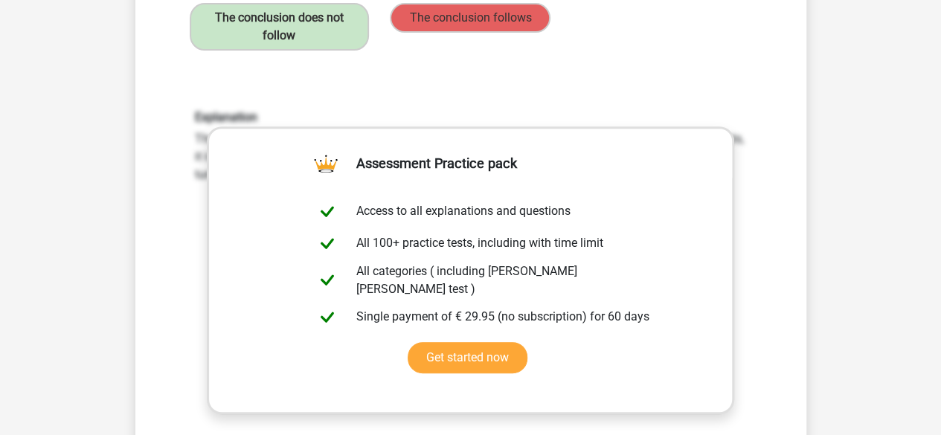
scroll to position [521, 0]
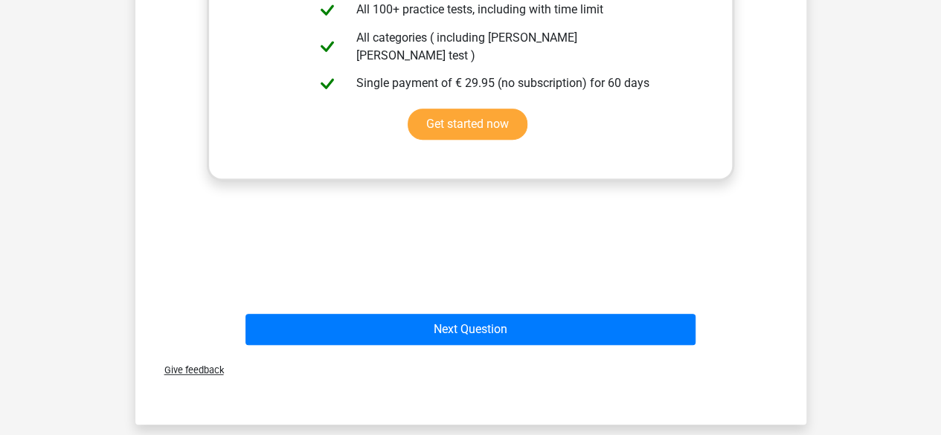
click at [514, 312] on div "Next Question" at bounding box center [470, 326] width 623 height 49
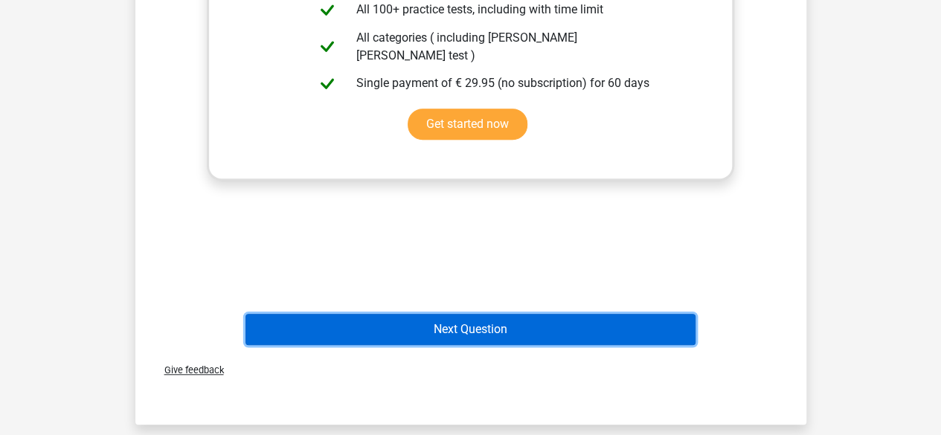
click at [512, 322] on button "Next Question" at bounding box center [470, 329] width 450 height 31
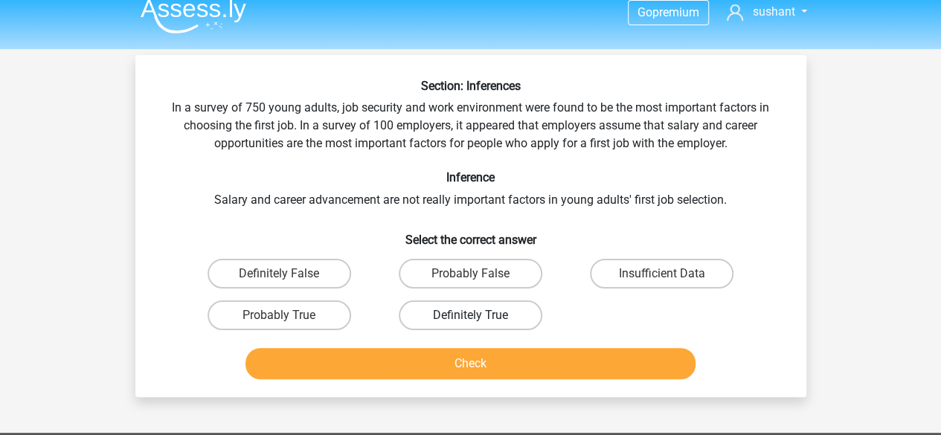
scroll to position [0, 0]
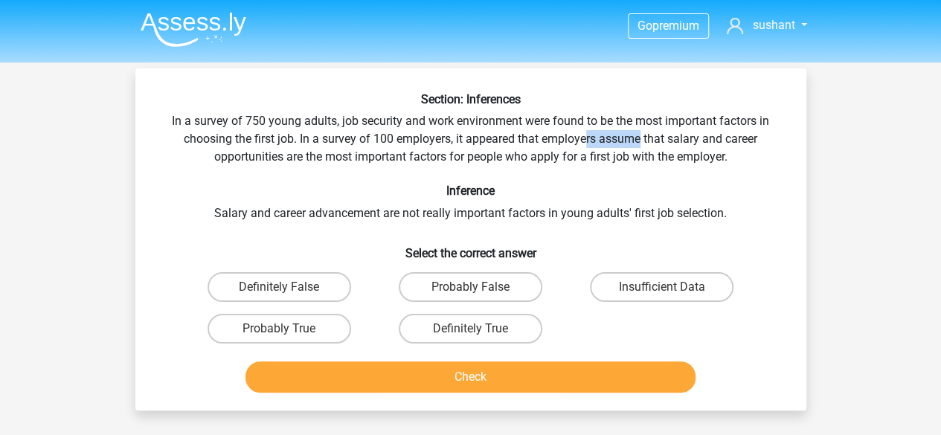
drag, startPoint x: 585, startPoint y: 138, endPoint x: 639, endPoint y: 138, distance: 53.5
click at [639, 138] on div "Section: Inferences In a survey of 750 young adults, job security and work envi…" at bounding box center [470, 245] width 659 height 306
click at [623, 138] on div "Section: Inferences In a survey of 750 young adults, job security and work envi…" at bounding box center [470, 245] width 659 height 306
drag, startPoint x: 564, startPoint y: 139, endPoint x: 653, endPoint y: 138, distance: 89.3
click at [653, 138] on div "Section: Inferences In a survey of 750 young adults, job security and work envi…" at bounding box center [470, 245] width 659 height 306
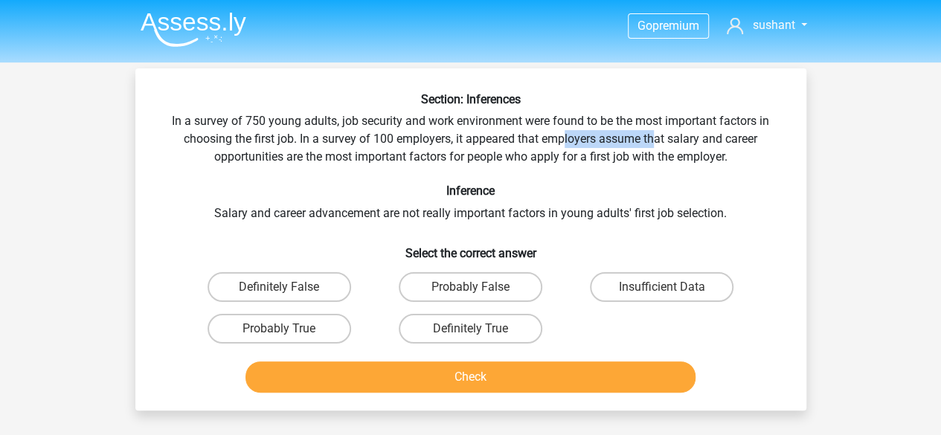
click at [632, 138] on div "Section: Inferences In a survey of 750 young adults, job security and work envi…" at bounding box center [470, 245] width 659 height 306
drag, startPoint x: 628, startPoint y: 141, endPoint x: 511, endPoint y: 135, distance: 116.9
click at [511, 135] on div "Section: Inferences In a survey of 750 young adults, job security and work envi…" at bounding box center [470, 245] width 659 height 306
drag, startPoint x: 508, startPoint y: 138, endPoint x: 681, endPoint y: 138, distance: 173.3
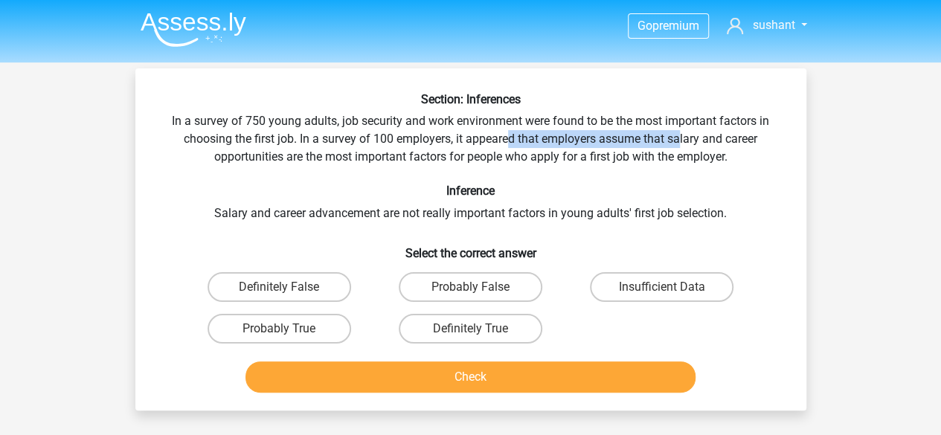
click at [681, 138] on div "Section: Inferences In a survey of 750 young adults, job security and work envi…" at bounding box center [470, 245] width 659 height 306
click at [651, 140] on div "Section: Inferences In a survey of 750 young adults, job security and work envi…" at bounding box center [470, 245] width 659 height 306
click at [481, 279] on label "Probably False" at bounding box center [471, 287] width 144 height 30
click at [480, 287] on input "Probably False" at bounding box center [475, 292] width 10 height 10
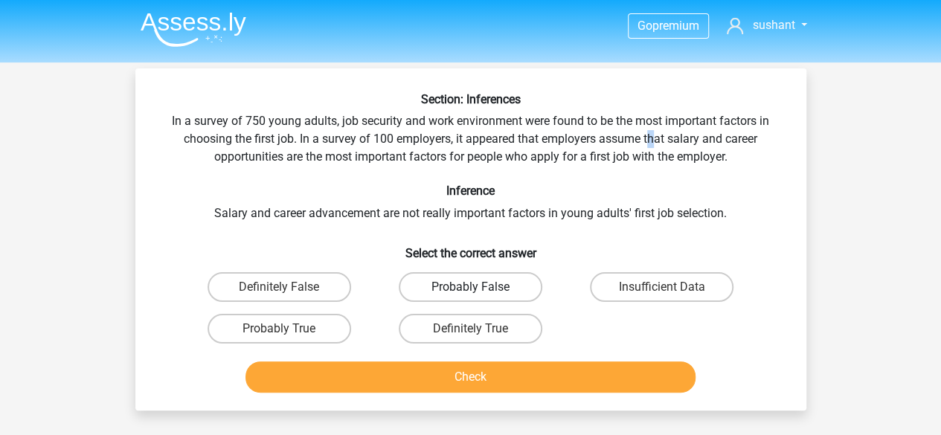
radio input "true"
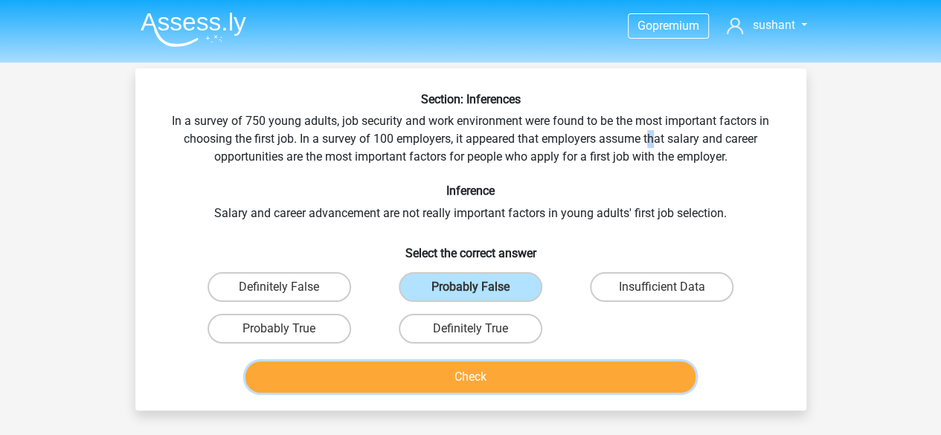
click at [479, 384] on button "Check" at bounding box center [470, 376] width 450 height 31
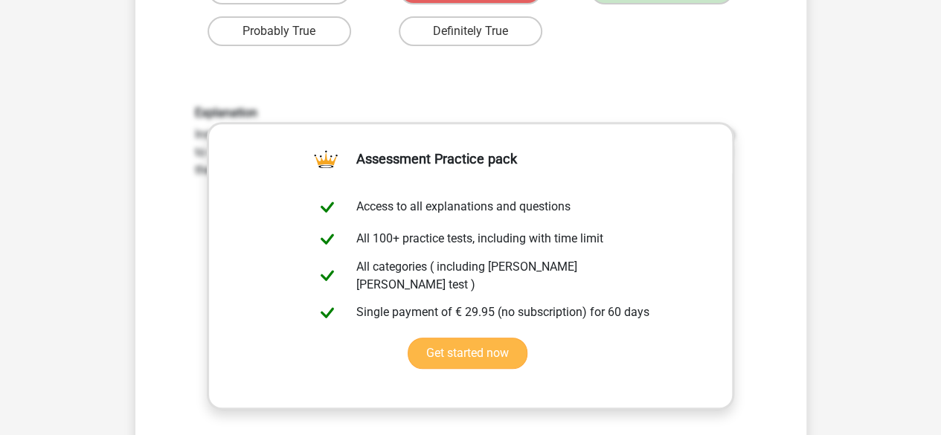
scroll to position [595, 0]
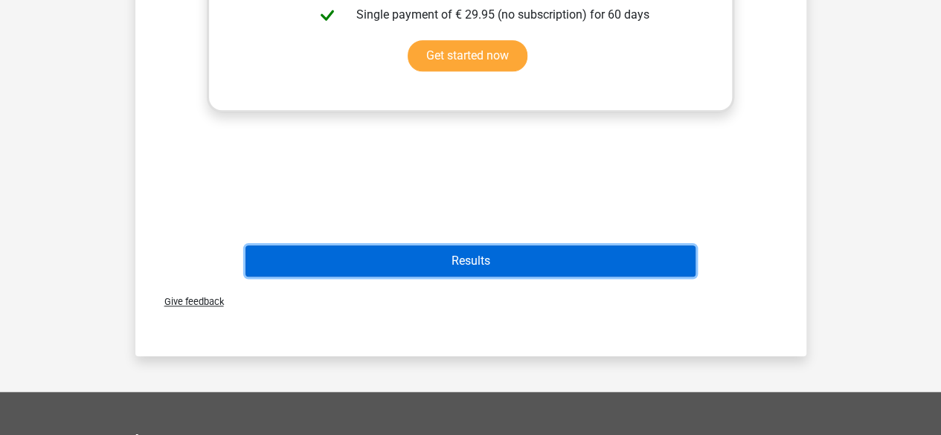
click at [513, 268] on button "Results" at bounding box center [470, 260] width 450 height 31
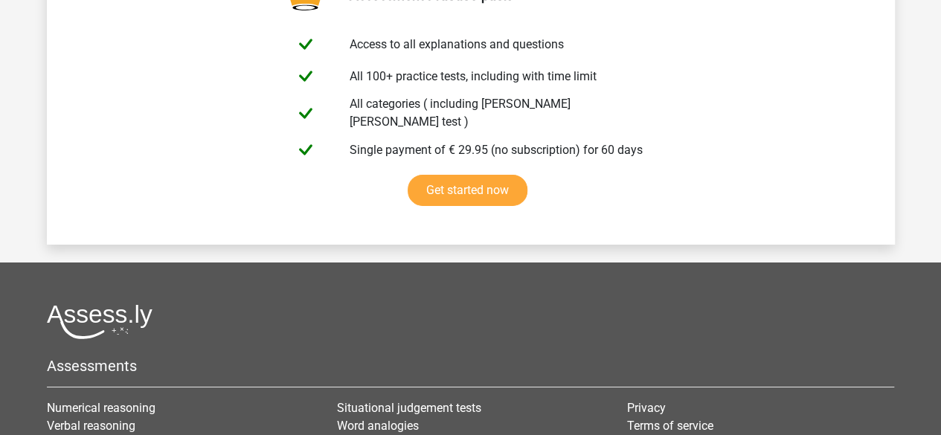
scroll to position [2737, 0]
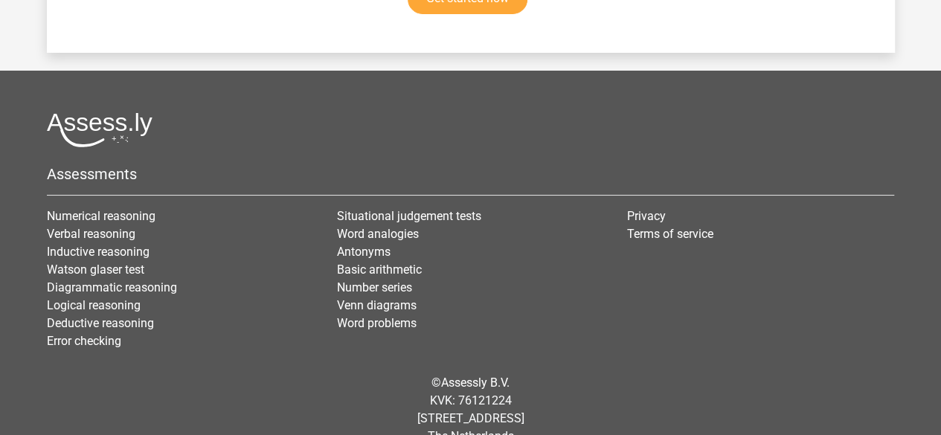
click at [709, 395] on div "© Assessly B.V. KVK: 76121224 [STREET_ADDRESS]" at bounding box center [470, 409] width 869 height 95
